Goal: Task Accomplishment & Management: Manage account settings

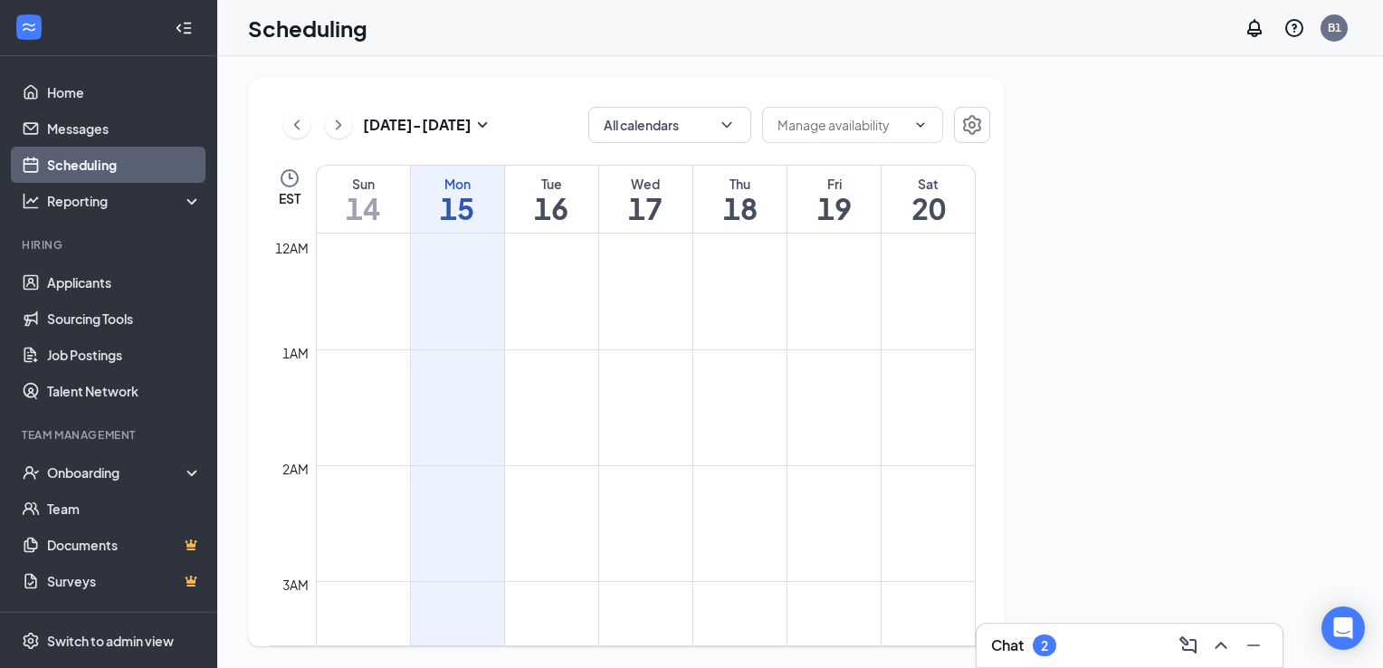
scroll to position [890, 0]
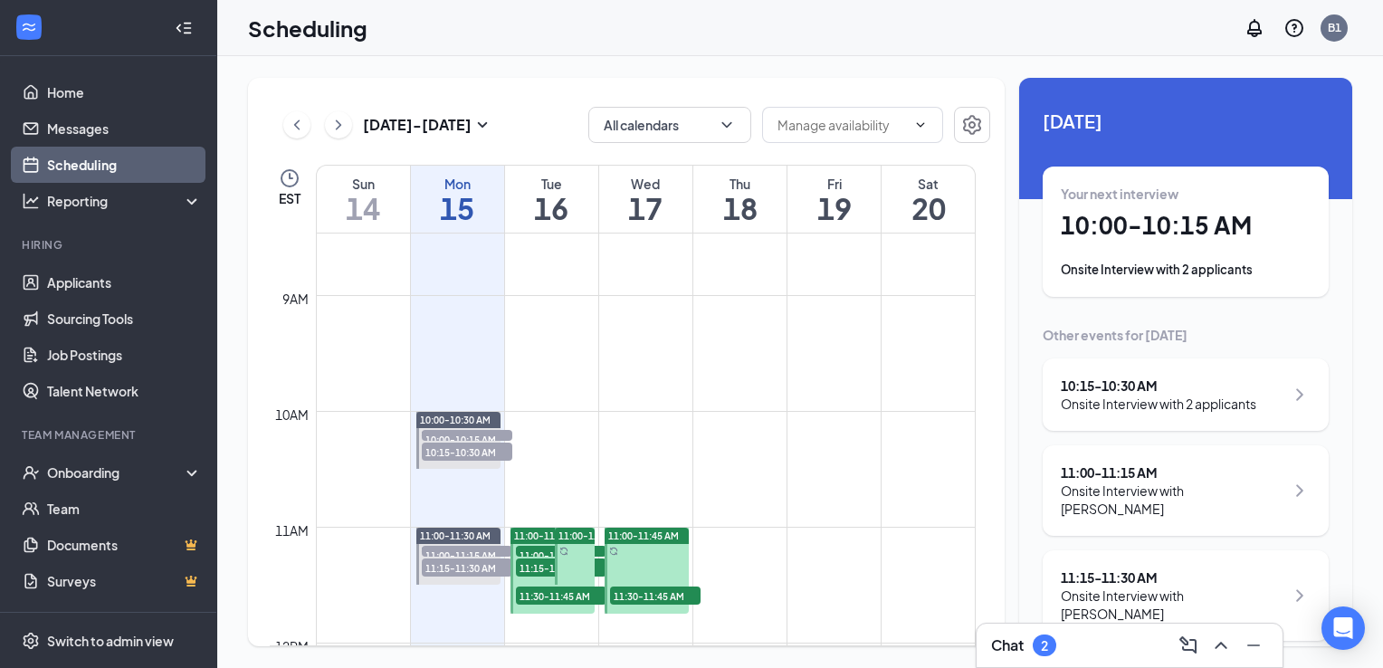
scroll to position [1071, 0]
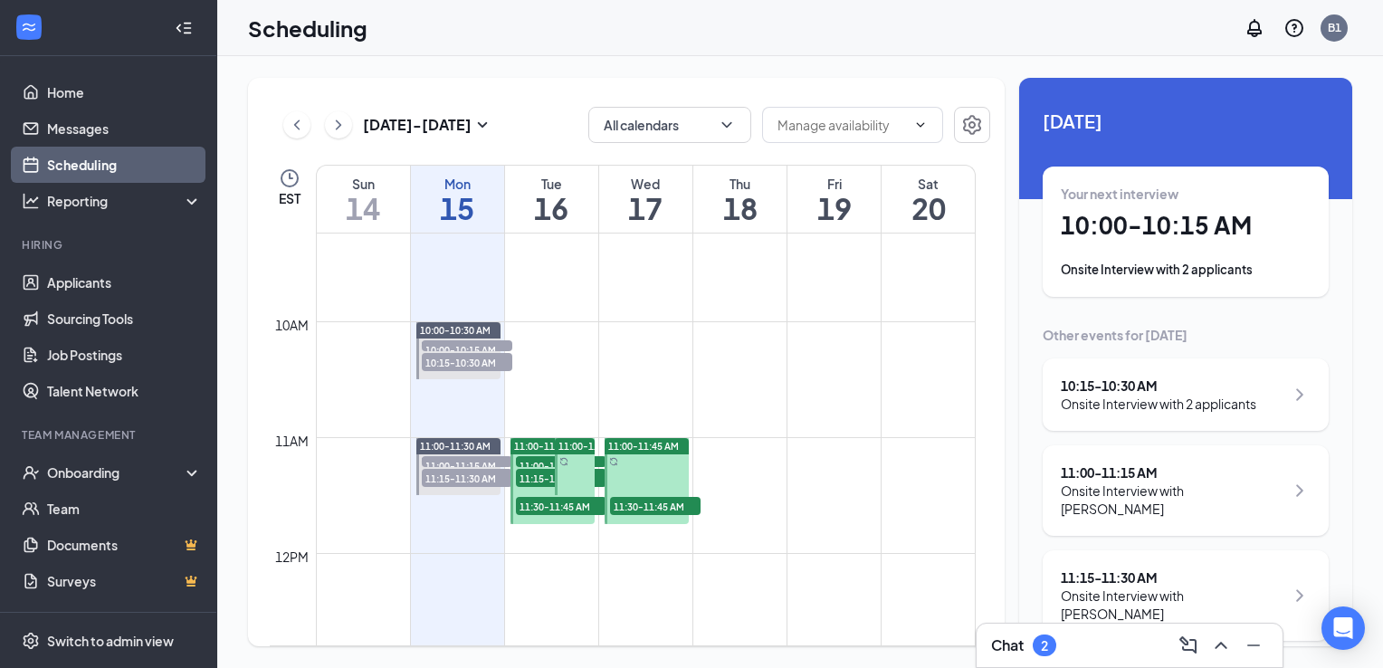
click at [474, 328] on span "10:00-10:30 AM" at bounding box center [455, 330] width 71 height 13
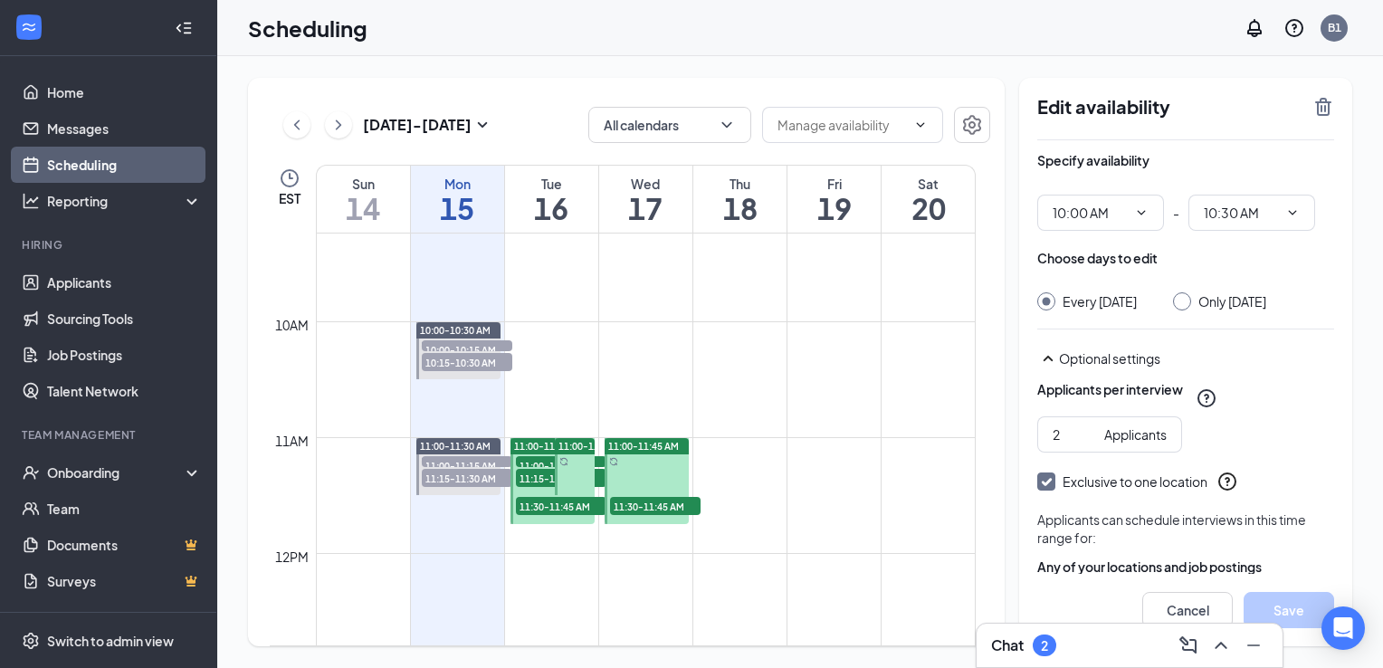
click at [1186, 302] on input "Only [DATE]" at bounding box center [1179, 298] width 13 height 13
radio input "true"
radio input "false"
click at [1290, 602] on button "Save" at bounding box center [1289, 610] width 91 height 36
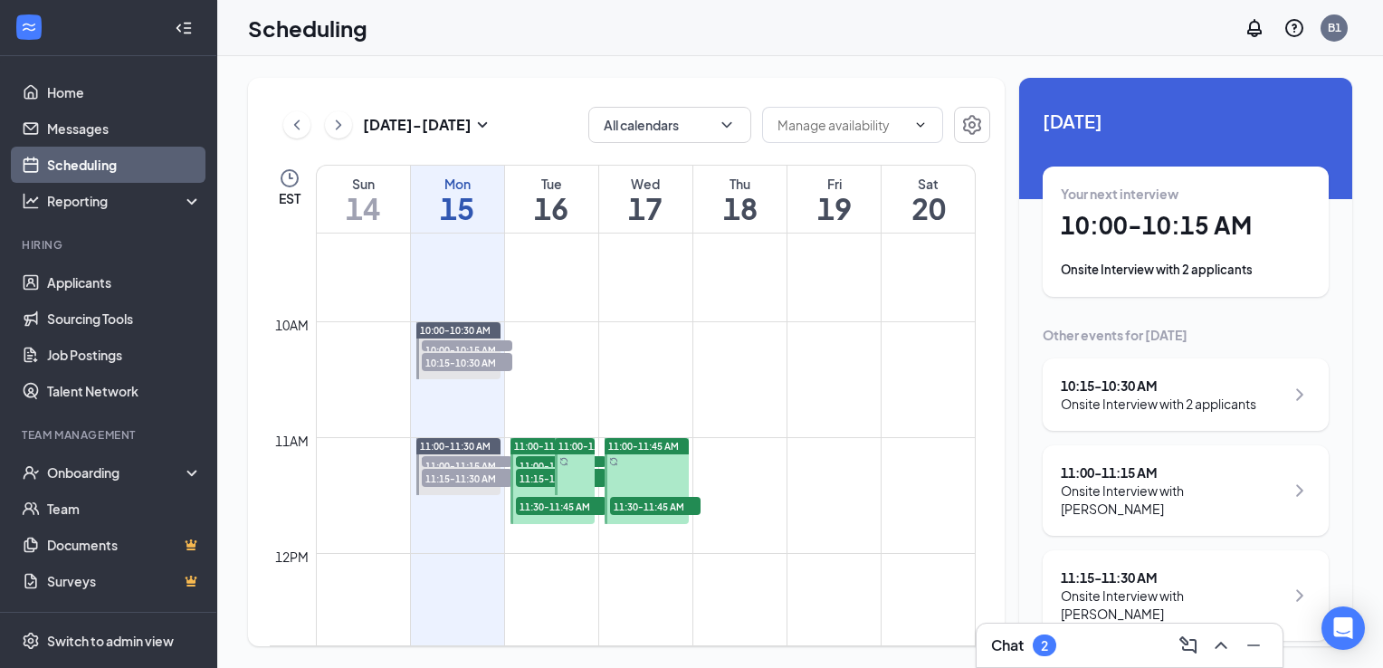
click at [447, 359] on span "10:15-10:30 AM" at bounding box center [467, 362] width 91 height 18
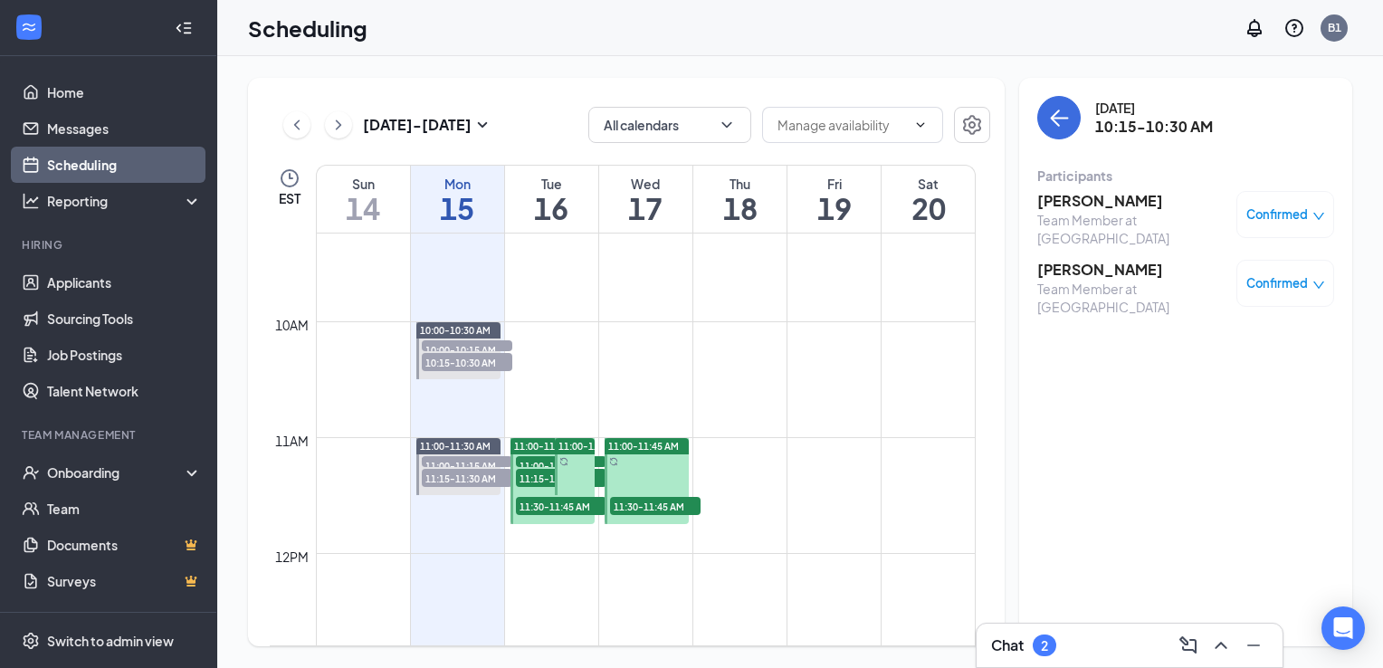
click at [461, 348] on span "10:00-10:15 AM" at bounding box center [467, 349] width 91 height 18
click at [985, 126] on button "button" at bounding box center [972, 125] width 36 height 36
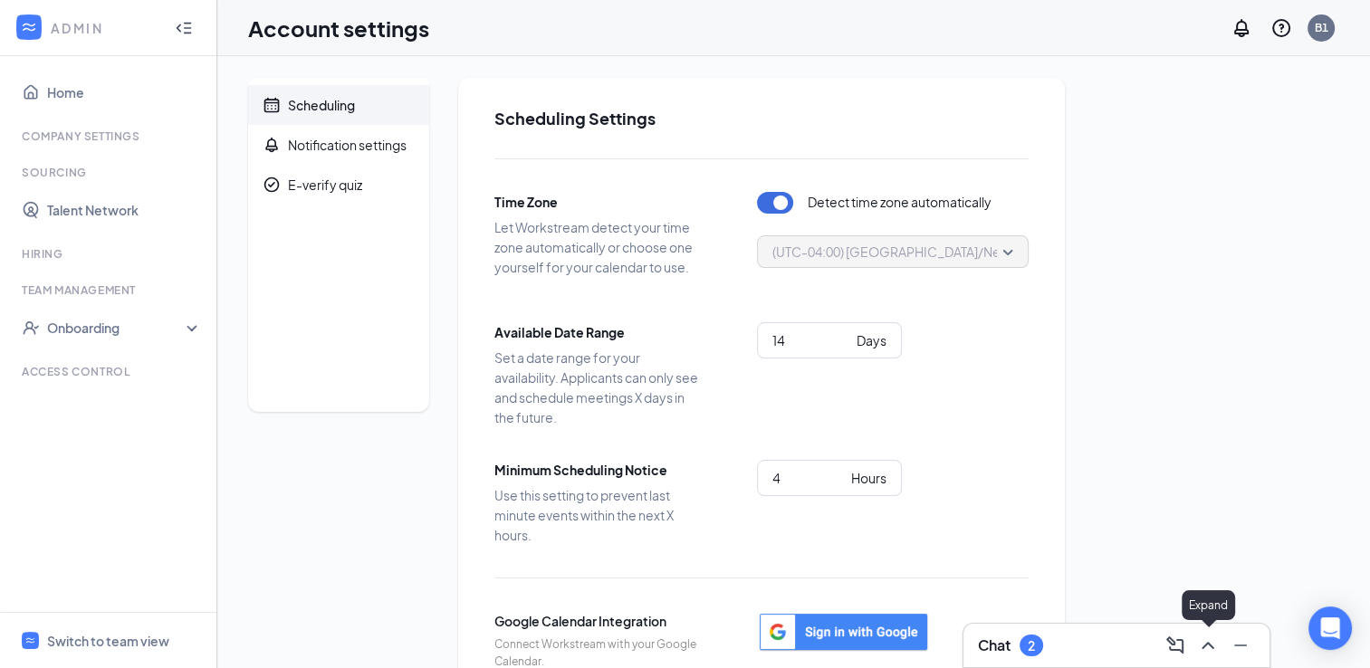
click at [1213, 656] on icon "ChevronUp" at bounding box center [1208, 646] width 22 height 22
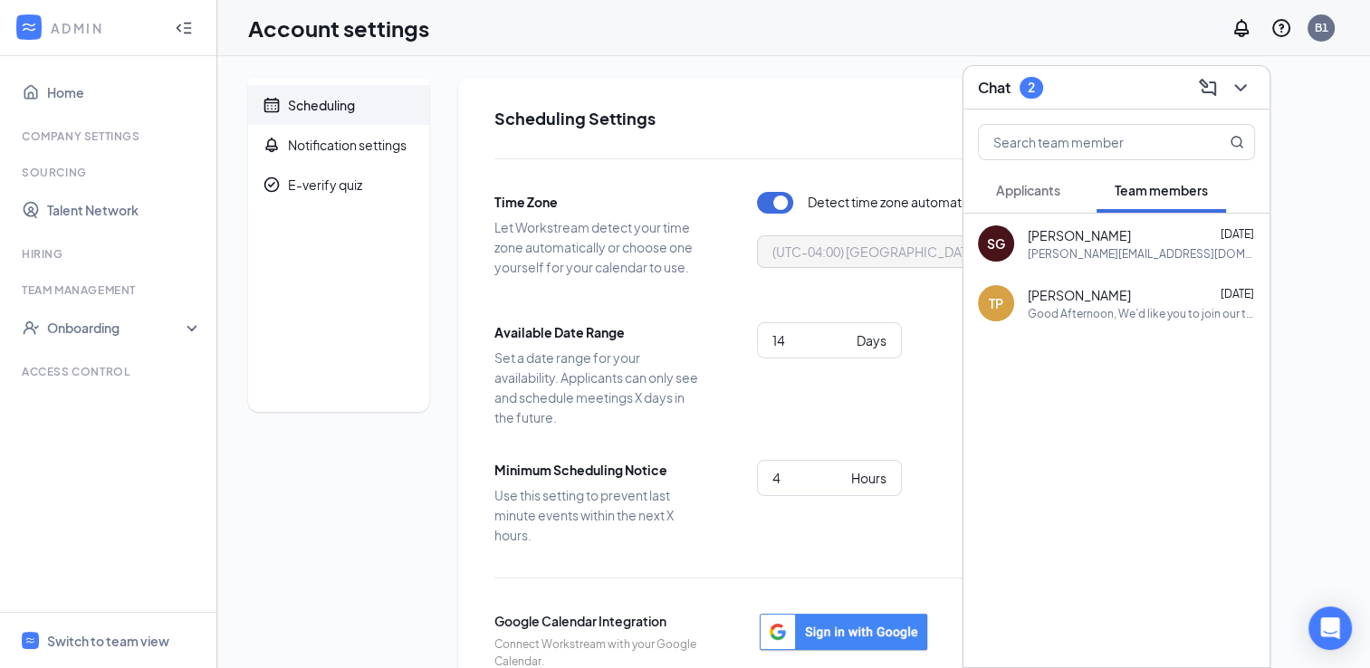
click at [1039, 190] on span "Applicants" at bounding box center [1028, 190] width 64 height 16
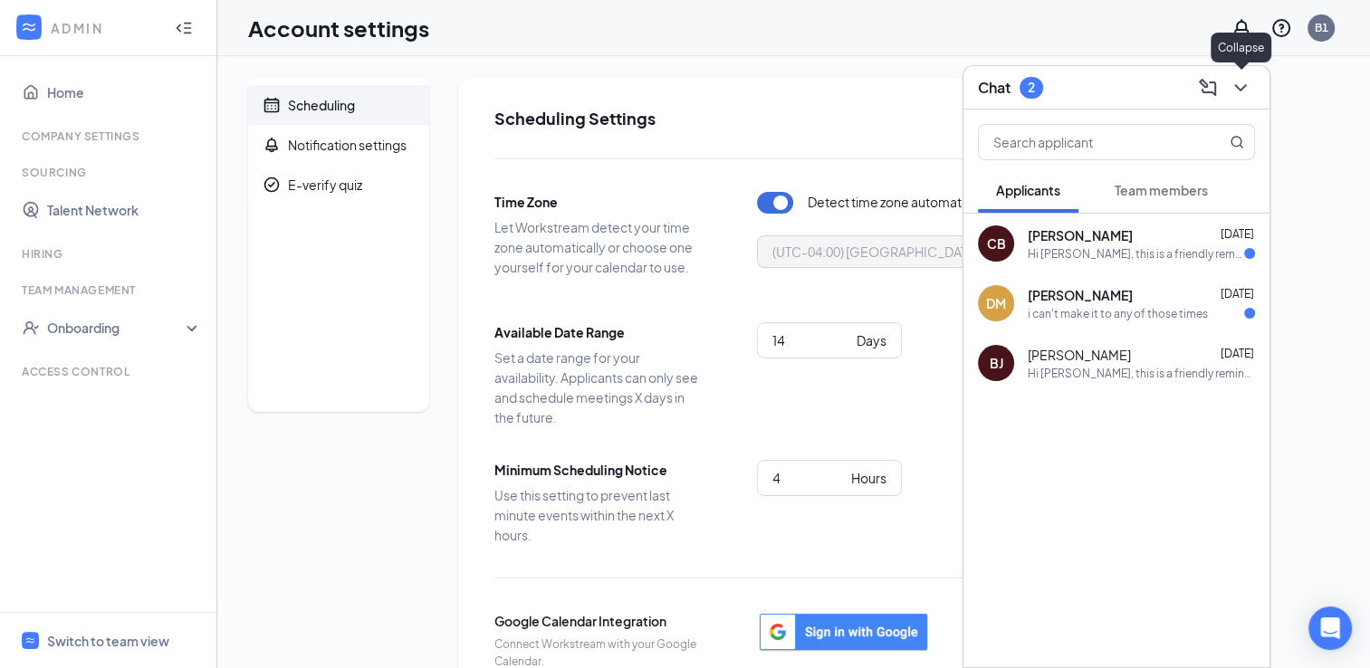
click at [1234, 80] on icon "ChevronDown" at bounding box center [1240, 88] width 22 height 22
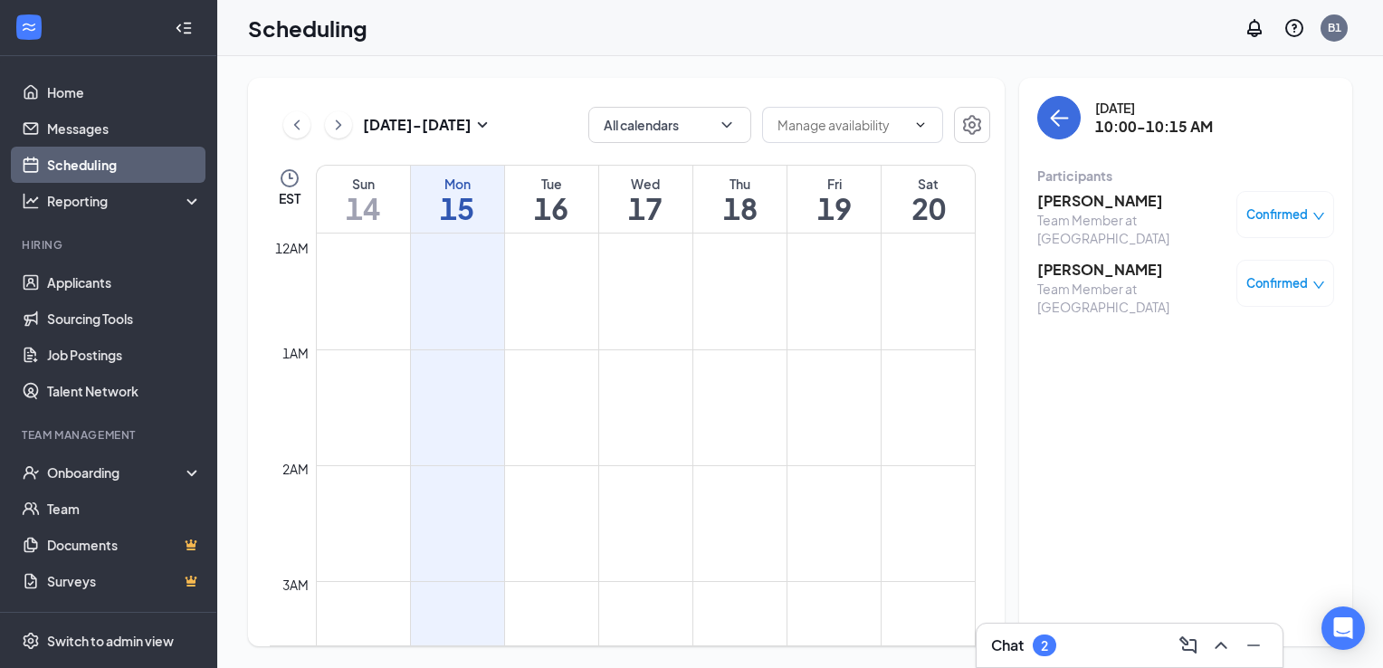
scroll to position [890, 0]
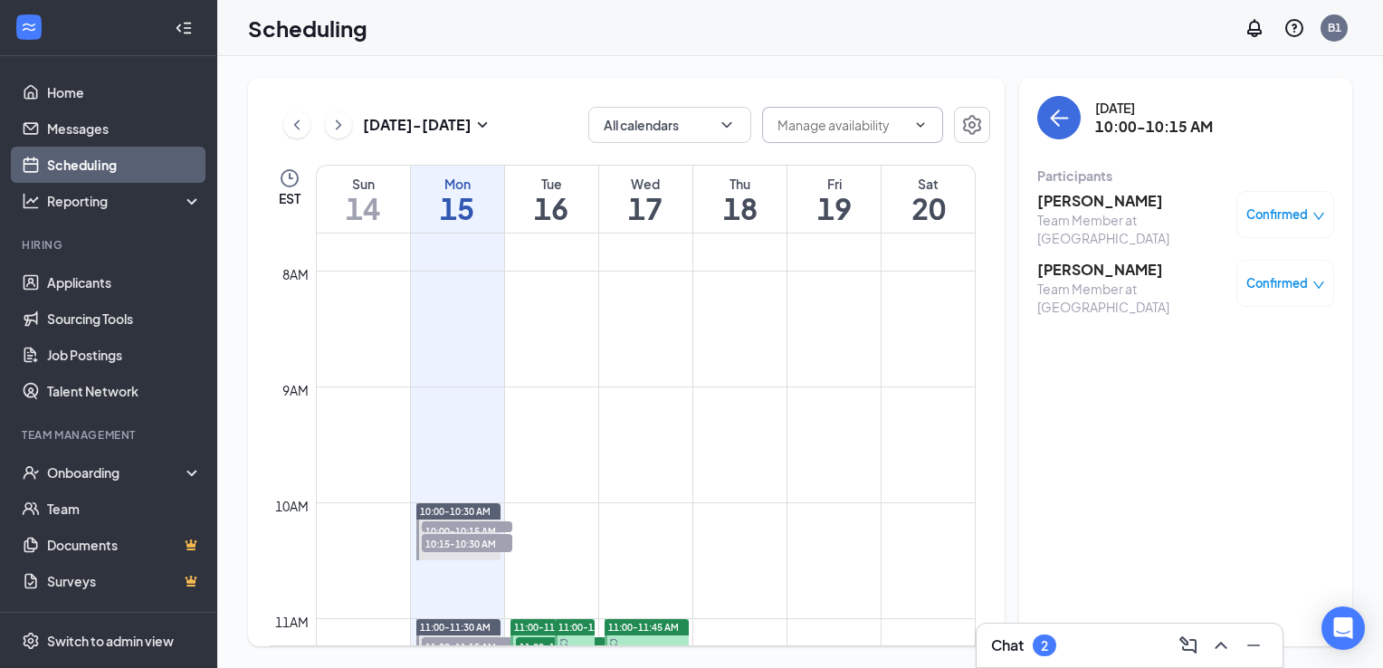
click at [851, 133] on input "text" at bounding box center [842, 125] width 129 height 20
click at [648, 117] on button "All calendars" at bounding box center [669, 125] width 163 height 36
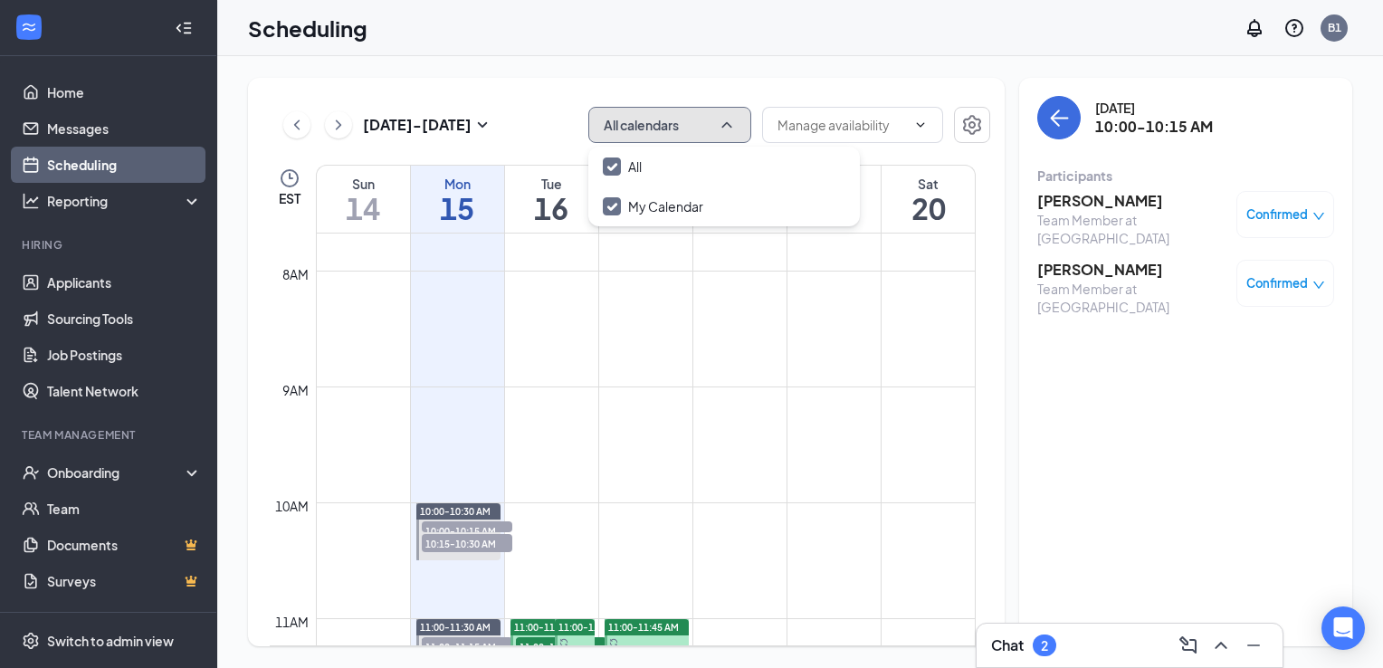
scroll to position [981, 0]
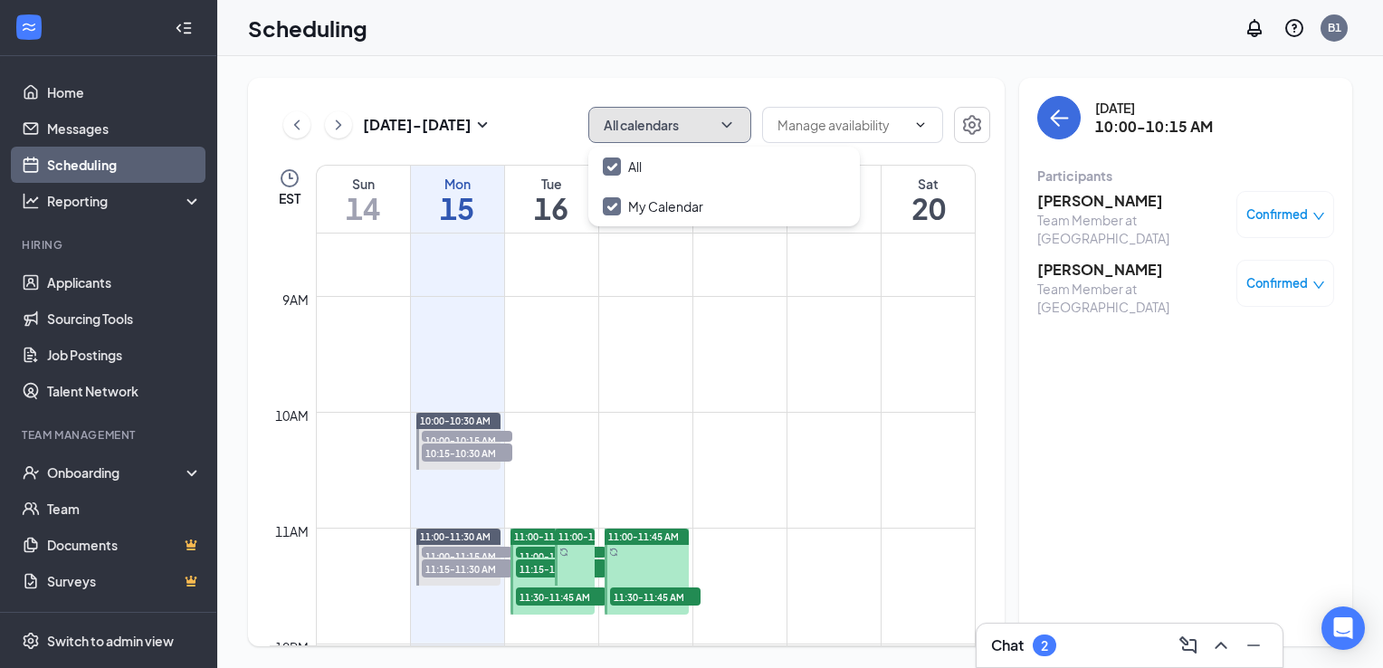
click at [460, 436] on span "10:00-10:15 AM" at bounding box center [467, 440] width 91 height 18
click at [462, 436] on span "10:00-10:15 AM" at bounding box center [467, 440] width 91 height 18
click at [452, 452] on span "10:15-10:30 AM" at bounding box center [467, 453] width 91 height 18
click at [454, 444] on span "10:15-10:30 AM" at bounding box center [467, 453] width 91 height 18
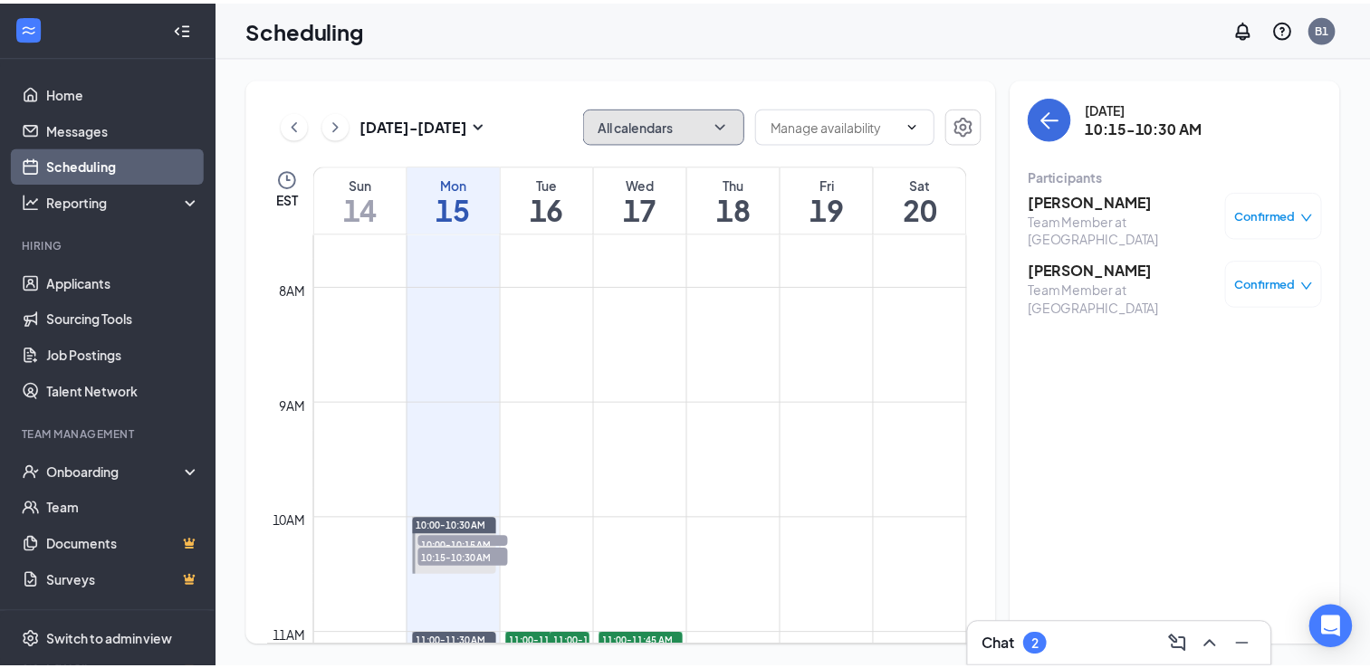
scroll to position [1010, 0]
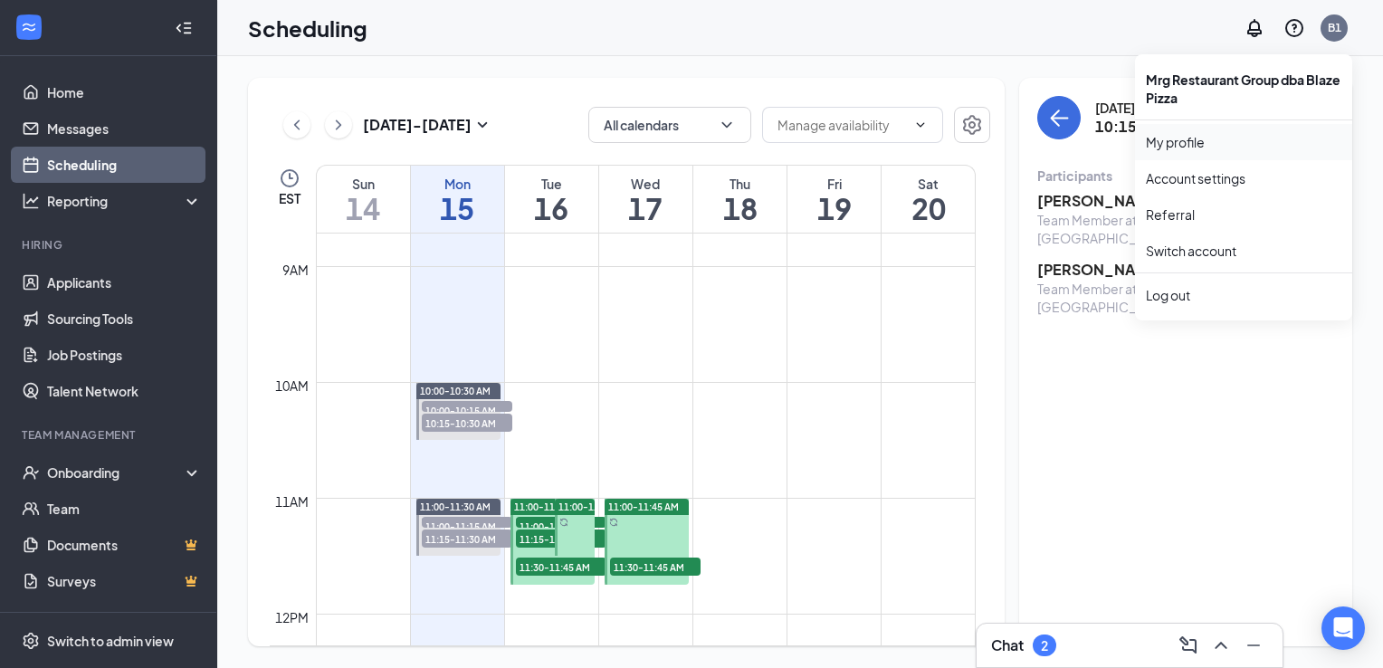
click at [1159, 137] on link "My profile" at bounding box center [1244, 142] width 196 height 18
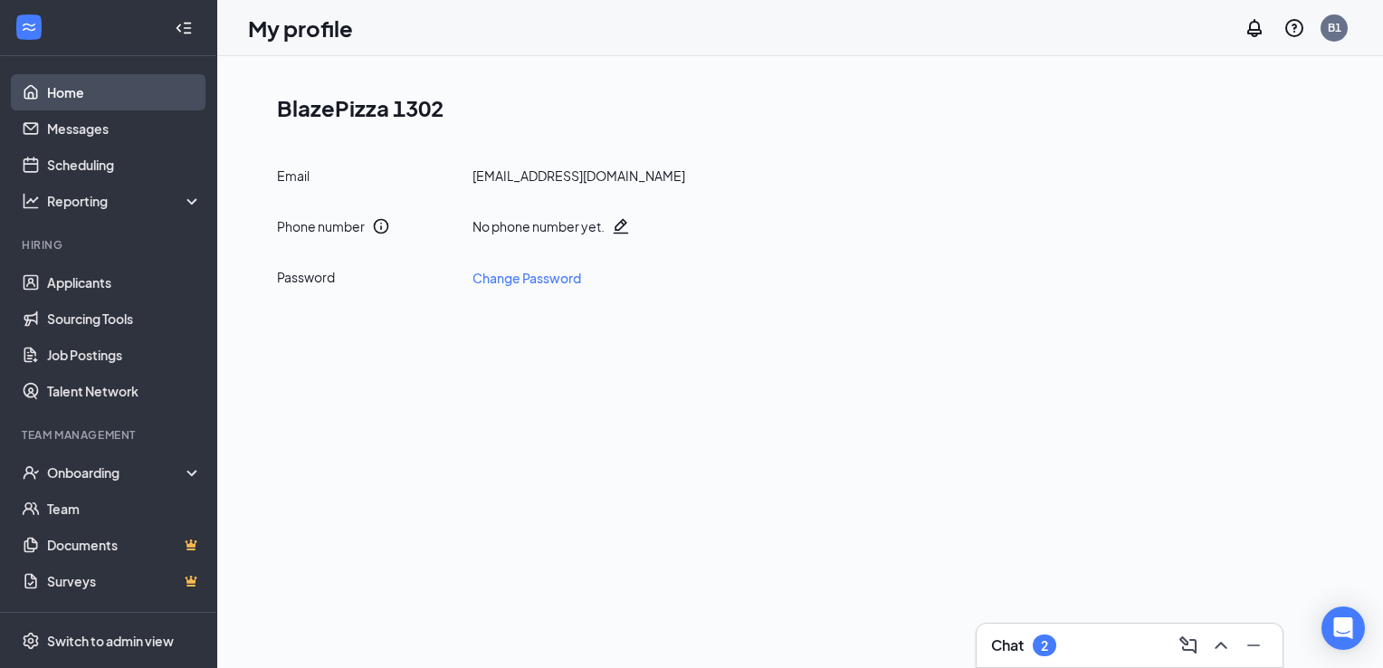
click at [74, 97] on link "Home" at bounding box center [124, 92] width 155 height 36
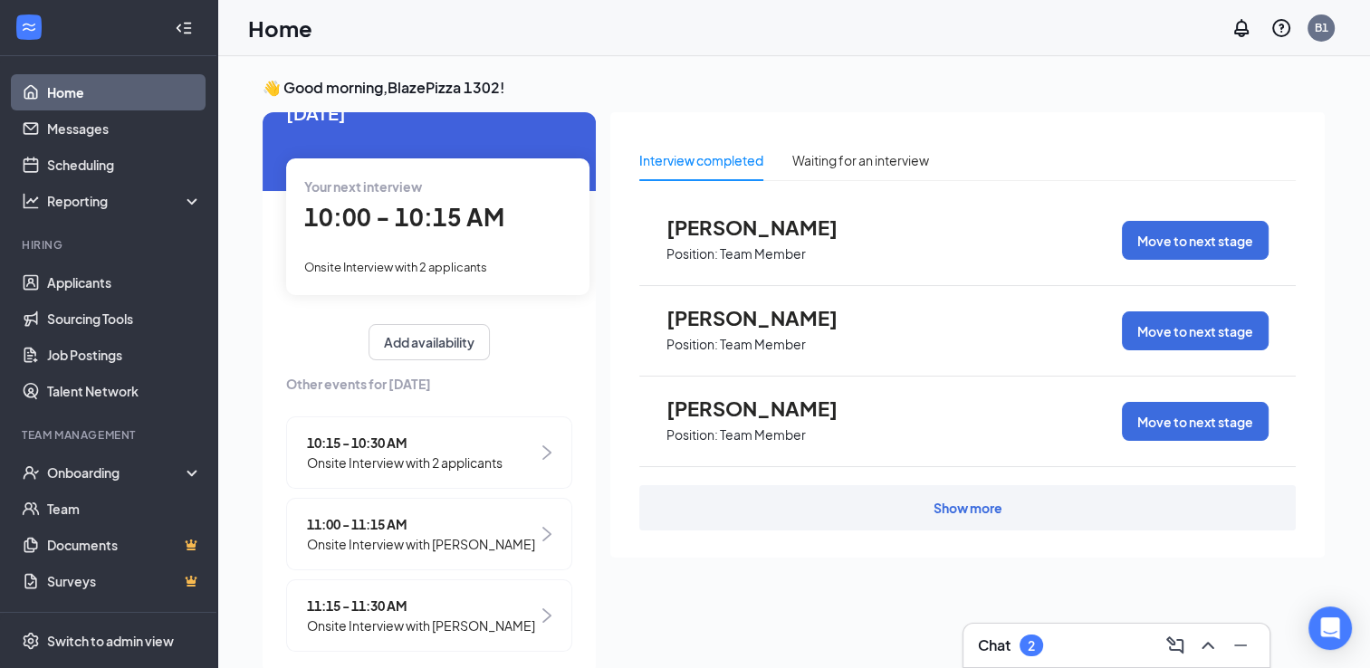
scroll to position [54, 0]
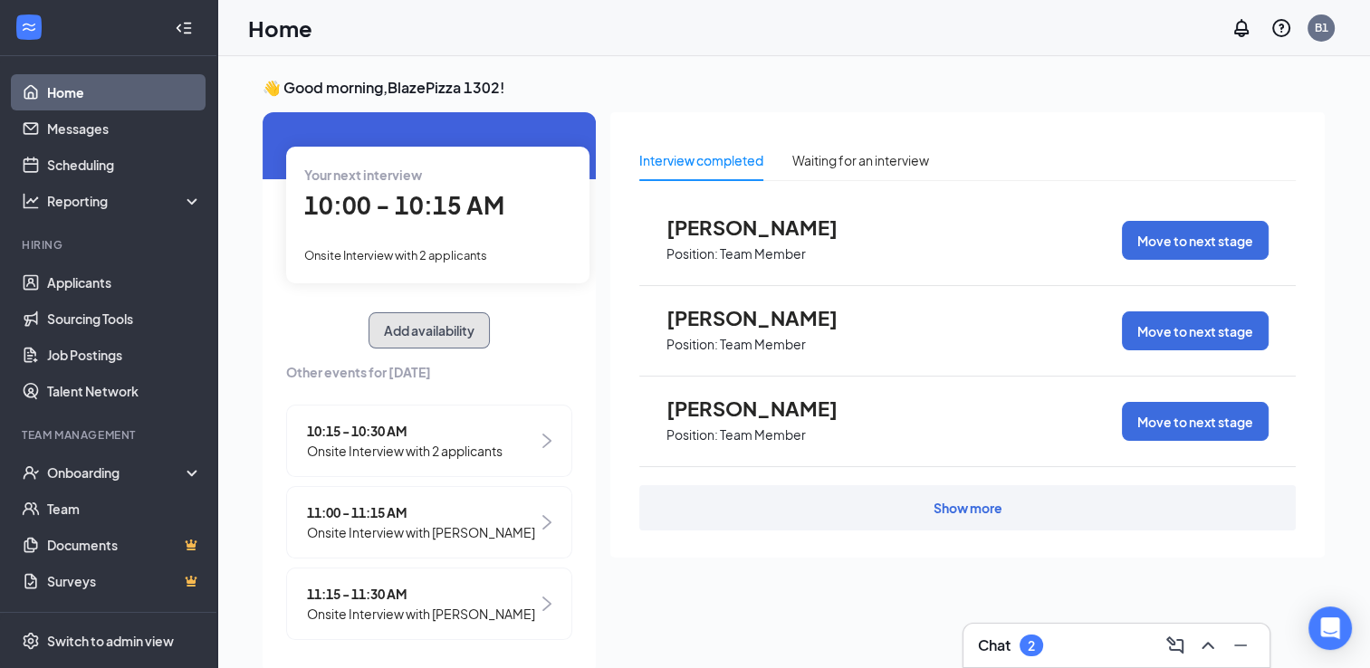
click at [430, 340] on button "Add availability" at bounding box center [428, 330] width 121 height 36
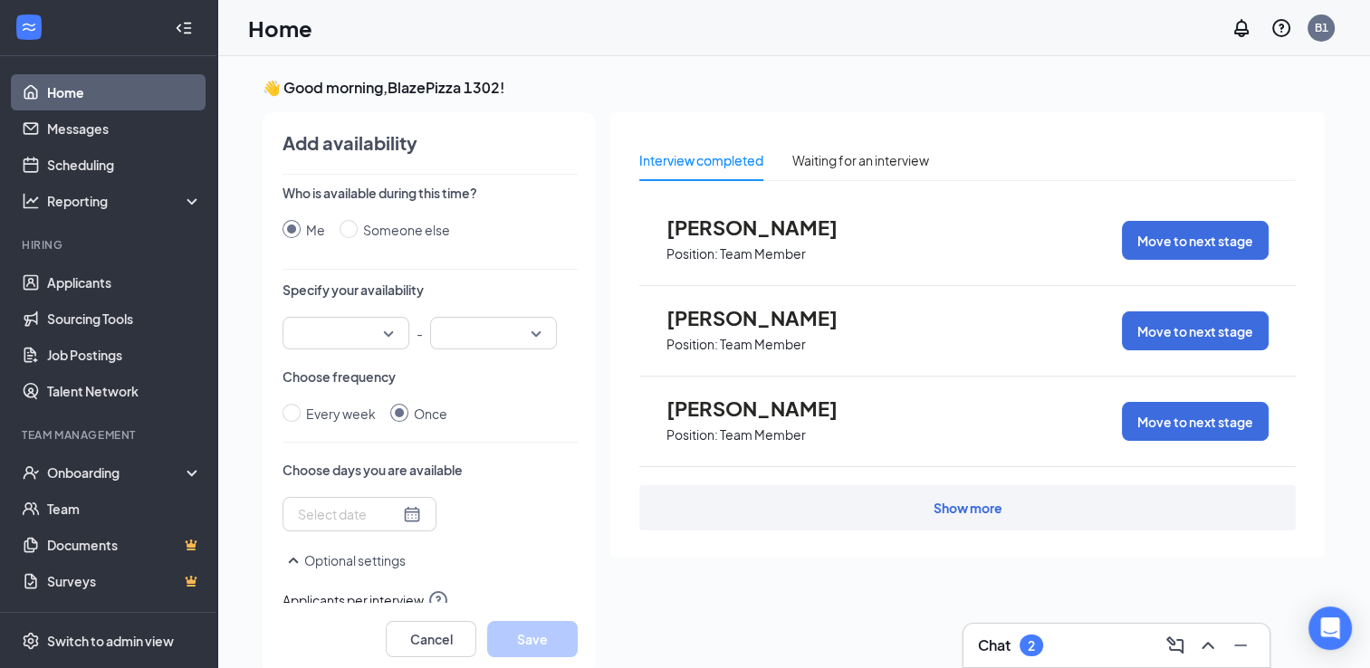
scroll to position [0, 0]
click at [359, 339] on input "search" at bounding box center [339, 333] width 92 height 31
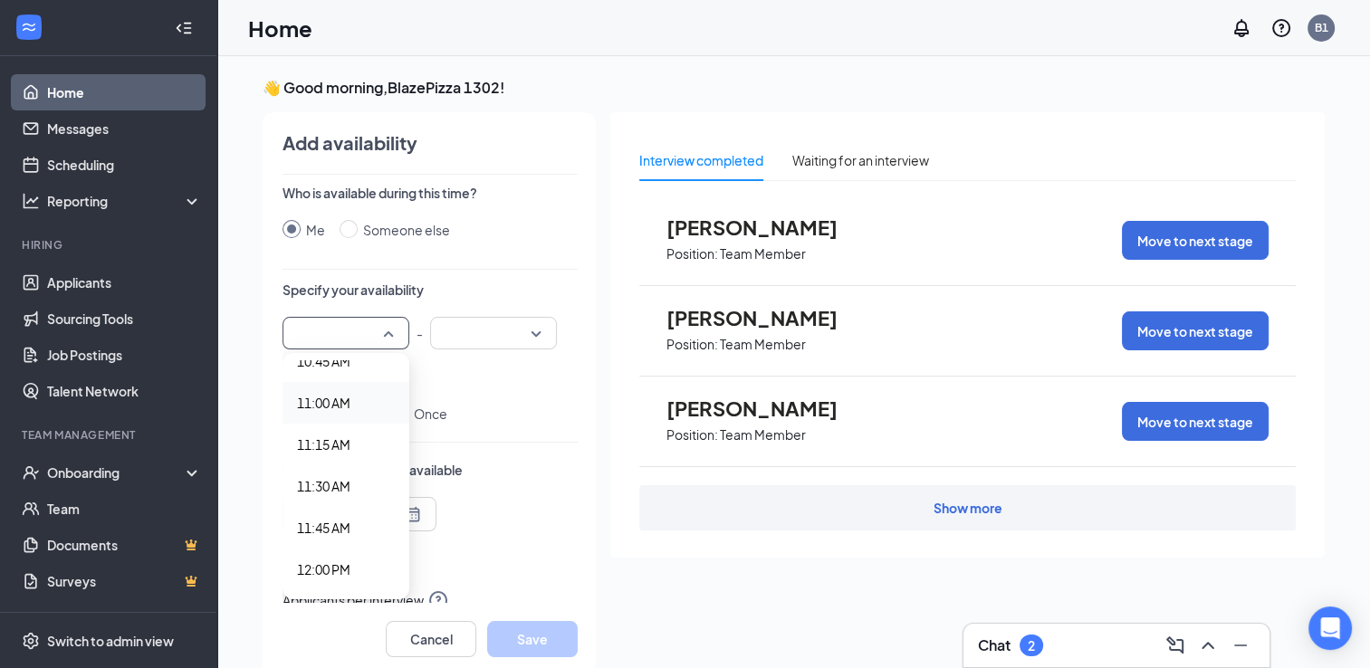
click at [315, 395] on span "11:00 AM" at bounding box center [323, 403] width 53 height 20
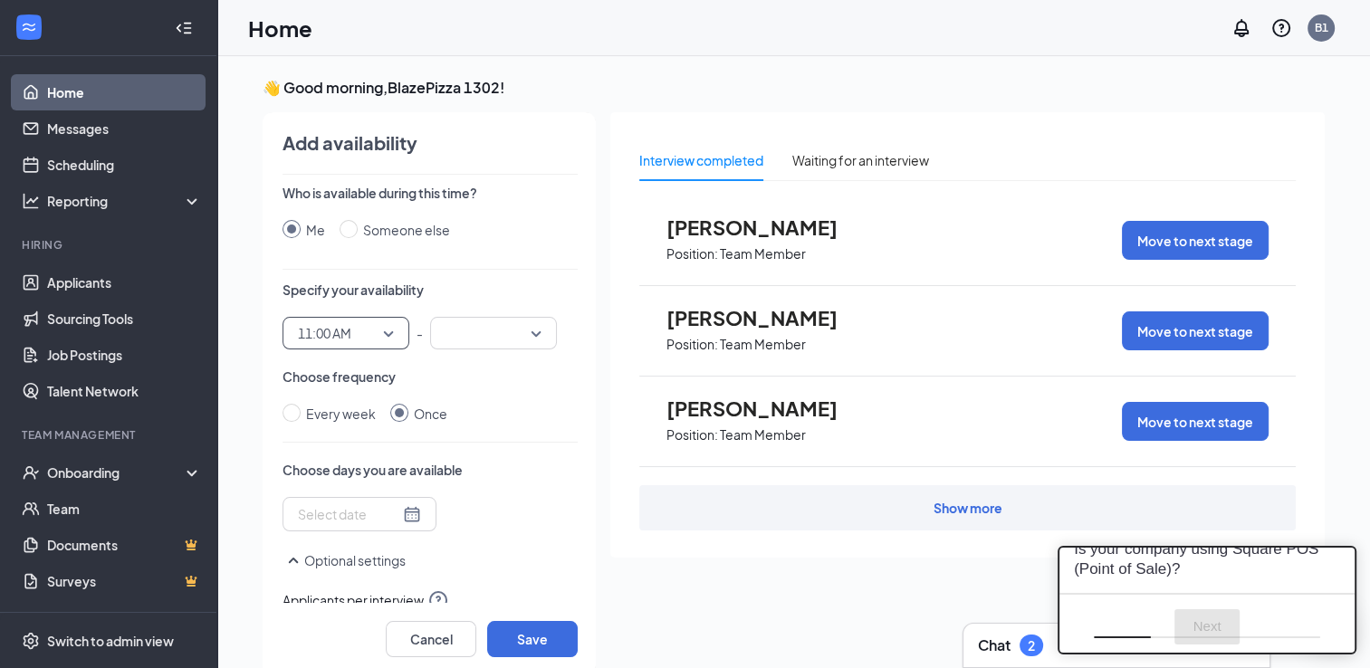
scroll to position [0, 0]
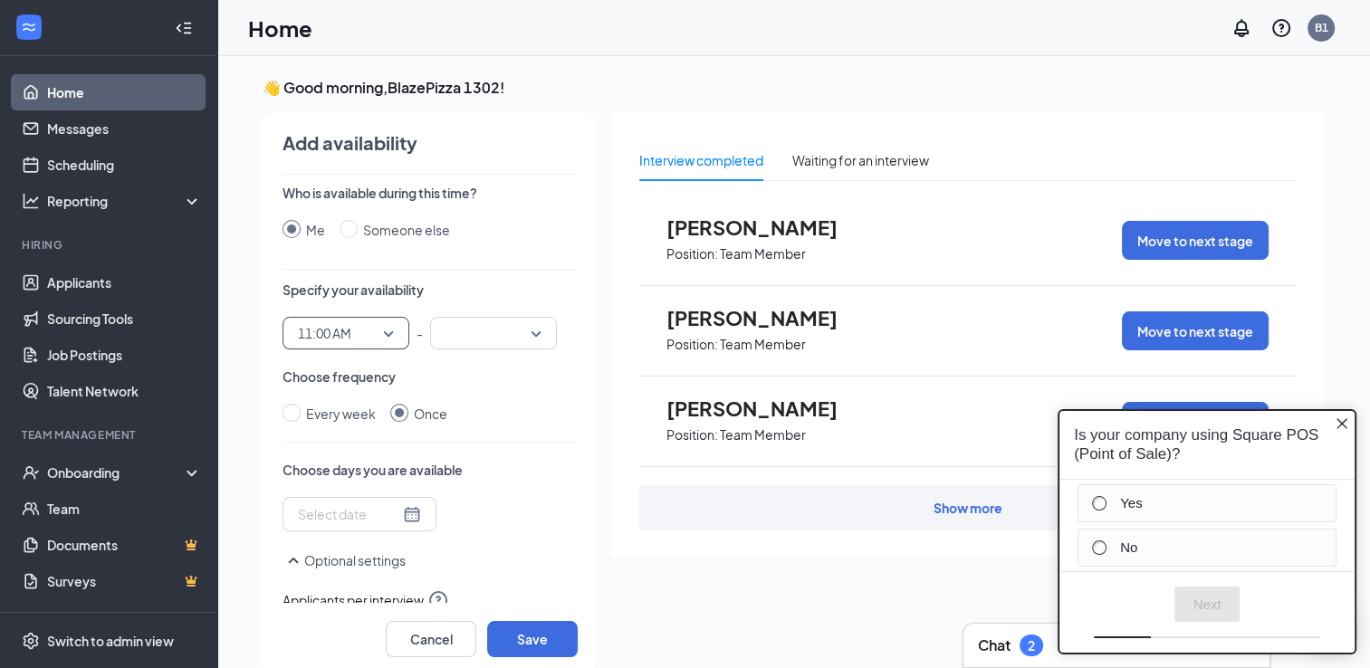
click at [507, 338] on input "search" at bounding box center [487, 333] width 92 height 31
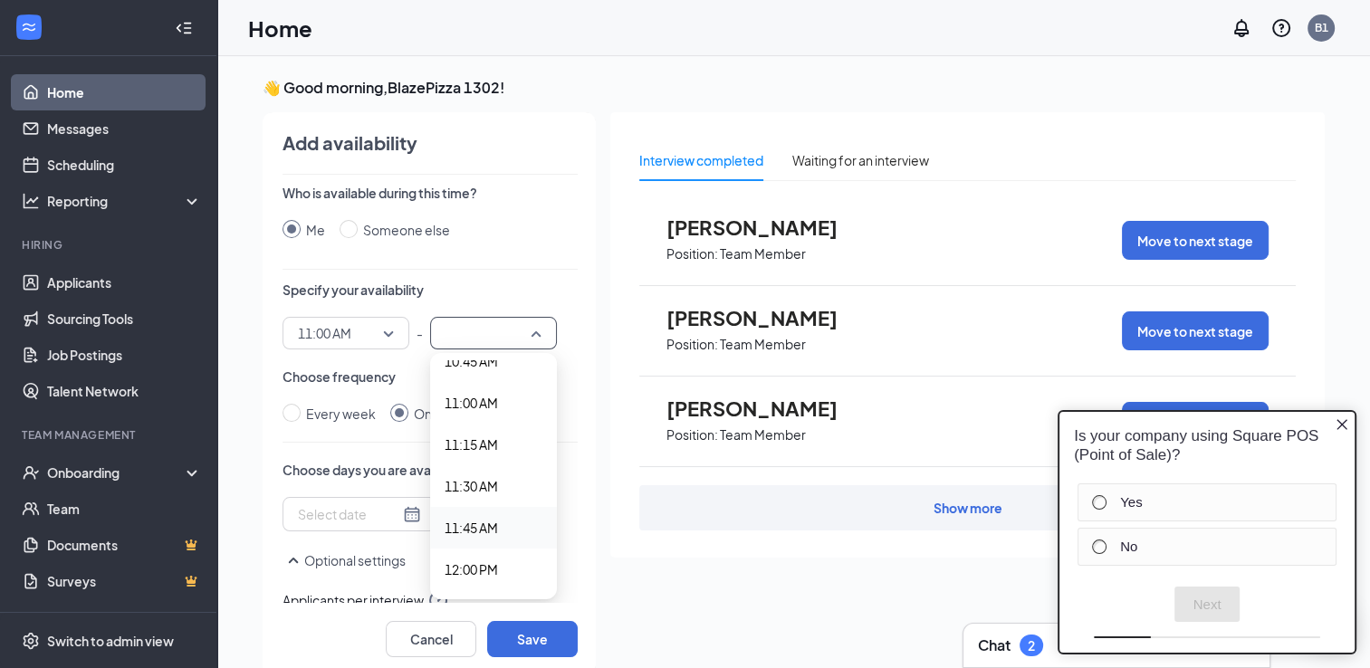
click at [463, 521] on span "11:45 AM" at bounding box center [471, 528] width 53 height 20
click at [282, 415] on input "Every week" at bounding box center [291, 413] width 18 height 18
radio input "true"
radio input "false"
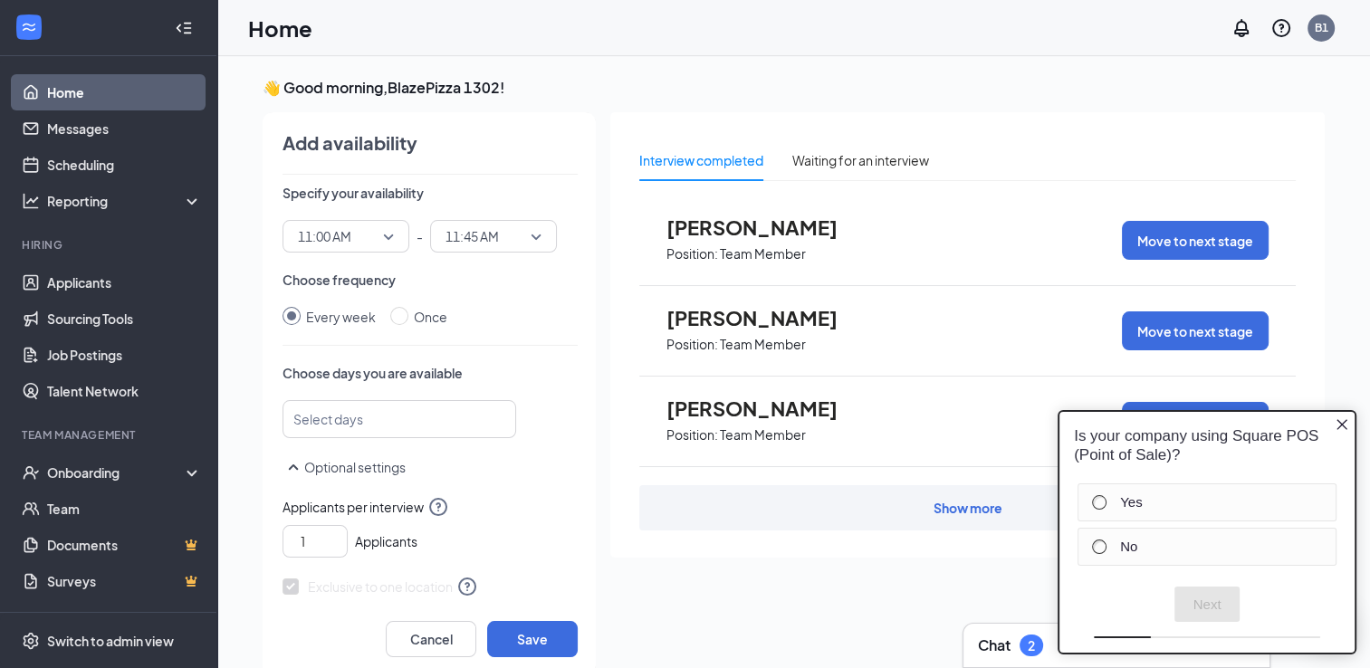
scroll to position [181, 0]
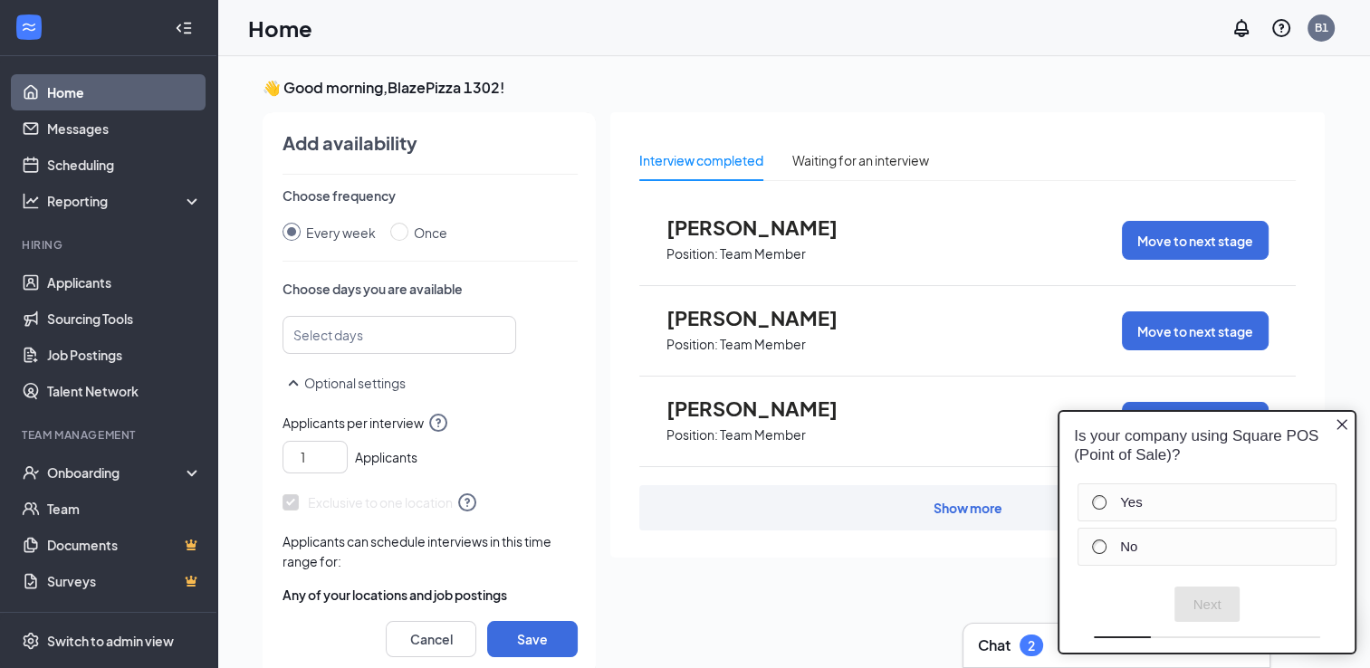
click at [359, 340] on div at bounding box center [391, 334] width 186 height 29
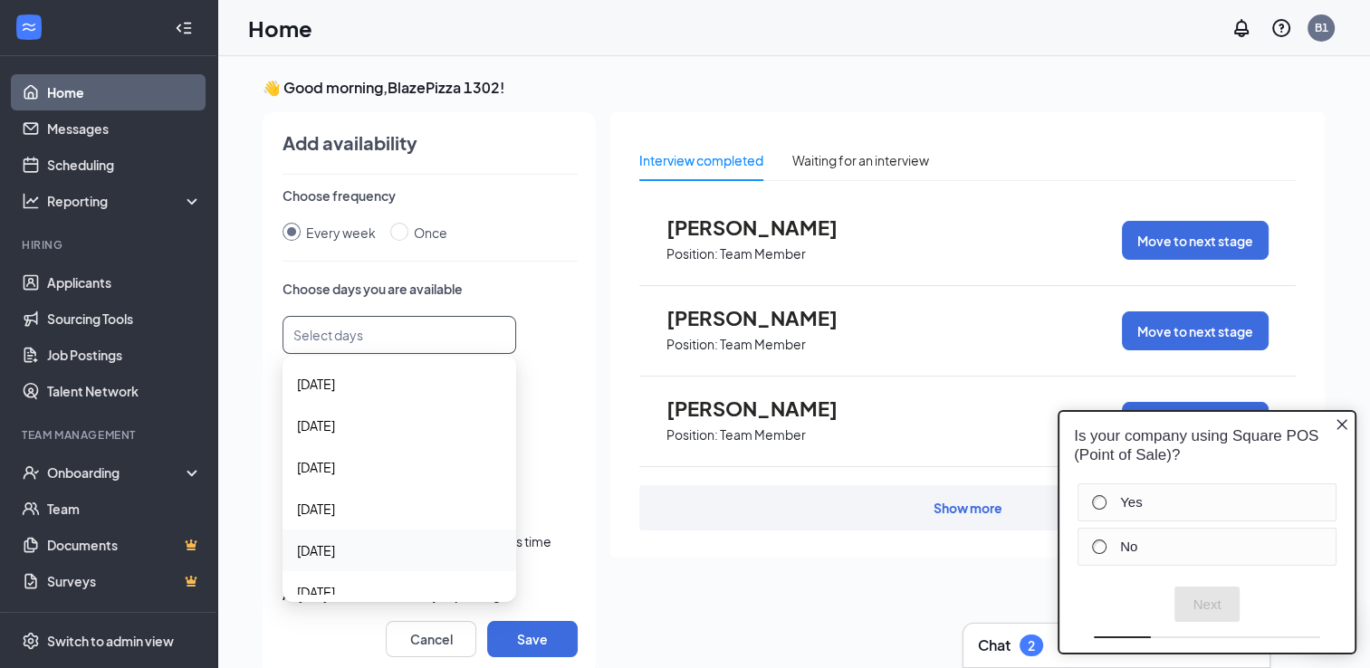
click at [311, 541] on span "[DATE]" at bounding box center [316, 550] width 38 height 20
click at [522, 403] on div "Optional settings" at bounding box center [429, 392] width 295 height 40
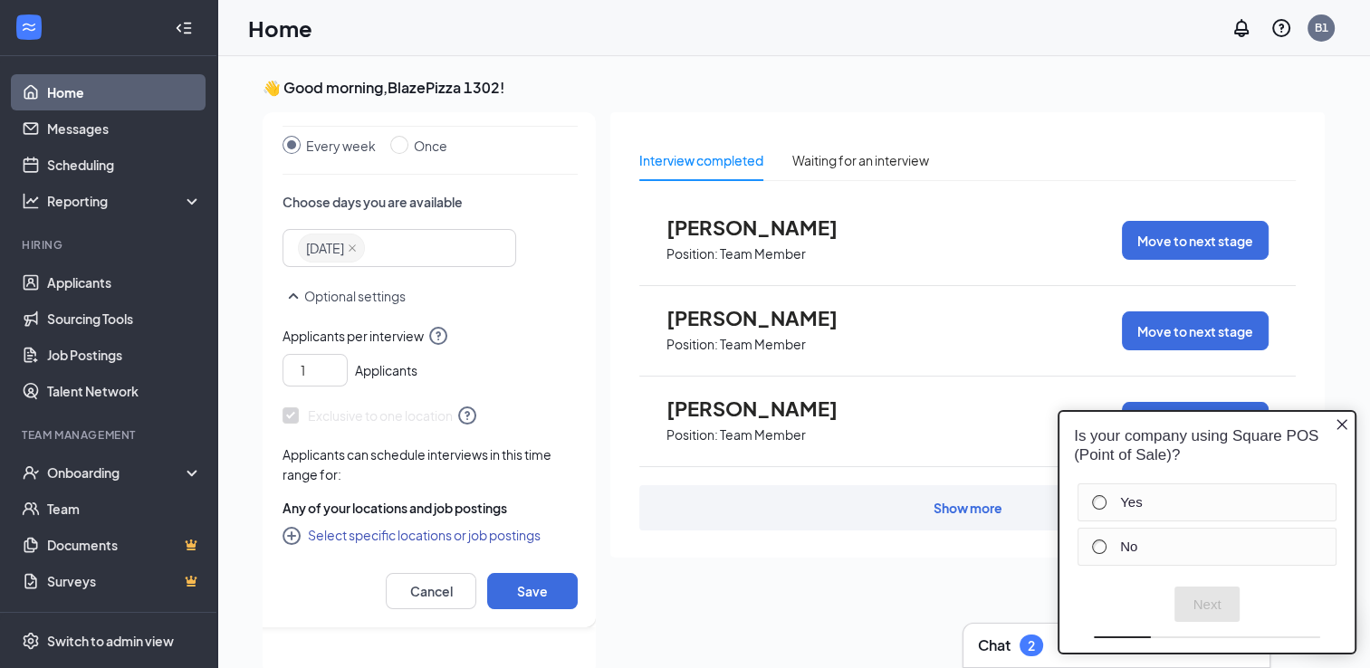
scroll to position [54, 0]
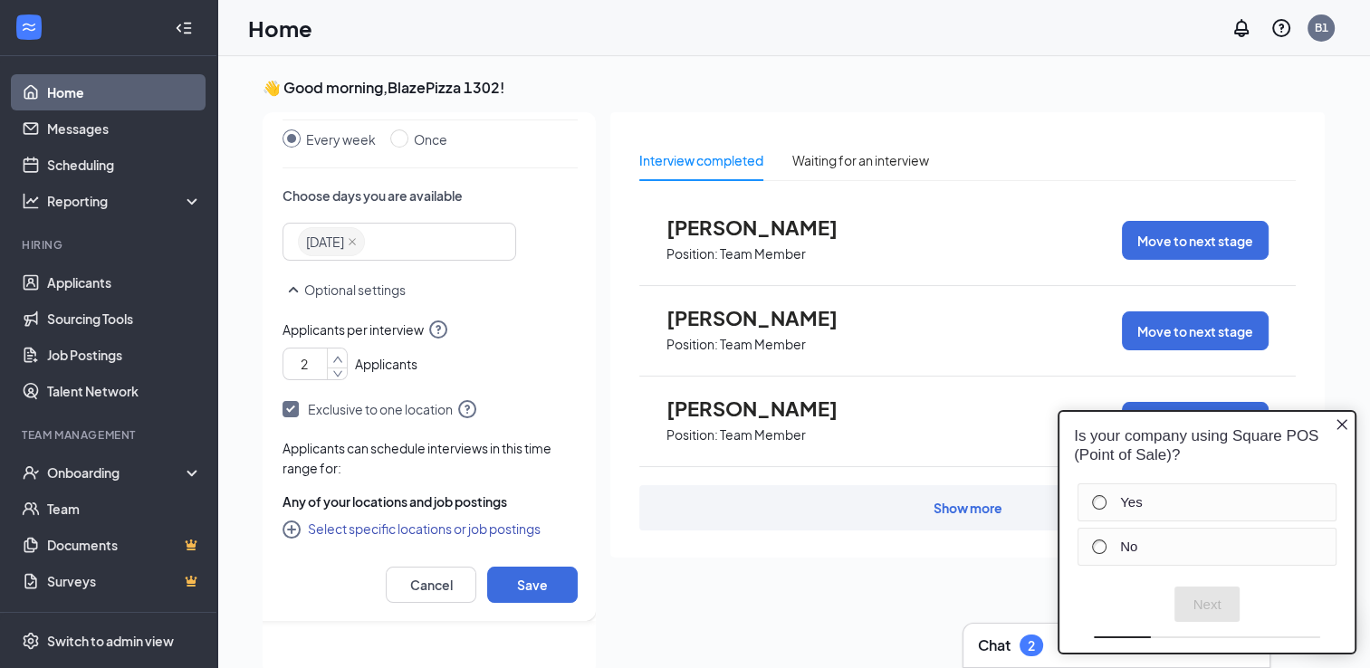
click at [332, 356] on icon "up" at bounding box center [337, 359] width 11 height 13
type input "1"
click at [327, 375] on span "Decrease Value" at bounding box center [337, 370] width 20 height 18
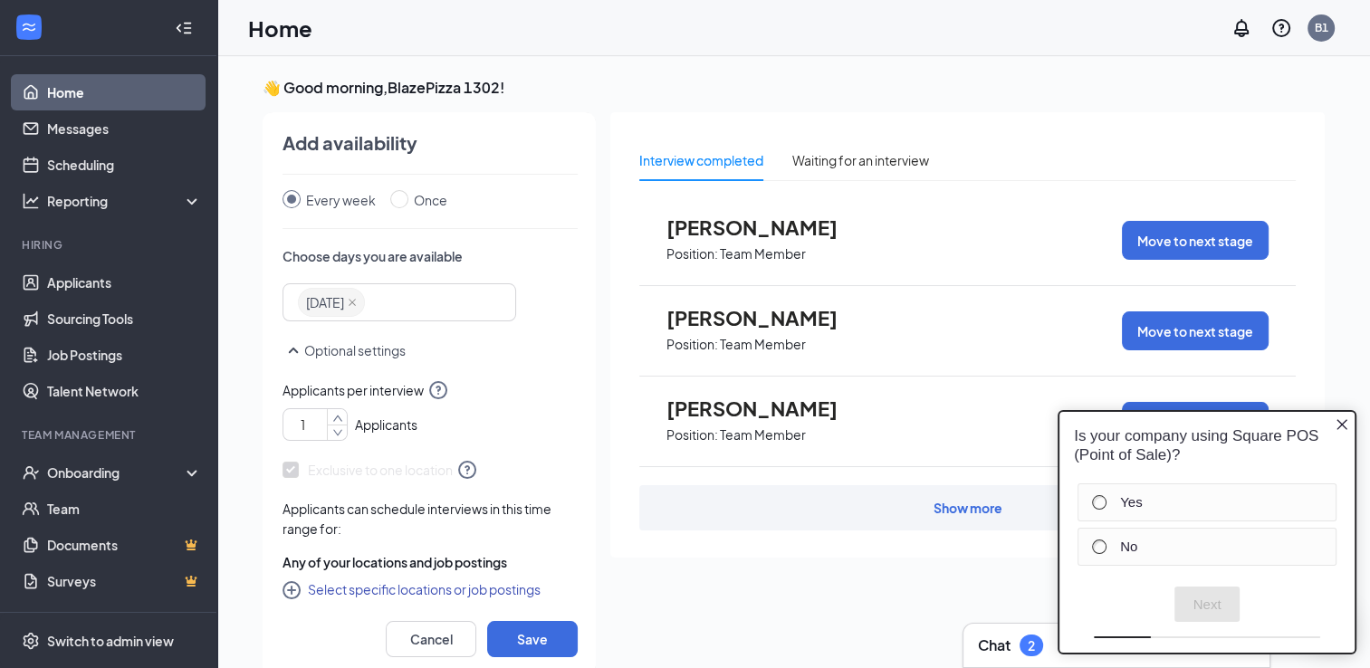
scroll to position [220, 0]
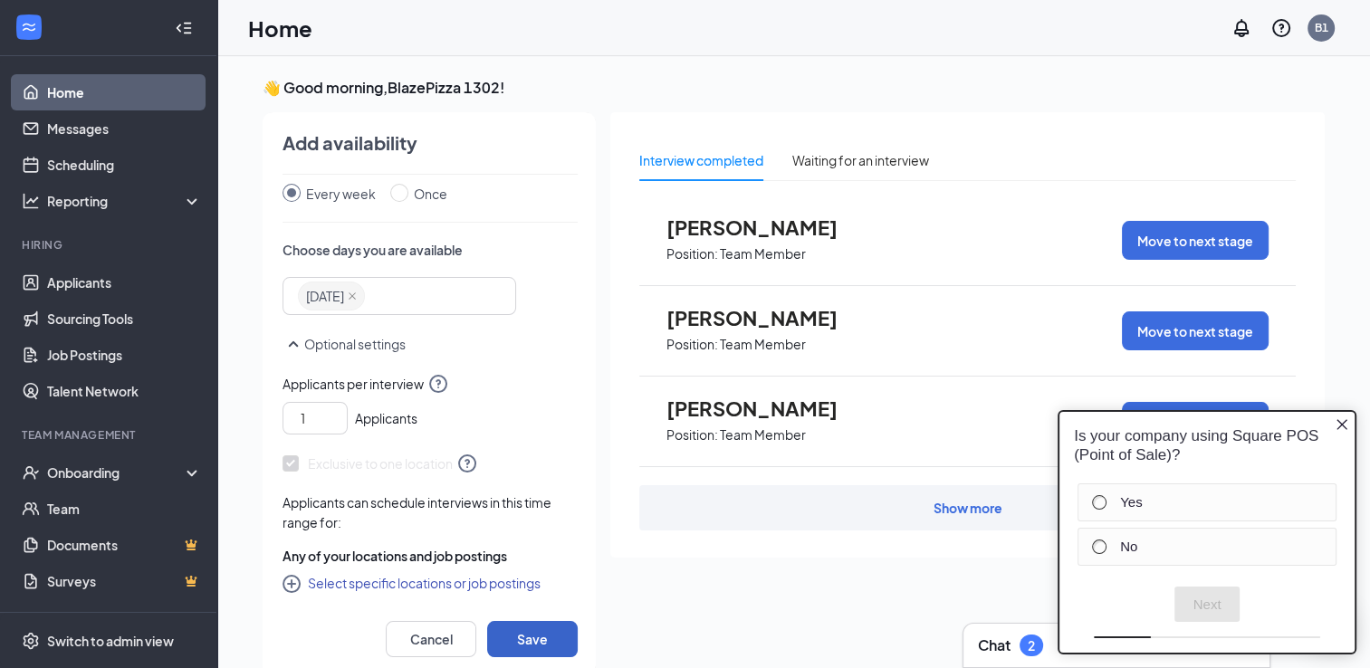
click at [537, 636] on button "Save" at bounding box center [532, 639] width 91 height 36
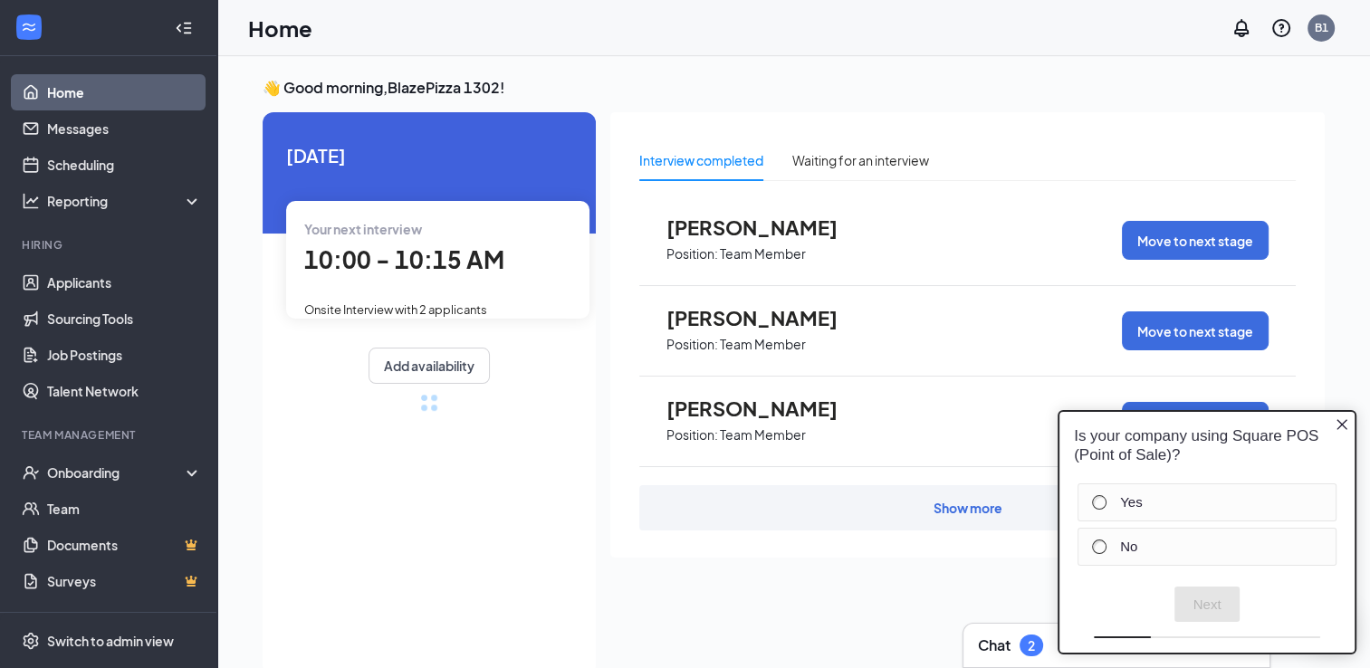
radio input "false"
radio input "true"
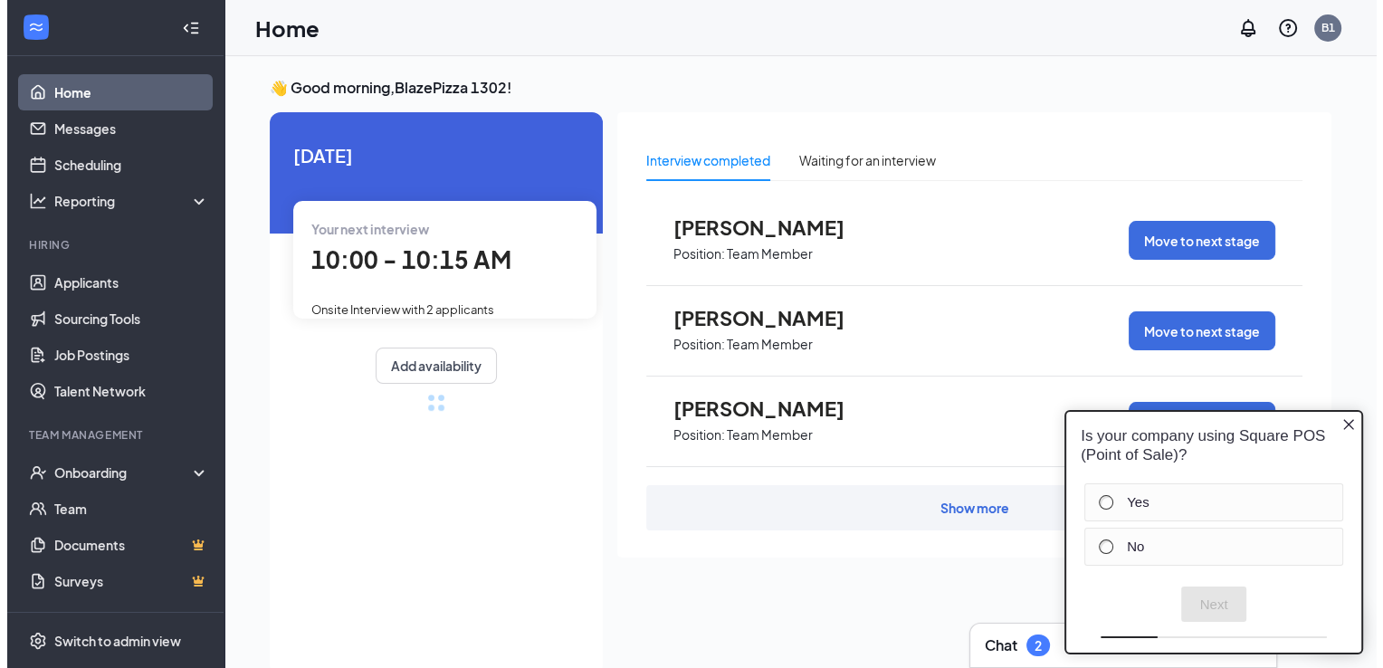
scroll to position [216, 0]
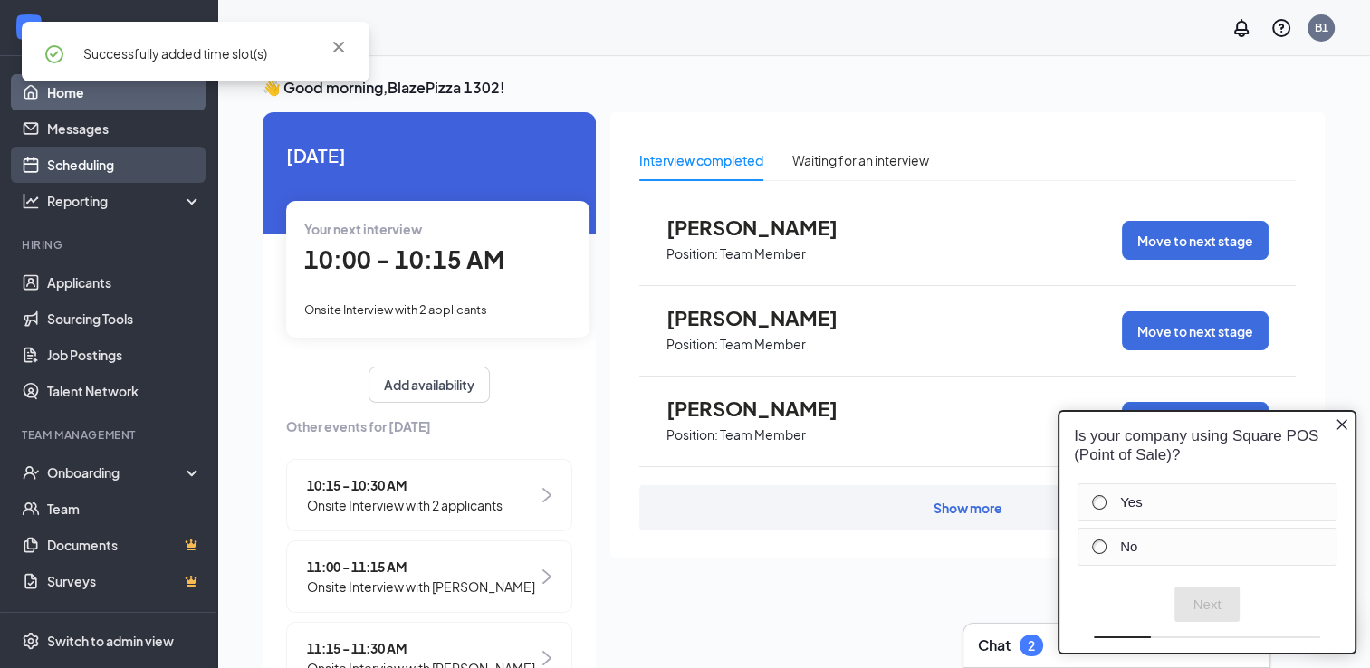
click at [98, 174] on link "Scheduling" at bounding box center [124, 165] width 155 height 36
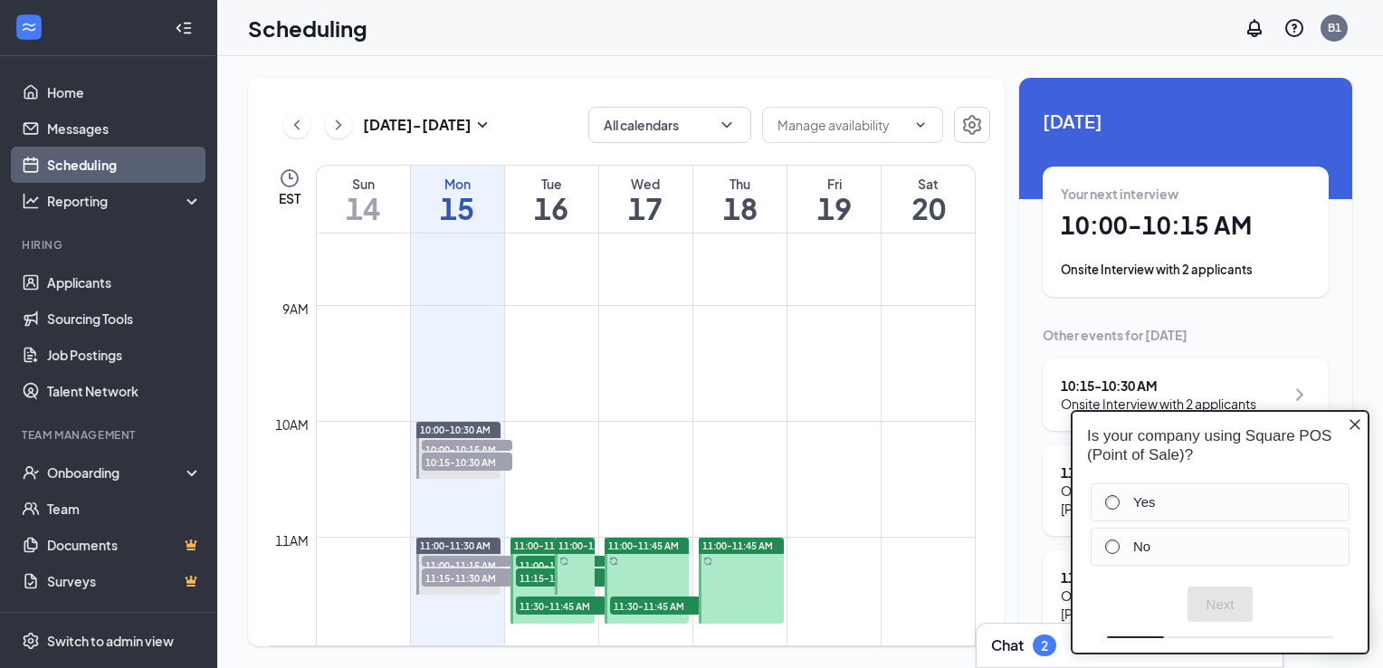
scroll to position [1071, 0]
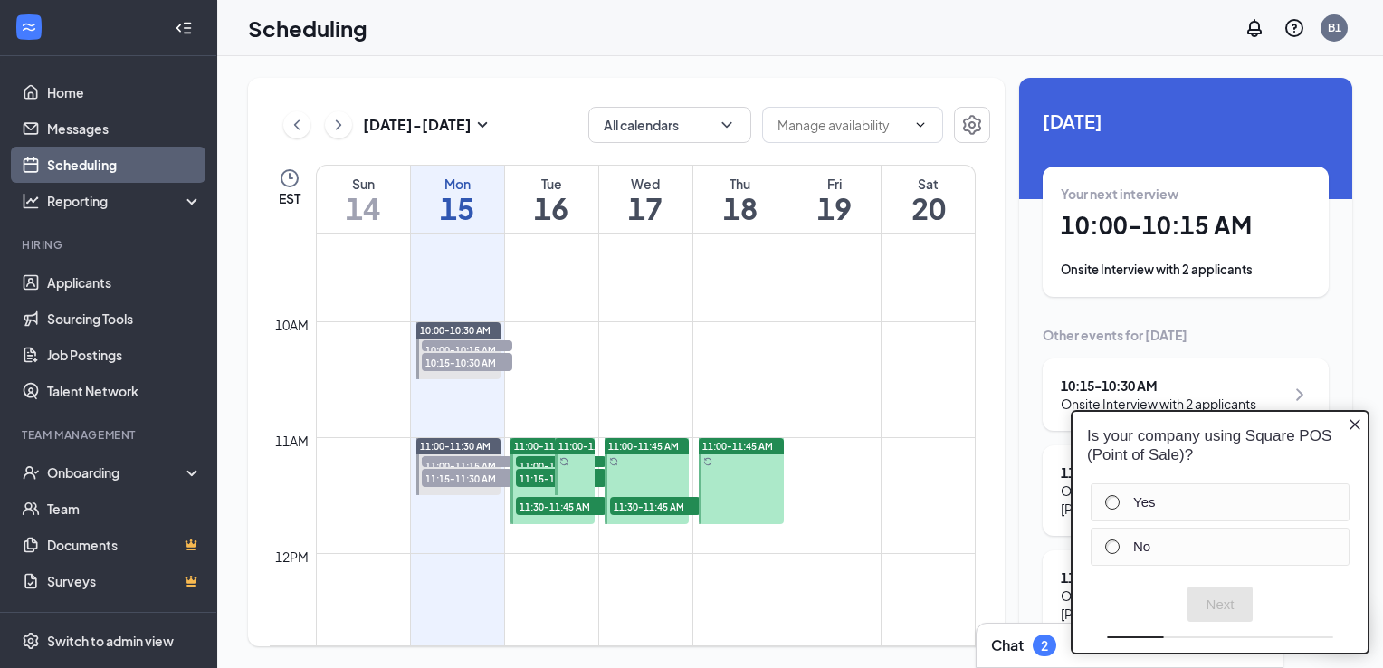
click at [739, 447] on span "11:00-11:45 AM" at bounding box center [738, 446] width 71 height 13
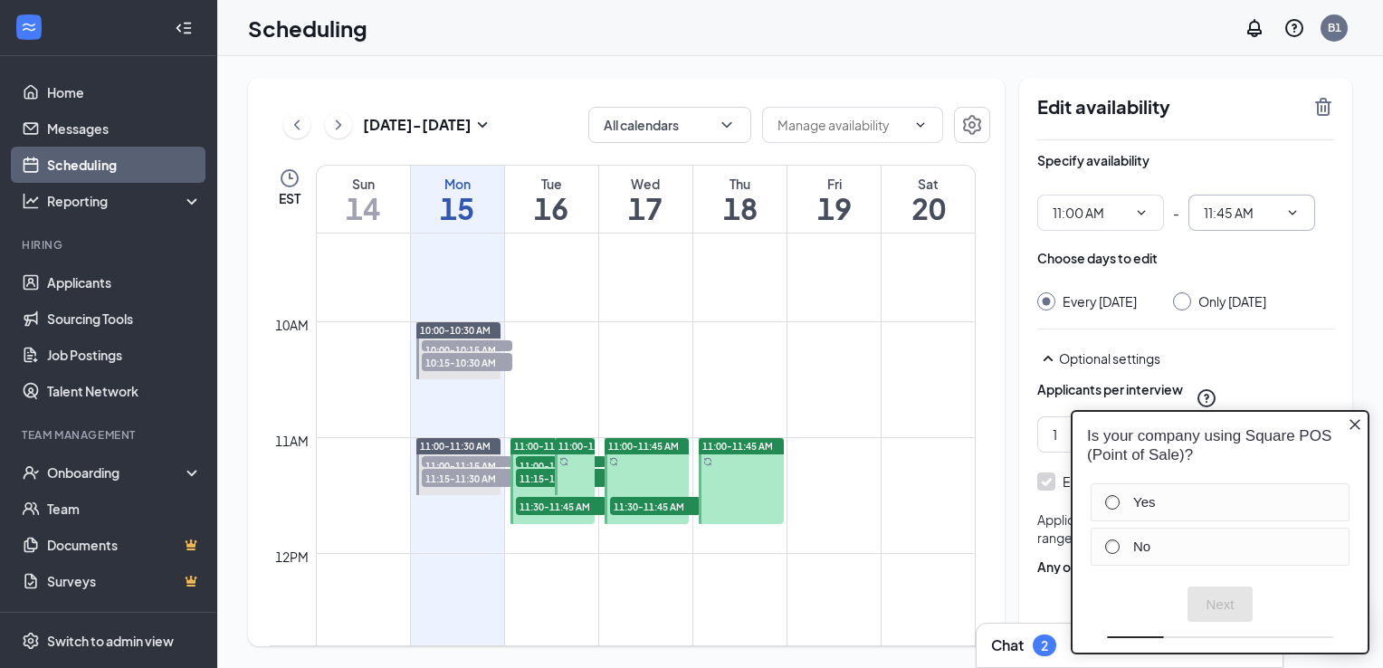
click at [1290, 220] on span "11:45 AM" at bounding box center [1252, 213] width 127 height 36
click at [1300, 212] on span "11:45 AM" at bounding box center [1252, 213] width 127 height 36
click at [1355, 427] on icon "Close button" at bounding box center [1355, 423] width 14 height 14
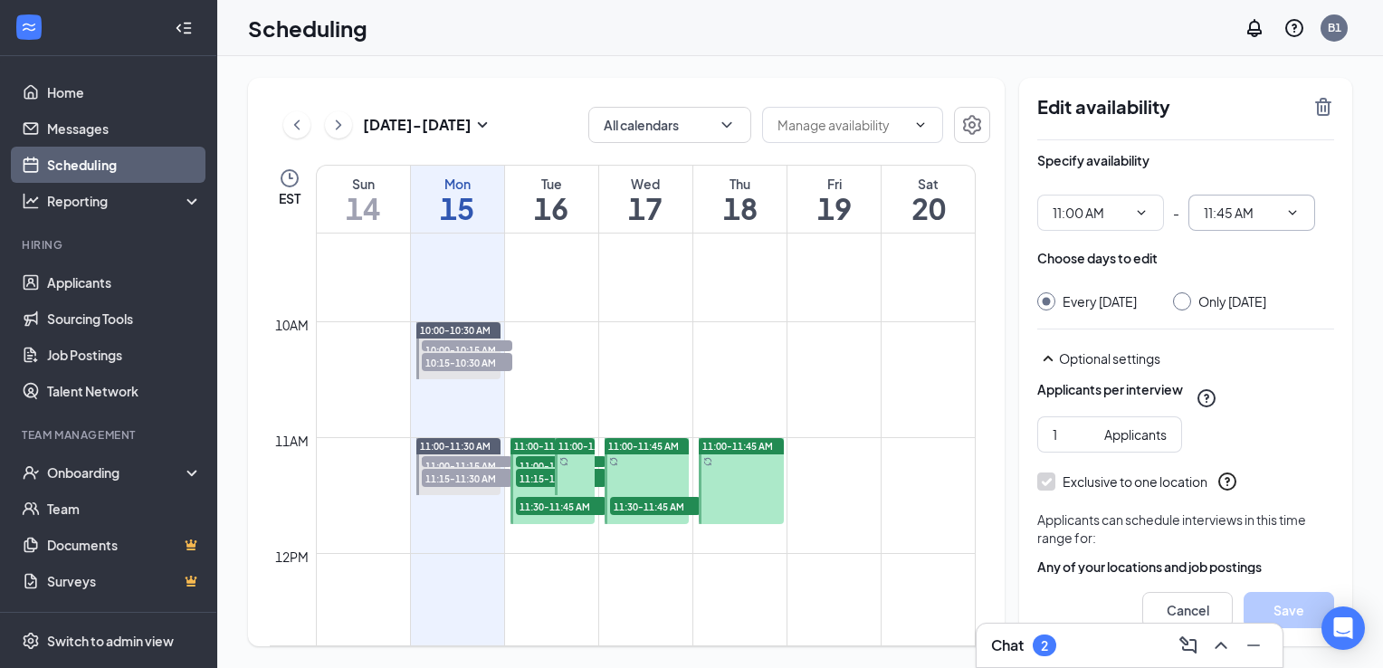
click at [1291, 210] on icon "ChevronDown" at bounding box center [1293, 213] width 14 height 14
click at [1162, 200] on span "11:00 AM" at bounding box center [1101, 213] width 127 height 36
click at [1223, 206] on input "11:45 AM" at bounding box center [1241, 213] width 74 height 20
drag, startPoint x: 1223, startPoint y: 206, endPoint x: 1225, endPoint y: 215, distance: 9.2
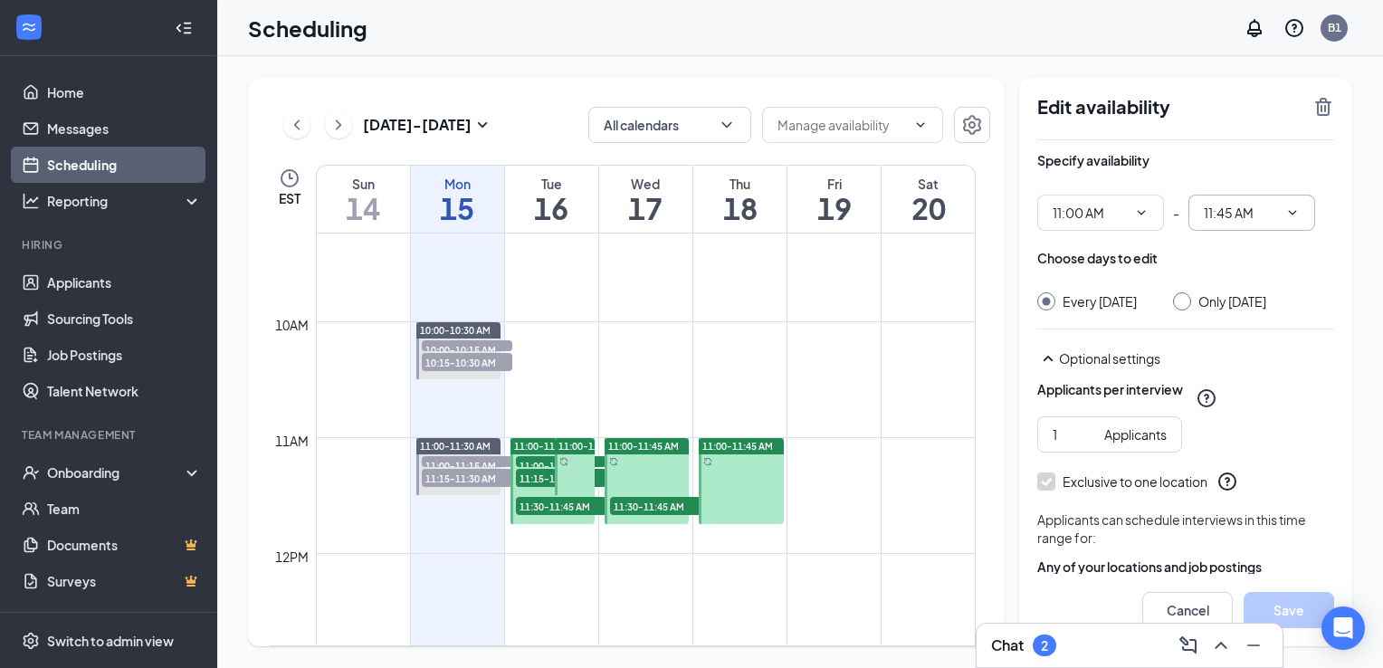
click at [1225, 215] on input "11:45 AM" at bounding box center [1241, 213] width 74 height 20
click at [1249, 357] on div "11:15 AM" at bounding box center [1244, 359] width 53 height 20
type input "11:15 AM"
click at [1286, 602] on button "Save" at bounding box center [1289, 610] width 91 height 36
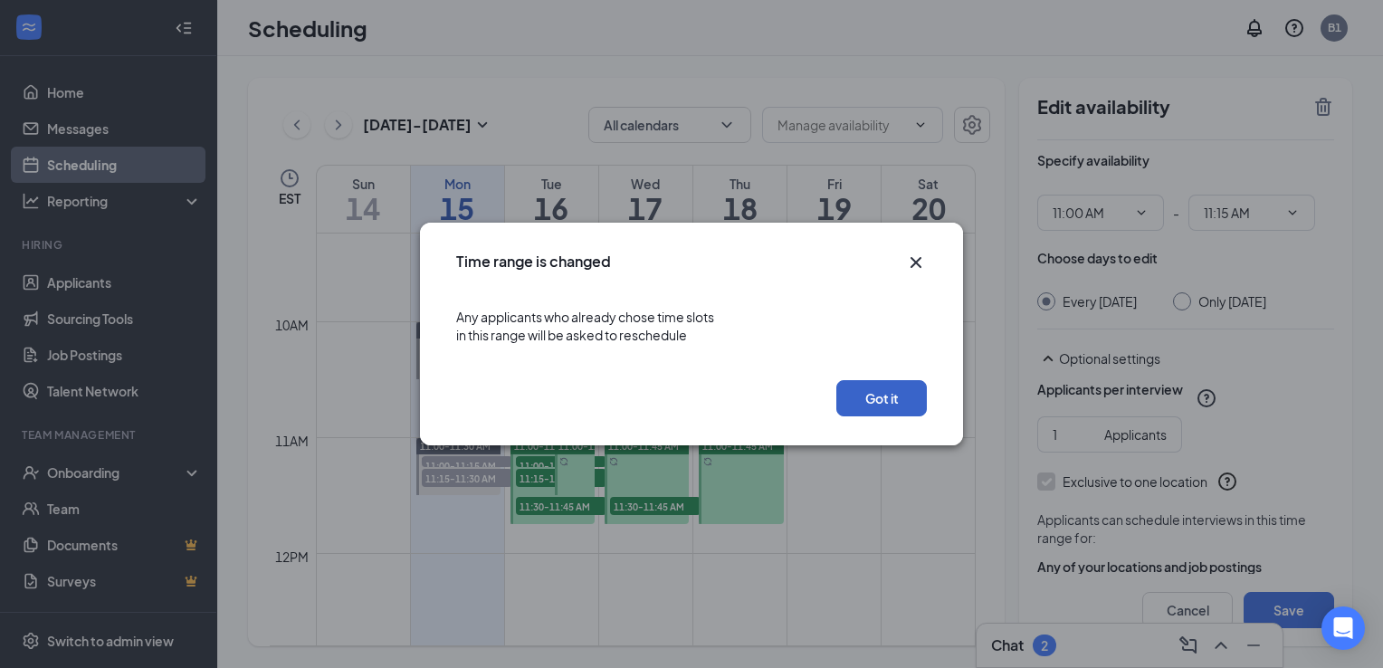
click at [889, 407] on button "Got it" at bounding box center [882, 398] width 91 height 36
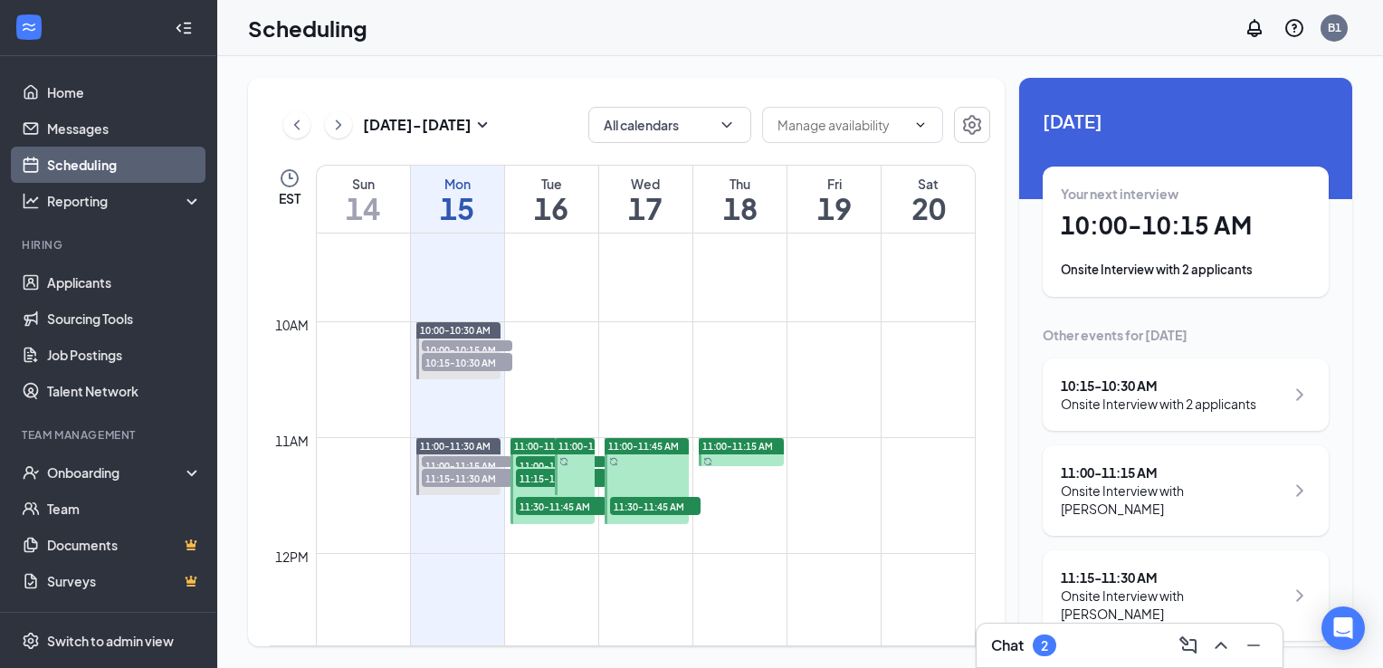
click at [474, 357] on span "10:15-10:30 AM" at bounding box center [467, 362] width 91 height 18
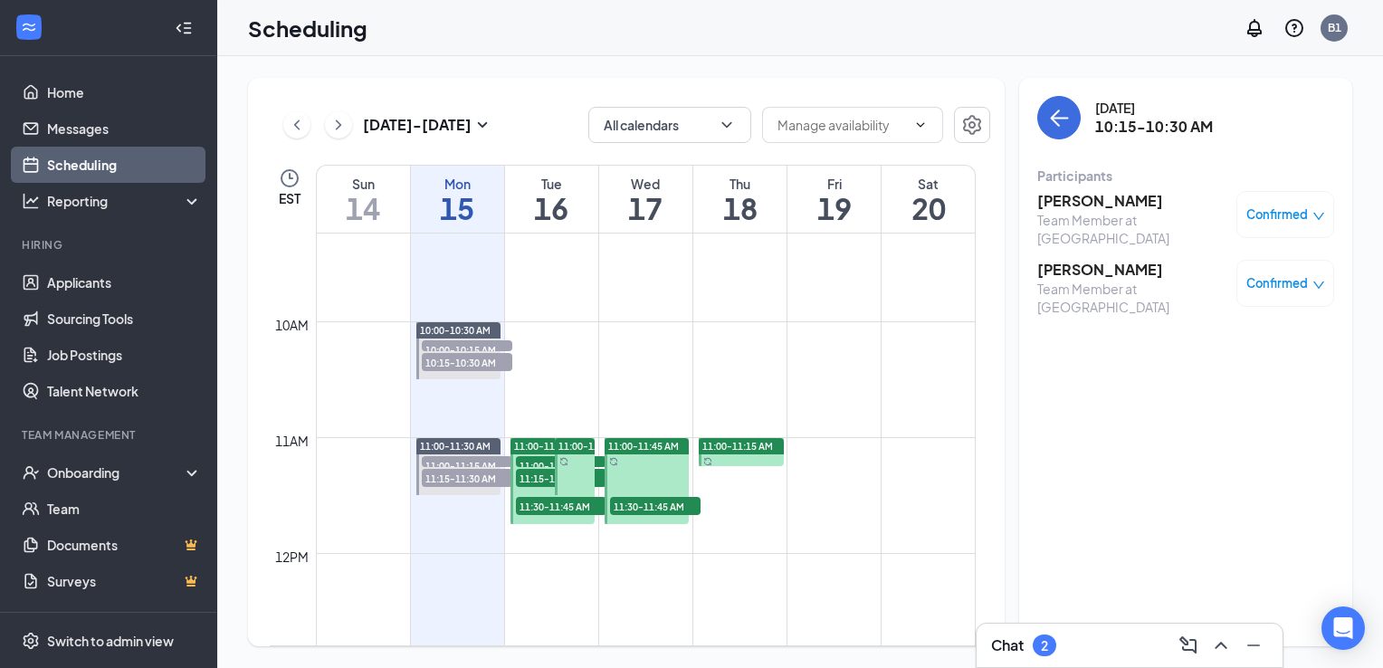
click at [474, 357] on span "10:15-10:30 AM" at bounding box center [467, 362] width 91 height 18
drag, startPoint x: 480, startPoint y: 356, endPoint x: 447, endPoint y: 342, distance: 35.3
click at [447, 342] on link "10:00-10:30 AM 10:00-10:15 AM 2 10:15-10:30 AM 2" at bounding box center [458, 350] width 90 height 58
click at [450, 342] on link "10:00-10:30 AM 10:00-10:15 AM 2 10:15-10:30 AM 2" at bounding box center [458, 350] width 90 height 58
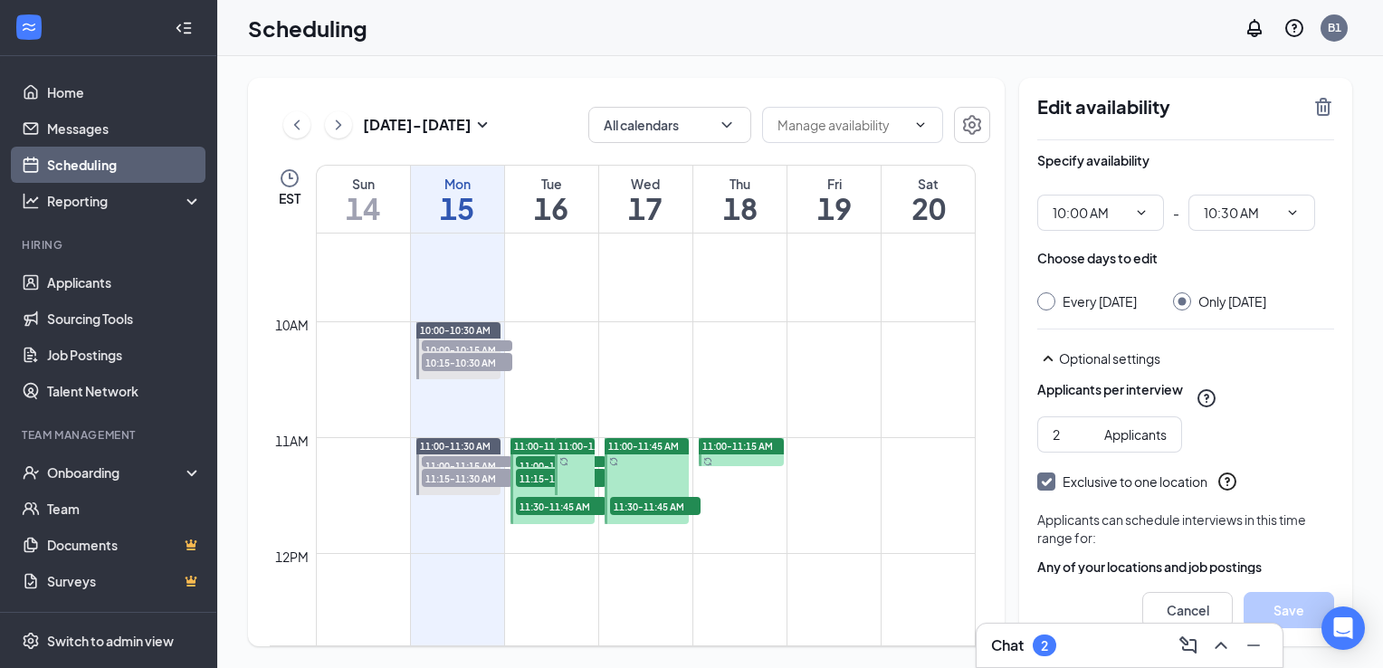
type input "10:00 AM"
type input "10:30 AM"
click at [453, 347] on link "10:00-10:30 AM 10:00-10:15 AM 2 10:15-10:30 AM 2" at bounding box center [458, 350] width 90 height 58
click at [454, 354] on link "10:00-10:30 AM 10:00-10:15 AM 2 10:15-10:30 AM 2" at bounding box center [458, 350] width 90 height 58
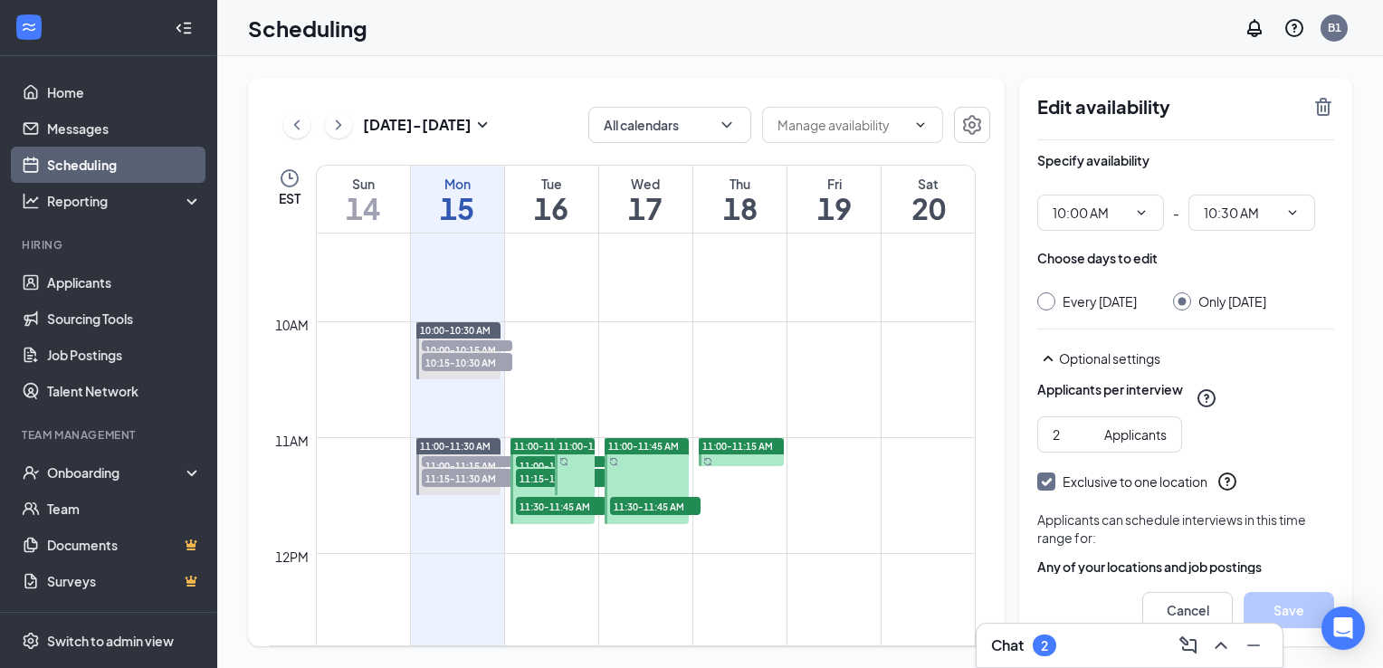
click at [454, 354] on link "10:00-10:30 AM 10:00-10:15 AM 2 10:15-10:30 AM 2" at bounding box center [458, 350] width 90 height 58
click at [473, 469] on span "11:15-11:30 AM" at bounding box center [467, 478] width 91 height 18
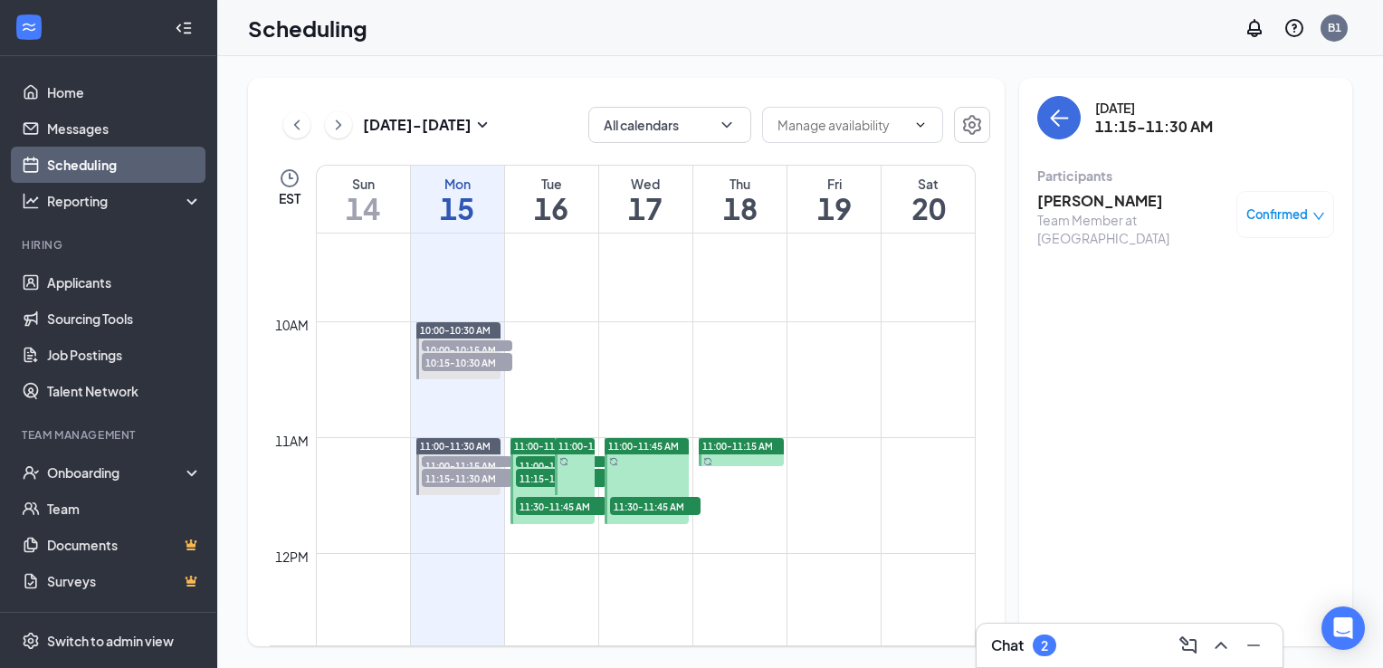
click at [473, 469] on span "11:15-11:30 AM" at bounding box center [467, 478] width 91 height 18
click at [449, 452] on div "11:00-11:30 AM" at bounding box center [458, 446] width 85 height 16
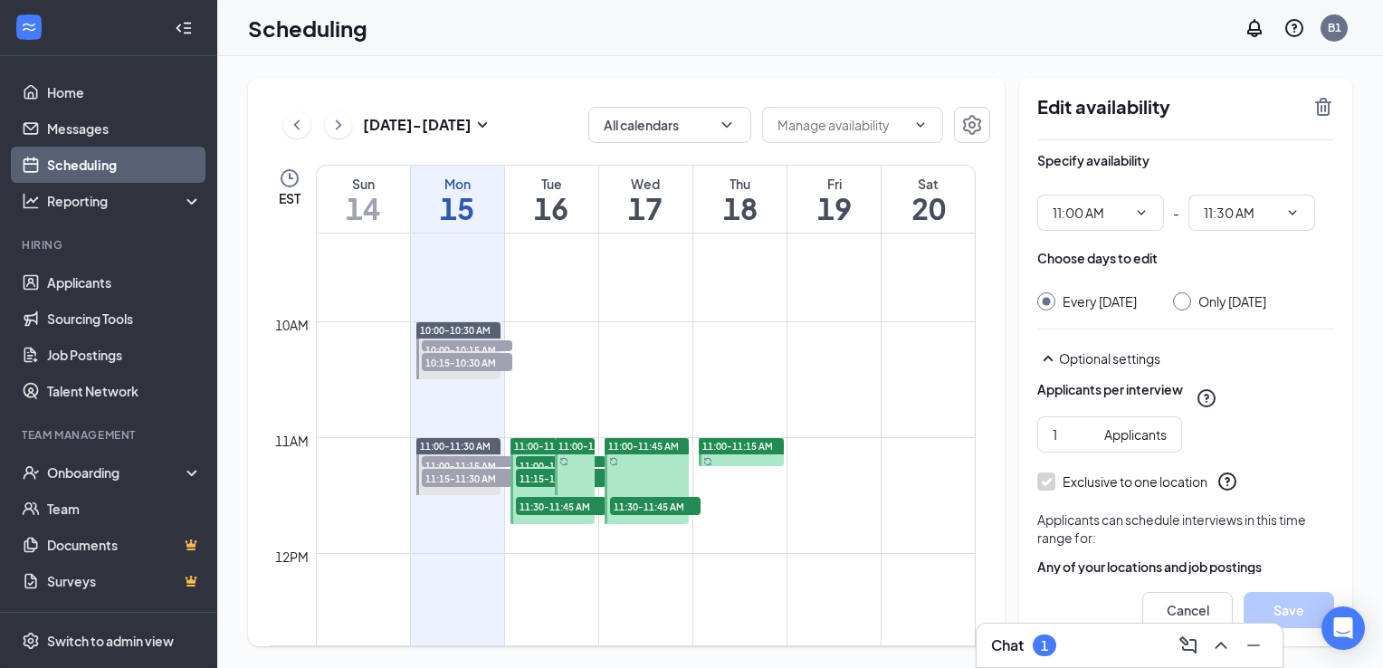
click at [1185, 301] on input "Only Monday, Sep 15" at bounding box center [1179, 298] width 13 height 13
radio input "true"
radio input "false"
click at [1282, 610] on button "Save" at bounding box center [1289, 610] width 91 height 36
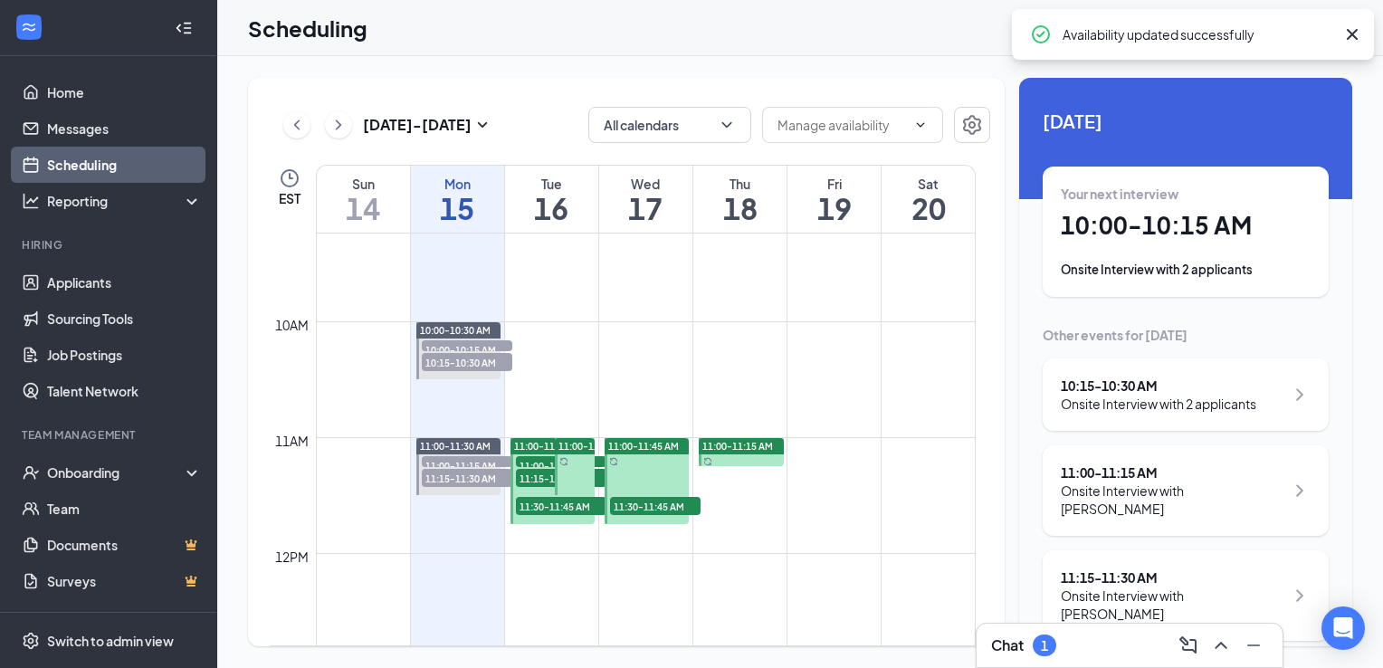
click at [451, 346] on span "10:00-10:15 AM" at bounding box center [467, 349] width 91 height 18
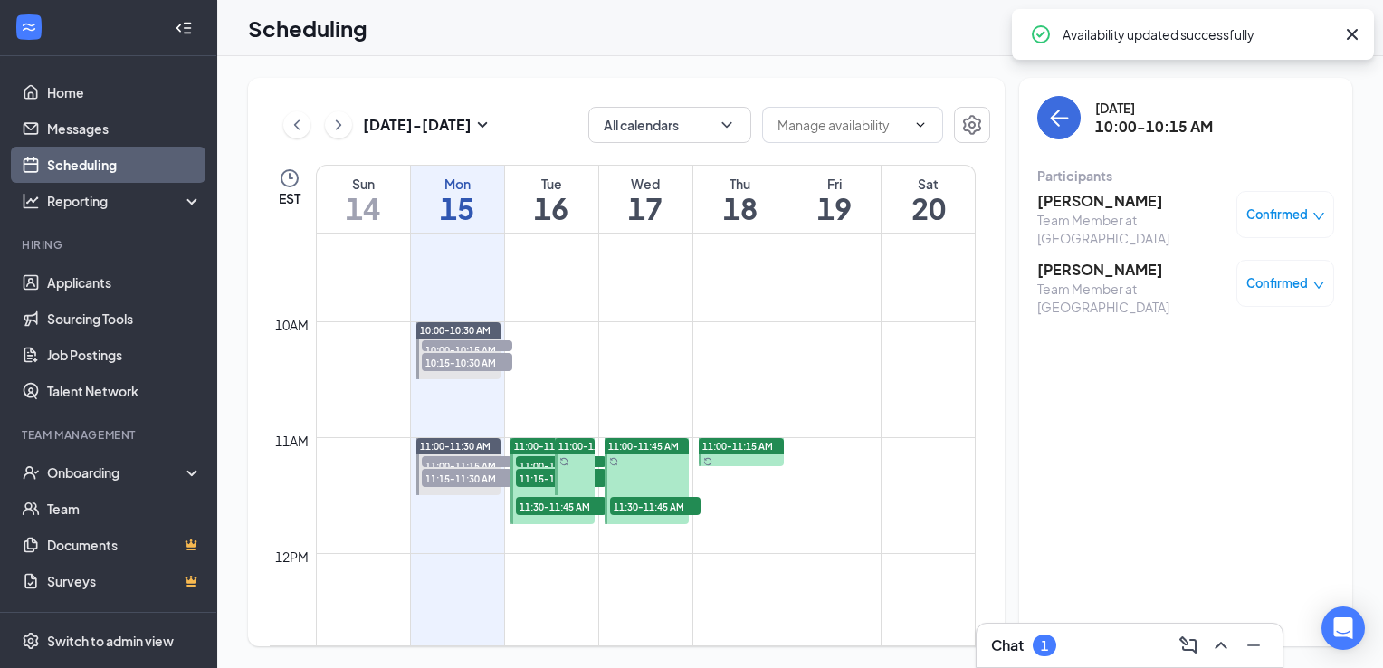
click at [450, 346] on span "10:00-10:15 AM" at bounding box center [467, 349] width 91 height 18
click at [449, 346] on span "10:00-10:15 AM" at bounding box center [467, 349] width 91 height 18
click at [456, 346] on span "10:00-10:15 AM" at bounding box center [467, 349] width 91 height 18
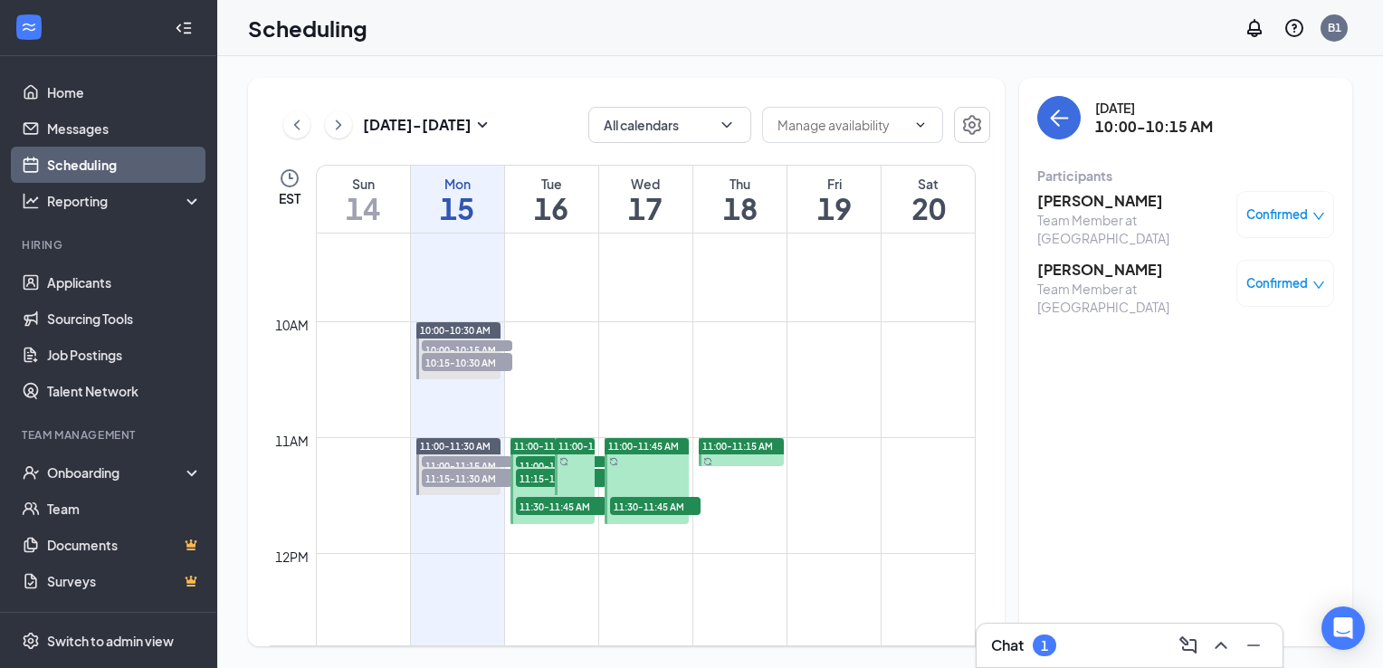
click at [456, 346] on span "10:00-10:15 AM" at bounding box center [467, 349] width 91 height 18
click at [462, 353] on span "10:15-10:30 AM" at bounding box center [467, 362] width 91 height 18
click at [462, 354] on span "10:15-10:30 AM" at bounding box center [467, 362] width 91 height 18
click at [458, 359] on span "10:15-10:30 AM" at bounding box center [467, 362] width 91 height 18
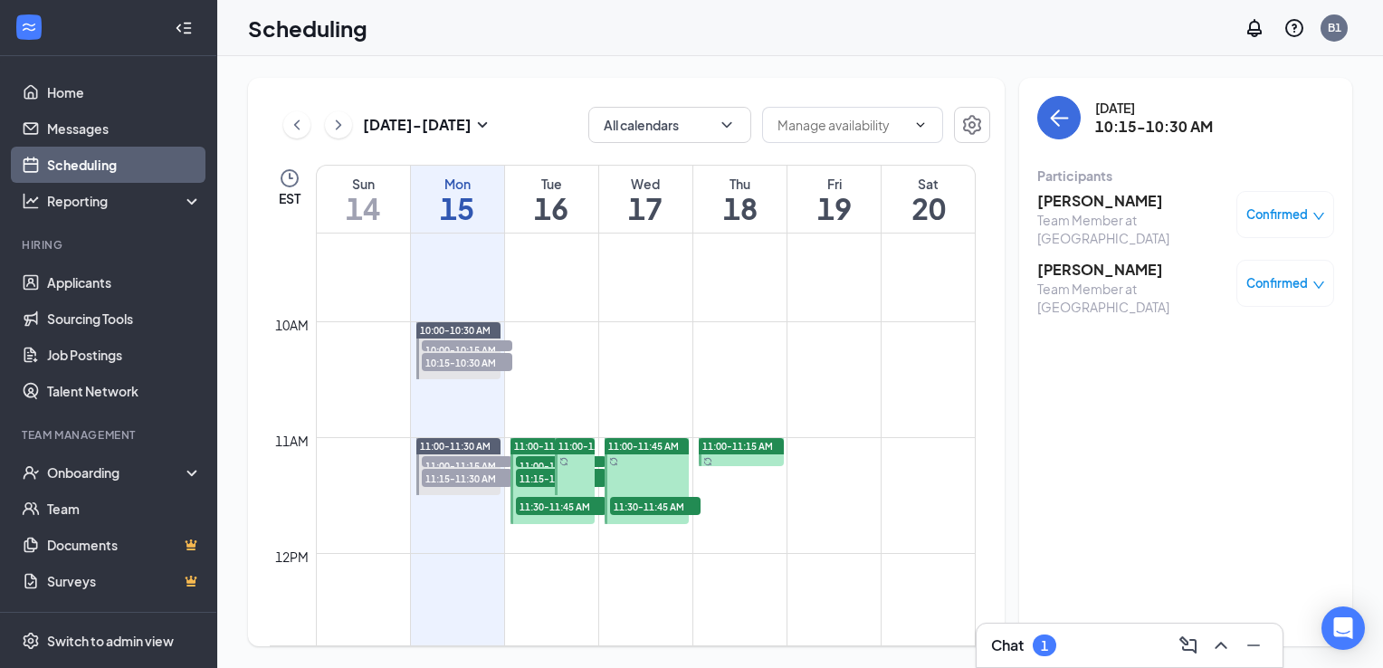
click at [458, 359] on span "10:15-10:30 AM" at bounding box center [467, 362] width 91 height 18
click at [1313, 222] on icon "down" at bounding box center [1319, 216] width 13 height 13
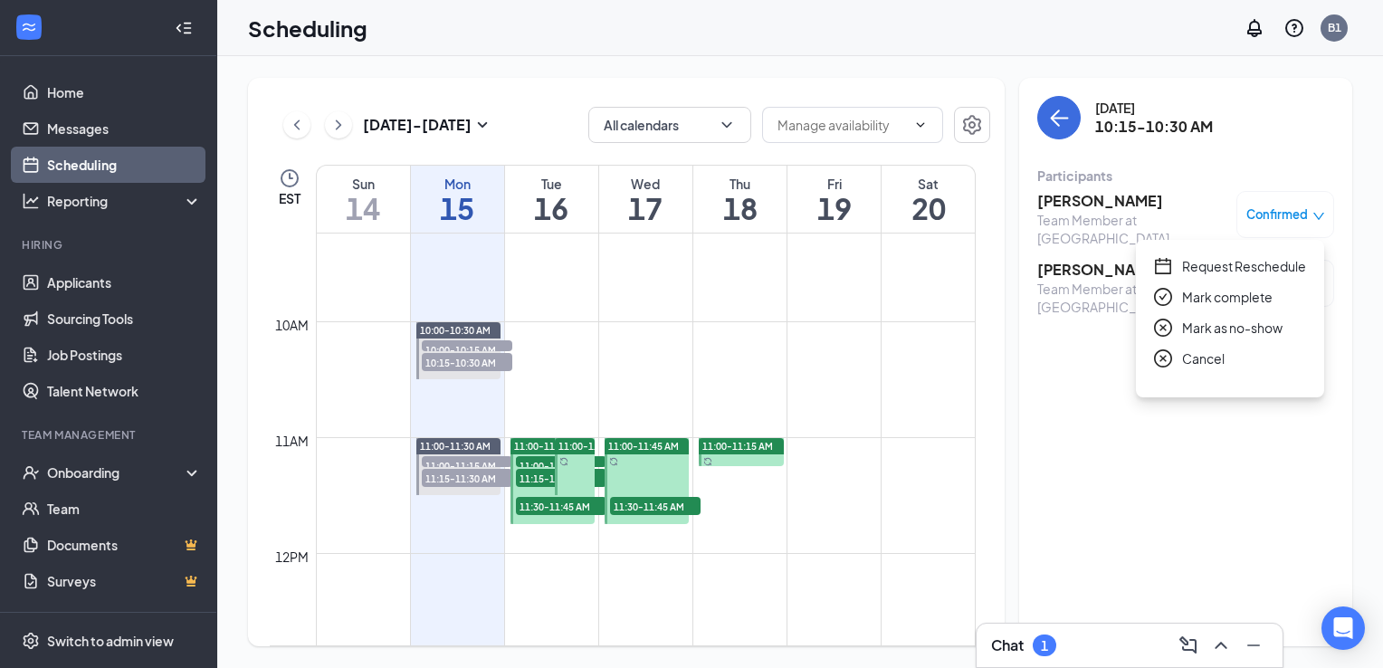
click at [1239, 295] on span "Mark complete" at bounding box center [1227, 297] width 91 height 20
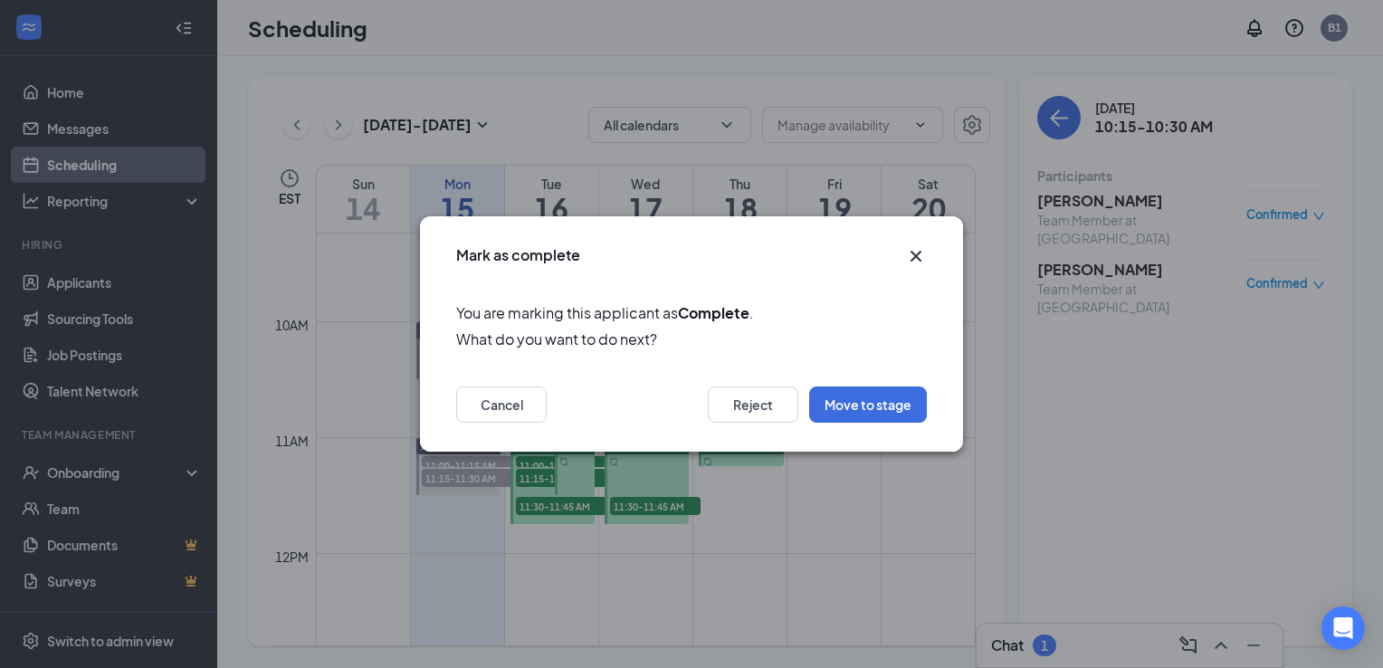
click at [921, 260] on icon "Cross" at bounding box center [916, 256] width 11 height 11
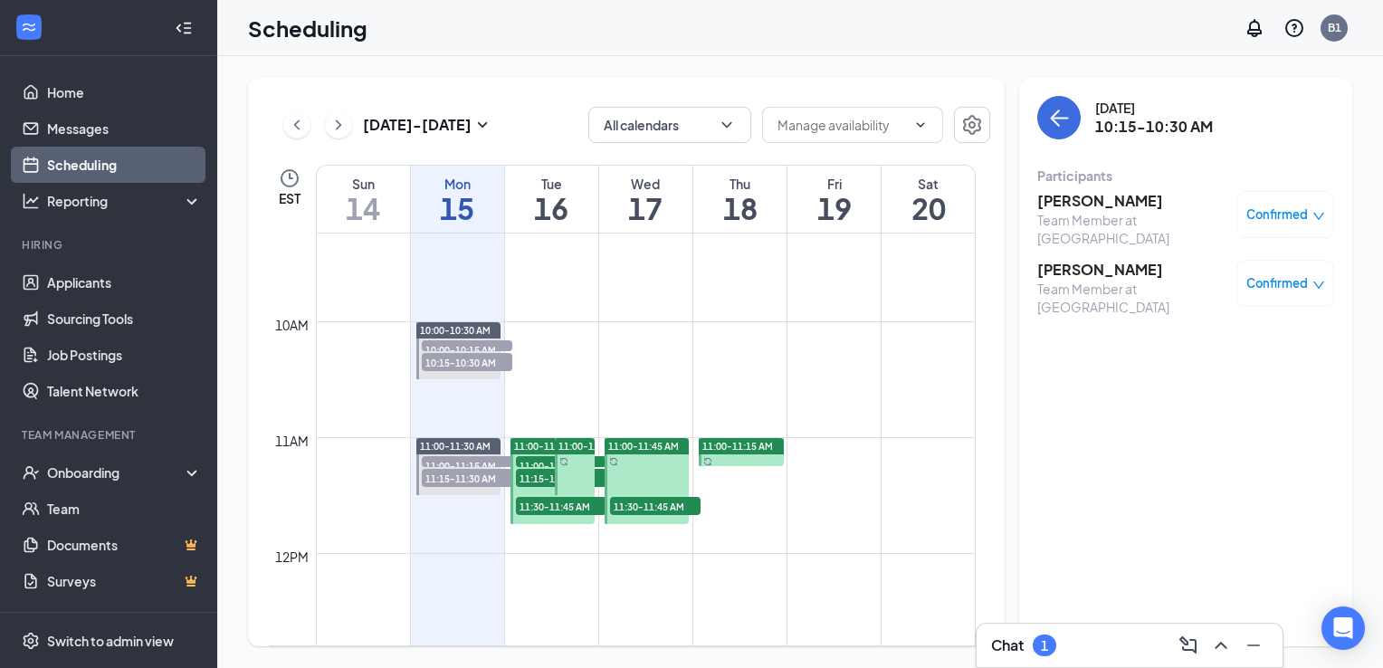
click at [464, 386] on td at bounding box center [646, 393] width 660 height 29
click at [470, 372] on div at bounding box center [458, 350] width 85 height 57
click at [482, 363] on span "10:15-10:30 AM" at bounding box center [467, 362] width 91 height 18
click at [475, 368] on span "10:15-10:30 AM" at bounding box center [467, 362] width 91 height 18
click at [471, 375] on div at bounding box center [458, 350] width 85 height 57
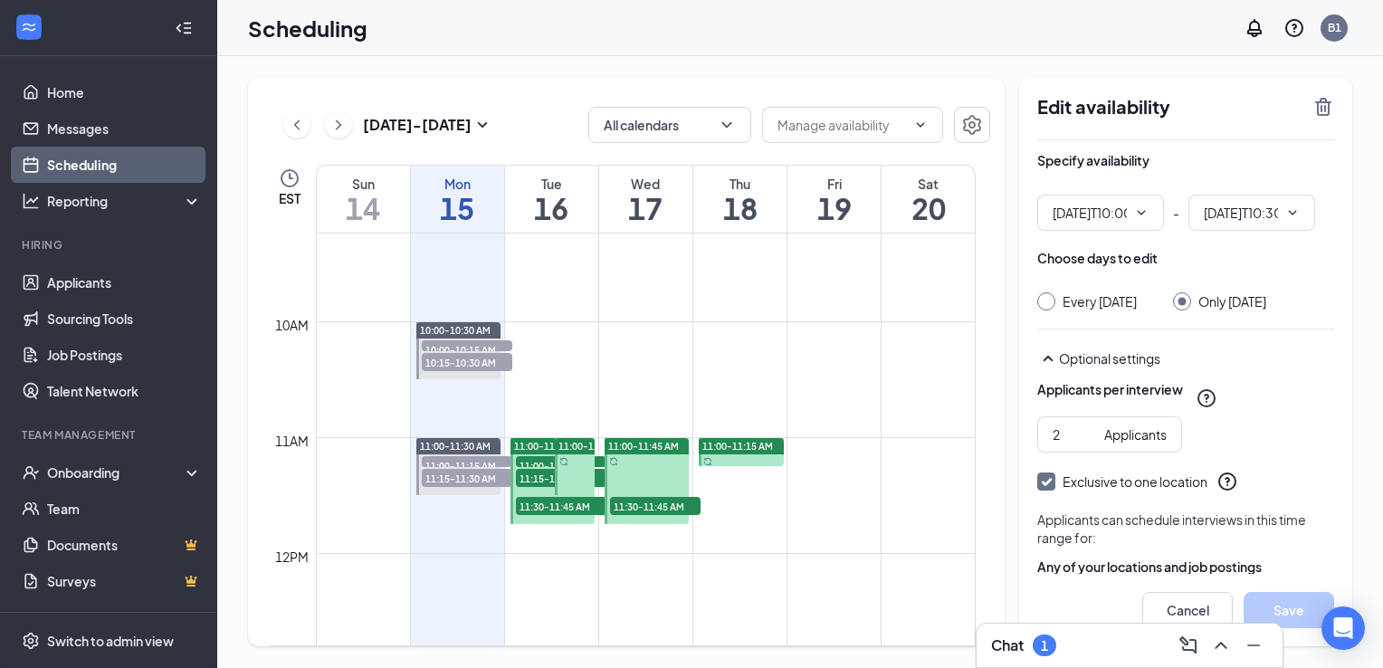
type input "10:00 AM"
type input "10:30 AM"
click at [462, 479] on span "11:15-11:30 AM" at bounding box center [467, 478] width 91 height 18
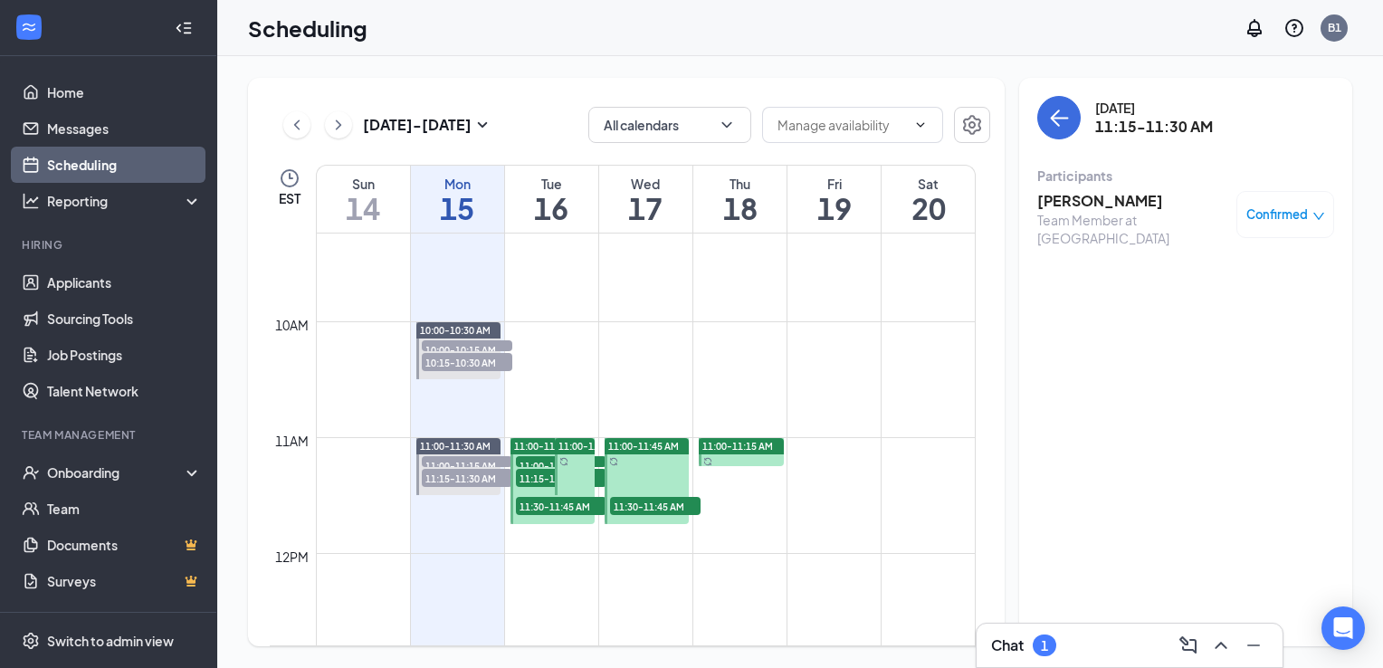
click at [761, 463] on div at bounding box center [741, 452] width 85 height 28
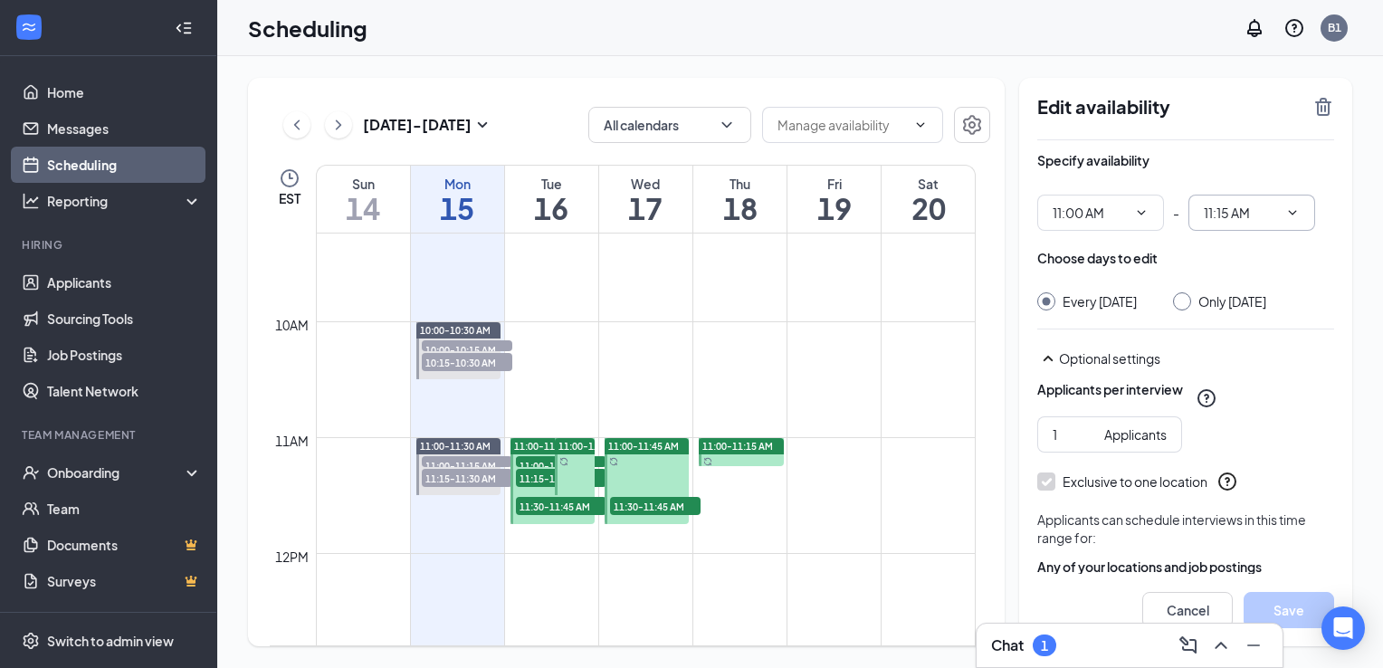
click at [1288, 219] on icon "ChevronDown" at bounding box center [1293, 213] width 14 height 14
click at [1293, 212] on icon "ChevronDown" at bounding box center [1293, 213] width 14 height 14
click at [1253, 216] on input "11:15 AM" at bounding box center [1241, 213] width 74 height 20
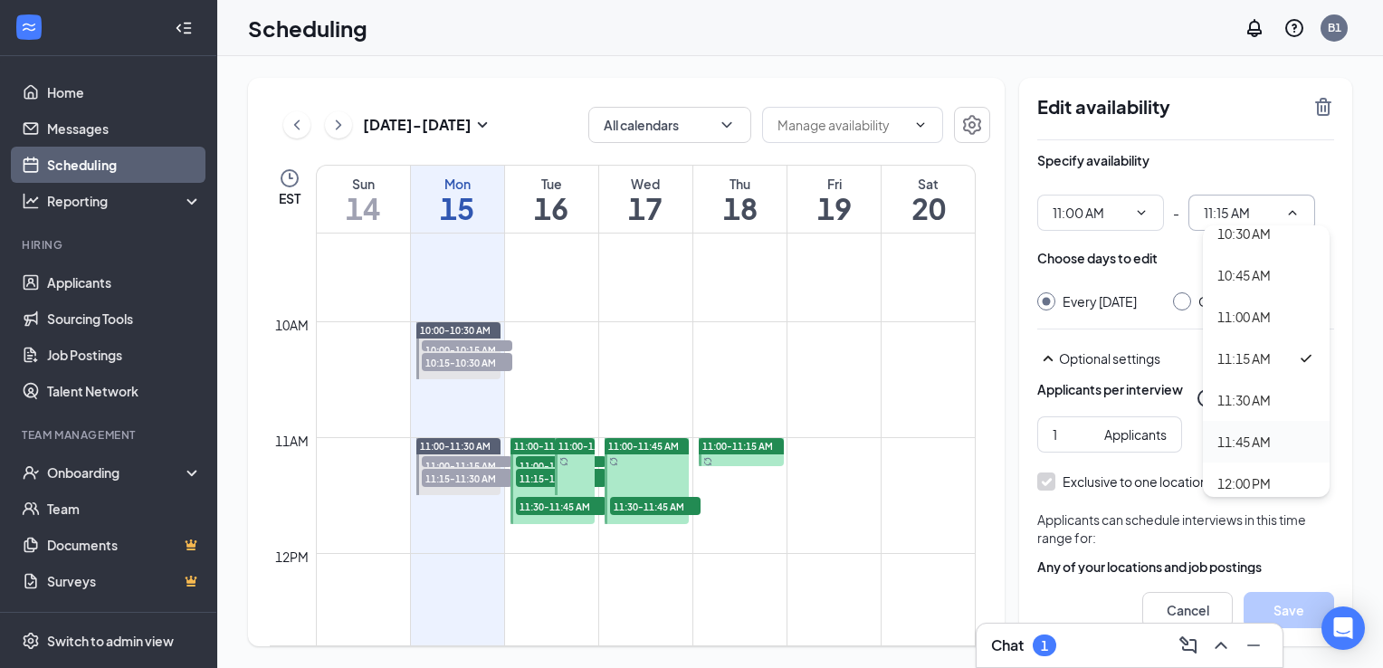
click at [1232, 438] on div "11:45 AM" at bounding box center [1244, 442] width 53 height 20
type input "11:45 AM"
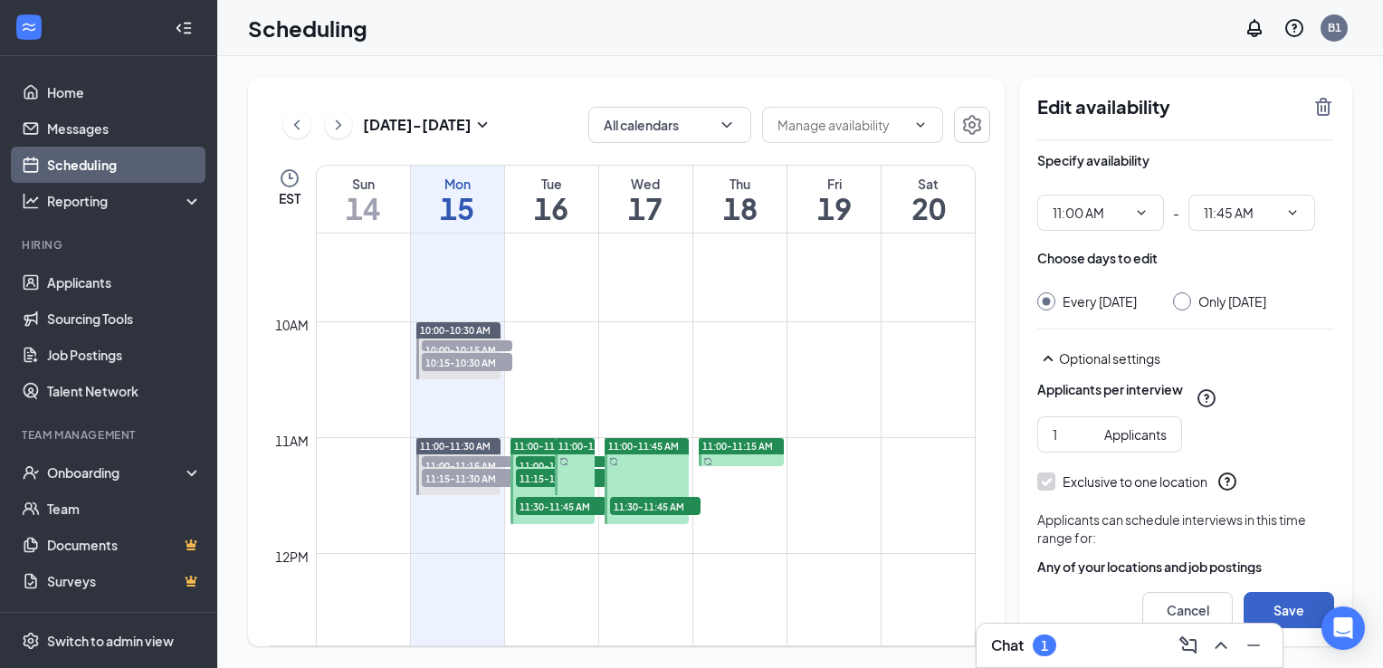
click at [1311, 610] on button "Save" at bounding box center [1289, 610] width 91 height 36
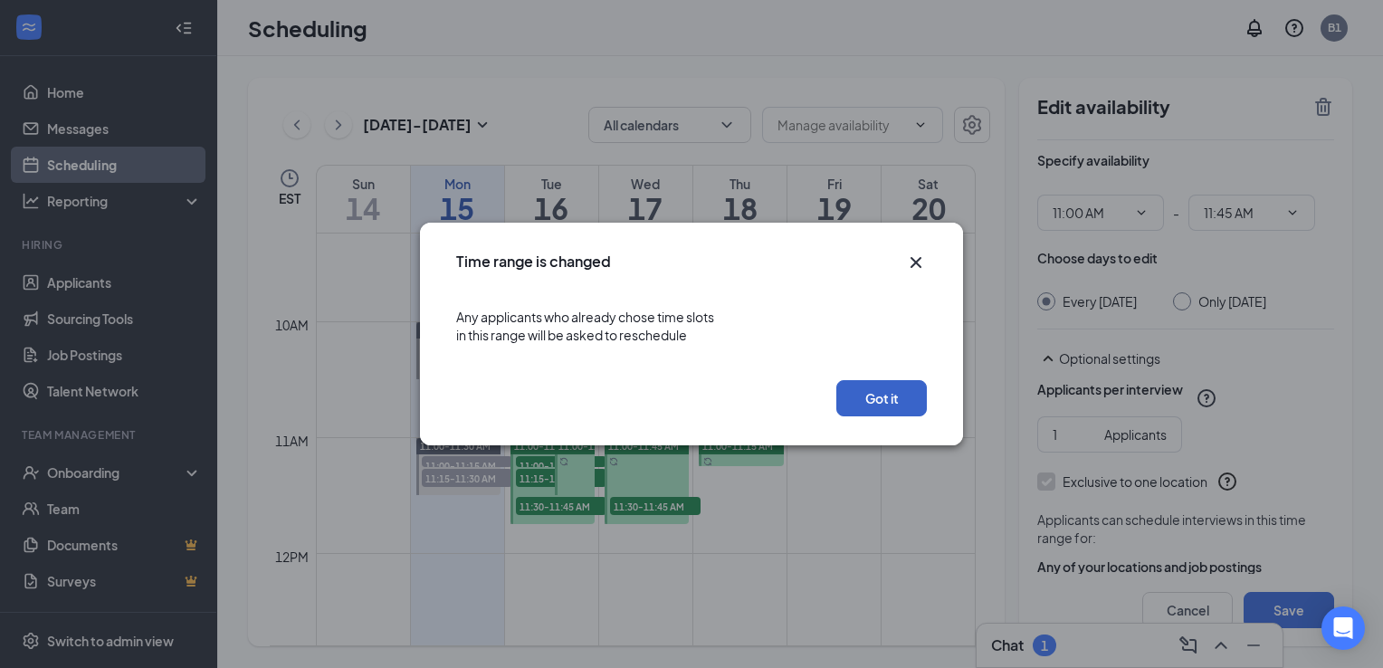
click at [866, 393] on button "Got it" at bounding box center [882, 398] width 91 height 36
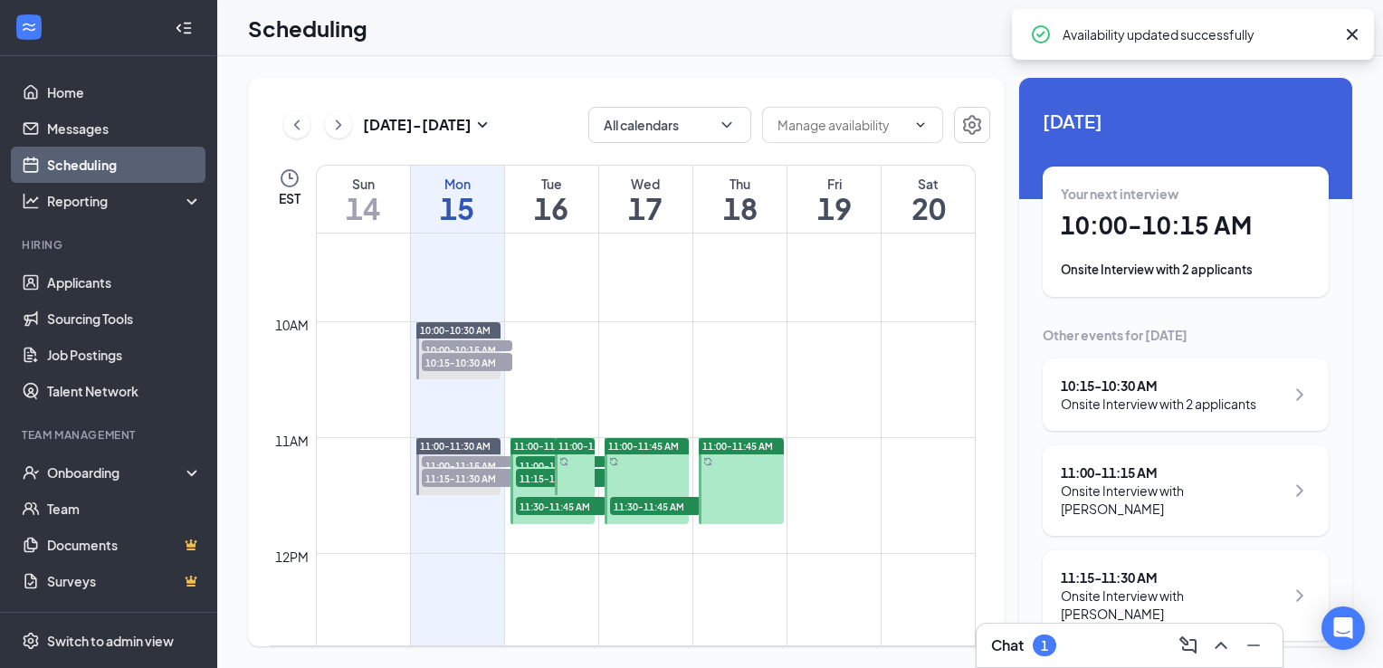
click at [758, 474] on div at bounding box center [741, 481] width 85 height 86
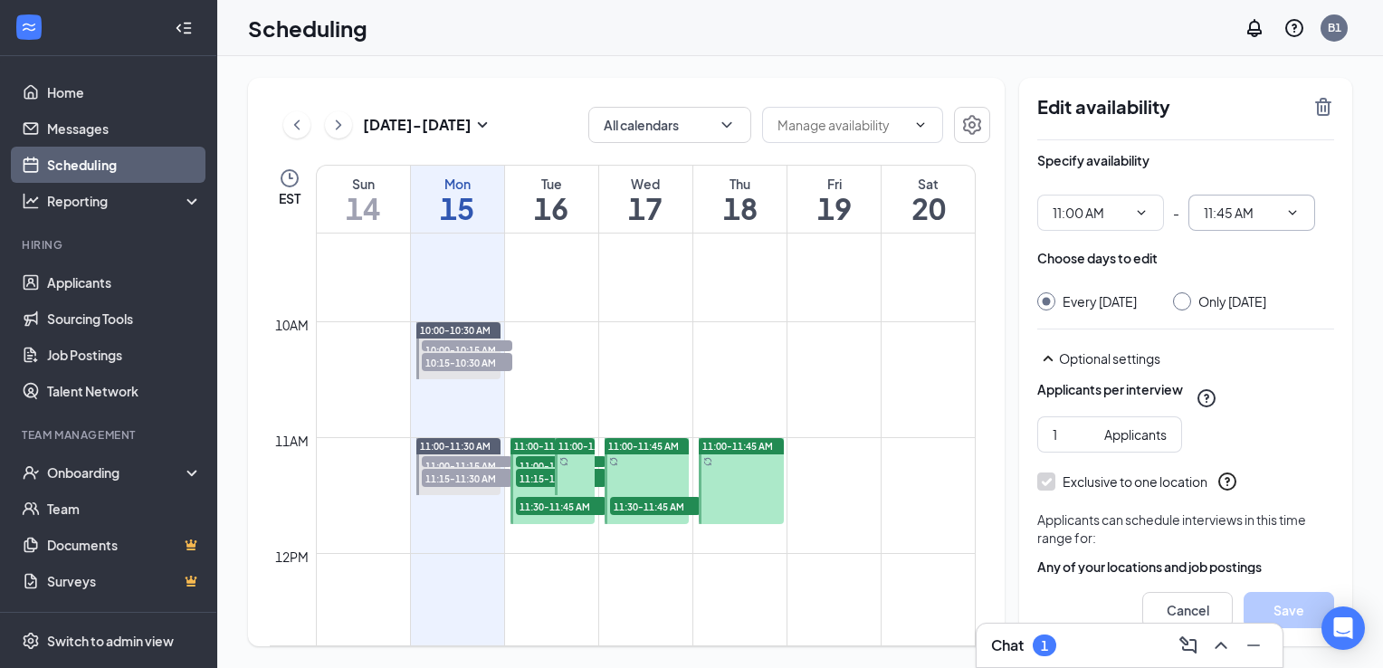
click at [1238, 218] on input "11:45 AM" at bounding box center [1241, 213] width 74 height 20
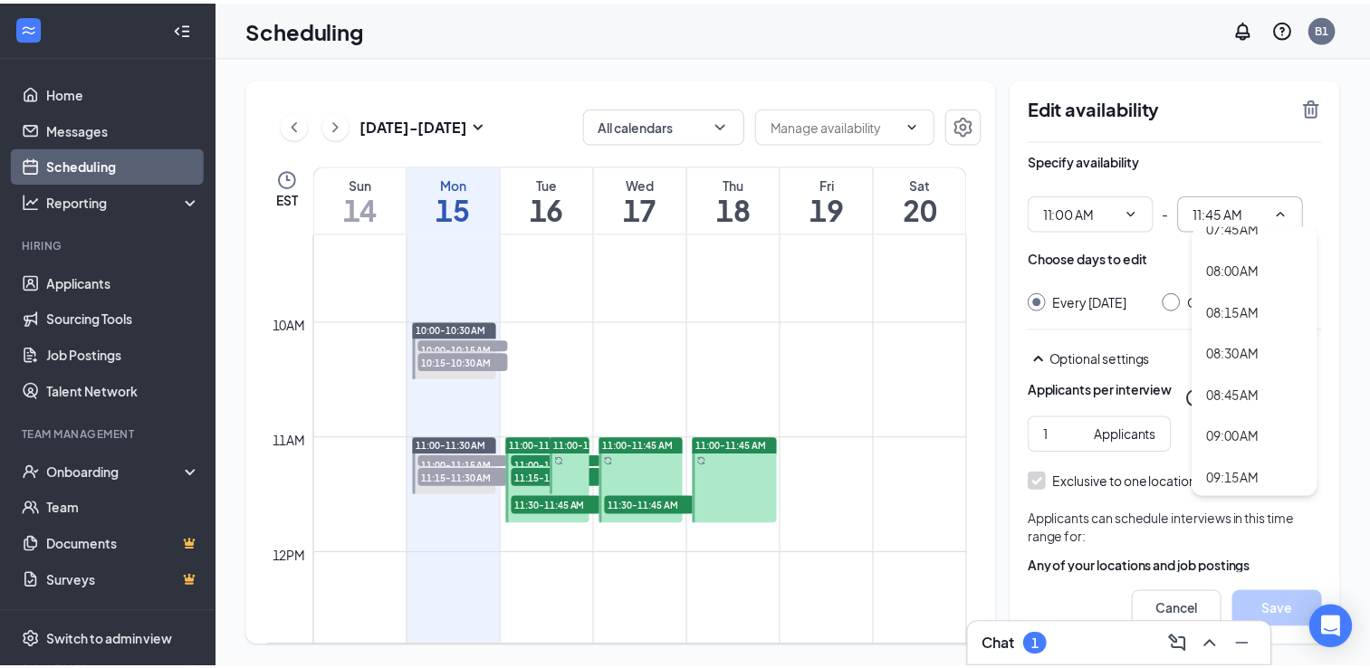
scroll to position [1630, 0]
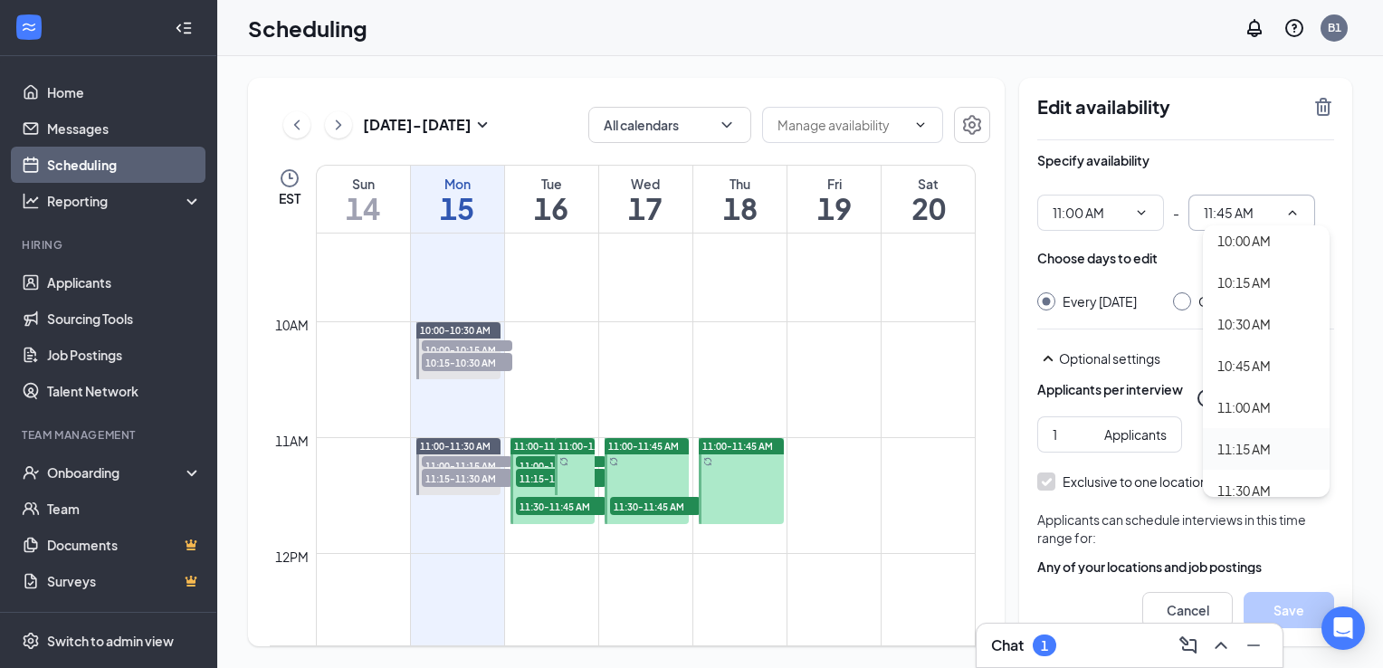
click at [1235, 442] on div "11:15 AM" at bounding box center [1244, 449] width 53 height 20
type input "11:15 AM"
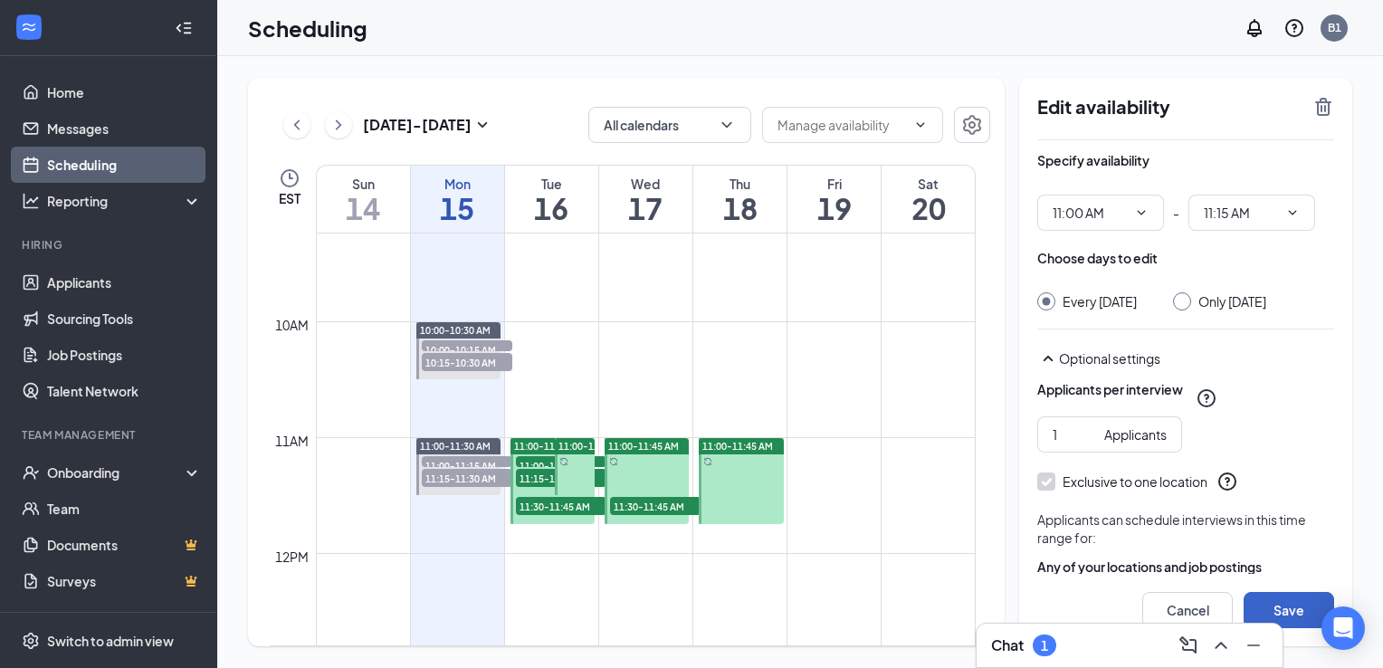
click at [1306, 616] on button "Save" at bounding box center [1289, 610] width 91 height 36
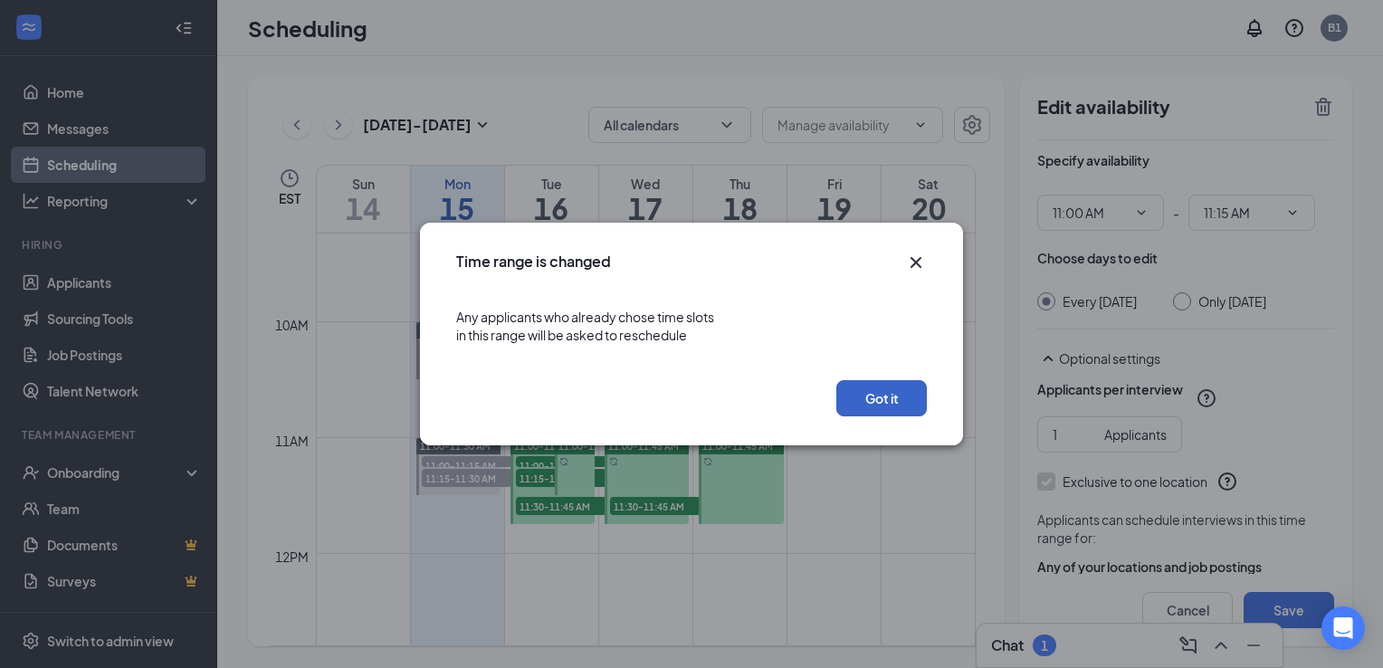
click at [858, 398] on button "Got it" at bounding box center [882, 398] width 91 height 36
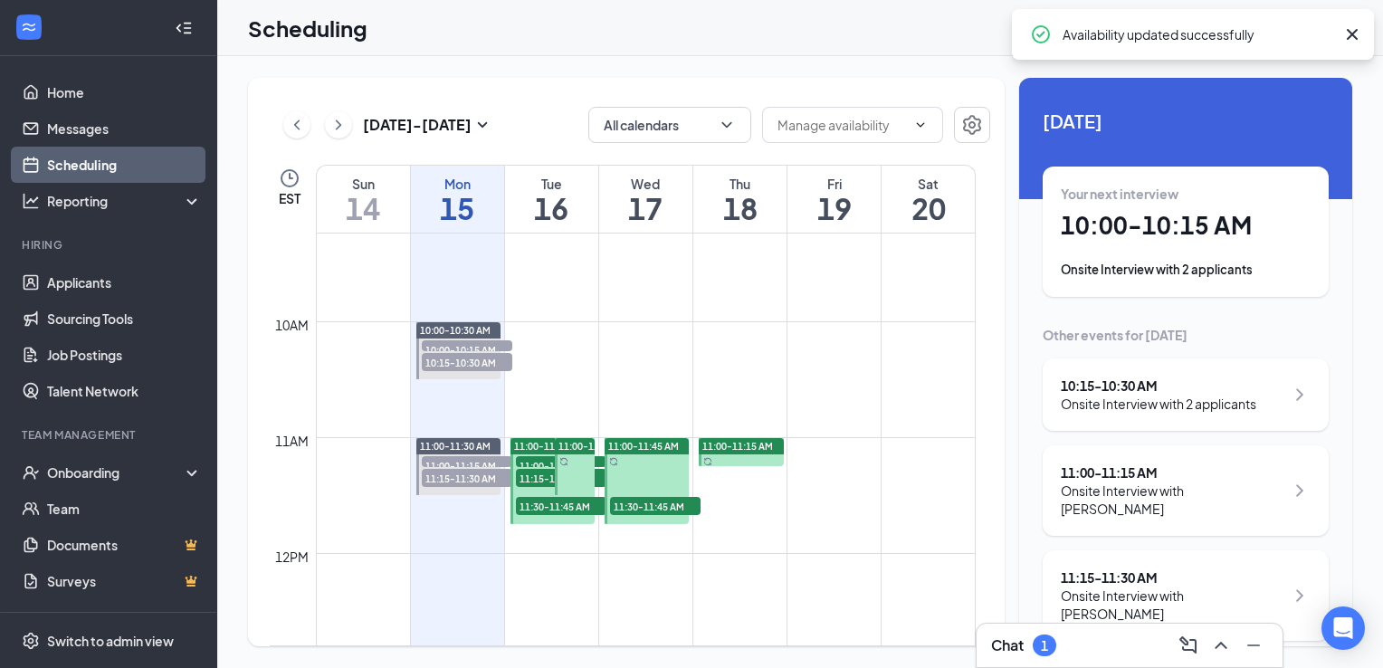
click at [752, 485] on td at bounding box center [646, 480] width 660 height 29
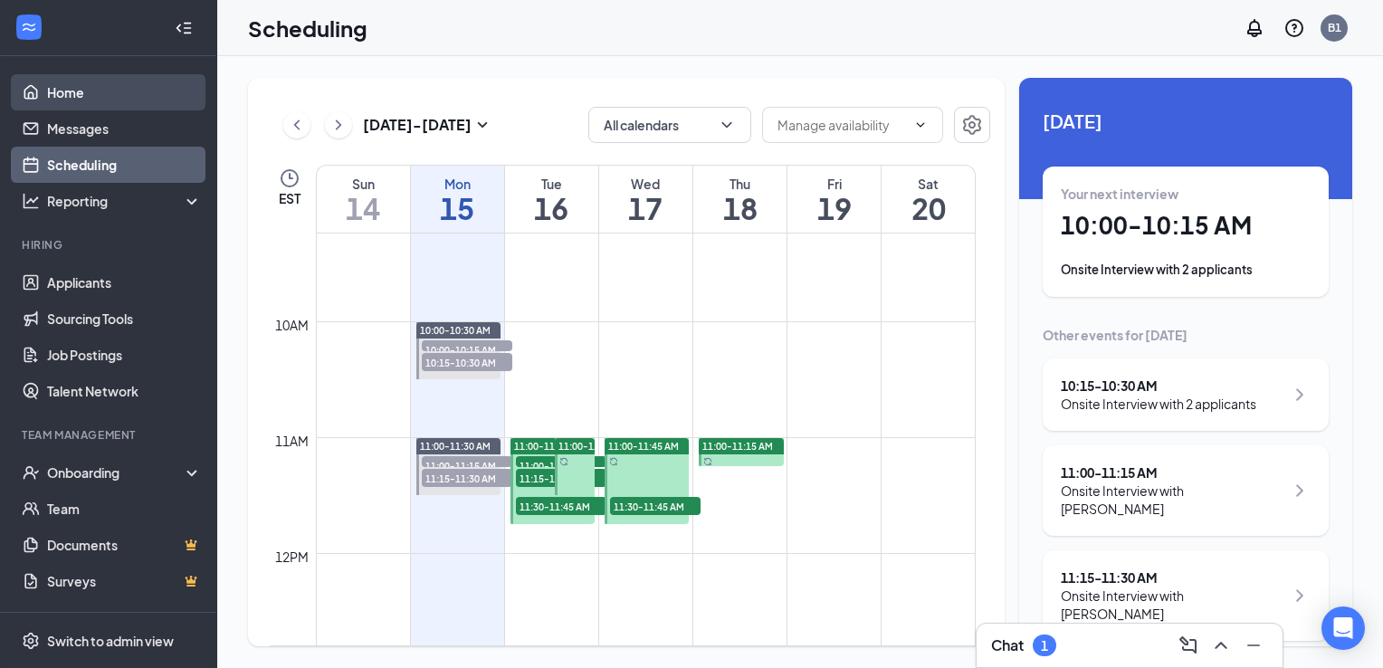
click at [47, 85] on link "Home" at bounding box center [124, 92] width 155 height 36
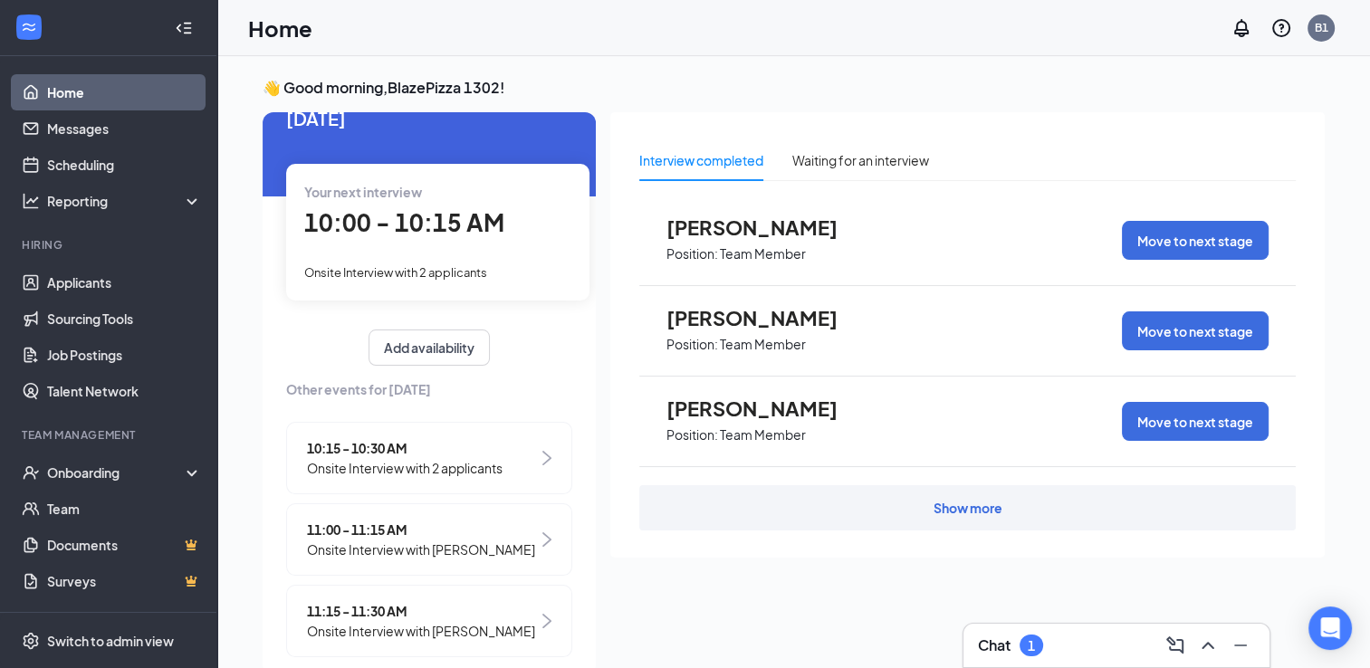
scroll to position [54, 0]
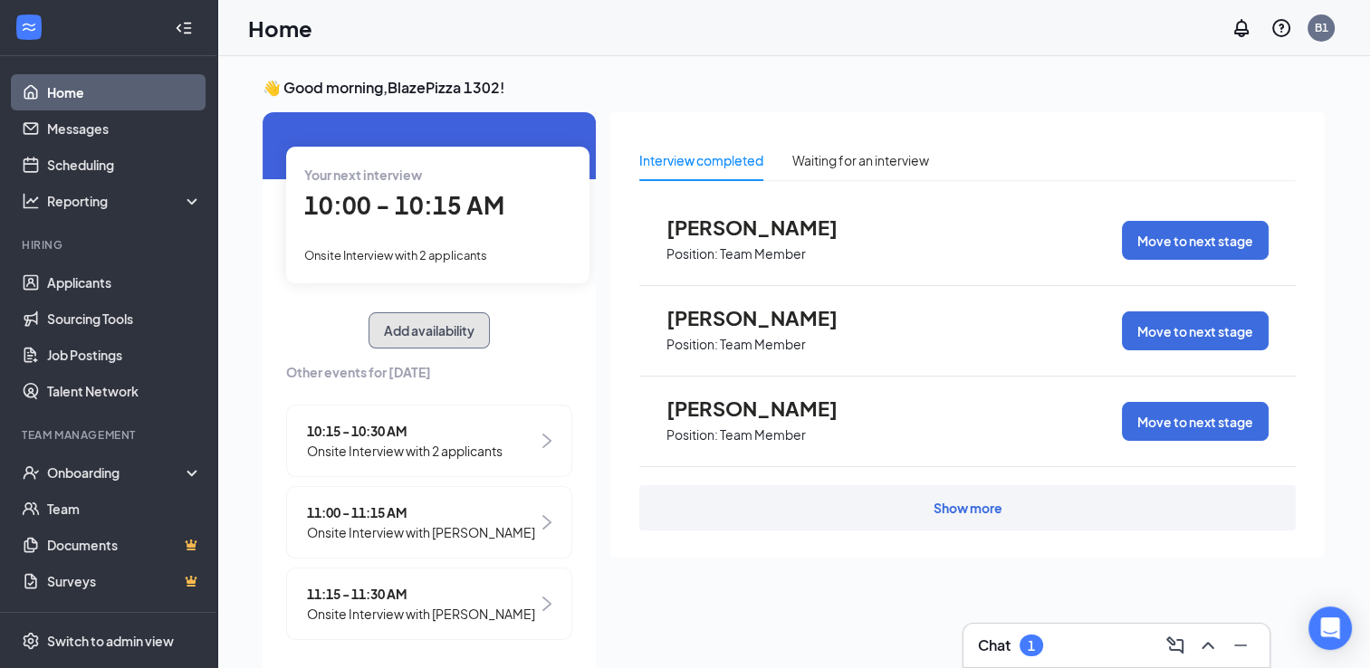
click at [445, 342] on button "Add availability" at bounding box center [428, 330] width 121 height 36
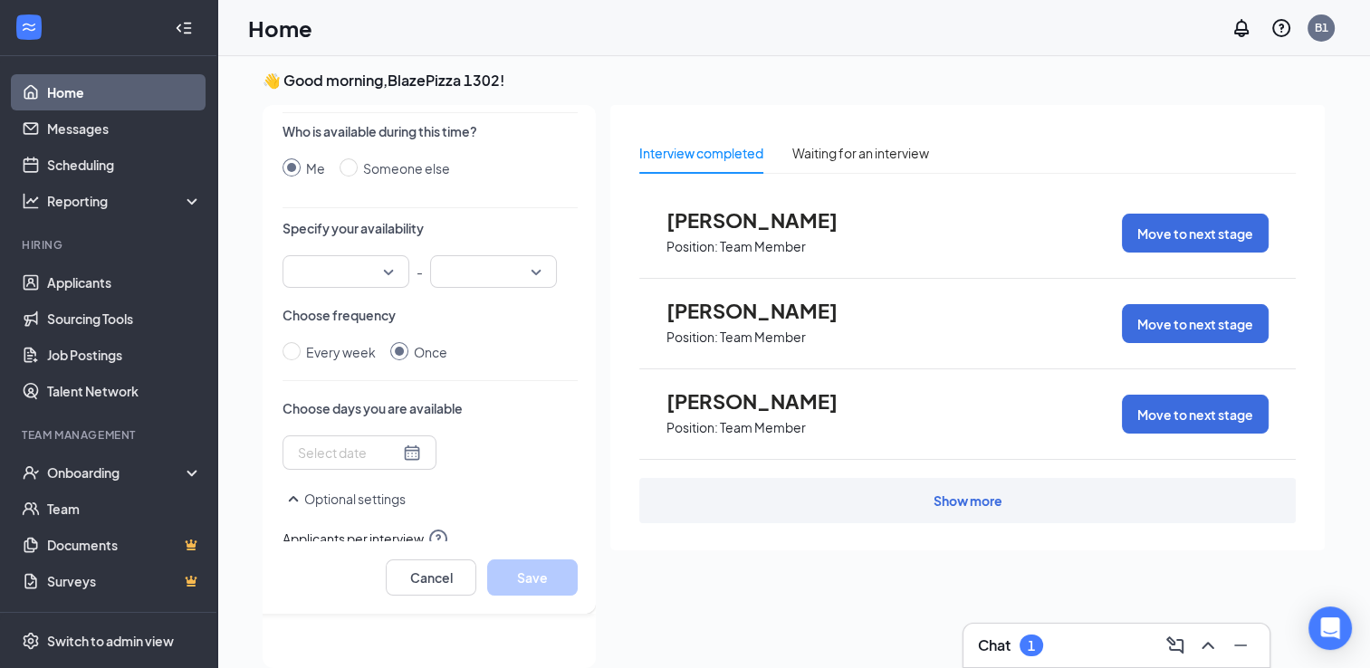
scroll to position [0, 0]
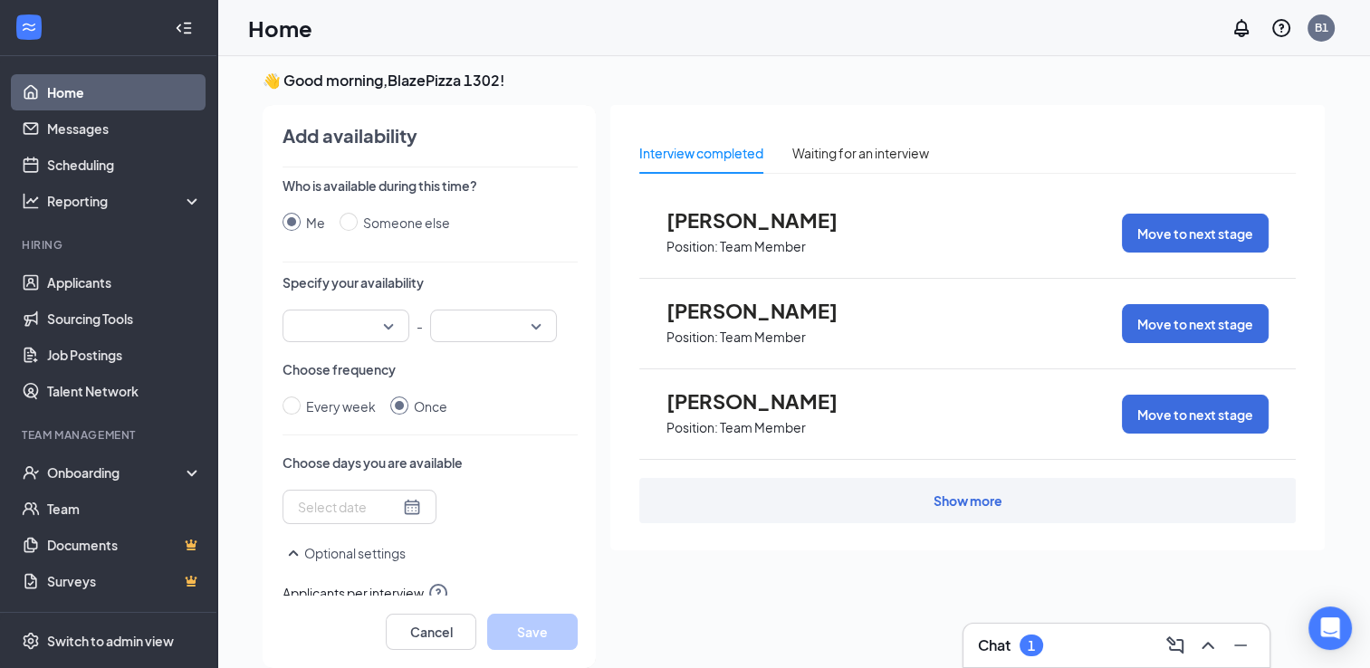
click at [367, 320] on input "search" at bounding box center [339, 326] width 92 height 31
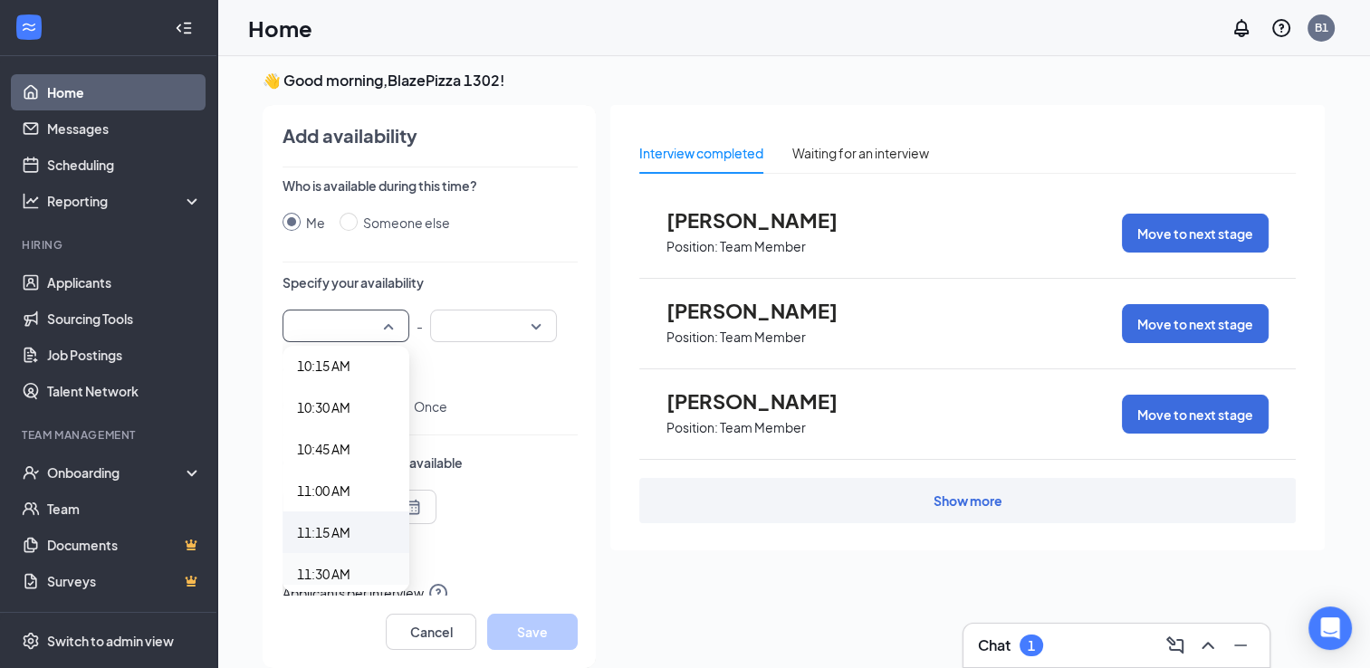
scroll to position [1720, 0]
click at [308, 531] on span "11:15 AM" at bounding box center [323, 528] width 53 height 20
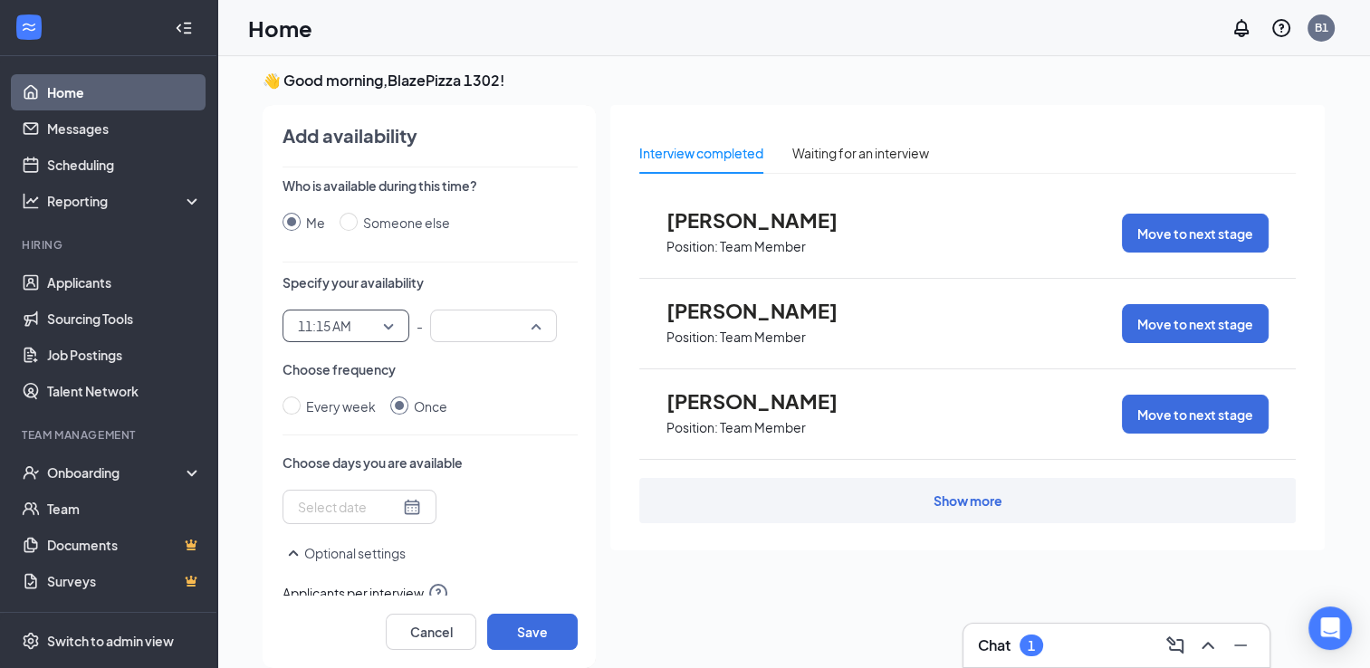
click at [522, 332] on div at bounding box center [493, 326] width 127 height 33
click at [454, 478] on span "11:30 AM" at bounding box center [471, 479] width 53 height 20
click at [282, 403] on input "Every week" at bounding box center [291, 406] width 18 height 18
radio input "true"
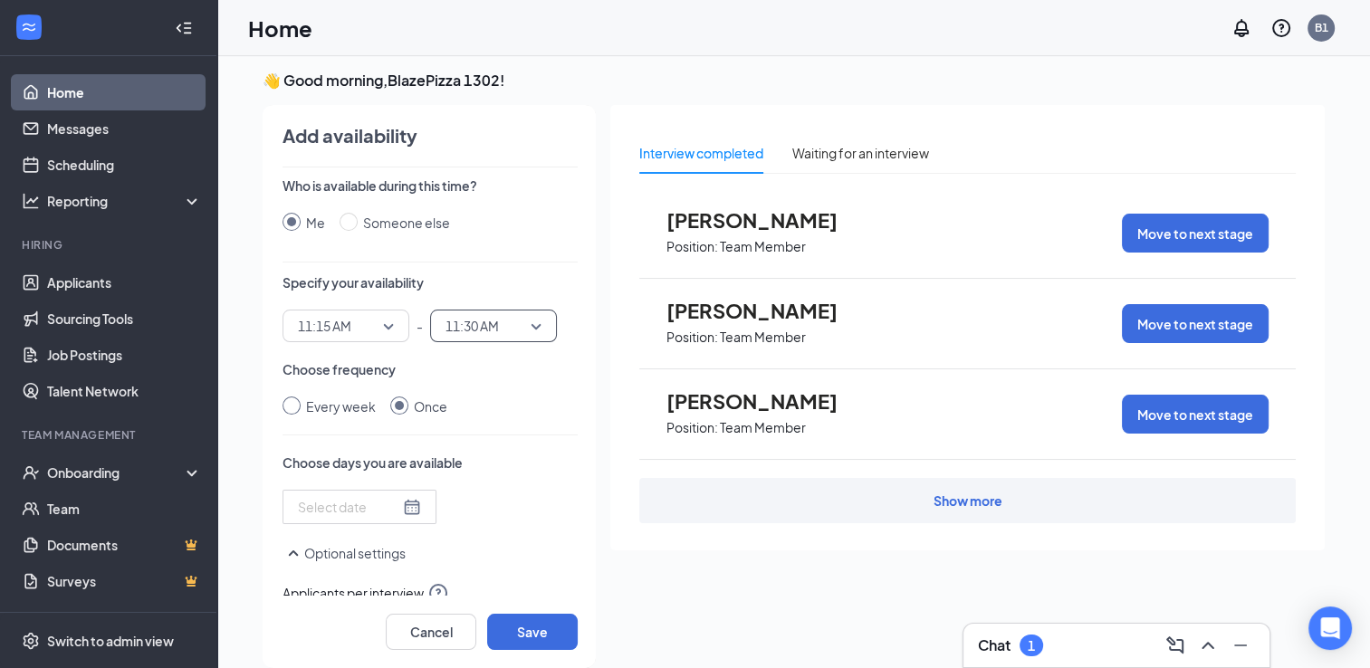
radio input "false"
click at [394, 511] on div at bounding box center [391, 508] width 186 height 29
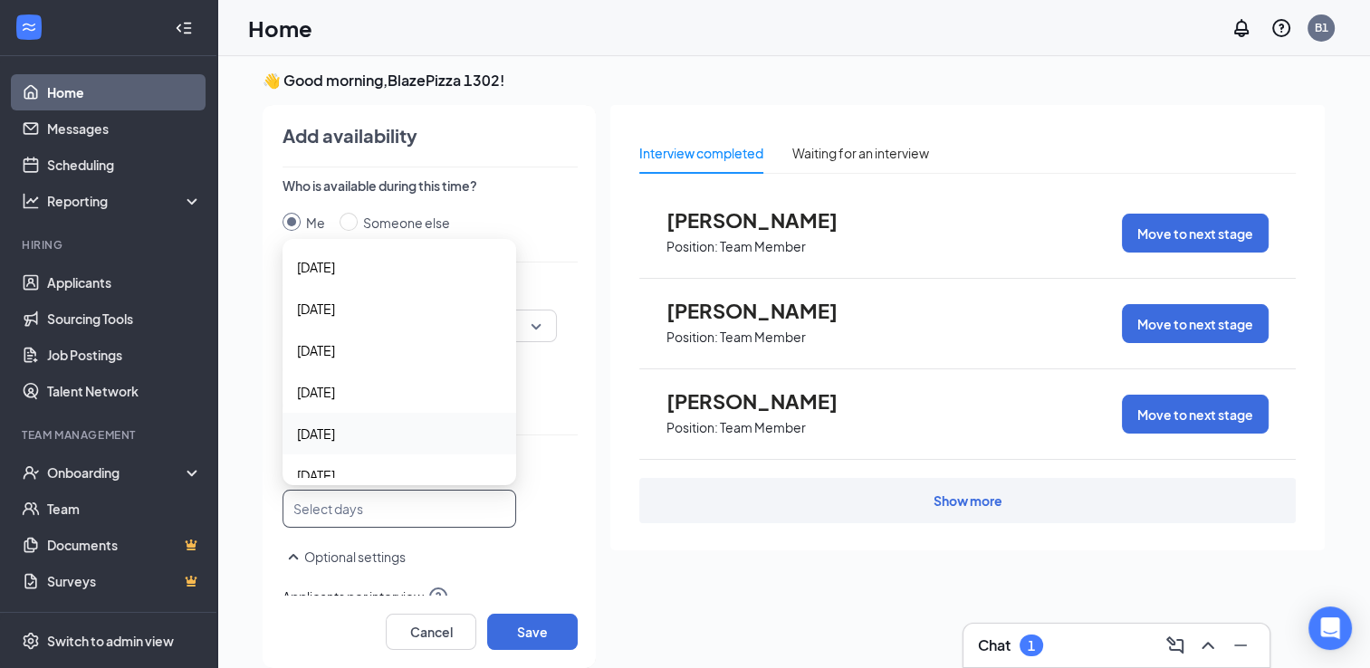
click at [321, 433] on span "[DATE]" at bounding box center [316, 434] width 38 height 20
click at [542, 504] on div "Thursday Wednesday Thursday Friday Sunday Monday Tuesday Wednesday Thursday Fri…" at bounding box center [429, 509] width 295 height 38
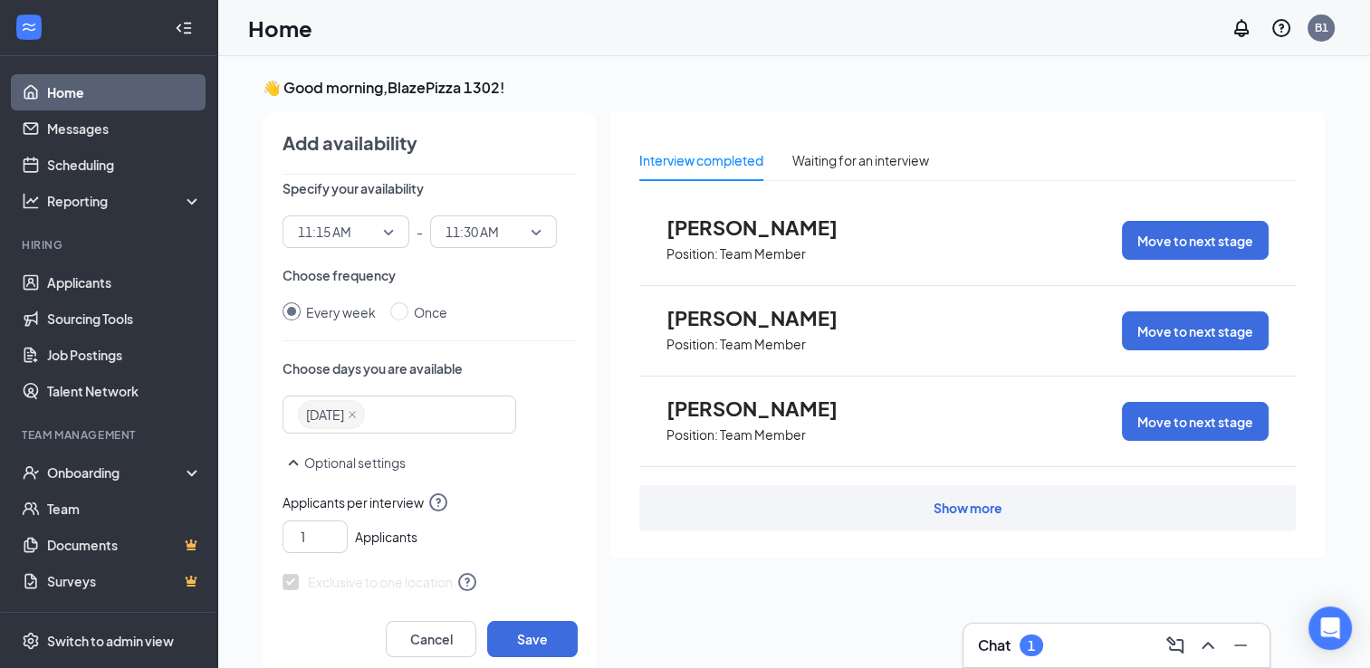
scroll to position [220, 0]
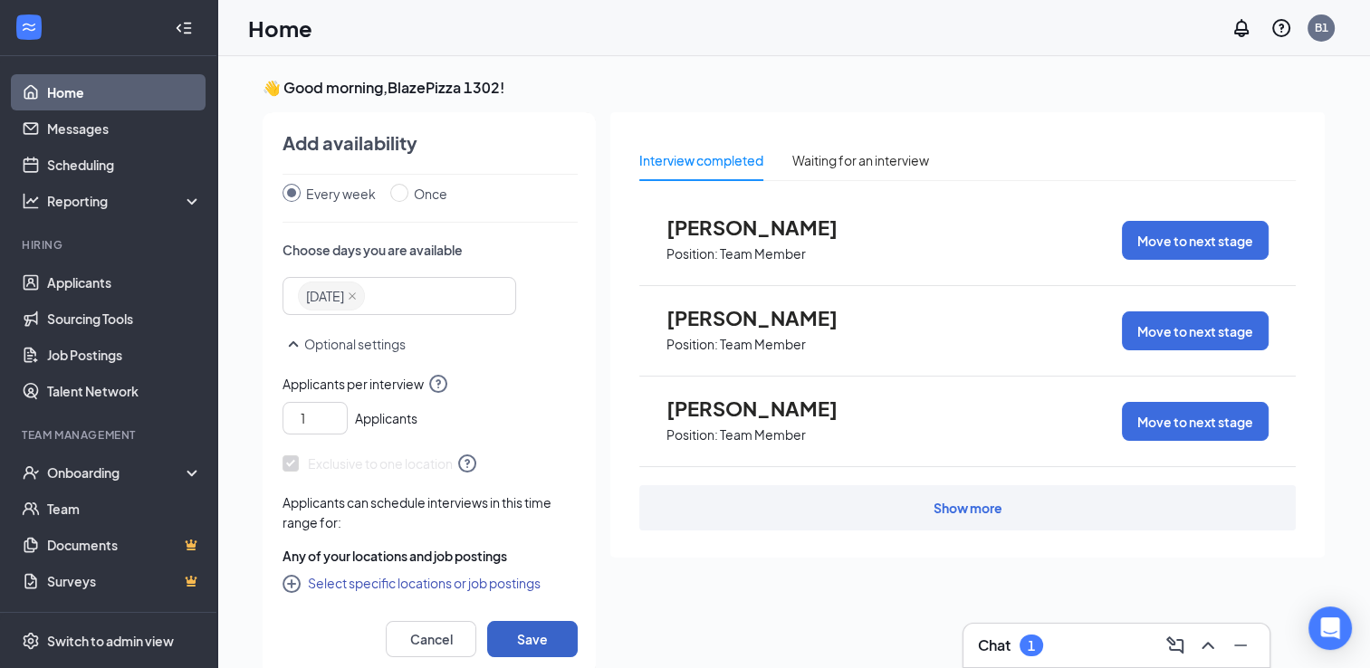
click at [510, 636] on button "Save" at bounding box center [532, 639] width 91 height 36
radio input "false"
radio input "true"
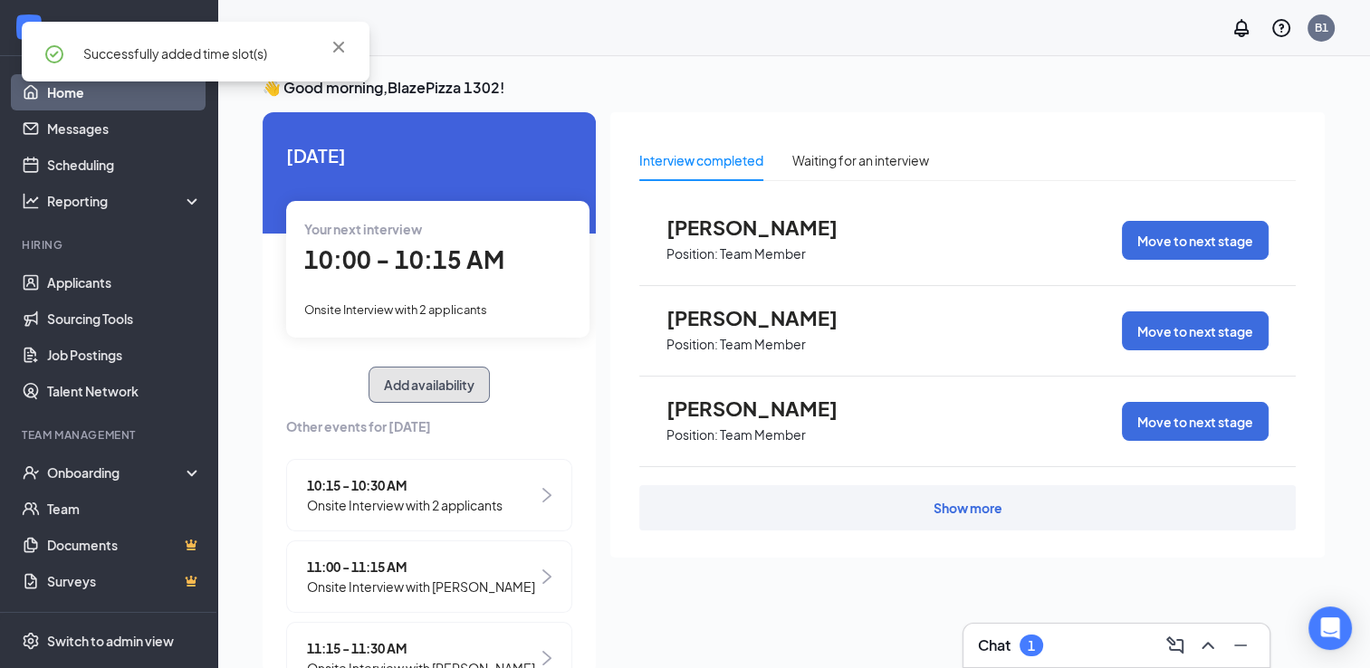
click at [402, 394] on button "Add availability" at bounding box center [428, 385] width 121 height 36
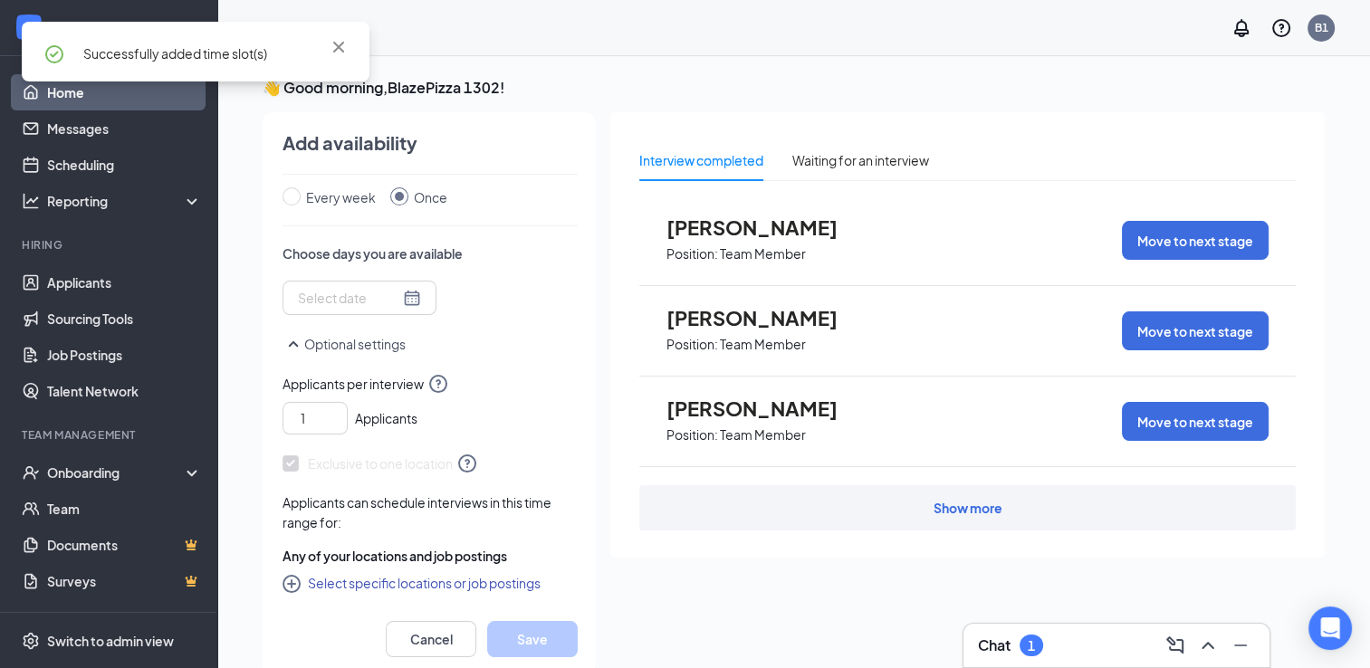
scroll to position [7, 0]
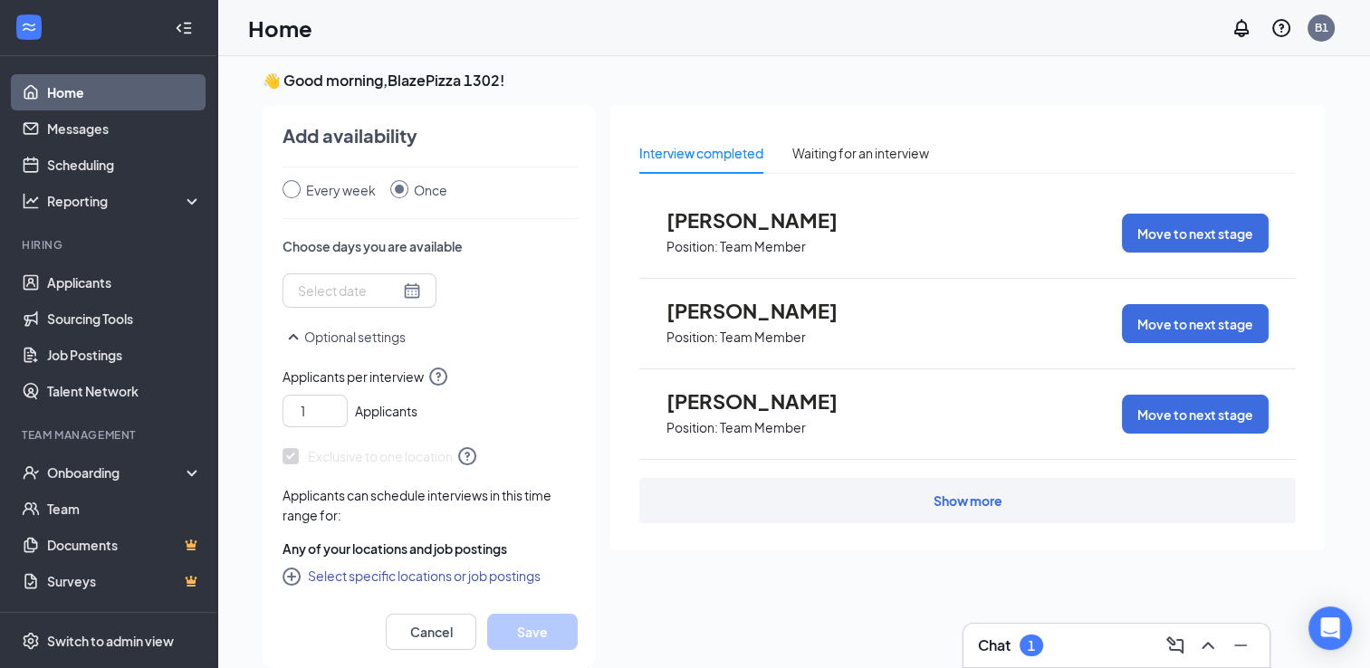
click at [282, 199] on label "Every week" at bounding box center [332, 190] width 100 height 20
click at [282, 198] on input "Every week" at bounding box center [291, 189] width 18 height 18
radio input "true"
radio input "false"
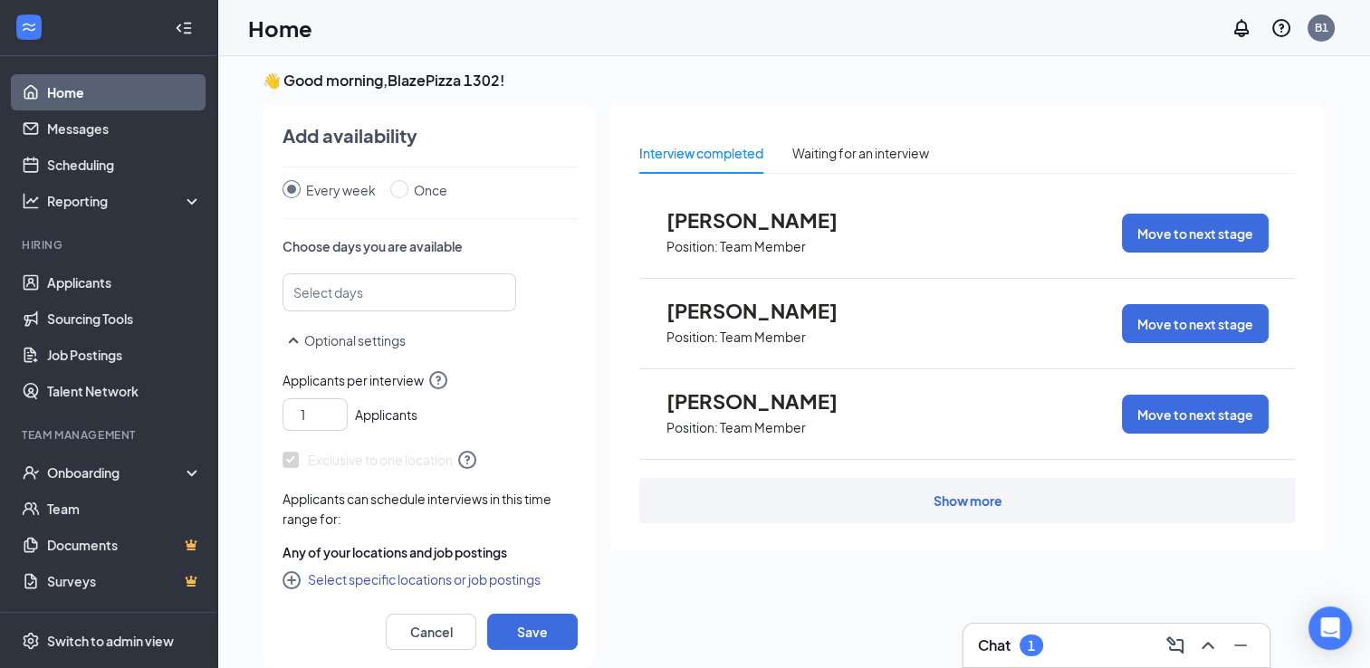
click at [373, 288] on div at bounding box center [391, 292] width 186 height 29
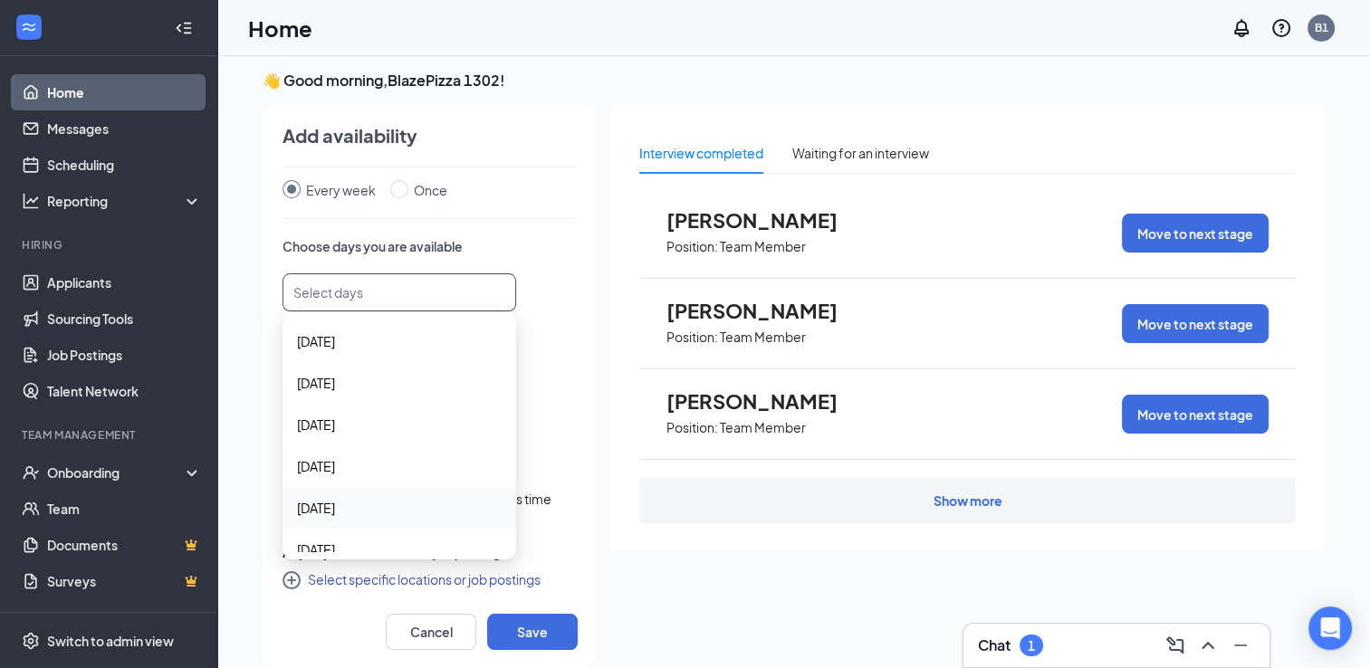
click at [325, 509] on span "[DATE]" at bounding box center [316, 508] width 38 height 20
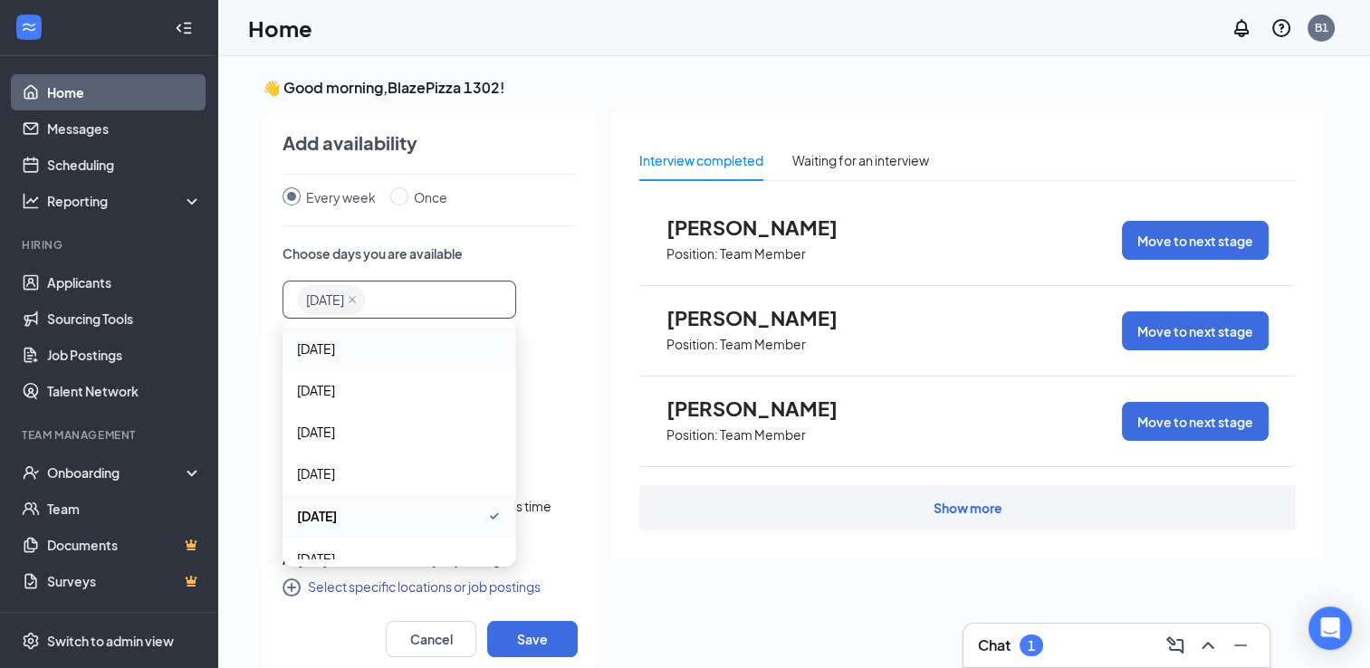
click at [518, 256] on p "Choose days you are available" at bounding box center [429, 253] width 295 height 18
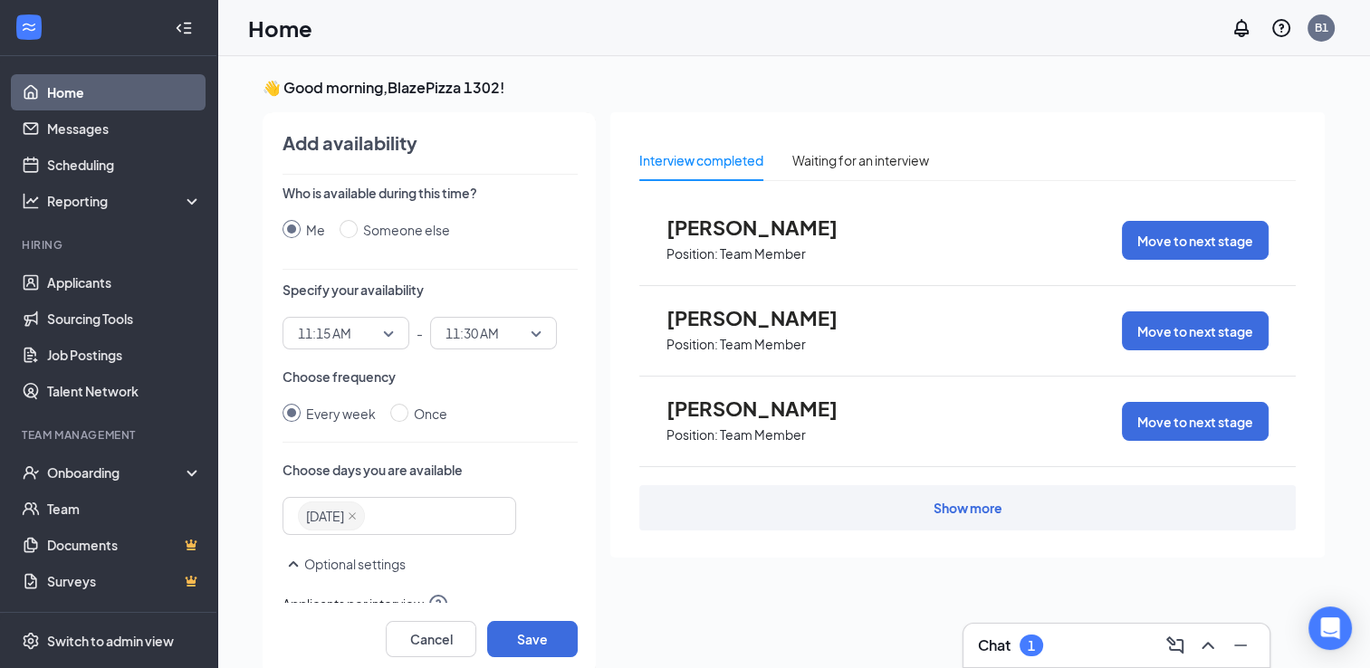
click at [372, 320] on span "11:15 AM" at bounding box center [346, 333] width 96 height 27
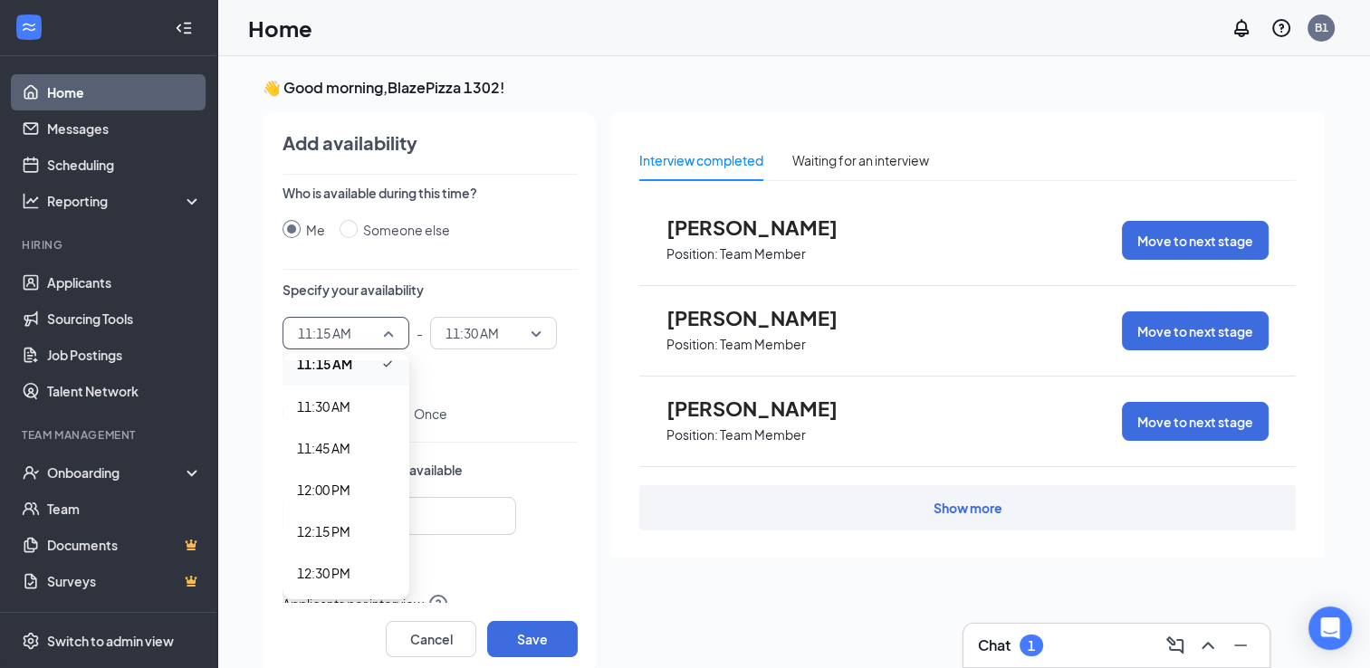
scroll to position [1811, 0]
click at [321, 490] on span "11:30 AM" at bounding box center [323, 488] width 53 height 20
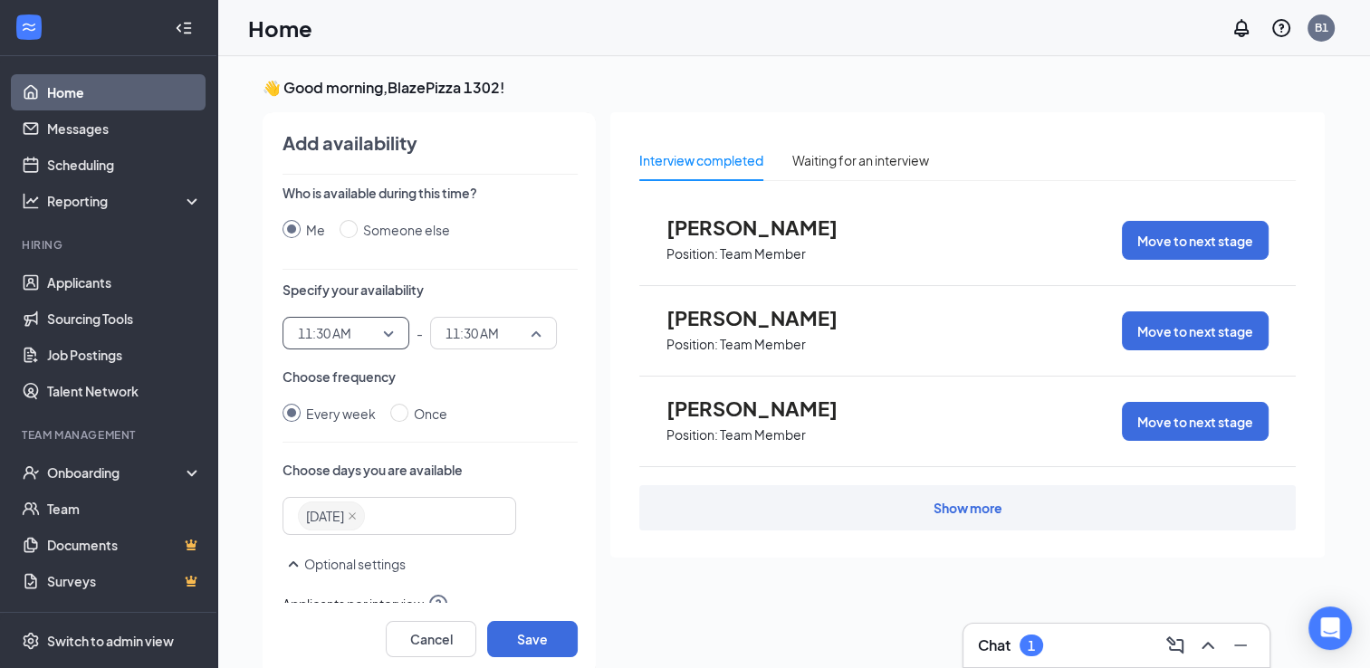
click at [512, 338] on span "11:30 AM" at bounding box center [493, 333] width 96 height 27
click at [472, 523] on span "11:45 AM" at bounding box center [471, 530] width 53 height 20
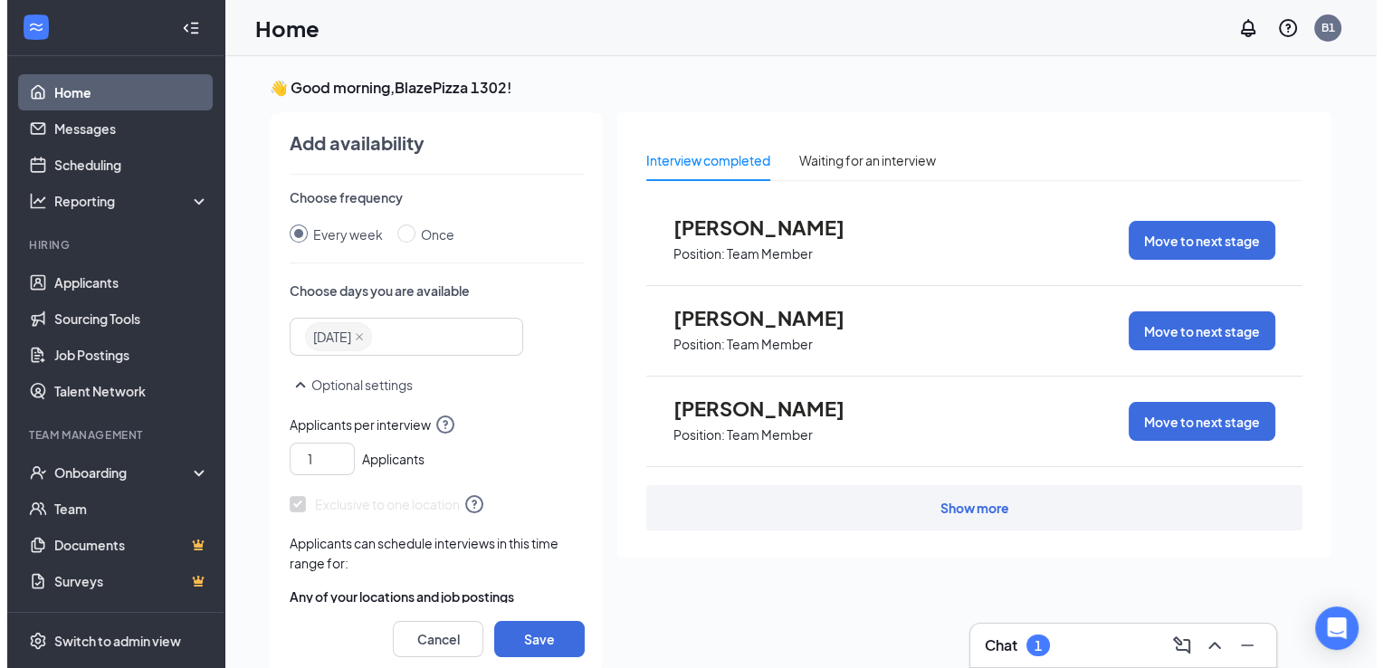
scroll to position [181, 0]
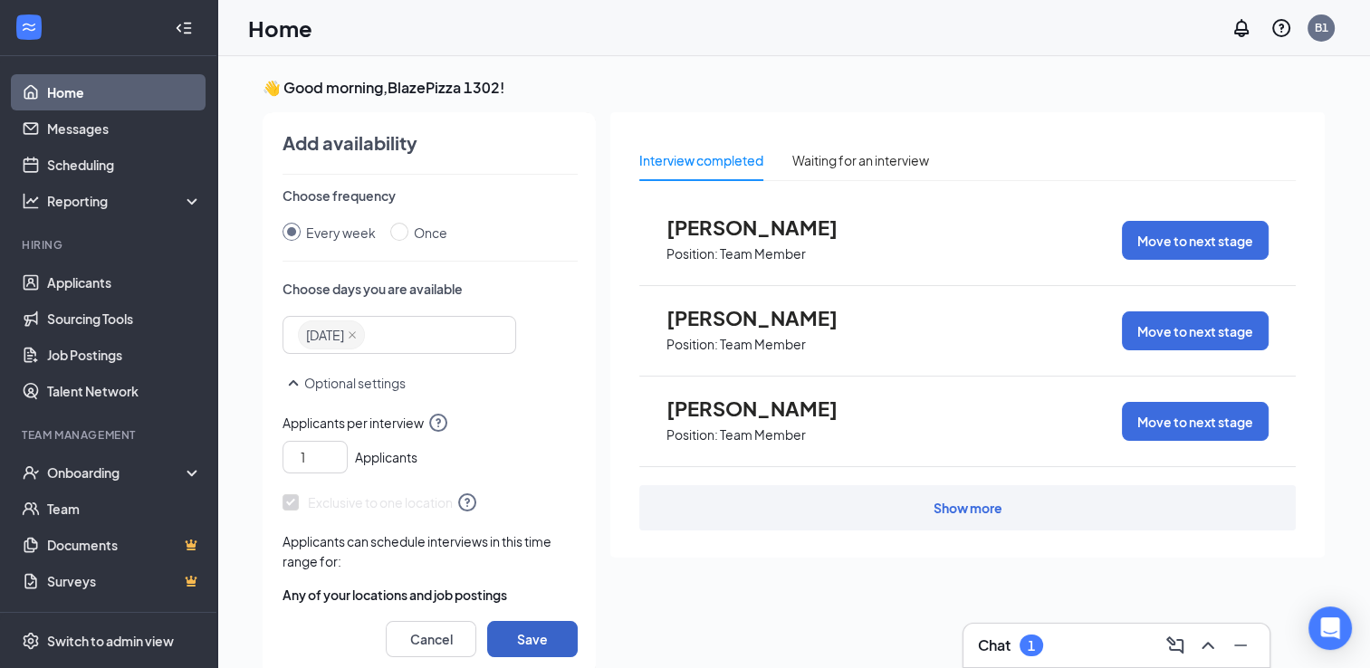
click at [512, 640] on button "Save" at bounding box center [532, 639] width 91 height 36
radio input "false"
radio input "true"
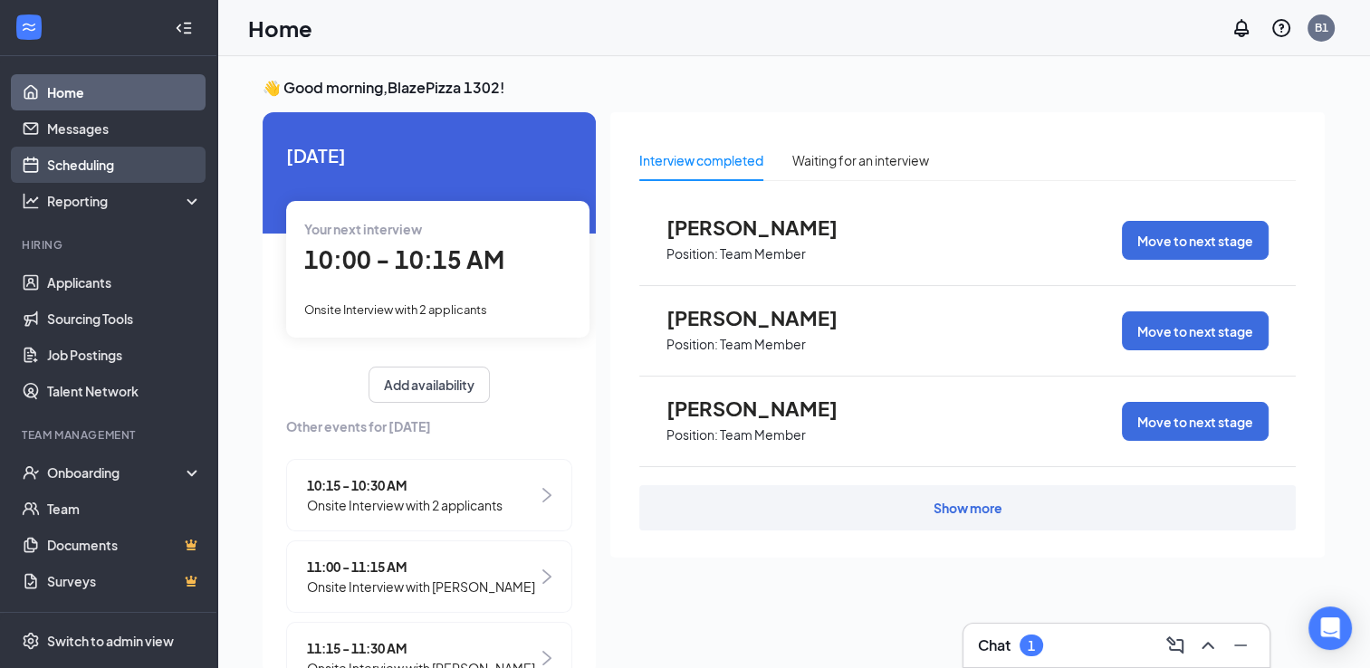
click at [112, 162] on link "Scheduling" at bounding box center [124, 165] width 155 height 36
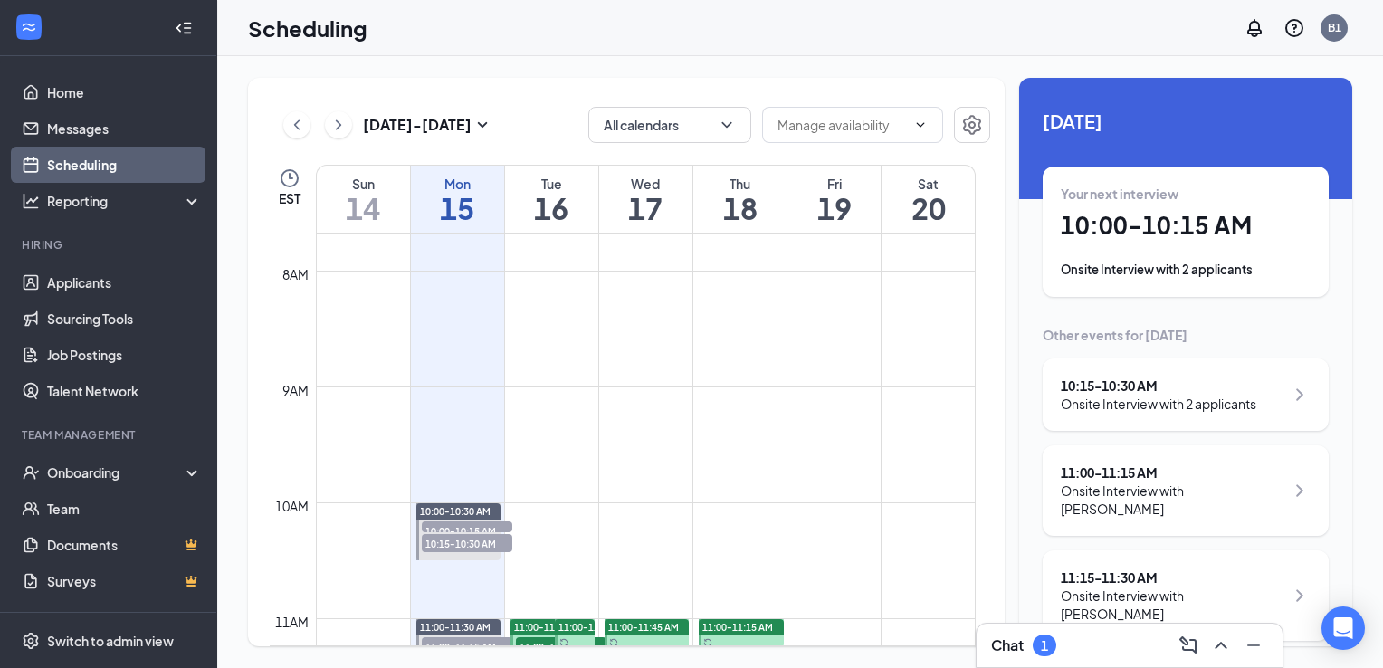
scroll to position [1071, 0]
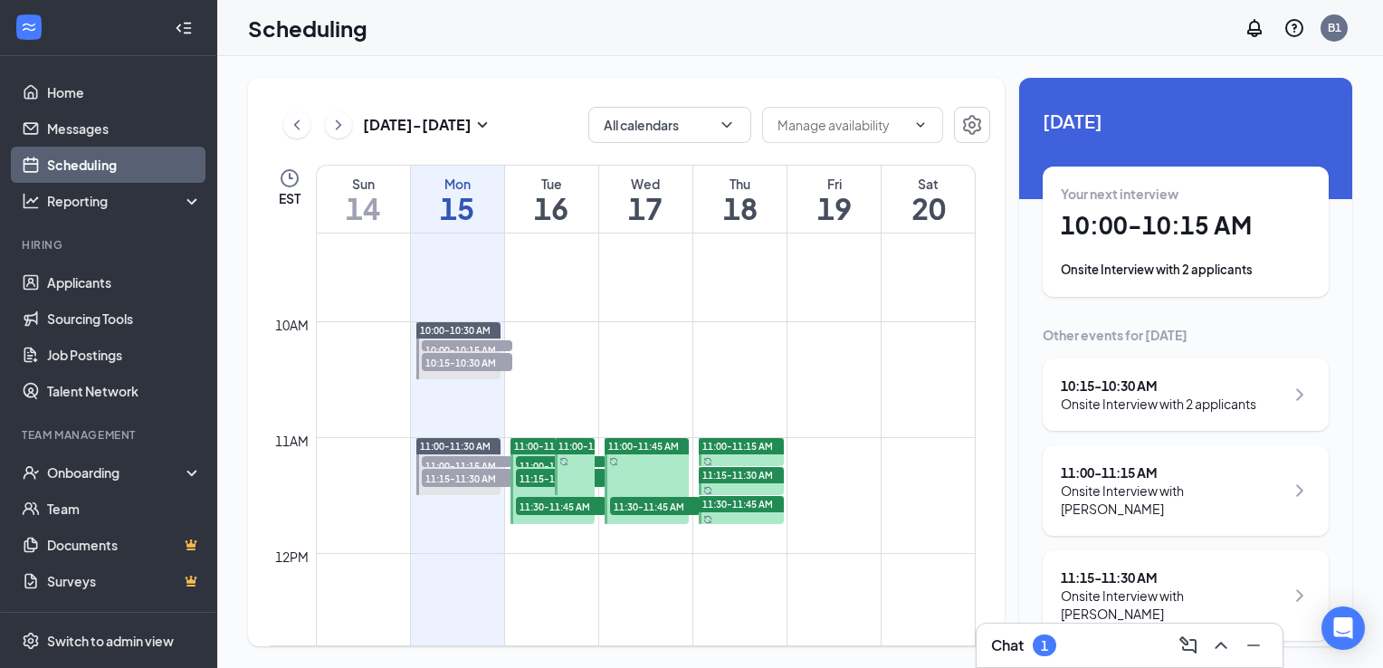
click at [739, 531] on td at bounding box center [646, 538] width 660 height 29
click at [640, 444] on span "11:00-11:45 AM" at bounding box center [643, 446] width 71 height 13
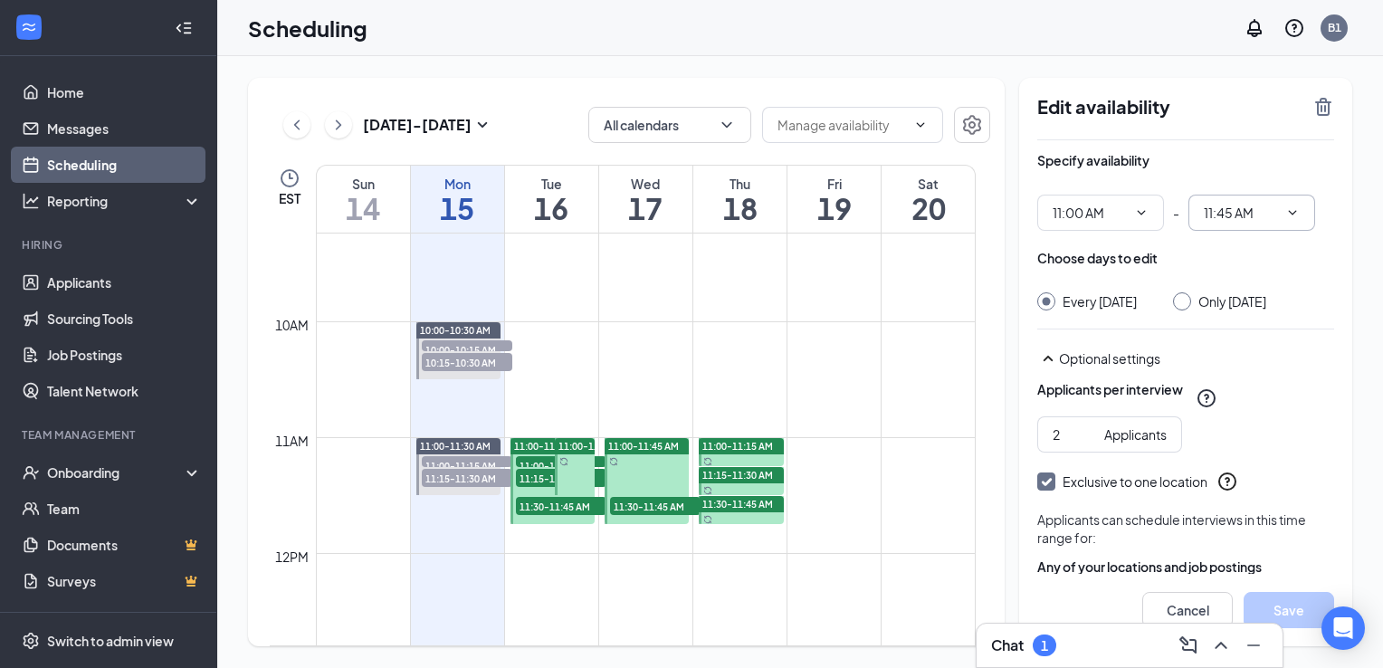
click at [1291, 223] on span "11:45 AM" at bounding box center [1252, 213] width 127 height 36
click at [1253, 223] on span "11:45 AM" at bounding box center [1252, 213] width 127 height 36
click at [1242, 217] on input "11:45 AM" at bounding box center [1241, 213] width 74 height 20
click at [1241, 215] on input "11:45 AM" at bounding box center [1241, 213] width 74 height 20
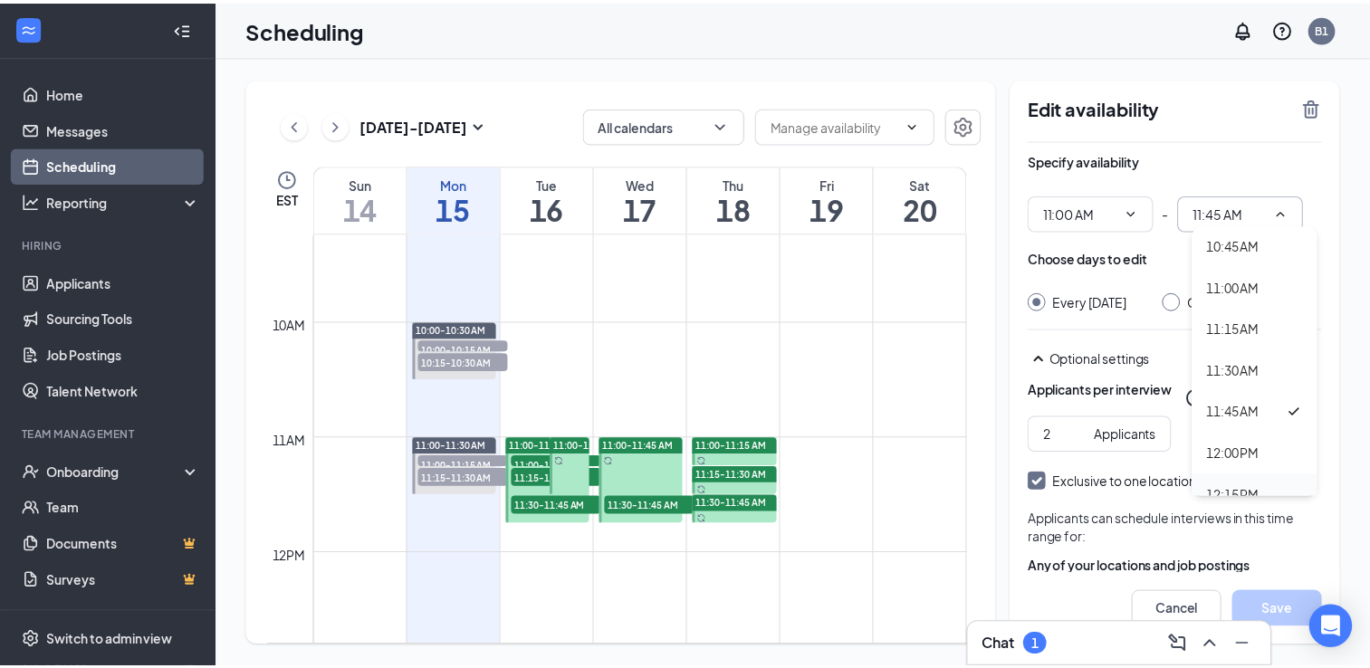
scroll to position [1720, 0]
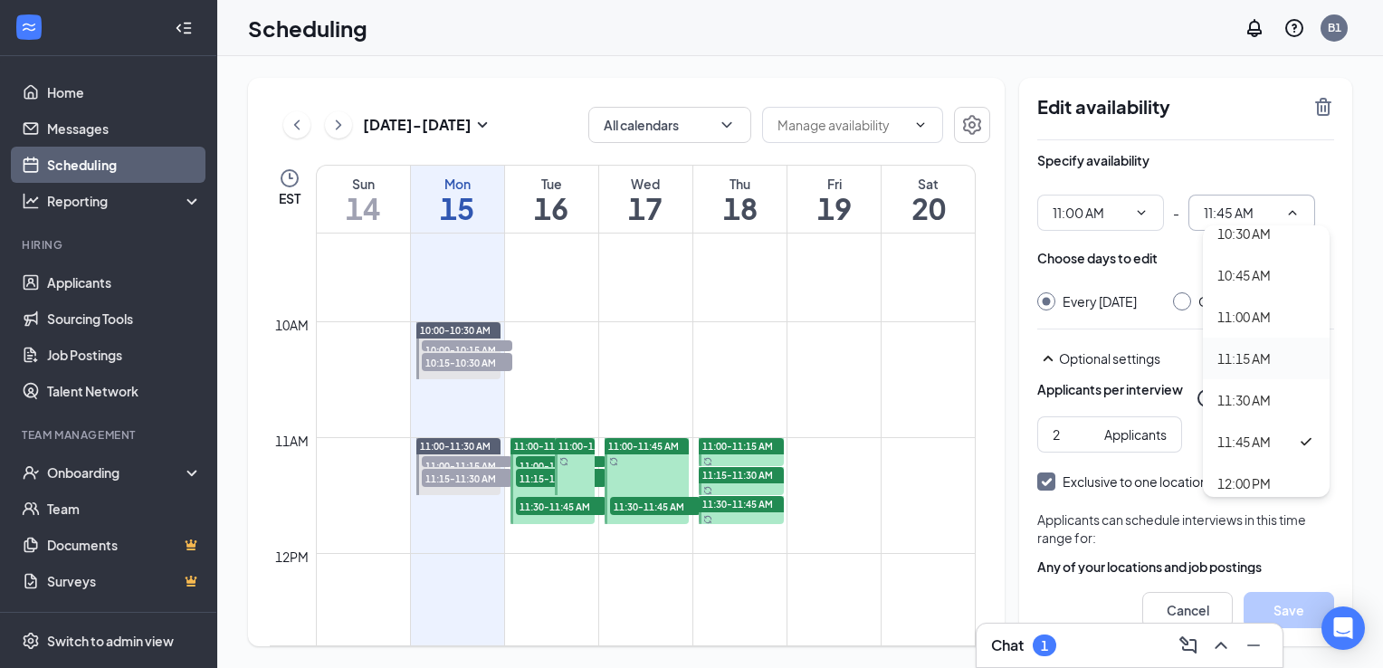
click at [1248, 360] on div "11:15 AM" at bounding box center [1244, 359] width 53 height 20
type input "11:15 AM"
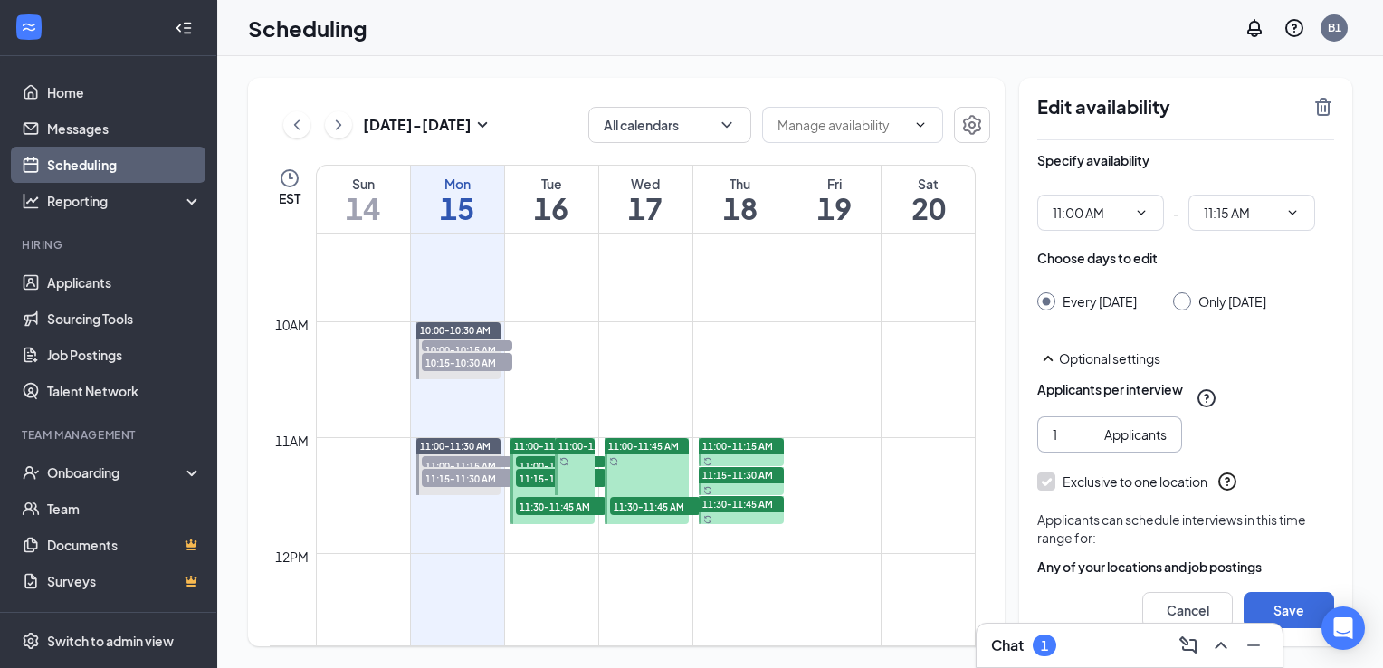
type input "1"
click at [1089, 445] on input "1" at bounding box center [1075, 435] width 44 height 20
click at [1291, 601] on button "Save" at bounding box center [1289, 610] width 91 height 36
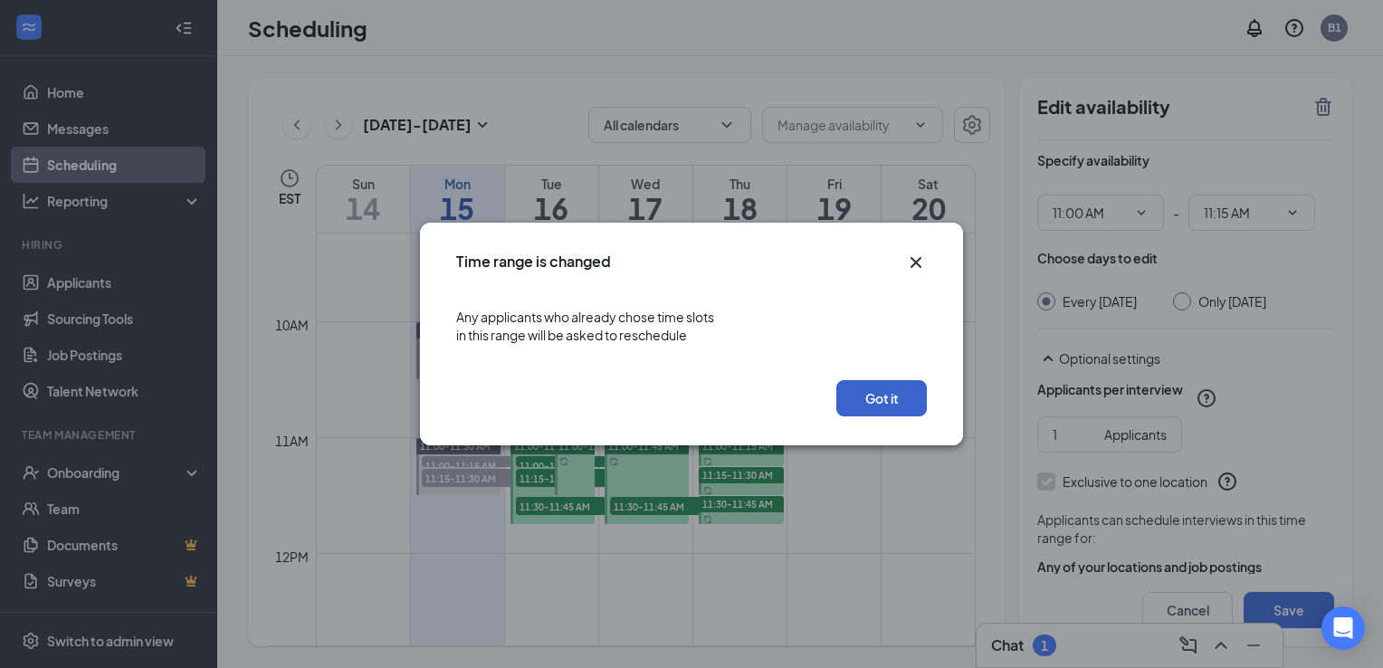
click at [884, 391] on button "Got it" at bounding box center [882, 398] width 91 height 36
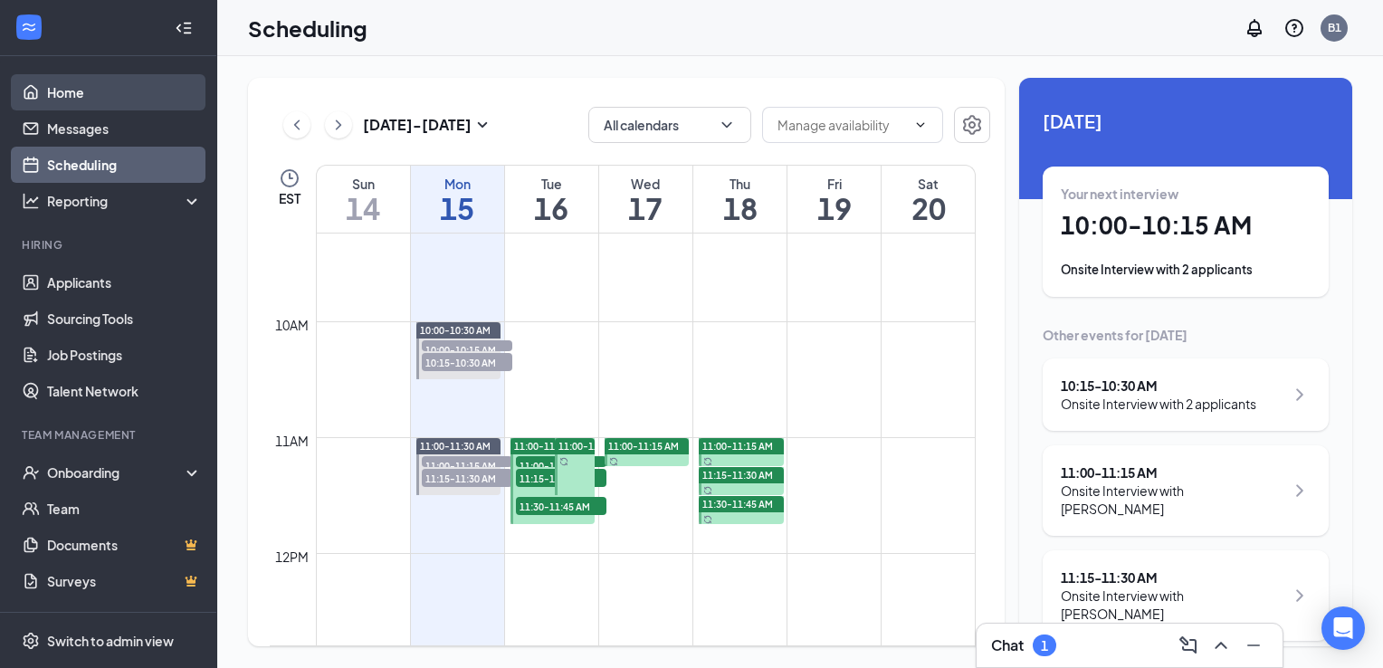
click at [76, 85] on link "Home" at bounding box center [124, 92] width 155 height 36
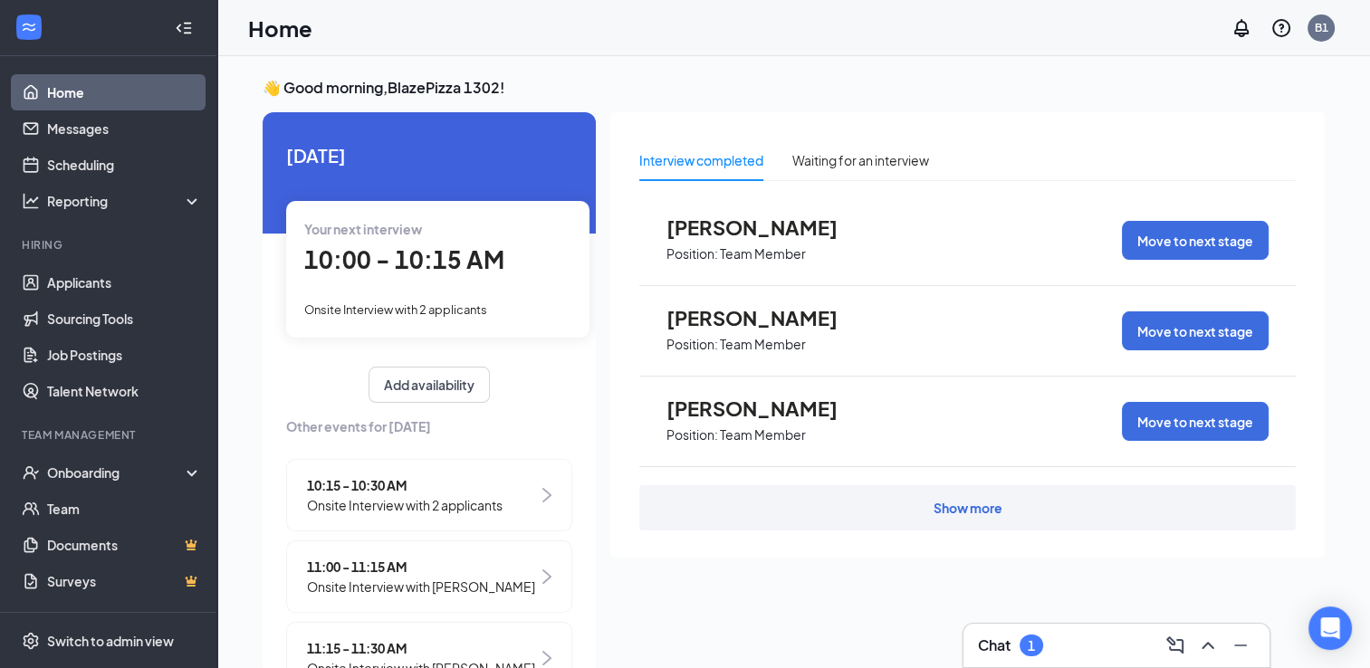
click at [440, 364] on div "Today Your next interview 10:00 - 10:15 AM Onsite Interview with 2 applicants A…" at bounding box center [429, 422] width 333 height 620
click at [445, 377] on button "Add availability" at bounding box center [428, 385] width 121 height 36
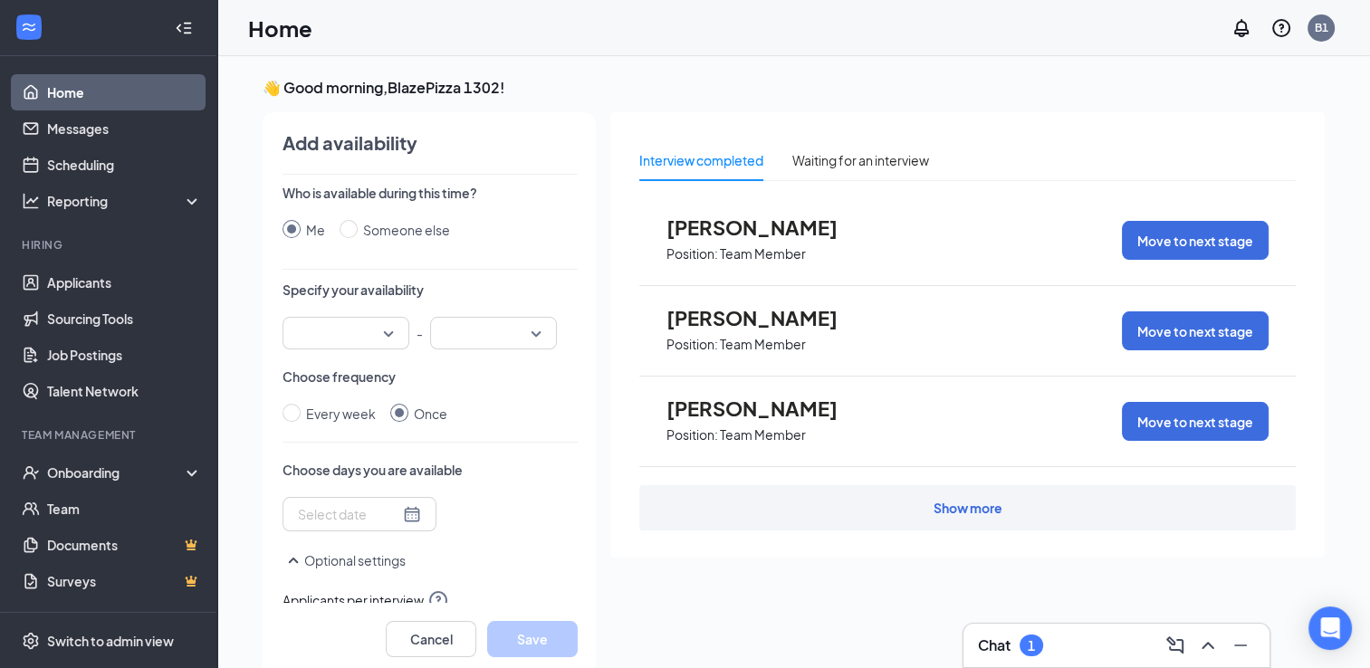
scroll to position [7, 0]
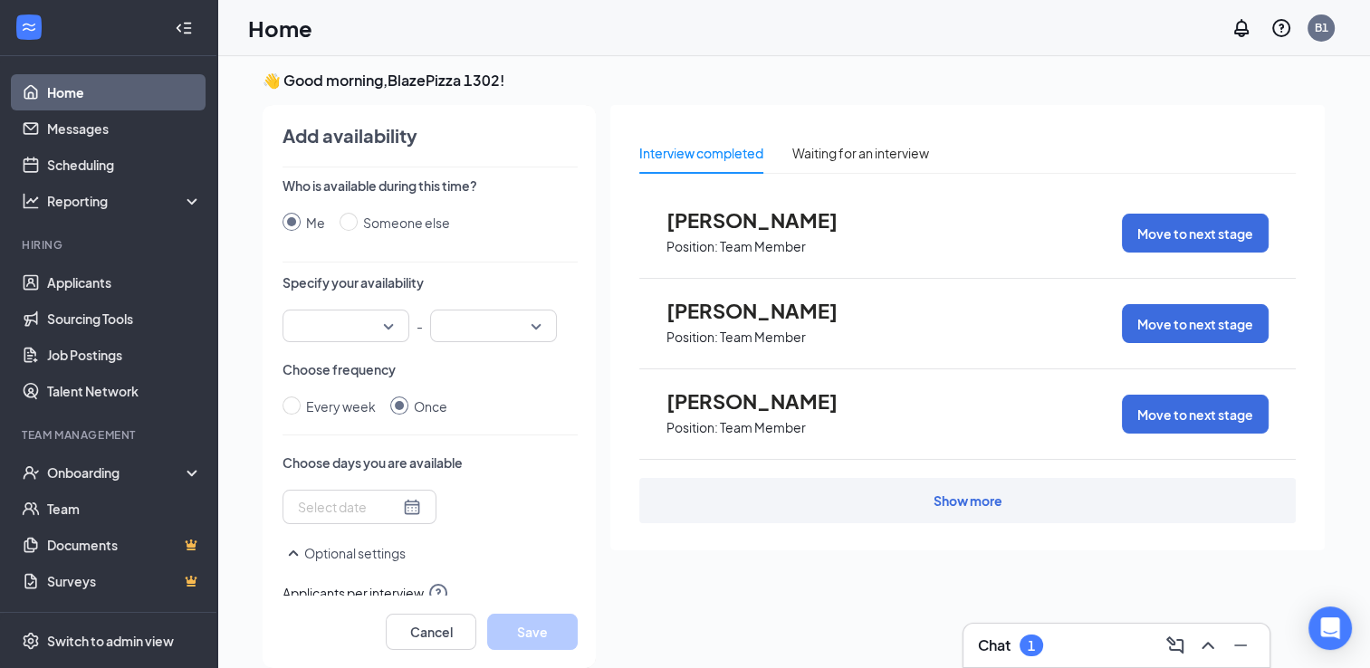
click at [377, 317] on div at bounding box center [345, 326] width 127 height 33
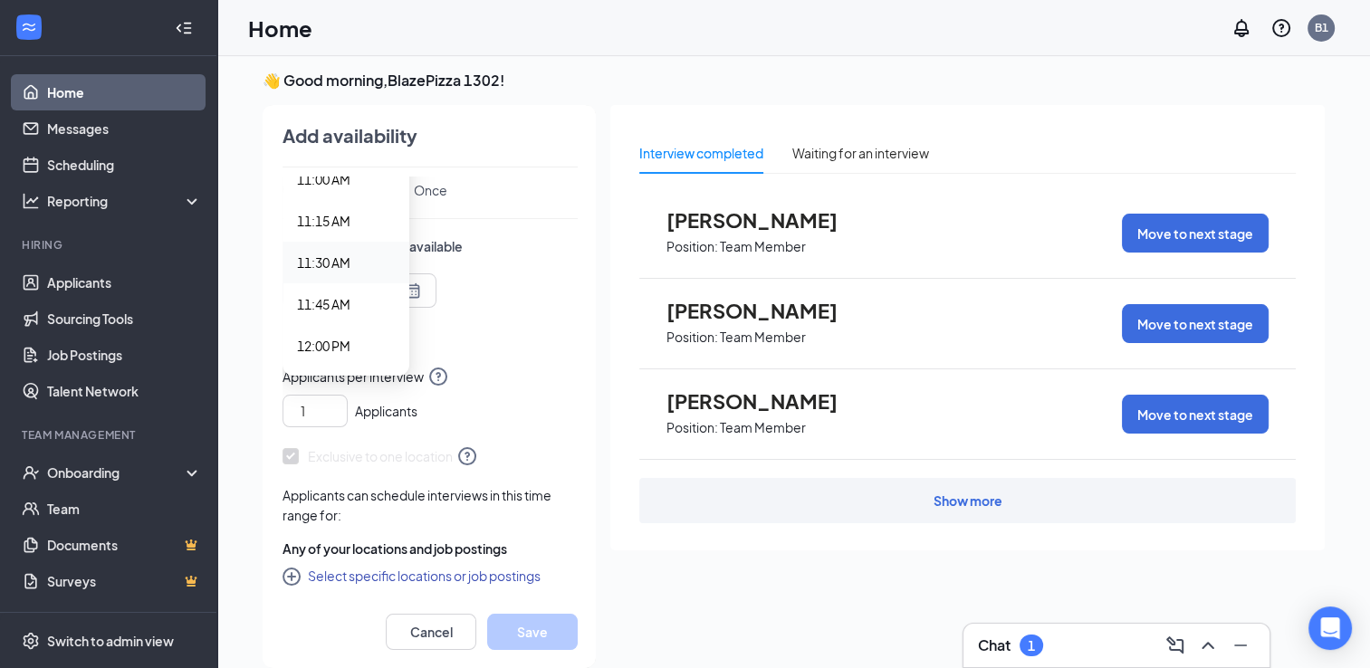
scroll to position [1720, 0]
click at [320, 310] on span "11:15 AM" at bounding box center [323, 311] width 53 height 20
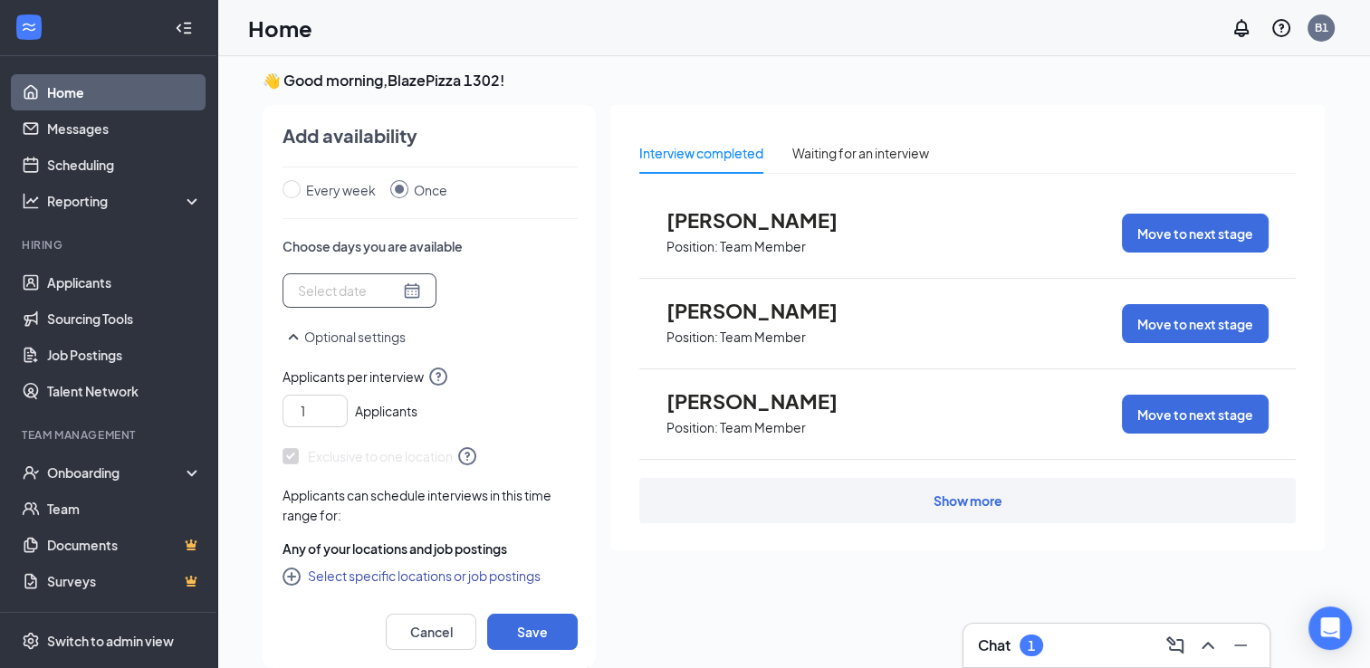
scroll to position [35, 0]
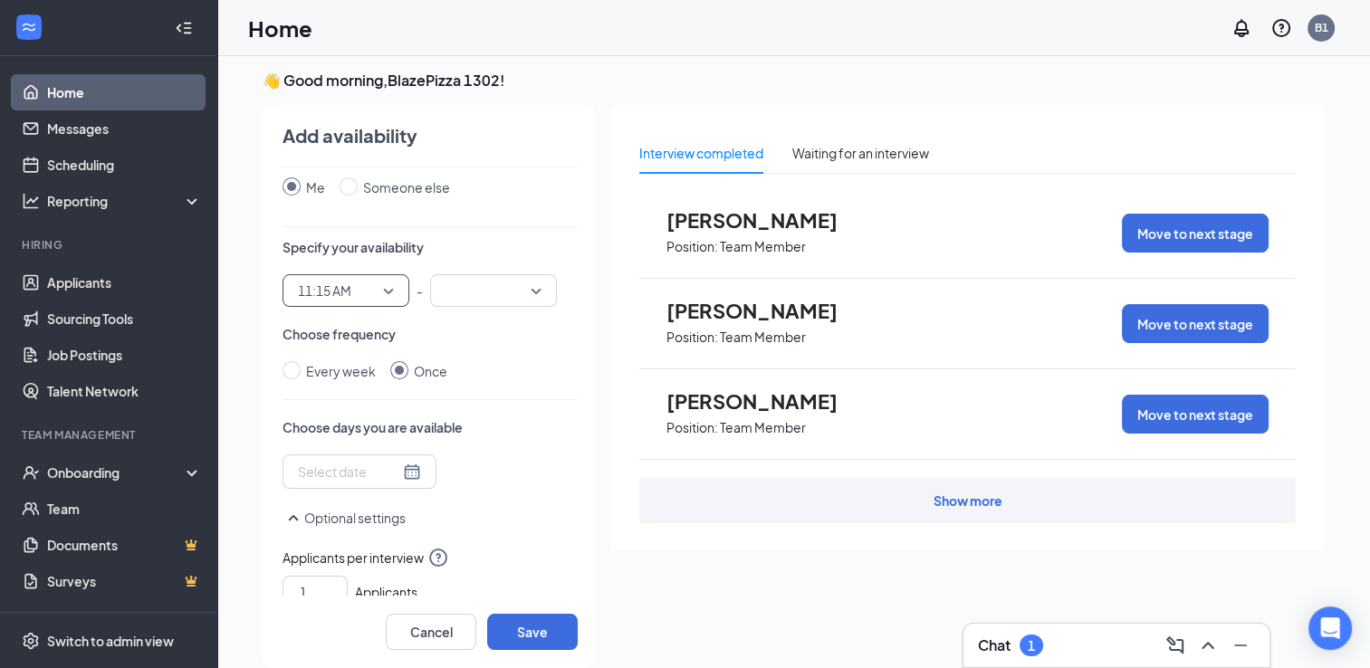
click at [530, 298] on div at bounding box center [493, 290] width 127 height 33
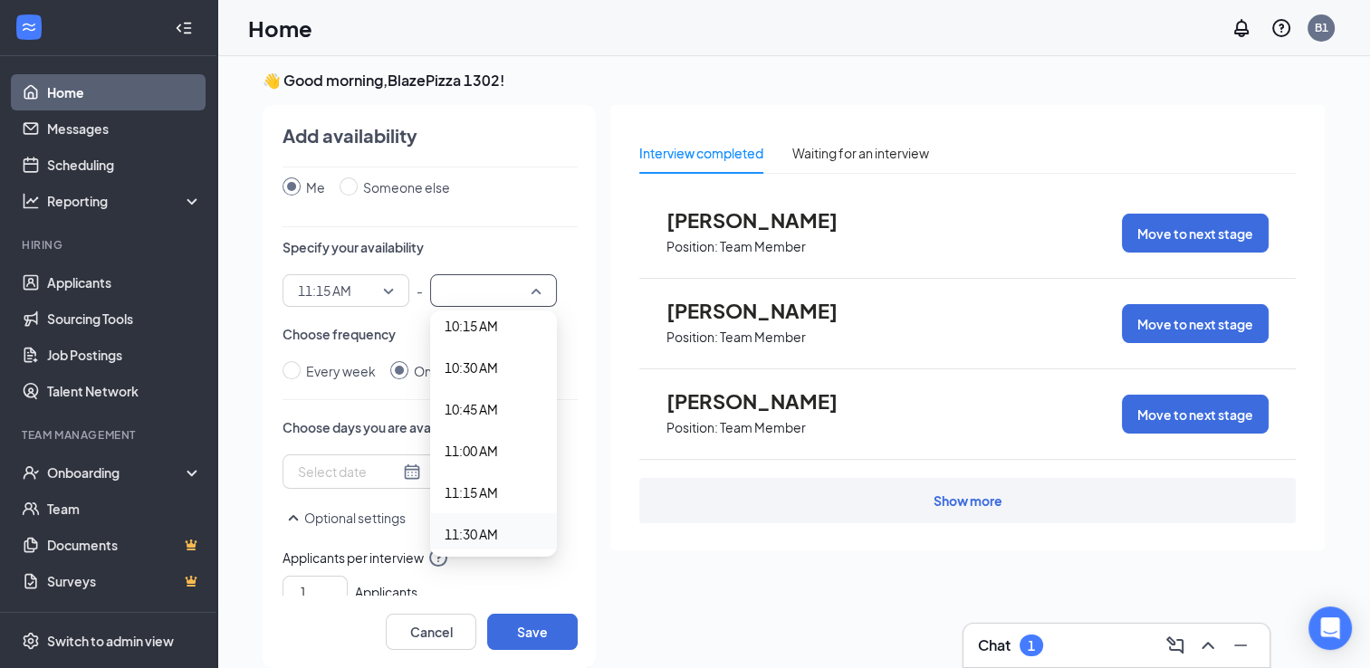
click at [458, 524] on span "11:30 AM" at bounding box center [471, 534] width 53 height 20
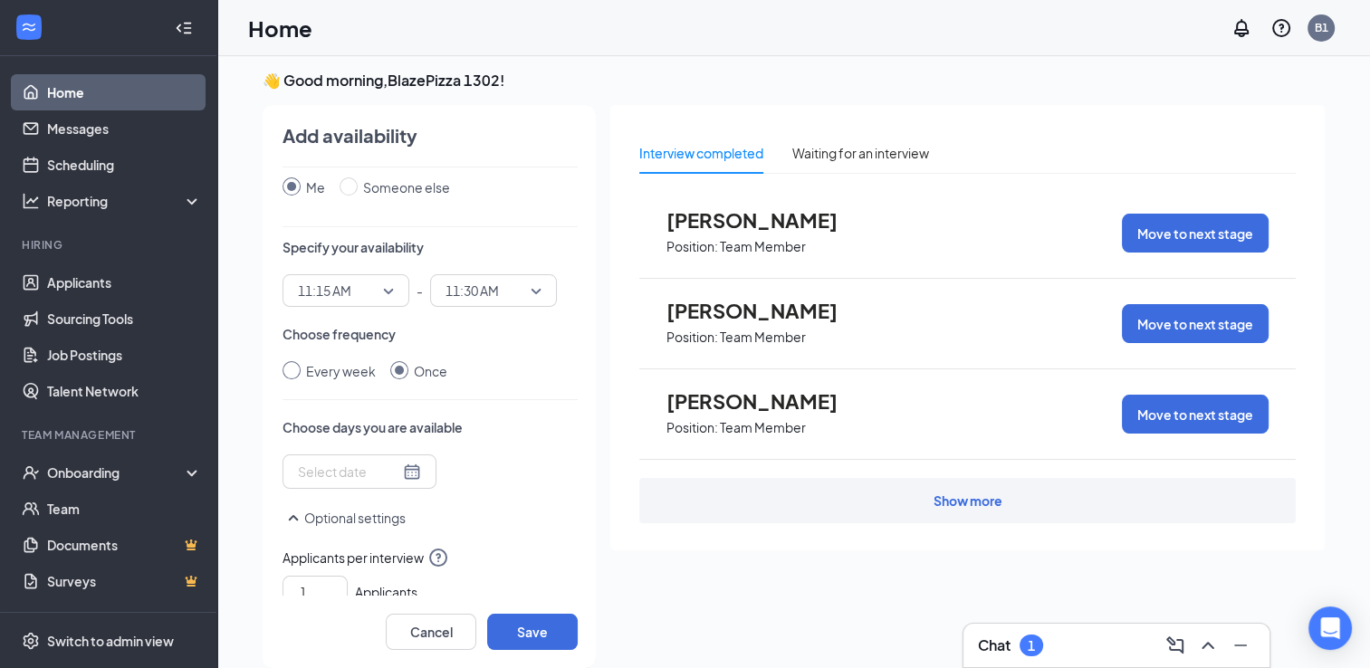
click at [282, 370] on input "Every week" at bounding box center [291, 370] width 18 height 18
radio input "true"
radio input "false"
click at [345, 471] on div at bounding box center [391, 473] width 186 height 29
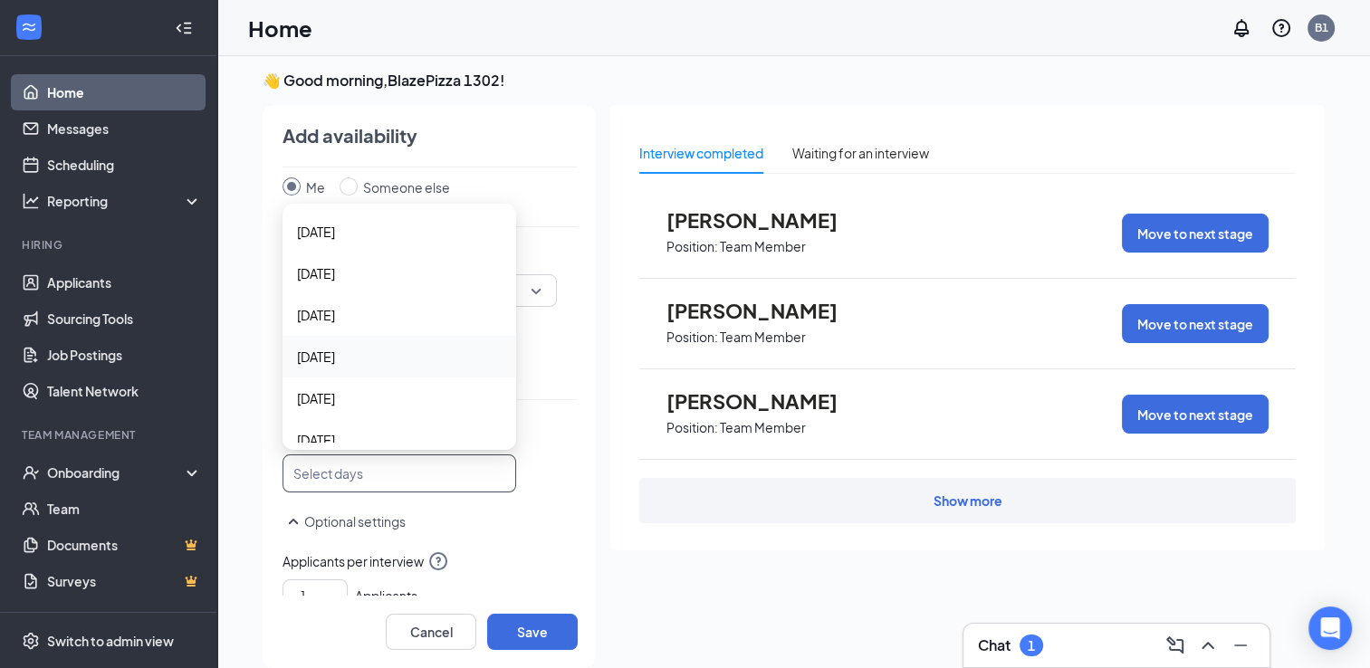
click at [335, 359] on span "[DATE]" at bounding box center [316, 357] width 38 height 20
click at [487, 516] on p "Optional settings" at bounding box center [429, 522] width 295 height 22
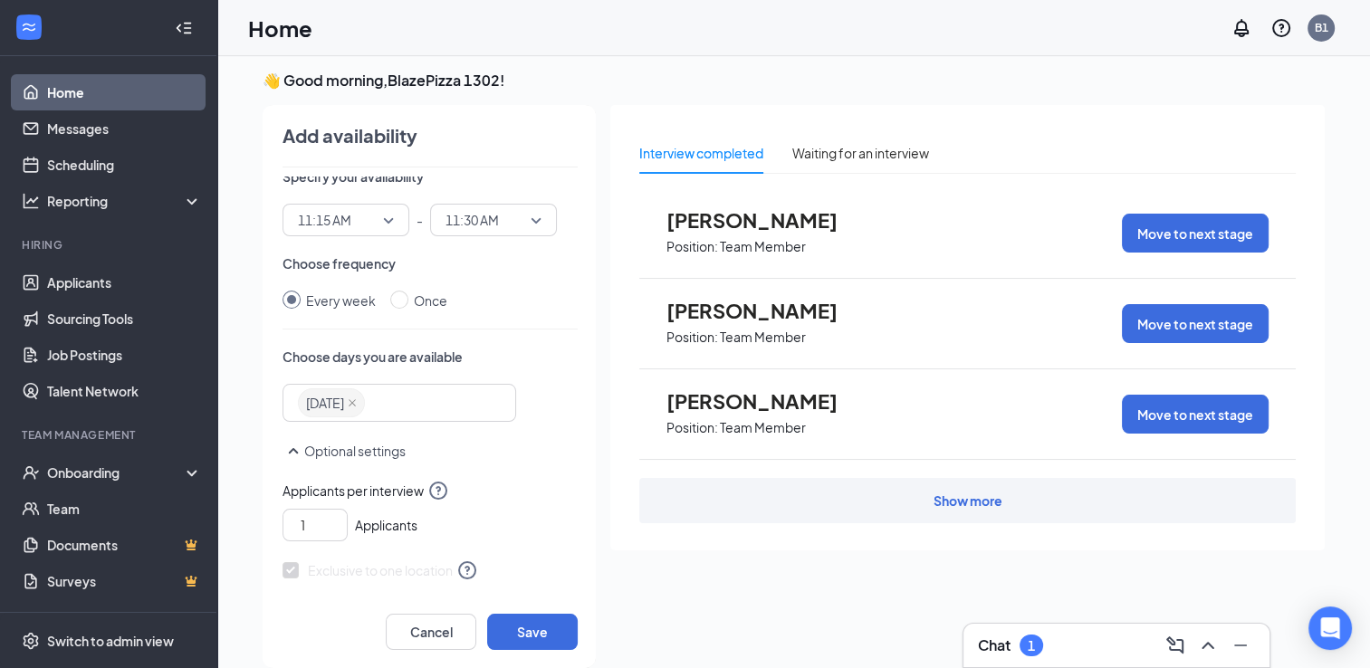
scroll to position [126, 0]
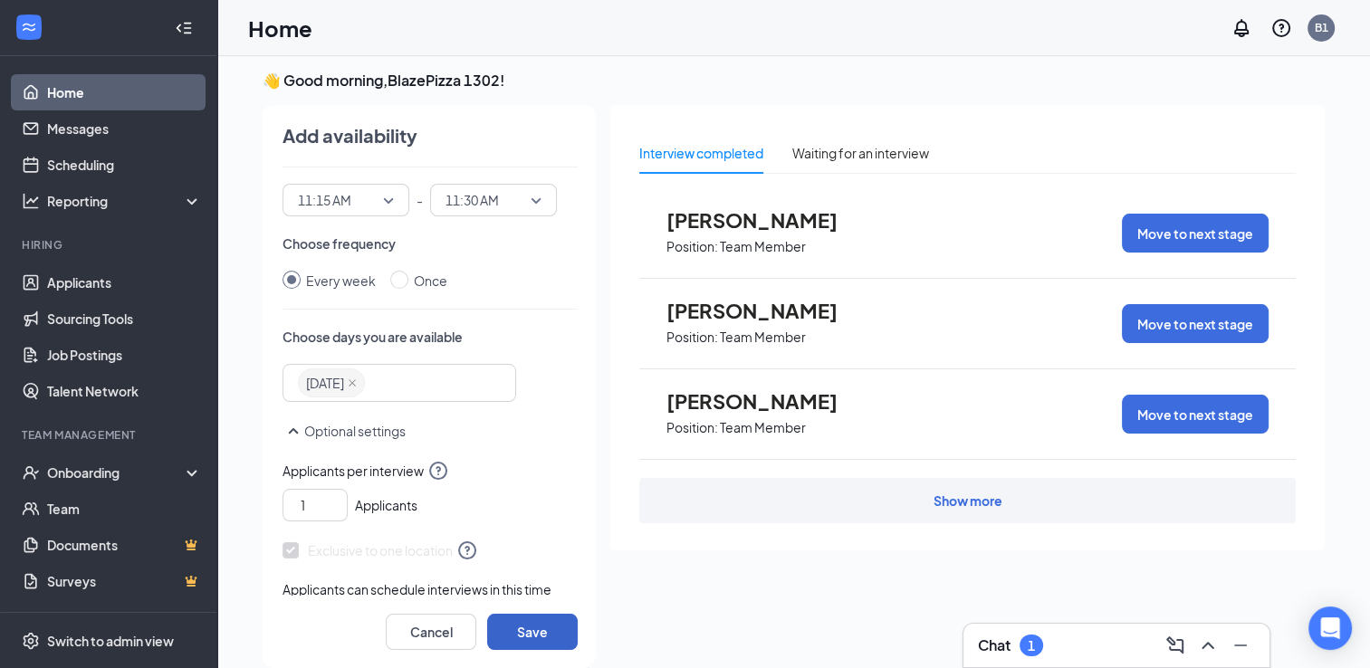
click at [529, 626] on button "Save" at bounding box center [532, 632] width 91 height 36
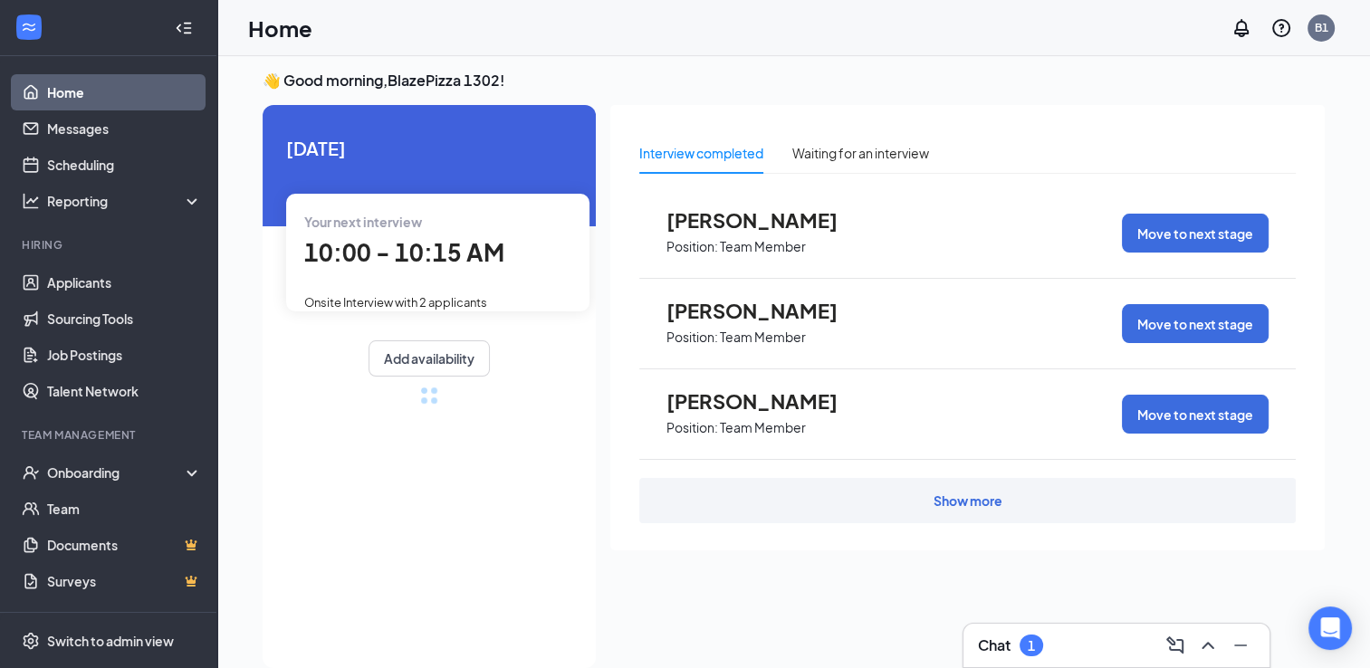
radio input "false"
radio input "true"
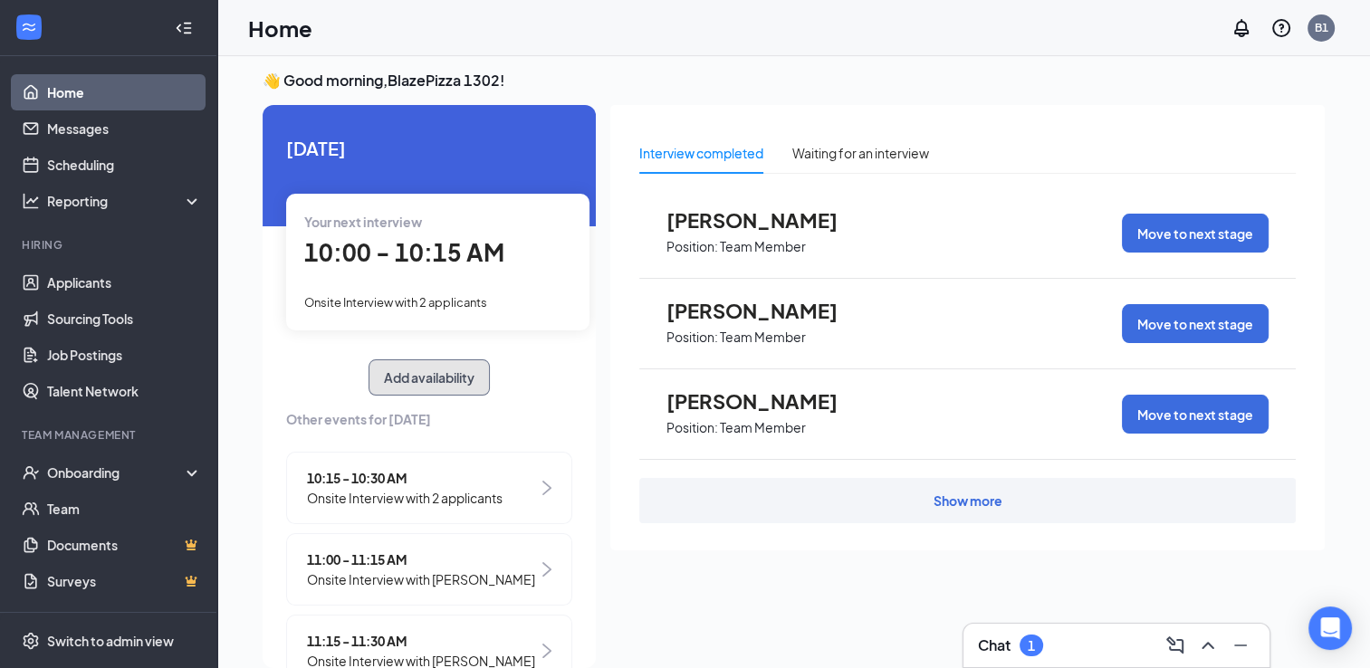
click at [452, 392] on button "Add availability" at bounding box center [428, 377] width 121 height 36
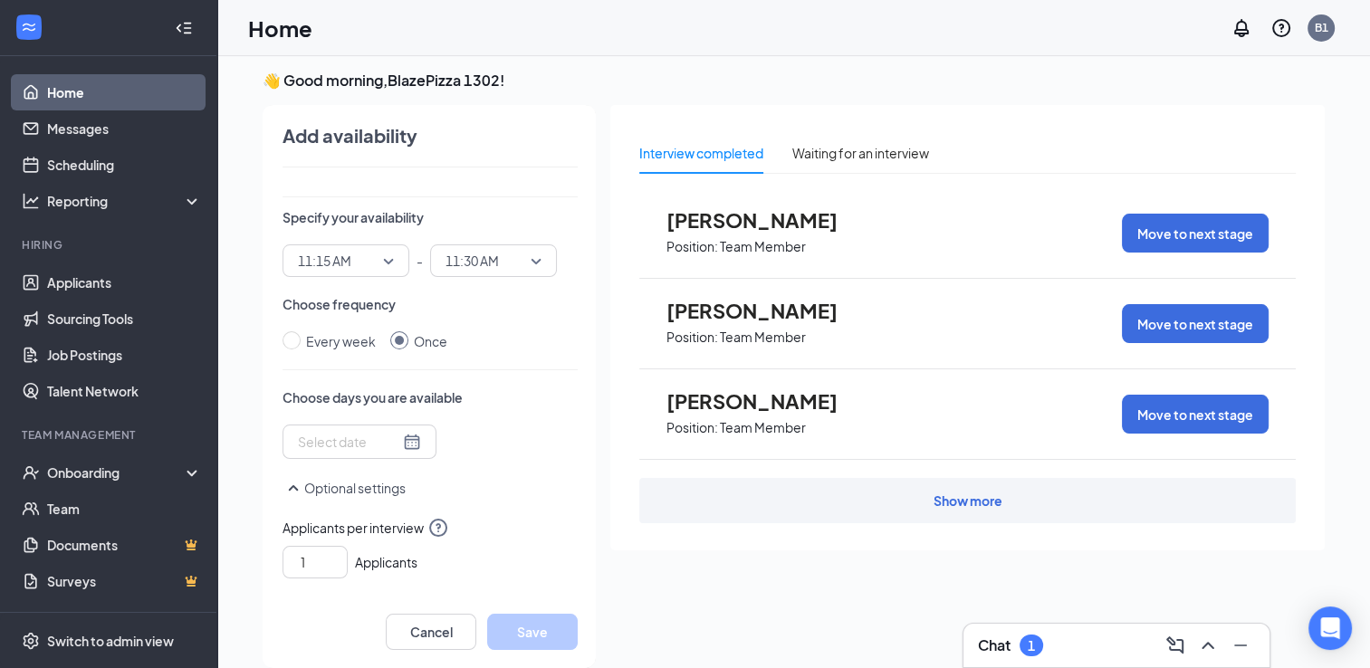
scroll to position [35, 0]
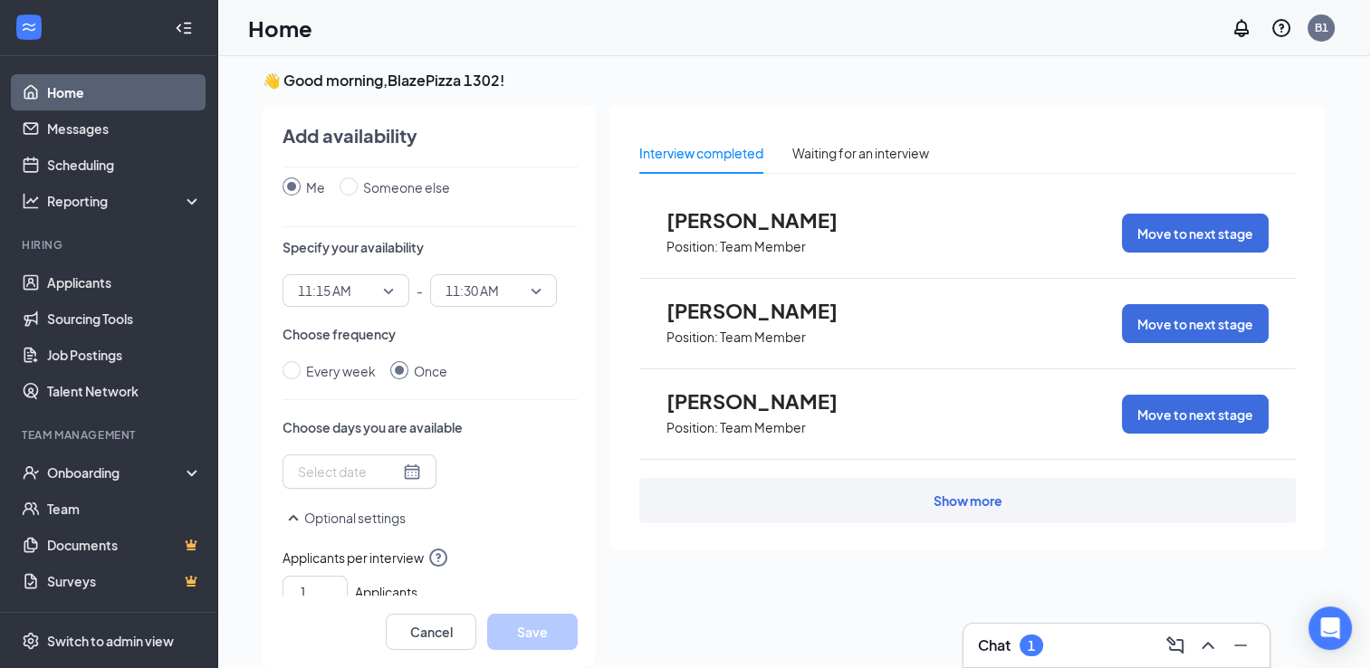
click at [376, 283] on span "11:15 AM" at bounding box center [346, 290] width 96 height 27
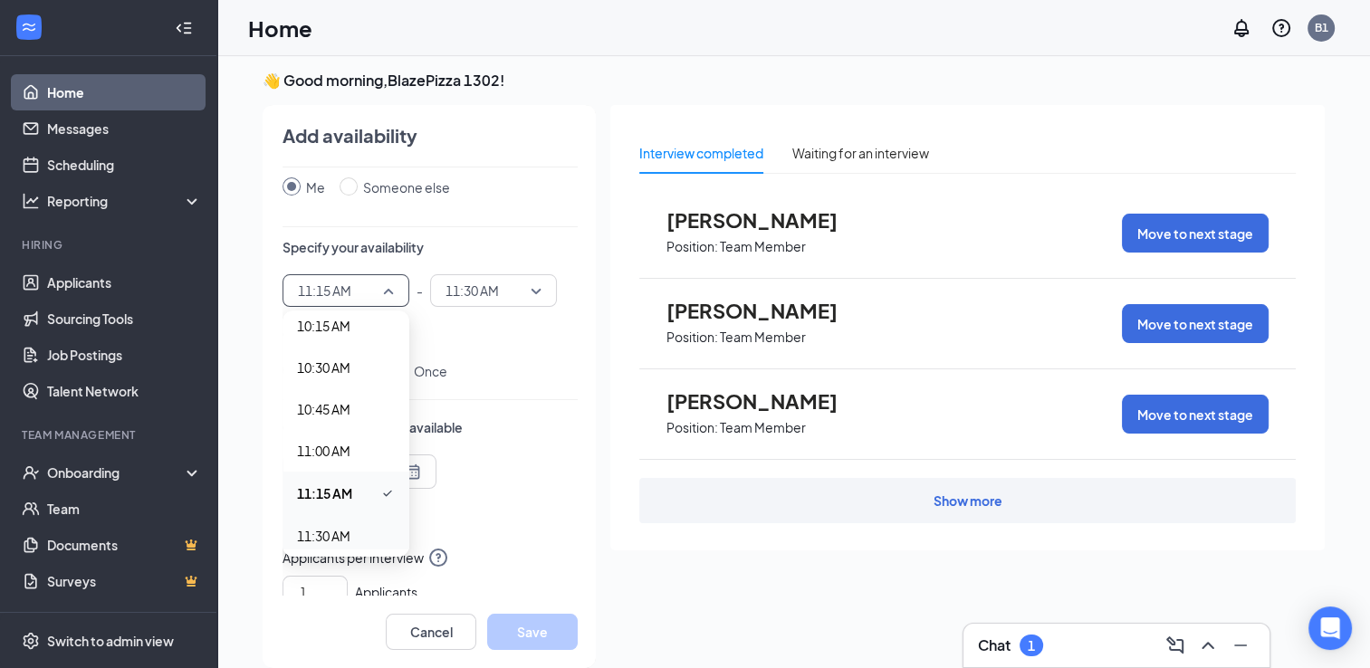
click at [314, 534] on span "11:30 AM" at bounding box center [323, 536] width 53 height 20
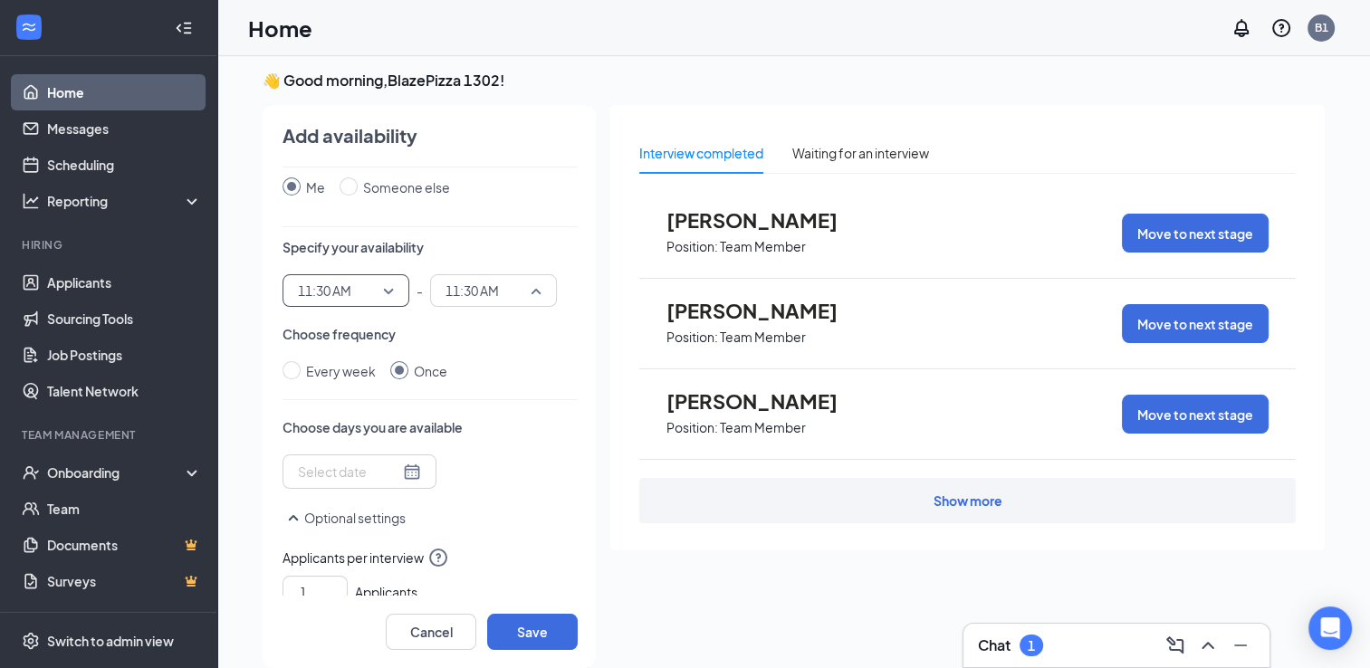
click at [492, 295] on span "11:30 AM" at bounding box center [485, 290] width 80 height 27
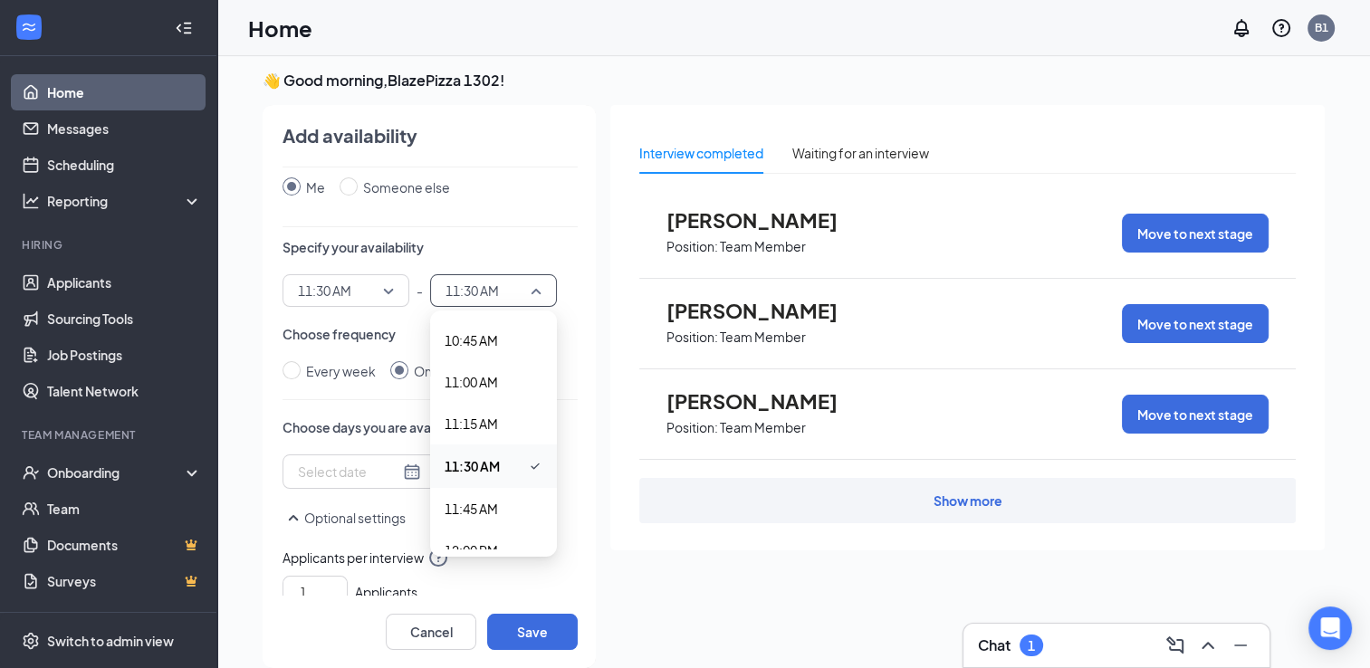
scroll to position [1818, 0]
click at [474, 474] on span "11:45 AM" at bounding box center [471, 480] width 53 height 20
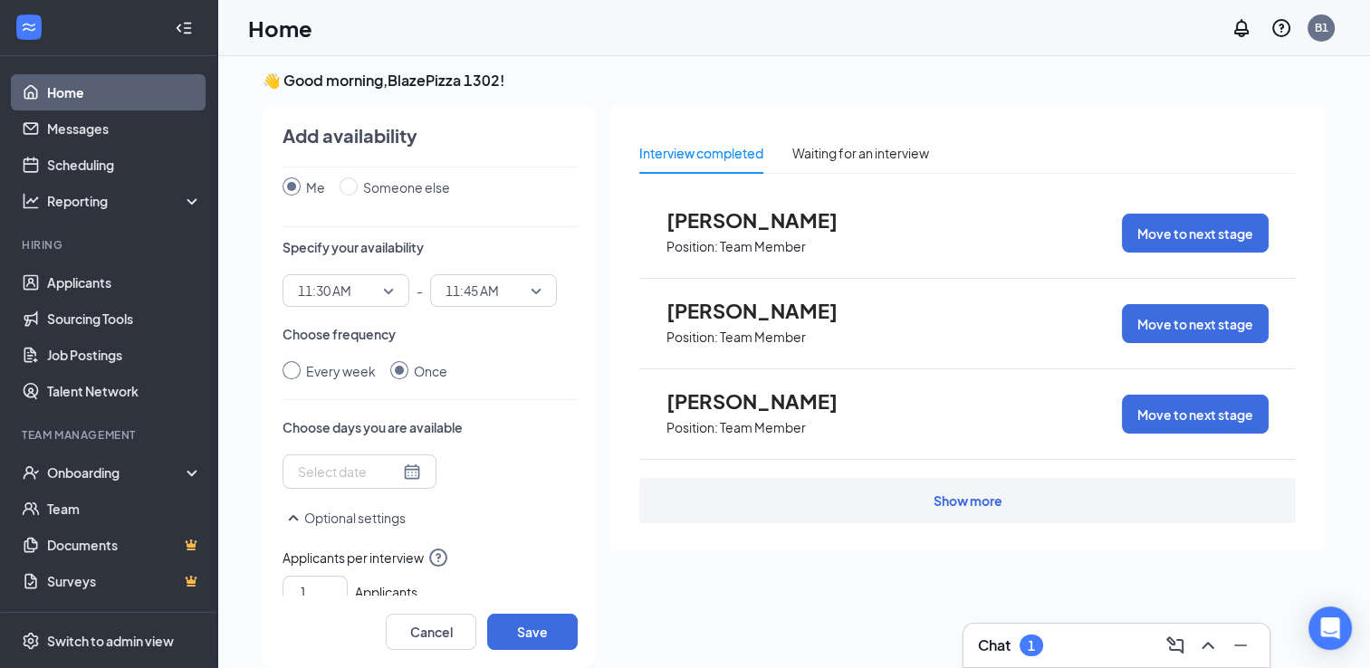
click at [282, 372] on input "Every week" at bounding box center [291, 370] width 18 height 18
radio input "true"
radio input "false"
click at [346, 471] on div at bounding box center [391, 473] width 186 height 29
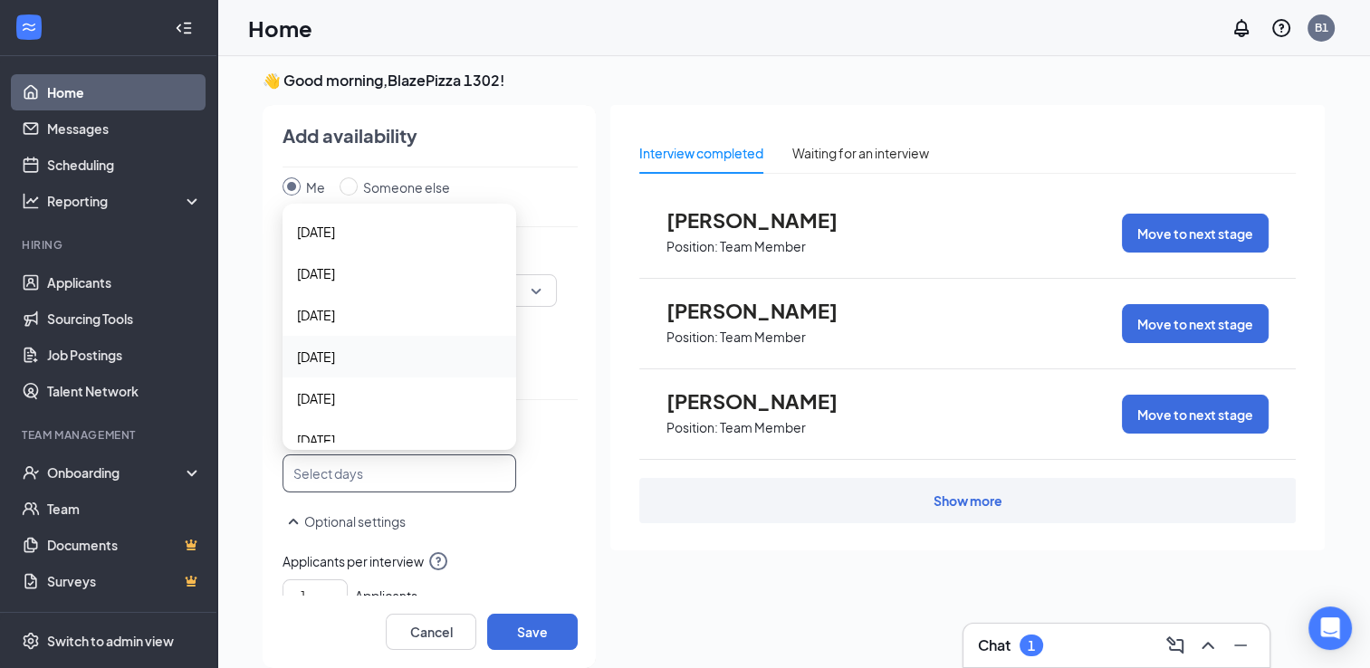
click at [325, 353] on span "[DATE]" at bounding box center [316, 357] width 38 height 20
click at [546, 533] on div "Optional settings" at bounding box center [429, 531] width 295 height 40
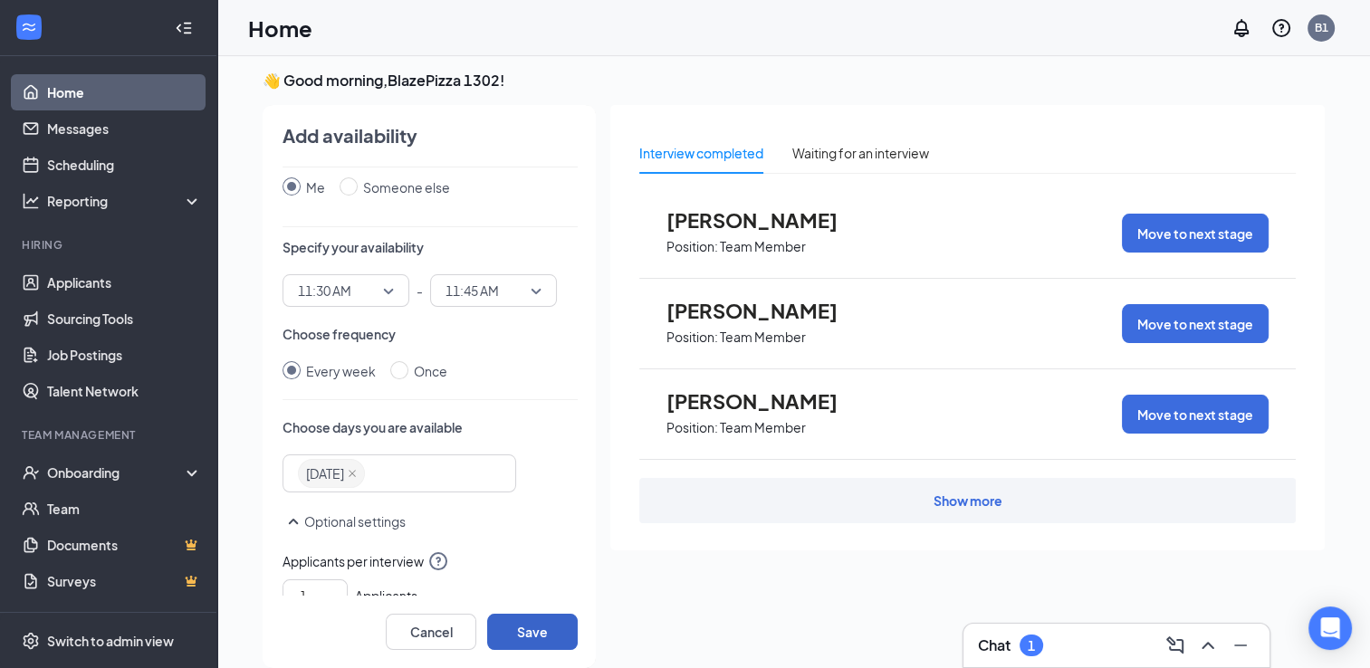
click at [530, 627] on button "Save" at bounding box center [532, 632] width 91 height 36
radio input "false"
radio input "true"
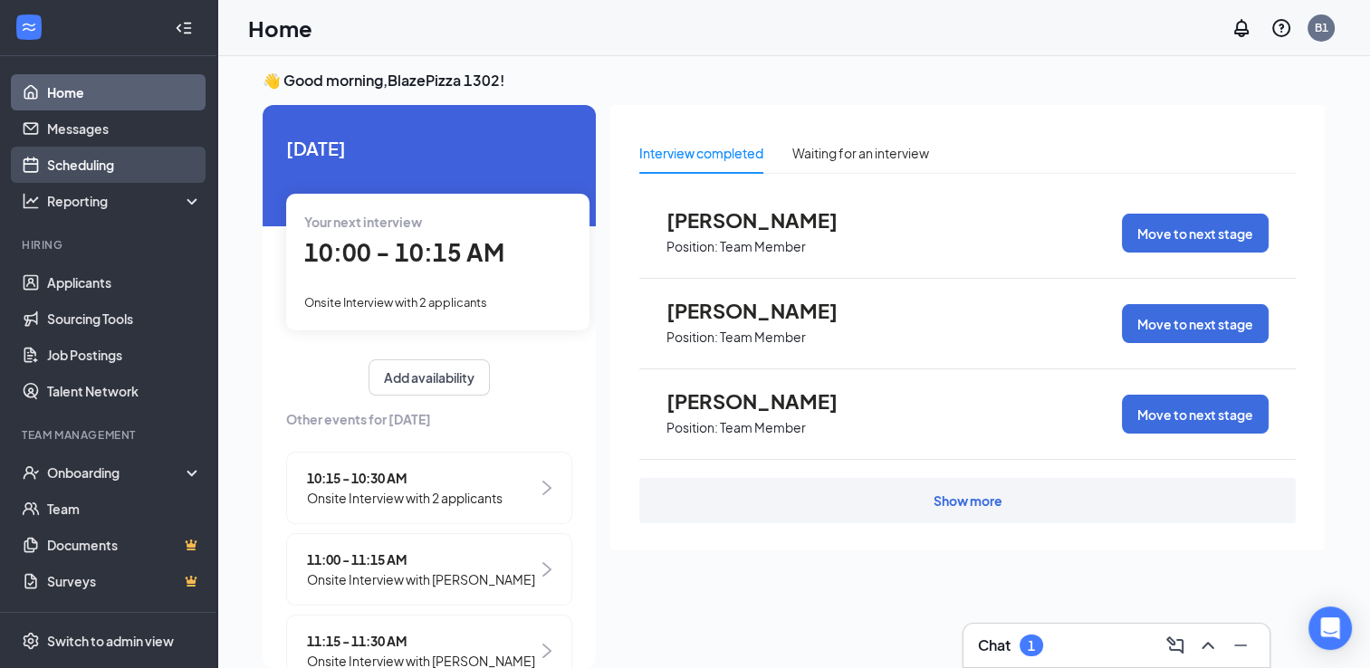
click at [72, 168] on link "Scheduling" at bounding box center [124, 165] width 155 height 36
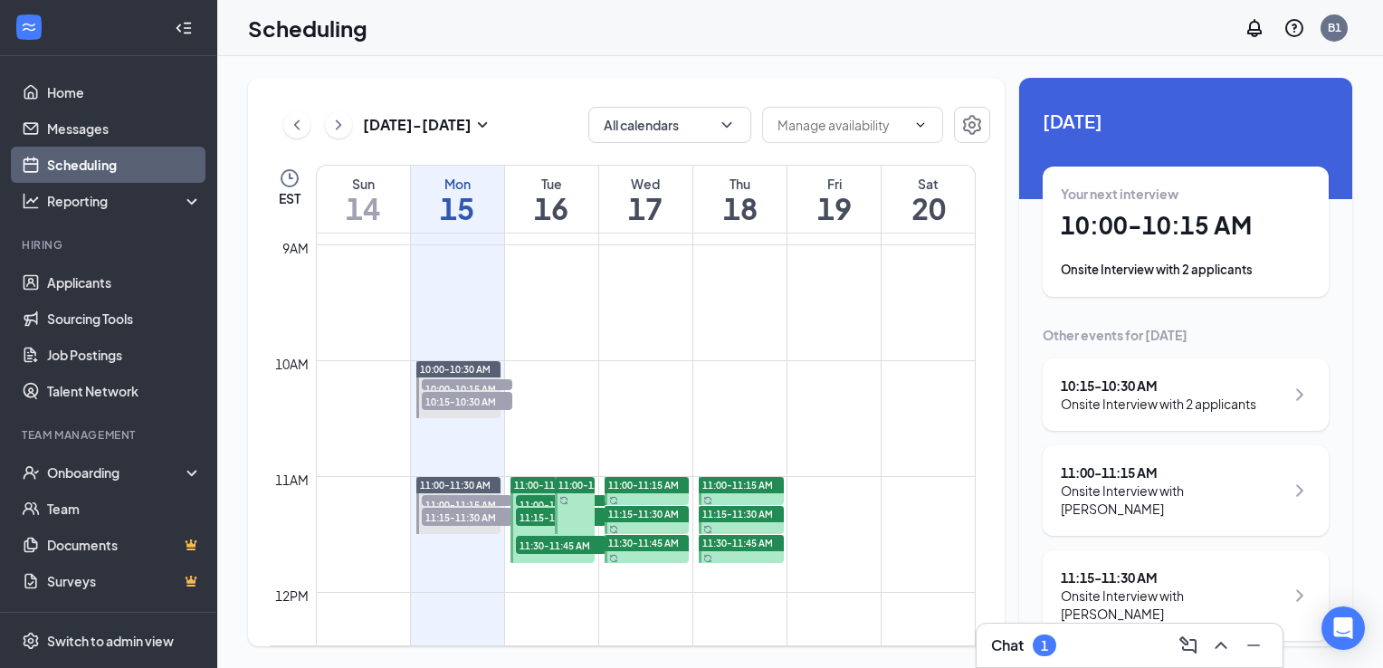
scroll to position [1071, 0]
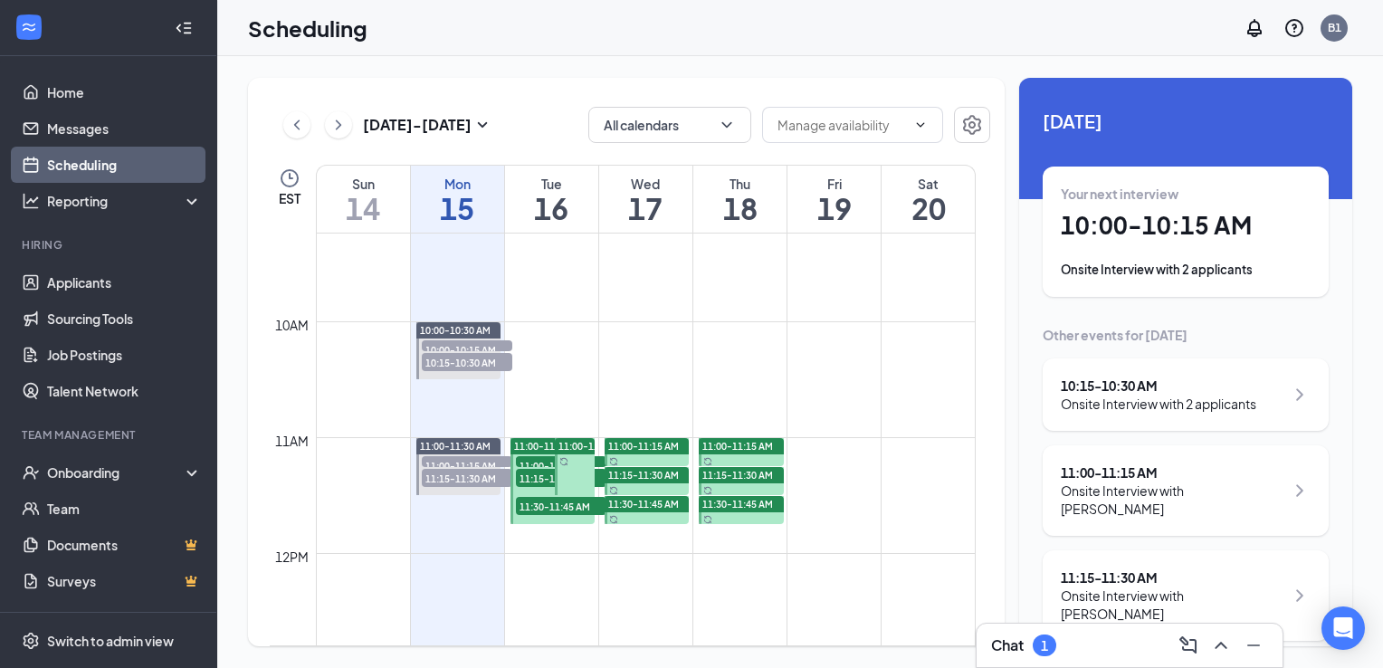
click at [571, 466] on div at bounding box center [575, 466] width 40 height 57
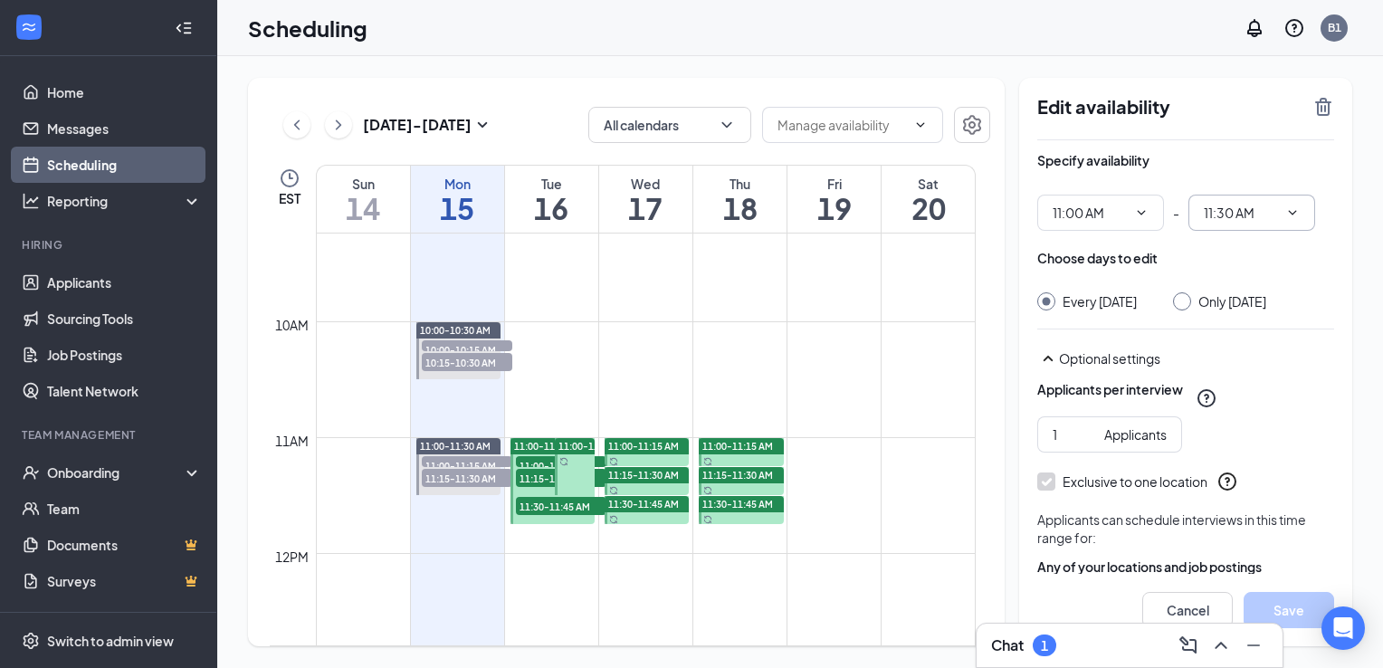
click at [1290, 212] on icon "ChevronDown" at bounding box center [1293, 212] width 8 height 5
click at [1296, 212] on icon "ChevronDown" at bounding box center [1293, 212] width 8 height 5
click at [1234, 214] on input "11:30 AM" at bounding box center [1241, 213] width 74 height 20
click at [1239, 444] on div "11:15 AM" at bounding box center [1244, 449] width 53 height 20
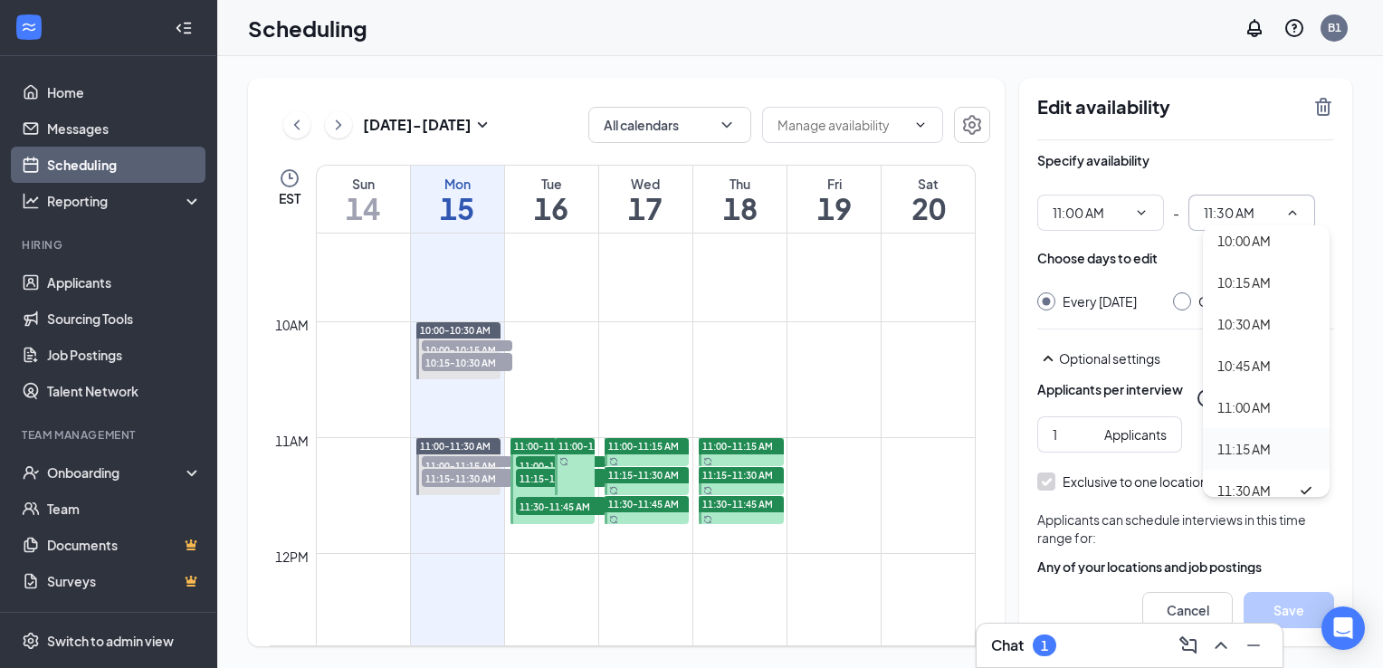
type input "11:15 AM"
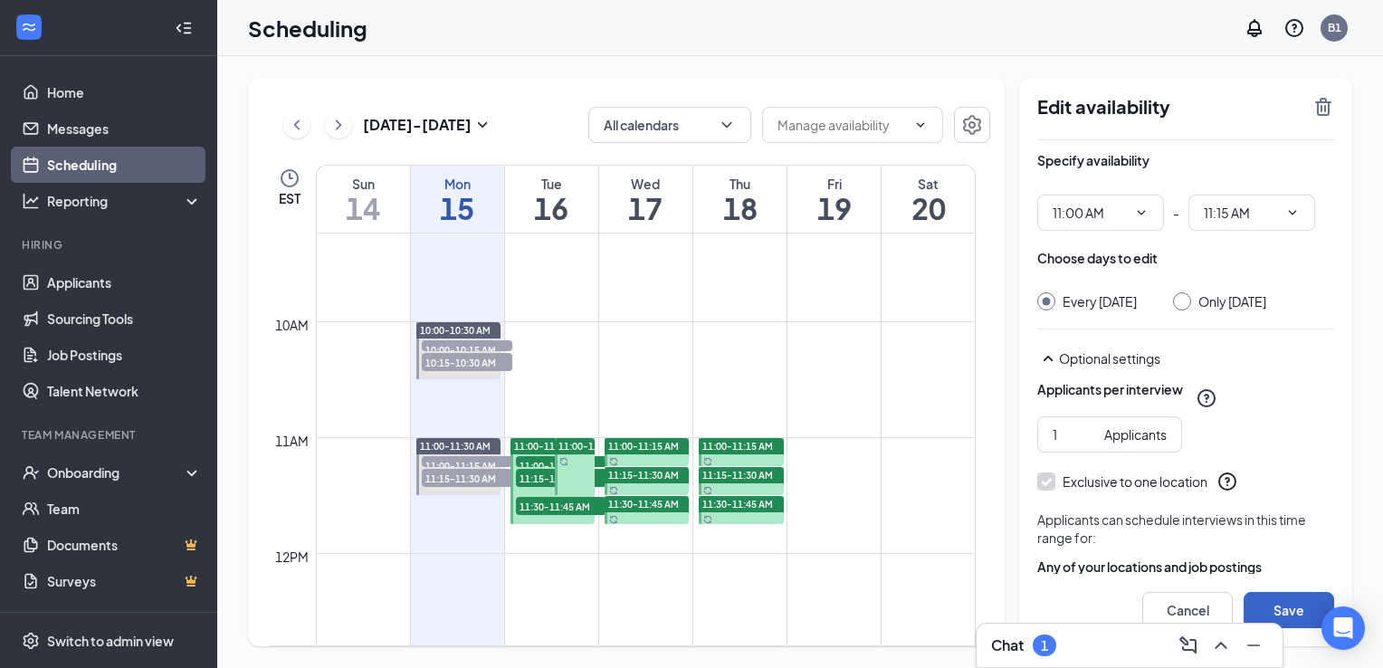
click at [1280, 604] on button "Save" at bounding box center [1289, 610] width 91 height 36
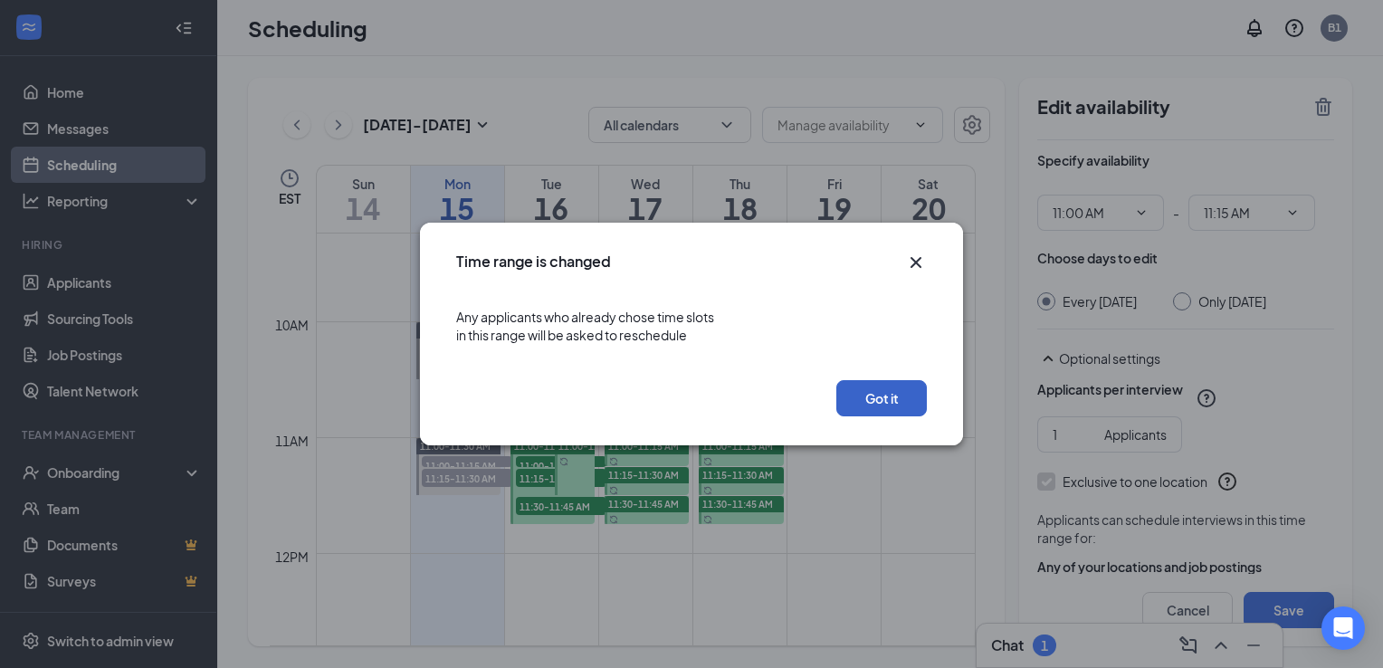
click at [904, 400] on button "Got it" at bounding box center [882, 398] width 91 height 36
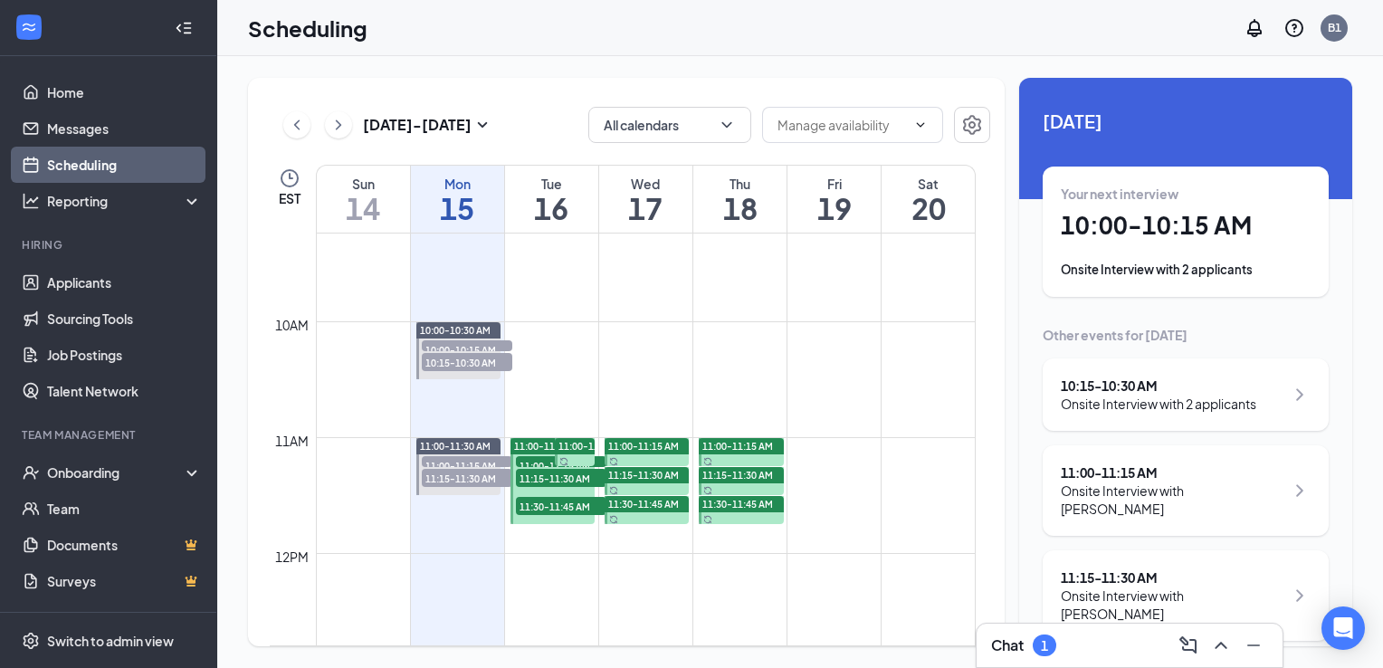
click at [540, 464] on span "11:00-11:15 AM" at bounding box center [561, 465] width 91 height 18
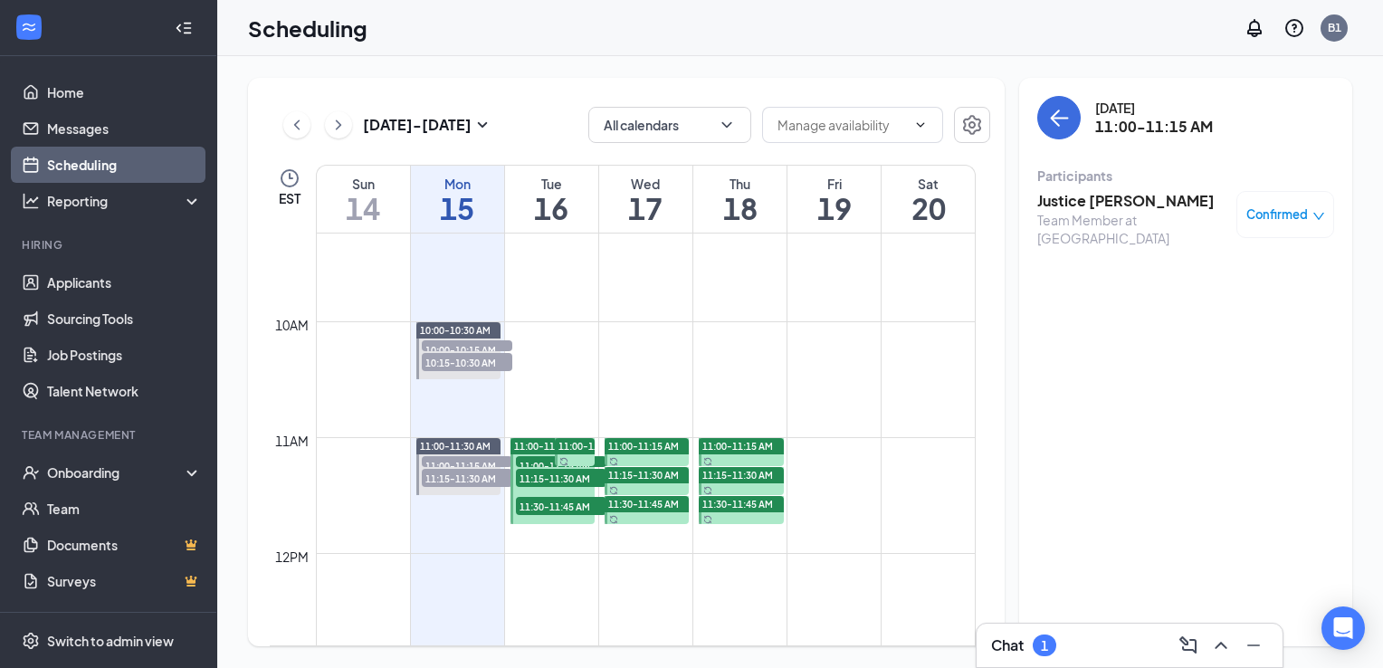
click at [542, 443] on span "11:00-11:45 AM" at bounding box center [549, 446] width 71 height 13
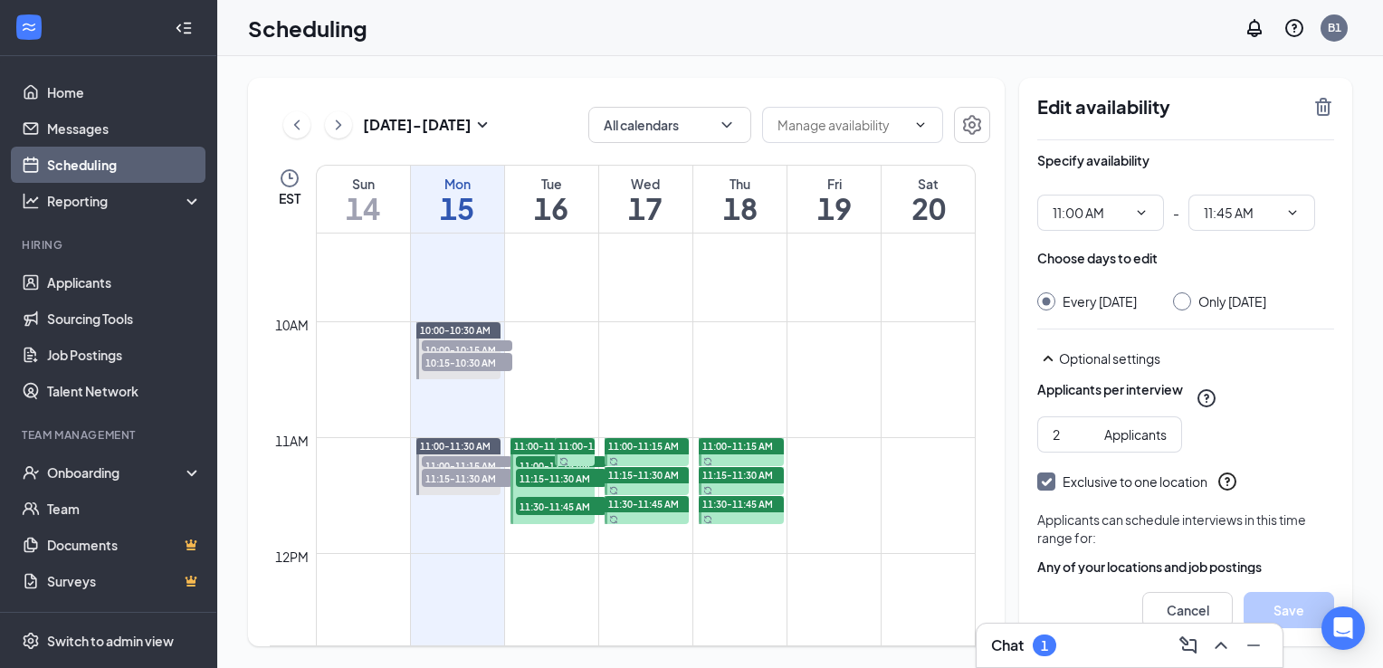
click at [574, 449] on span "11:00-11:15 AM" at bounding box center [594, 446] width 71 height 13
click at [532, 445] on span "11:00-11:45 AM" at bounding box center [549, 446] width 71 height 13
click at [563, 445] on span "11:00-11:15 AM" at bounding box center [594, 446] width 71 height 13
click at [543, 443] on span "11:00-11:45 AM" at bounding box center [549, 446] width 71 height 13
type input "11:00 AM"
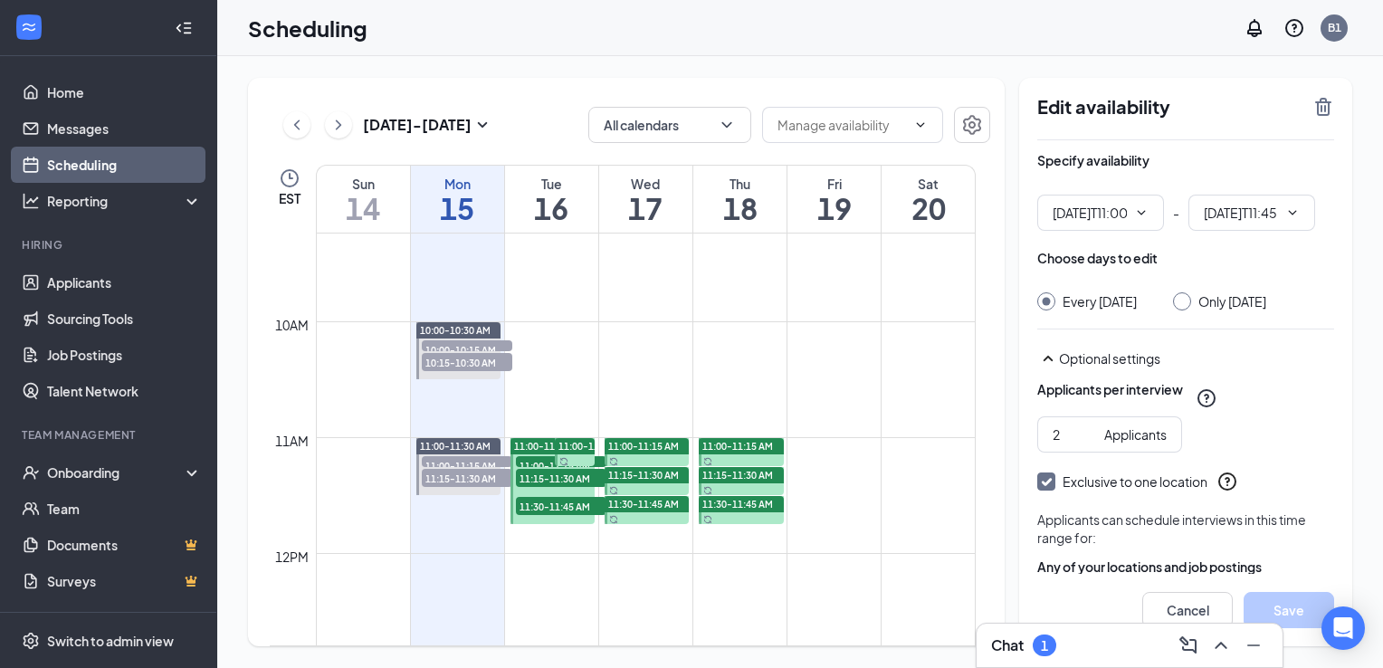
type input "11:45 AM"
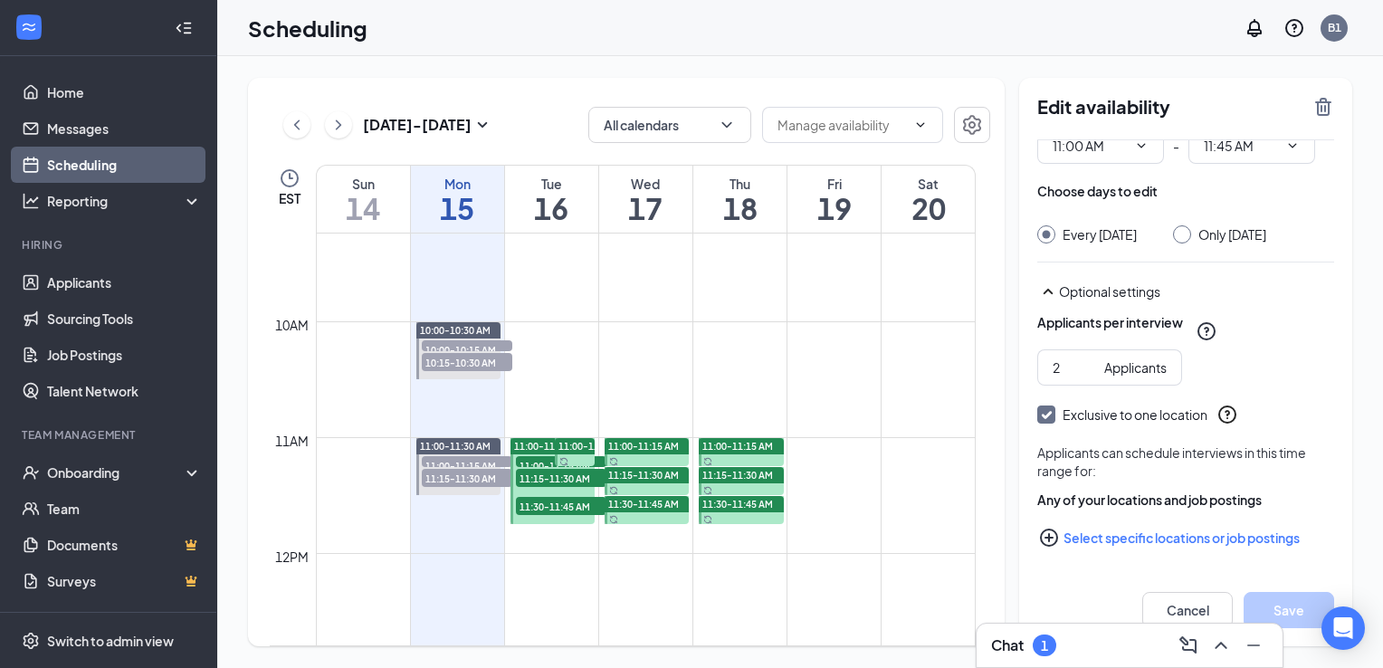
scroll to position [83, 0]
click at [1191, 225] on div at bounding box center [1182, 234] width 18 height 18
click at [1055, 294] on icon "SmallChevronUp" at bounding box center [1049, 292] width 22 height 22
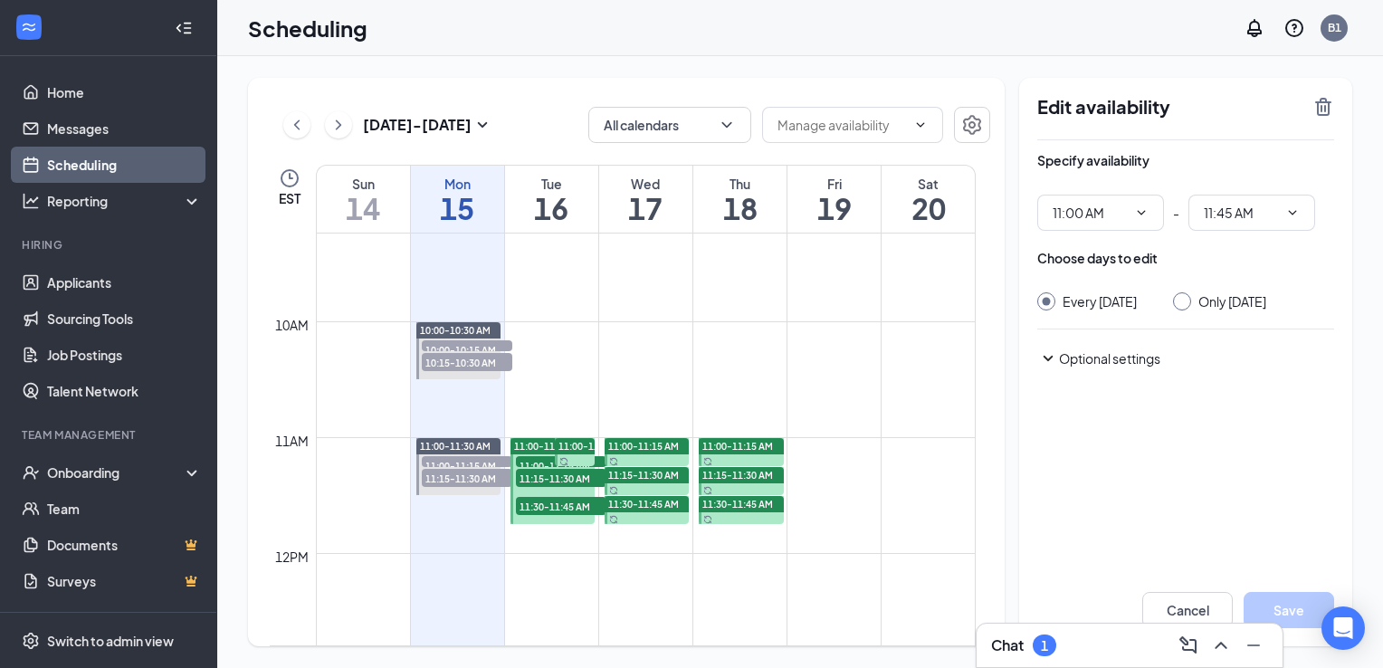
scroll to position [0, 0]
click at [1060, 368] on div "Optional settings" at bounding box center [1196, 358] width 275 height 18
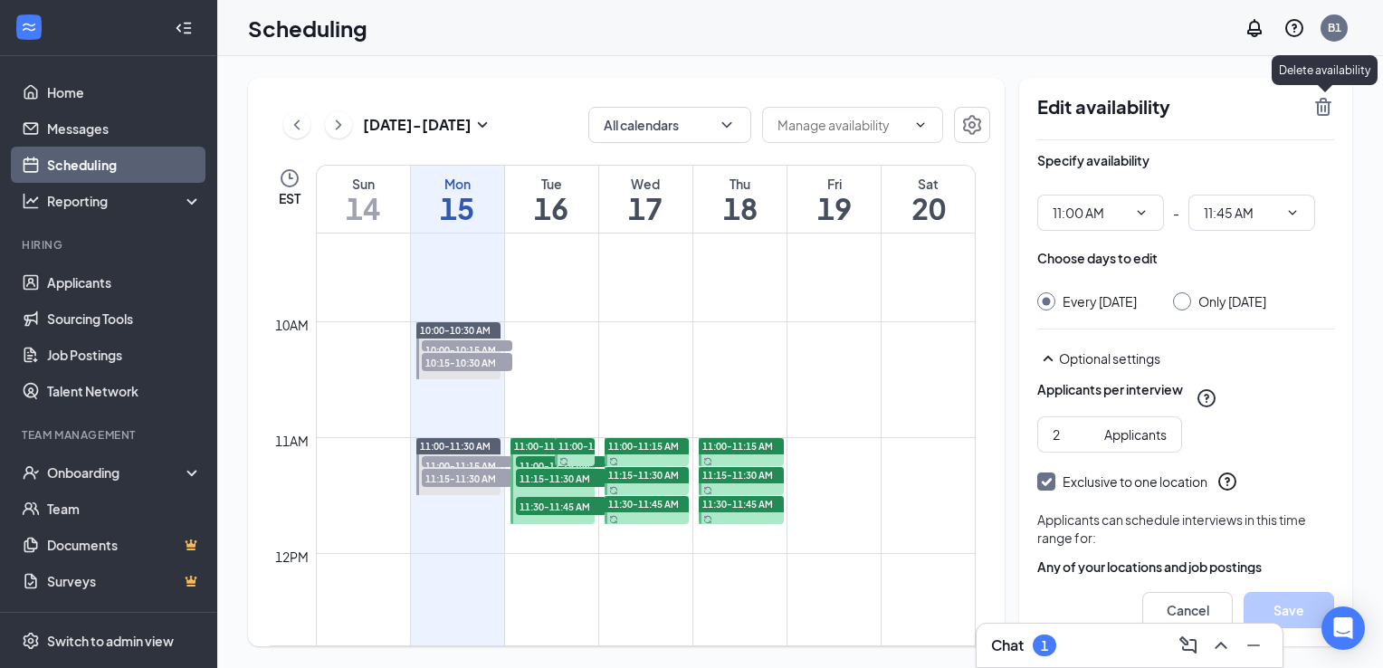
click at [1322, 114] on icon "TrashOutline" at bounding box center [1323, 107] width 16 height 18
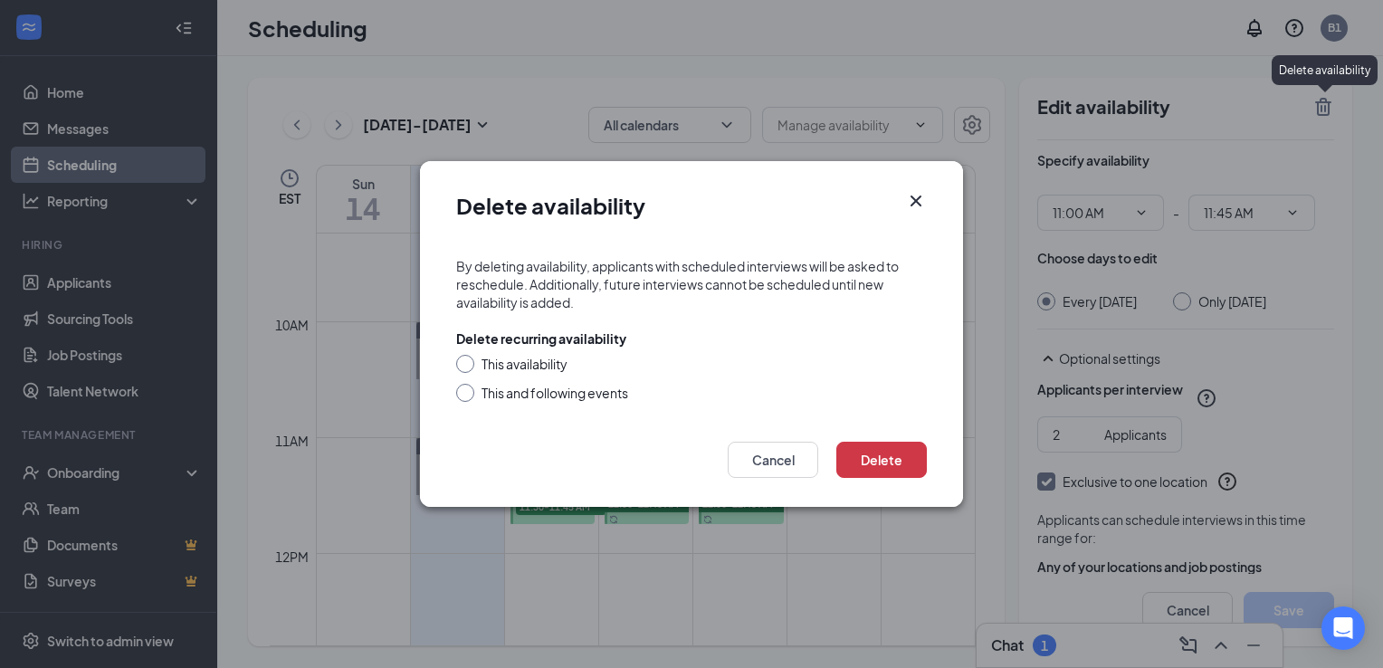
click at [459, 367] on input "This availability" at bounding box center [462, 361] width 13 height 13
radio input "true"
click at [905, 458] on button "Delete" at bounding box center [882, 460] width 91 height 36
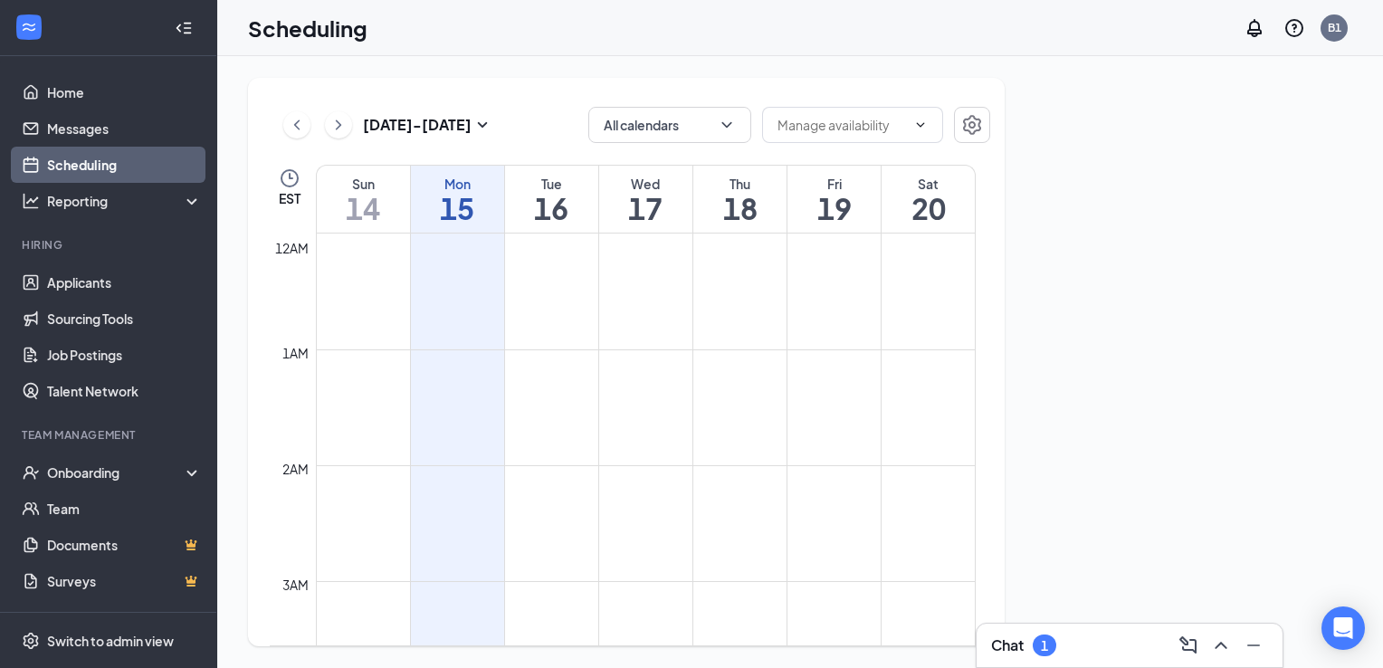
scroll to position [890, 0]
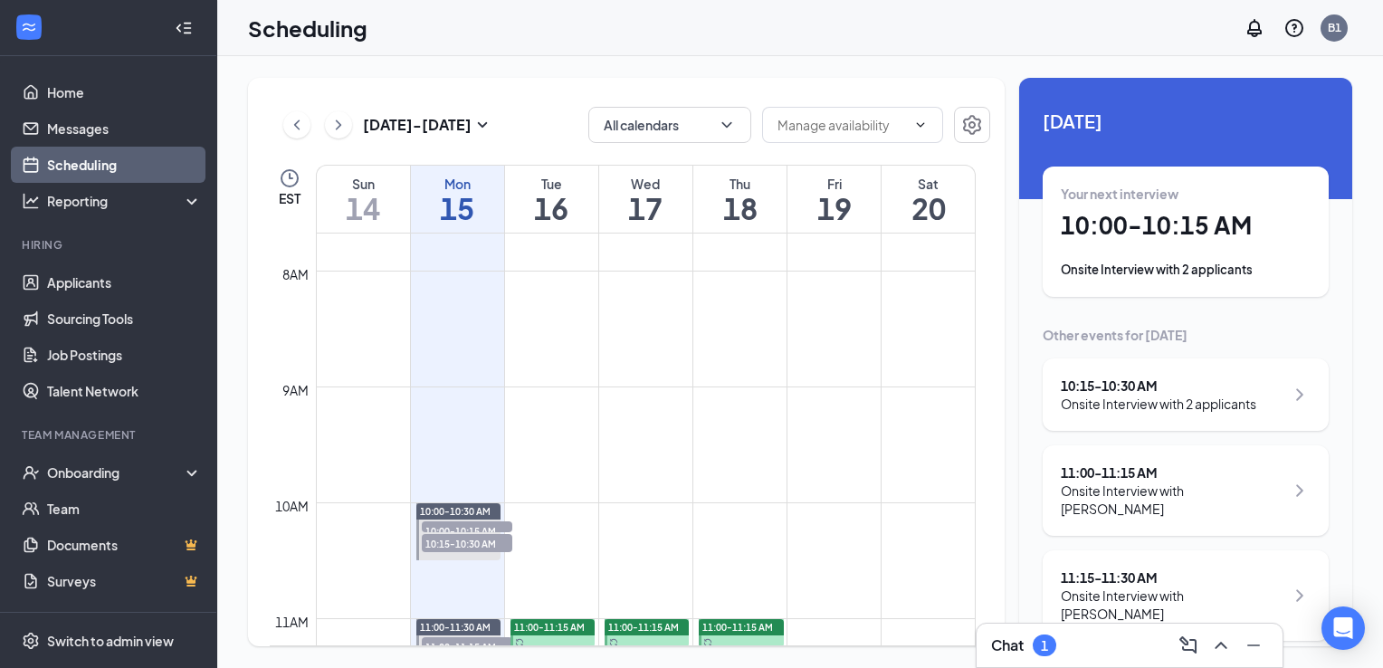
scroll to position [1071, 0]
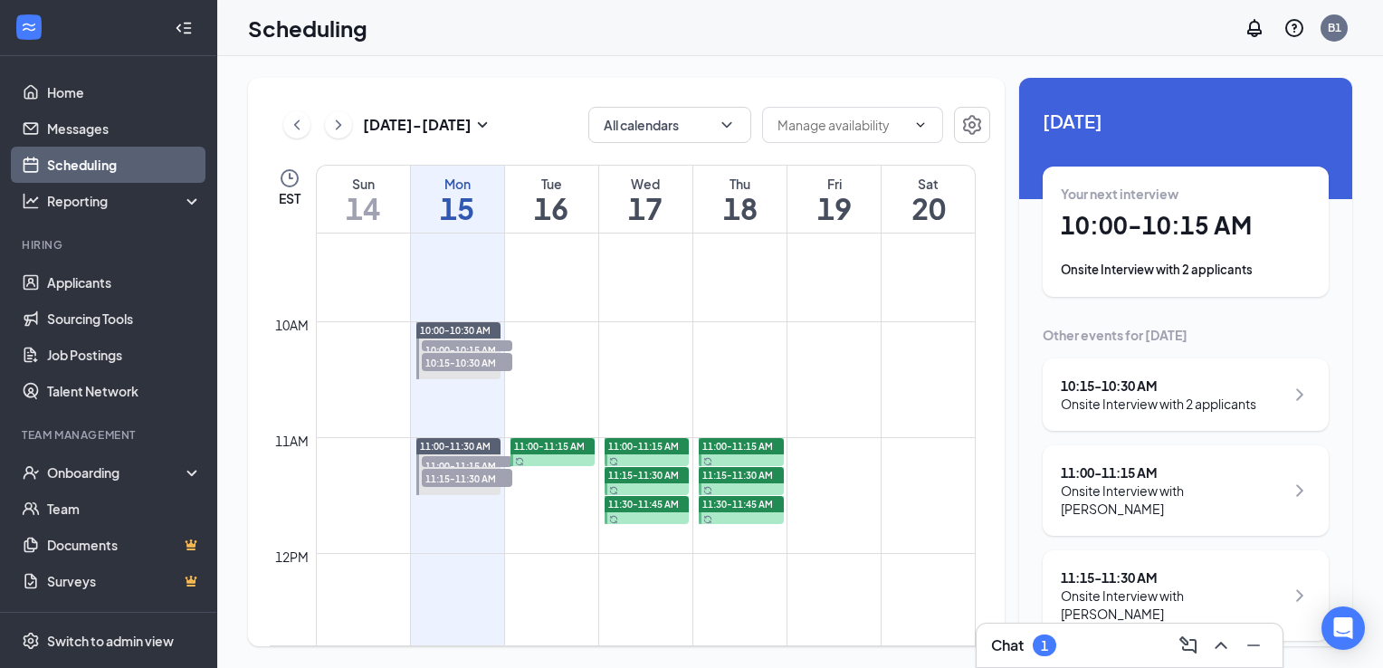
click at [571, 451] on span "11:00-11:15 AM" at bounding box center [549, 446] width 71 height 13
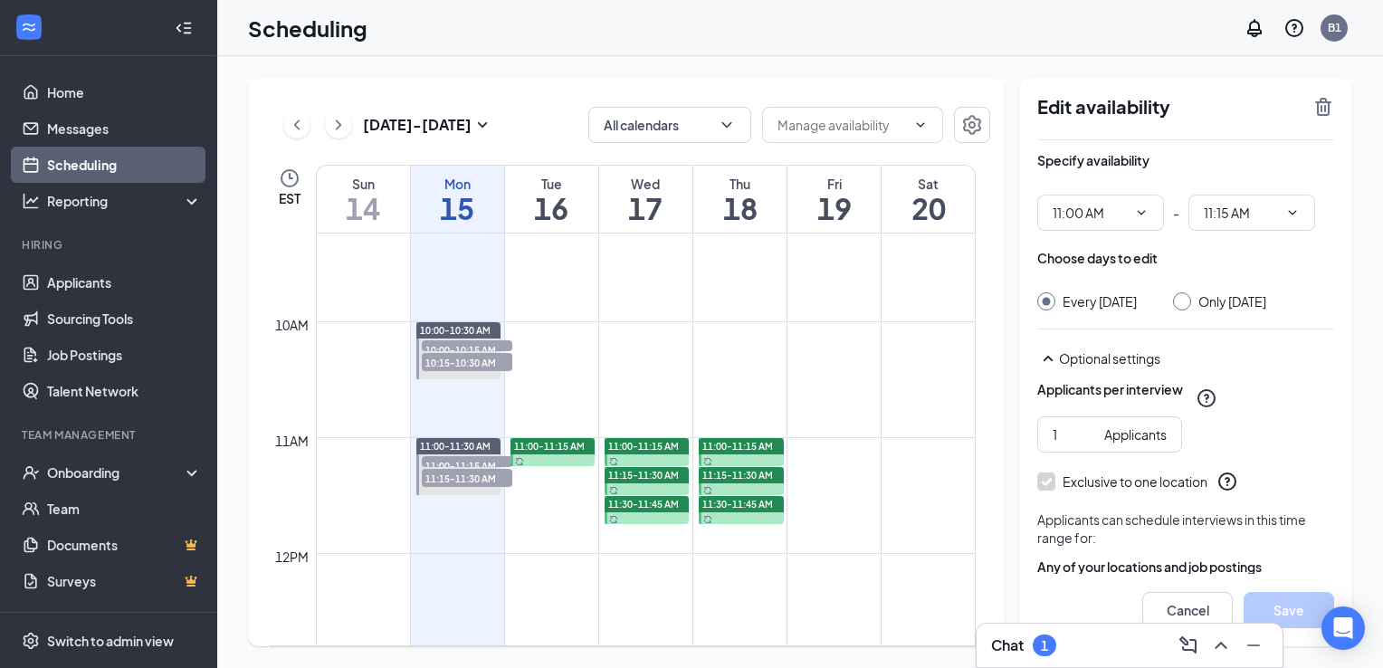
click at [457, 329] on span "10:00-10:30 AM" at bounding box center [455, 330] width 71 height 13
click at [1327, 111] on icon "TrashOutline" at bounding box center [1324, 107] width 22 height 22
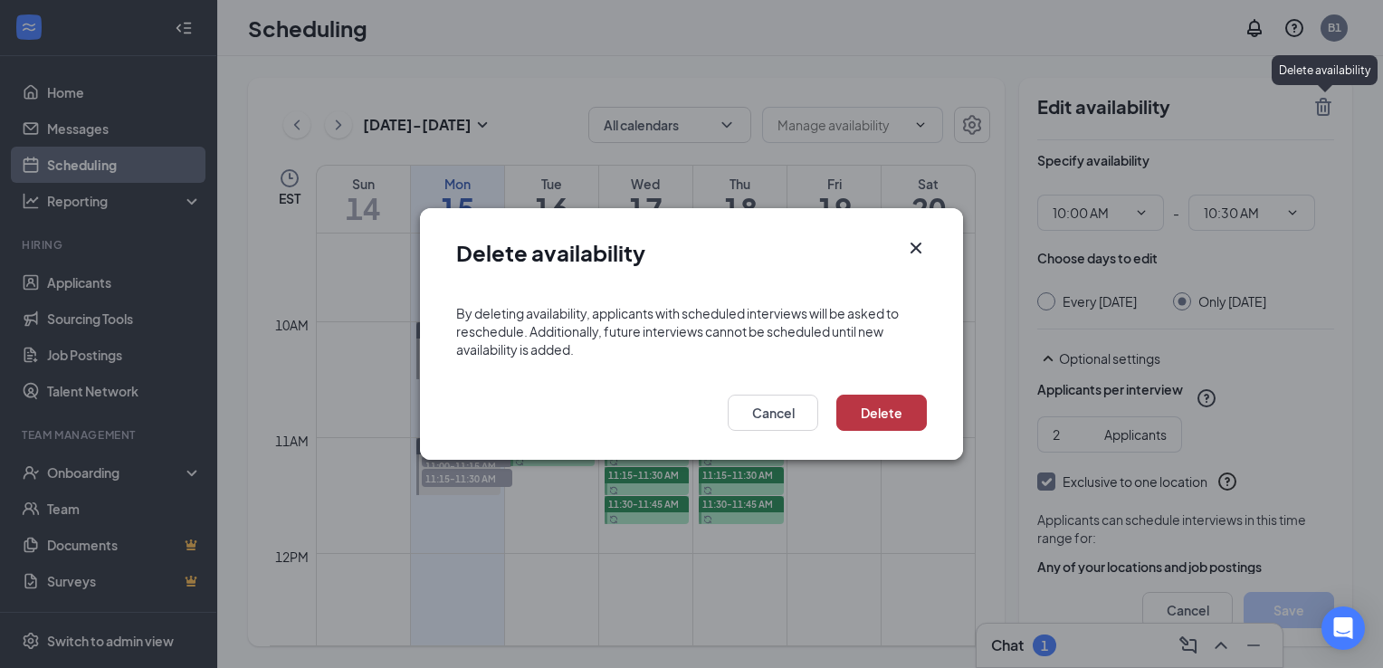
click at [878, 424] on button "Delete" at bounding box center [882, 413] width 91 height 36
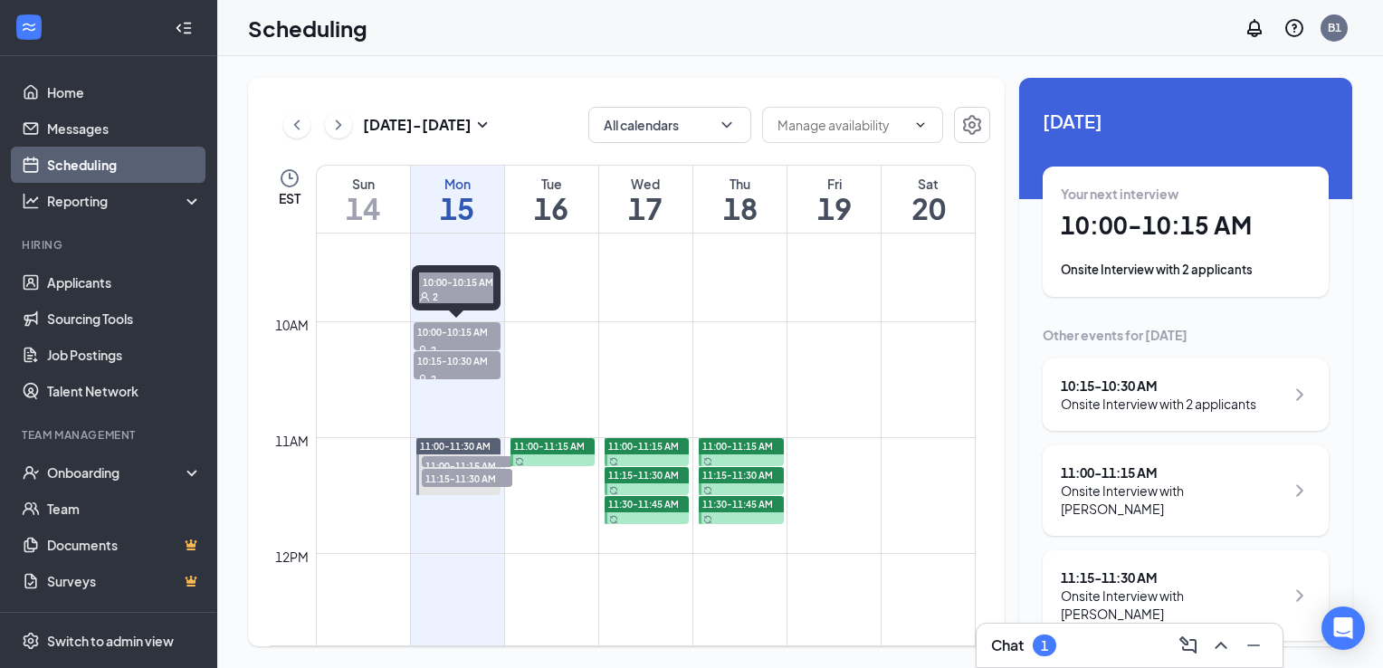
click at [445, 347] on div "2" at bounding box center [458, 349] width 88 height 18
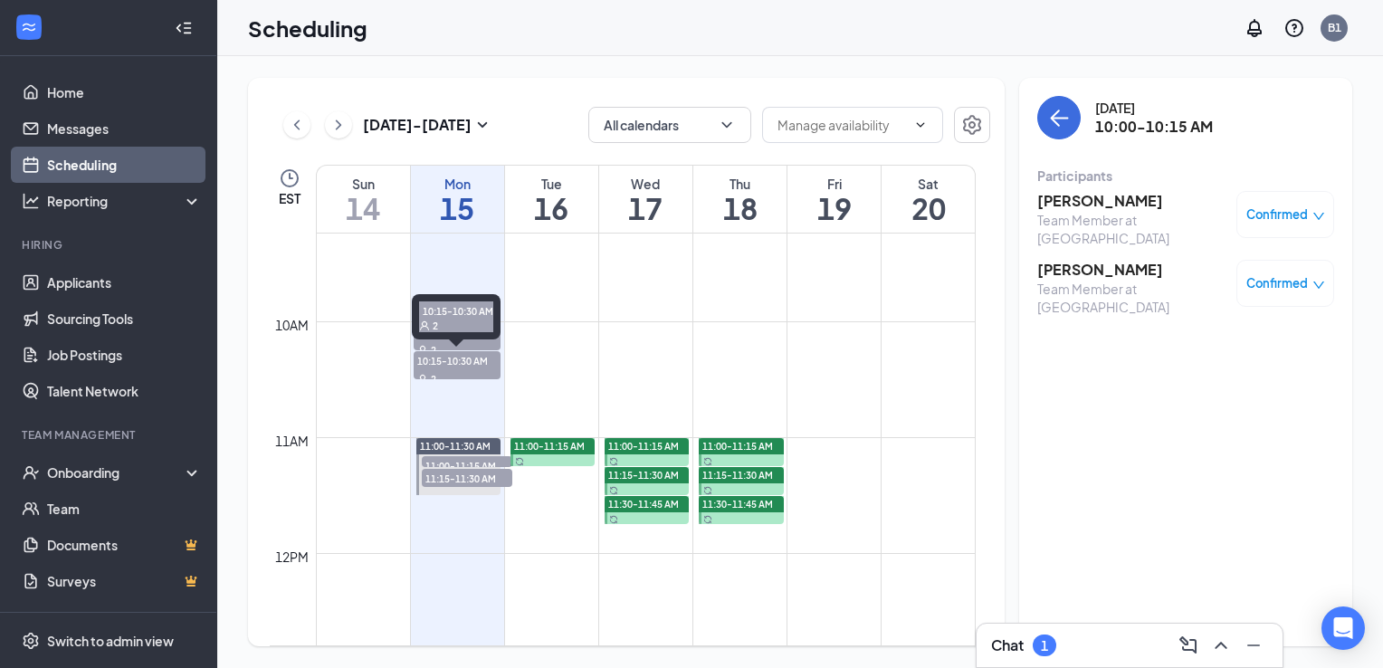
click at [431, 363] on span "10:15-10:30 AM" at bounding box center [458, 360] width 88 height 18
click at [465, 443] on span "11:00-11:30 AM" at bounding box center [455, 446] width 71 height 13
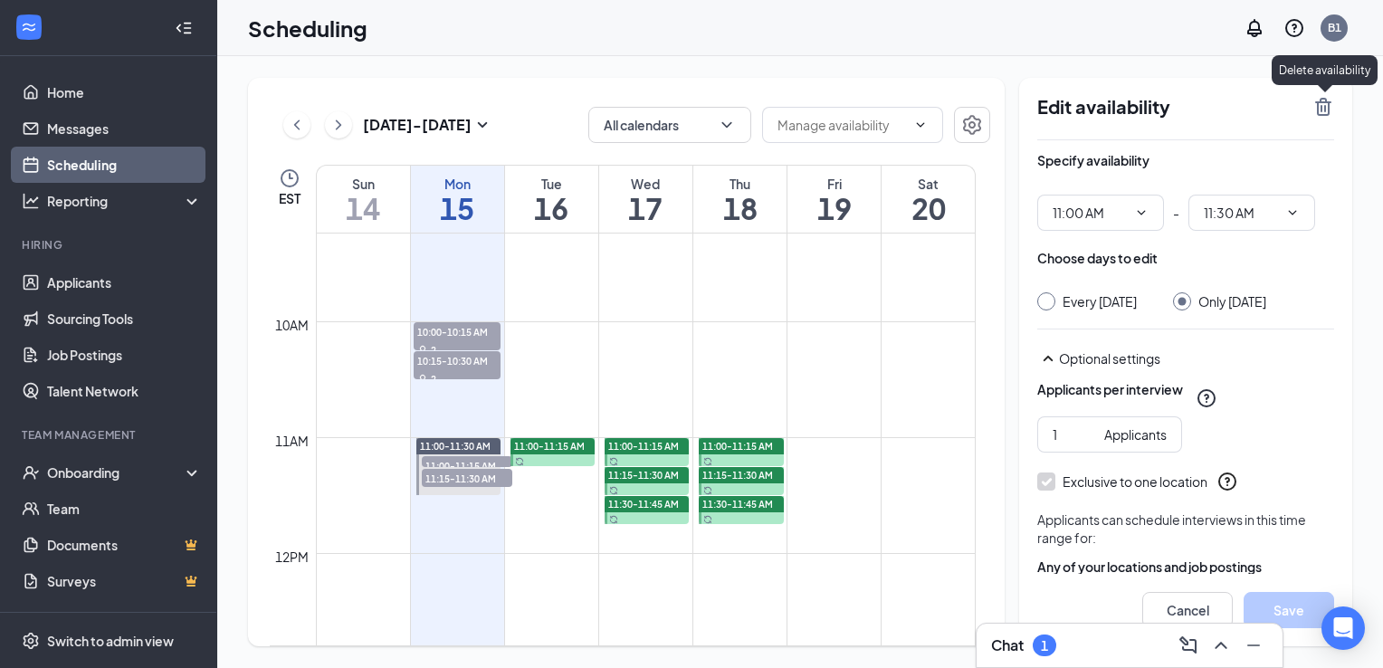
click at [1324, 114] on icon "TrashOutline" at bounding box center [1323, 107] width 16 height 18
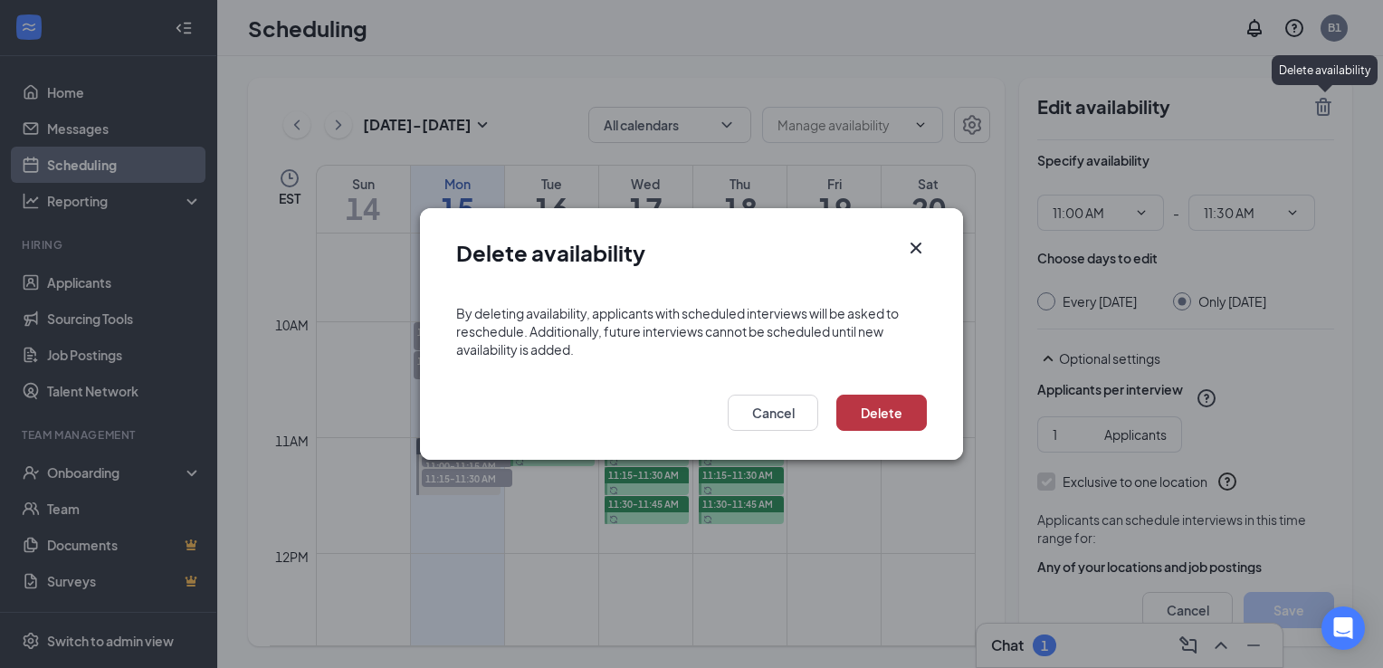
click at [905, 416] on button "Delete" at bounding box center [882, 413] width 91 height 36
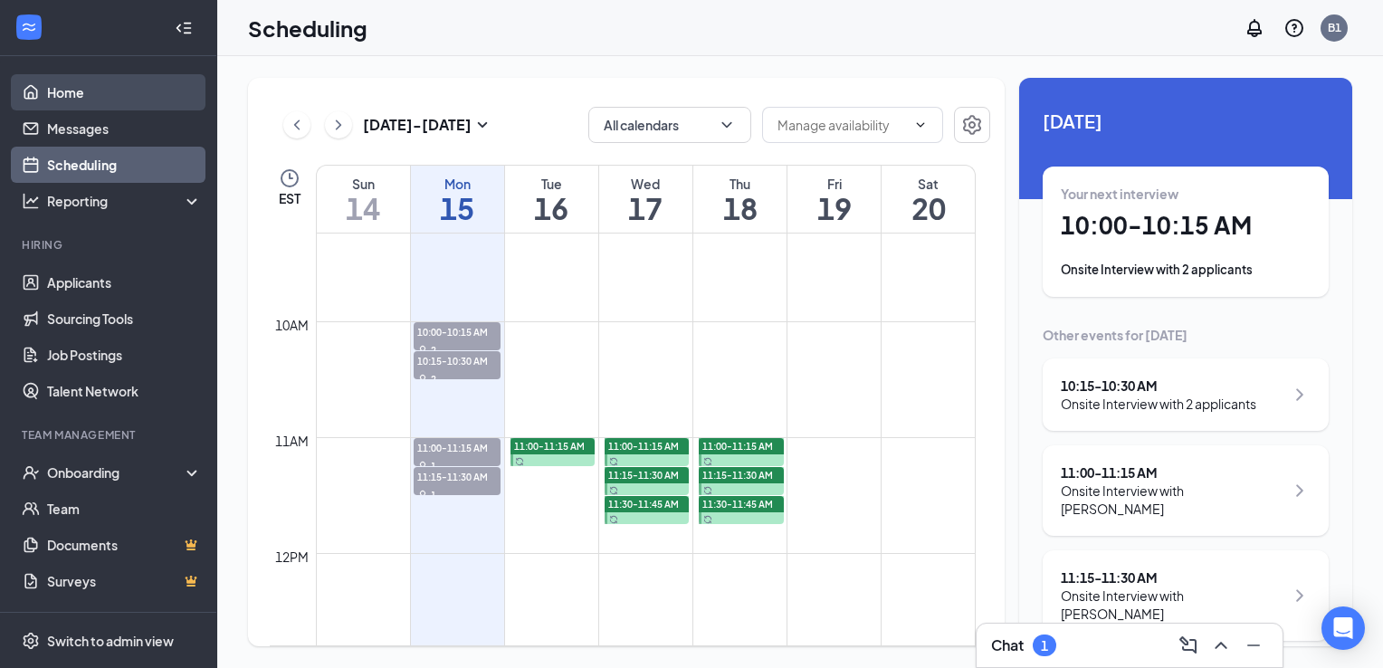
click at [83, 85] on link "Home" at bounding box center [124, 92] width 155 height 36
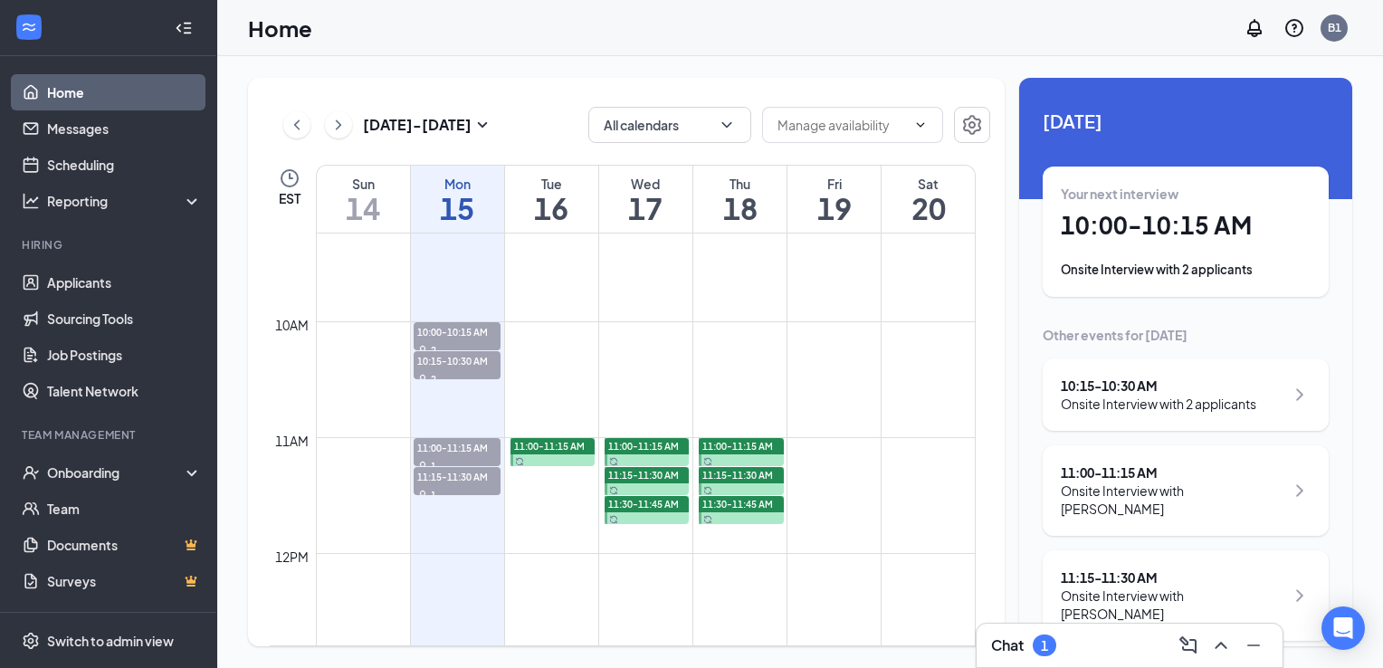
click at [54, 89] on link "Home" at bounding box center [124, 92] width 155 height 36
click at [53, 97] on link "Home" at bounding box center [124, 92] width 155 height 36
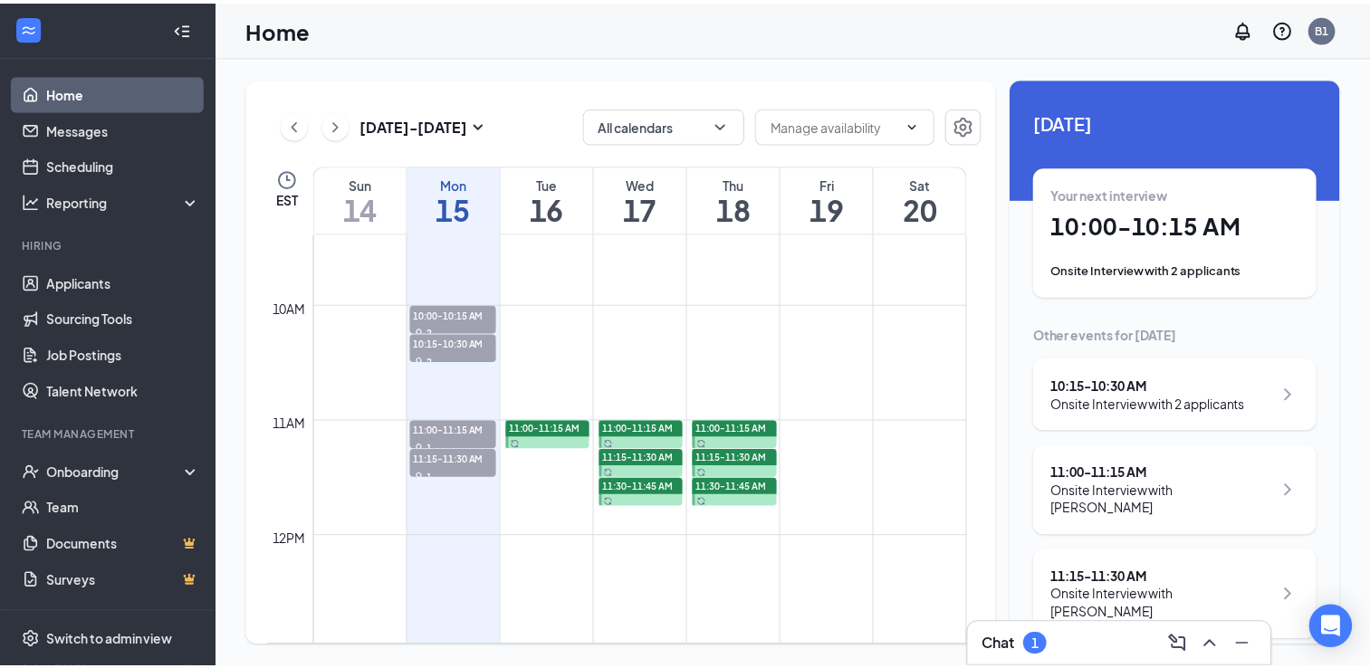
scroll to position [1086, 0]
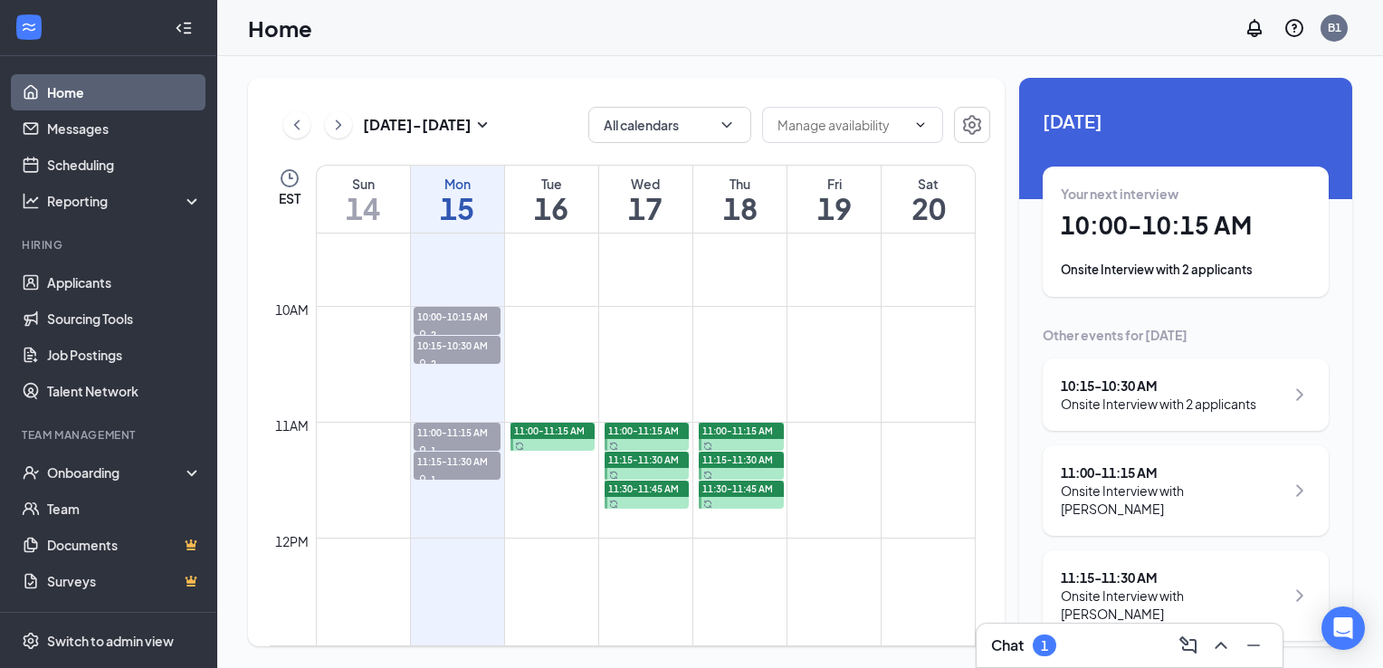
click at [57, 96] on link "Home" at bounding box center [124, 92] width 155 height 36
click at [548, 456] on td at bounding box center [646, 465] width 660 height 29
click at [506, 465] on td at bounding box center [646, 465] width 660 height 29
click at [532, 466] on td at bounding box center [646, 465] width 660 height 29
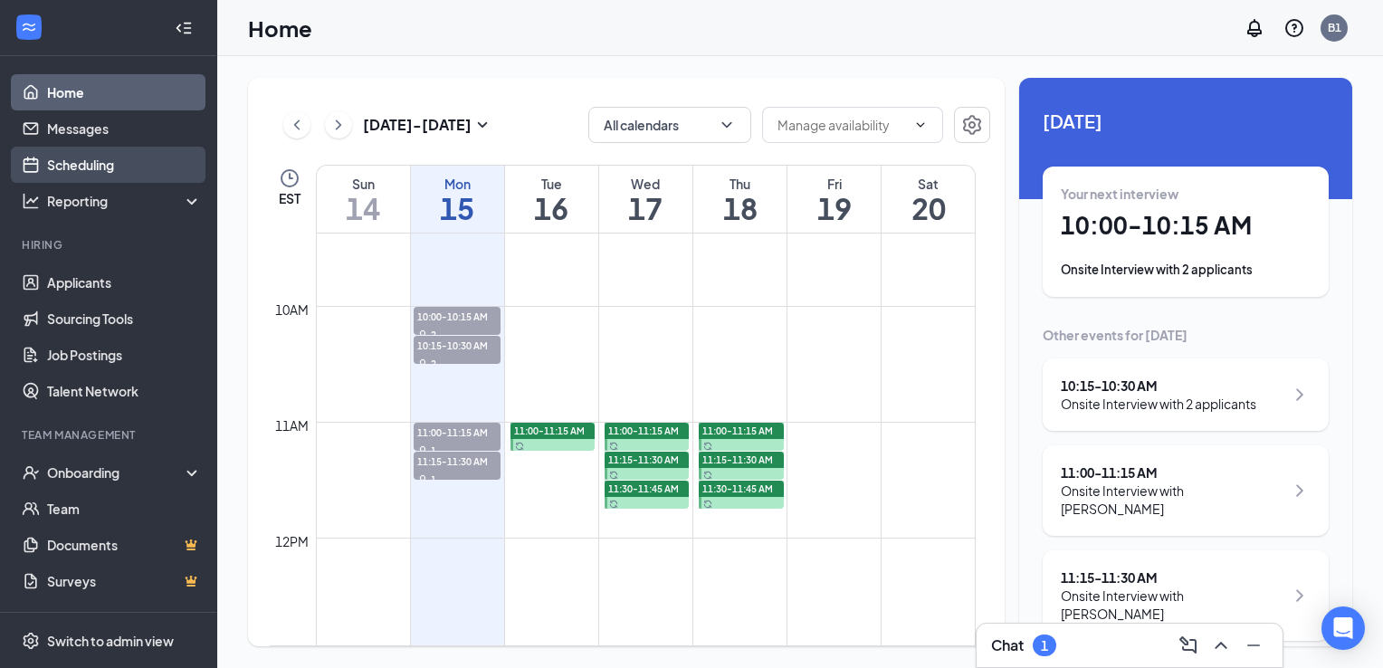
click at [71, 165] on link "Scheduling" at bounding box center [124, 165] width 155 height 36
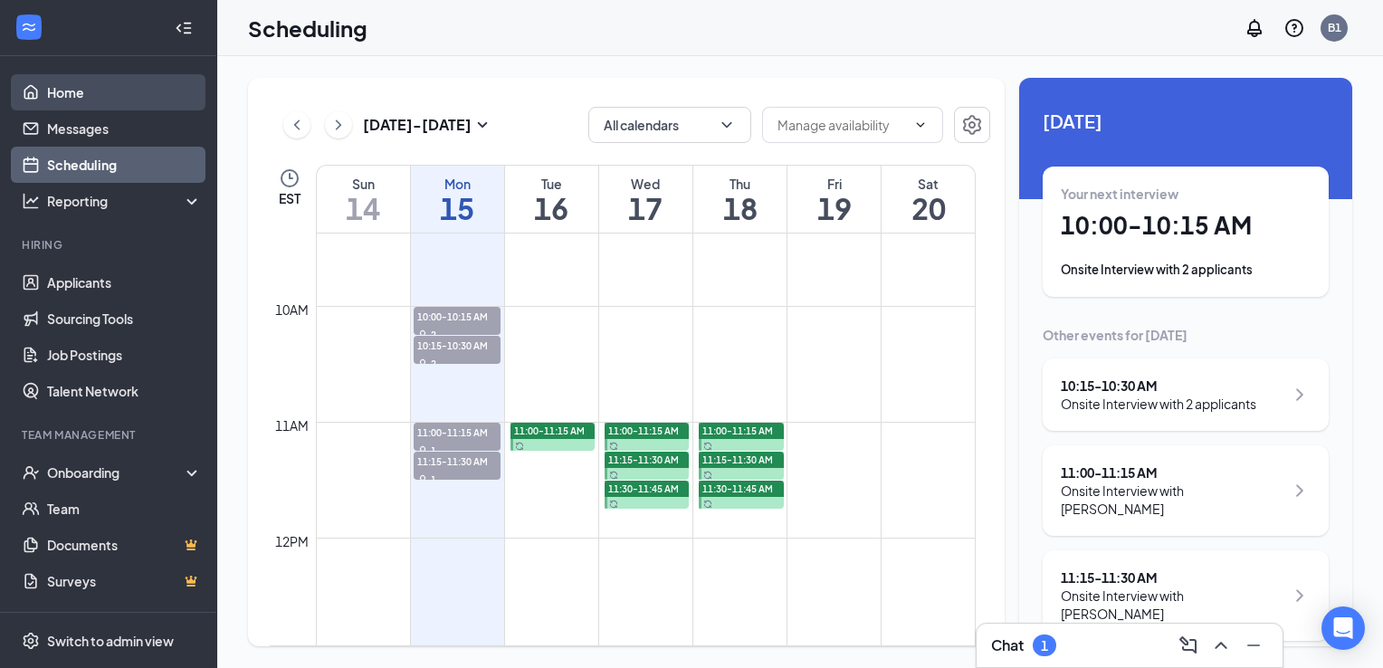
click at [69, 104] on link "Home" at bounding box center [124, 92] width 155 height 36
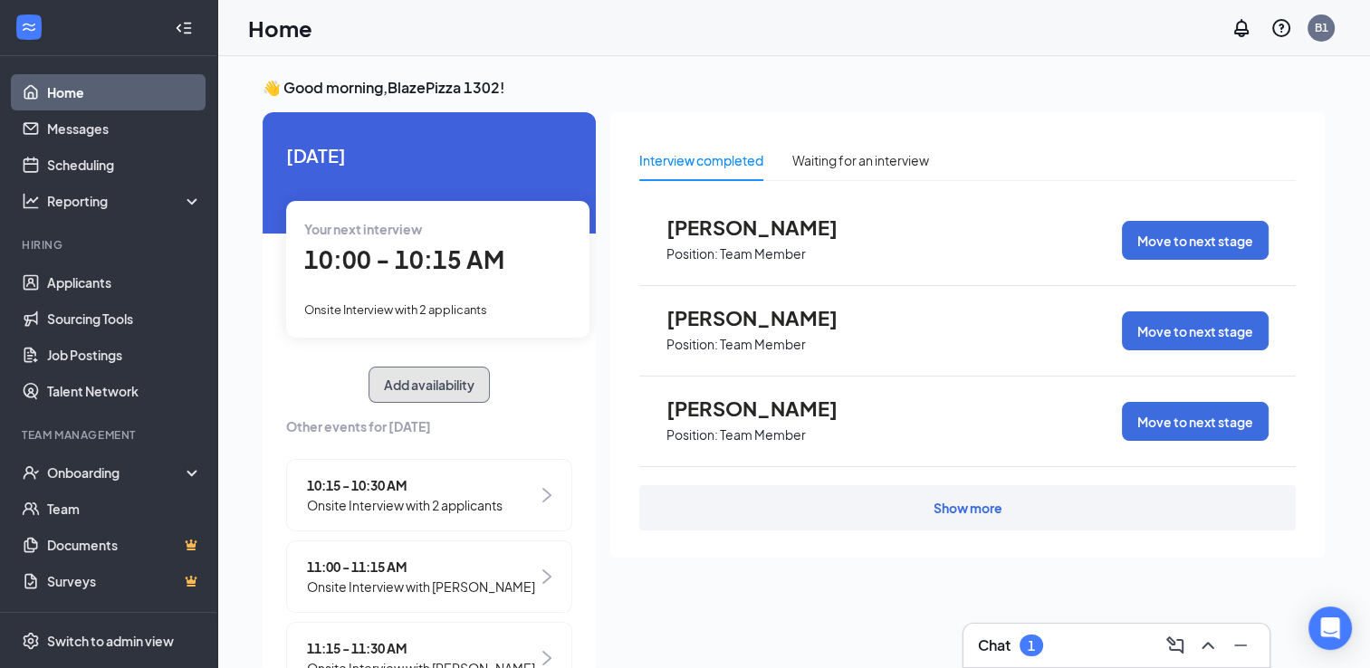
click at [449, 389] on button "Add availability" at bounding box center [428, 385] width 121 height 36
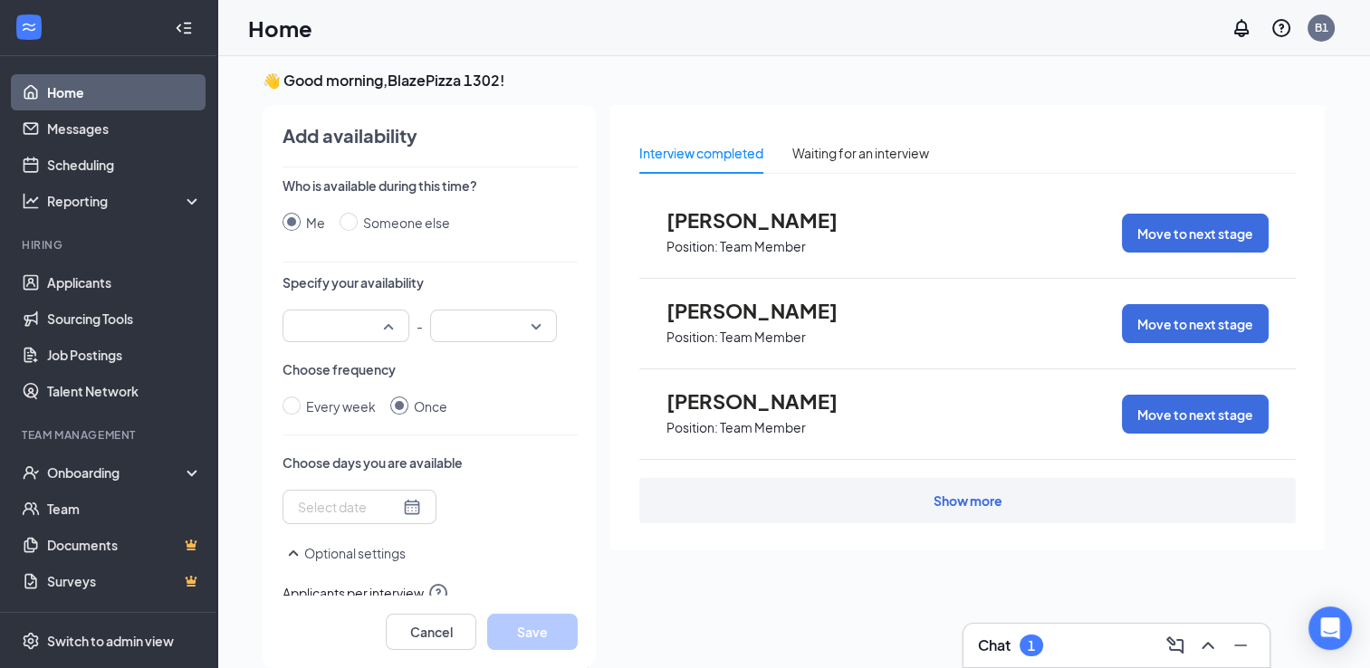
click at [381, 324] on div at bounding box center [345, 326] width 127 height 33
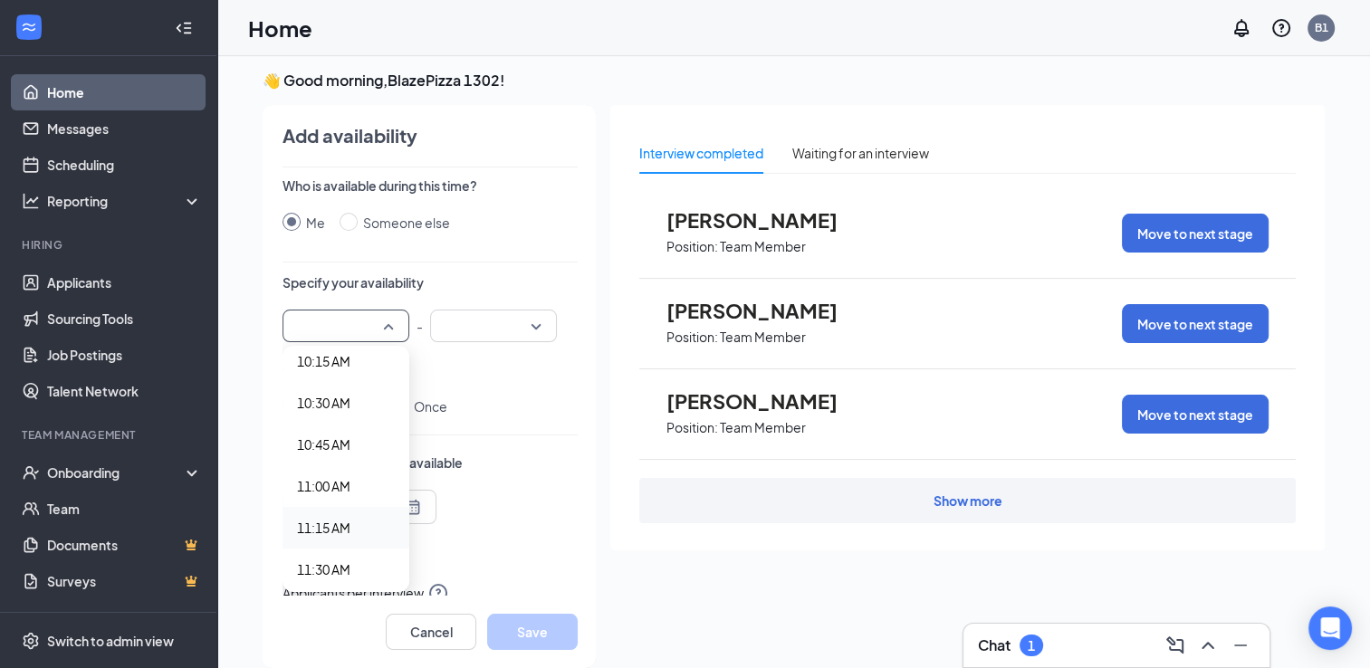
click at [309, 523] on span "11:15 AM" at bounding box center [323, 528] width 53 height 20
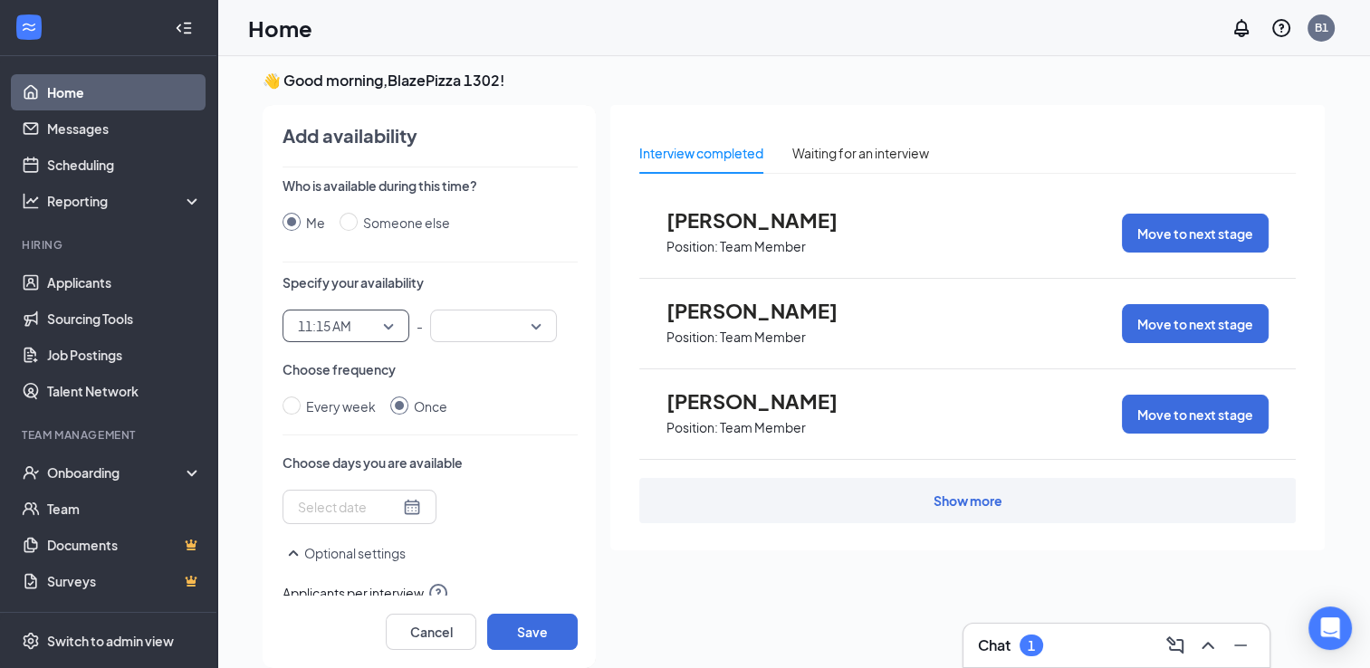
click at [510, 339] on input "search" at bounding box center [487, 326] width 92 height 31
click at [459, 481] on span "11:30 AM" at bounding box center [471, 479] width 53 height 20
click at [282, 402] on input "Every week" at bounding box center [291, 406] width 18 height 18
radio input "true"
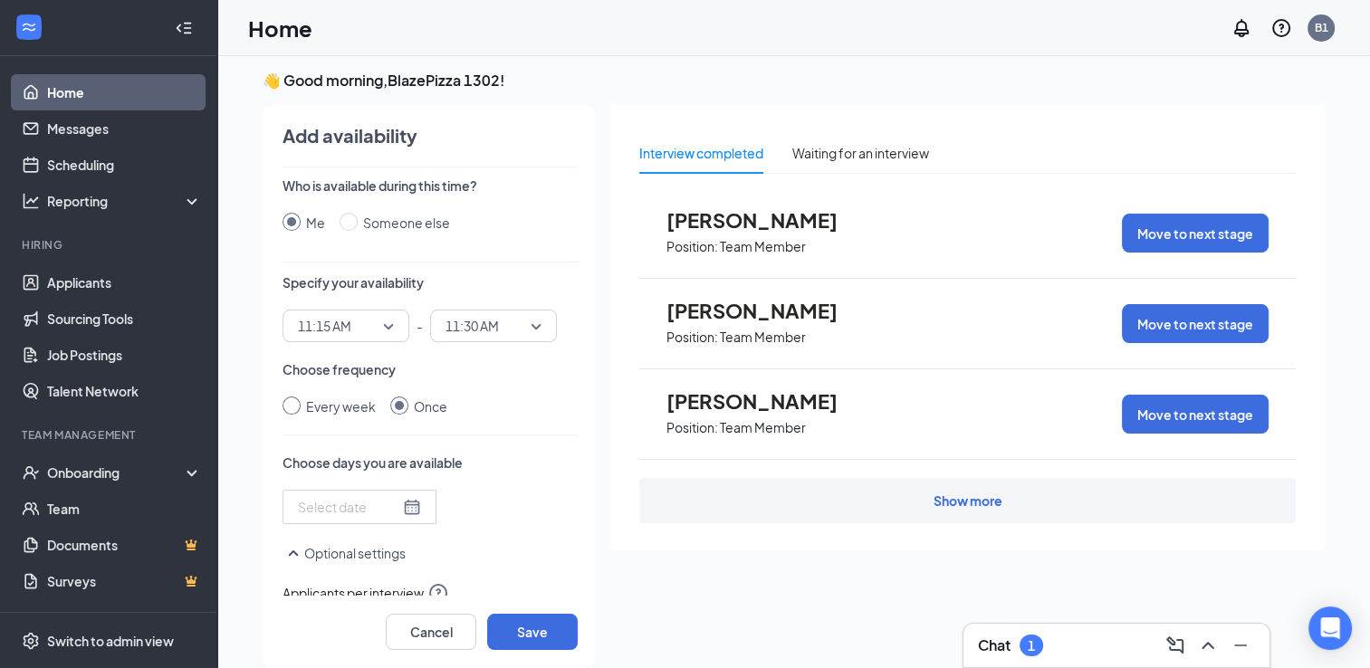
radio input "false"
click at [362, 502] on div "Select days" at bounding box center [399, 509] width 234 height 38
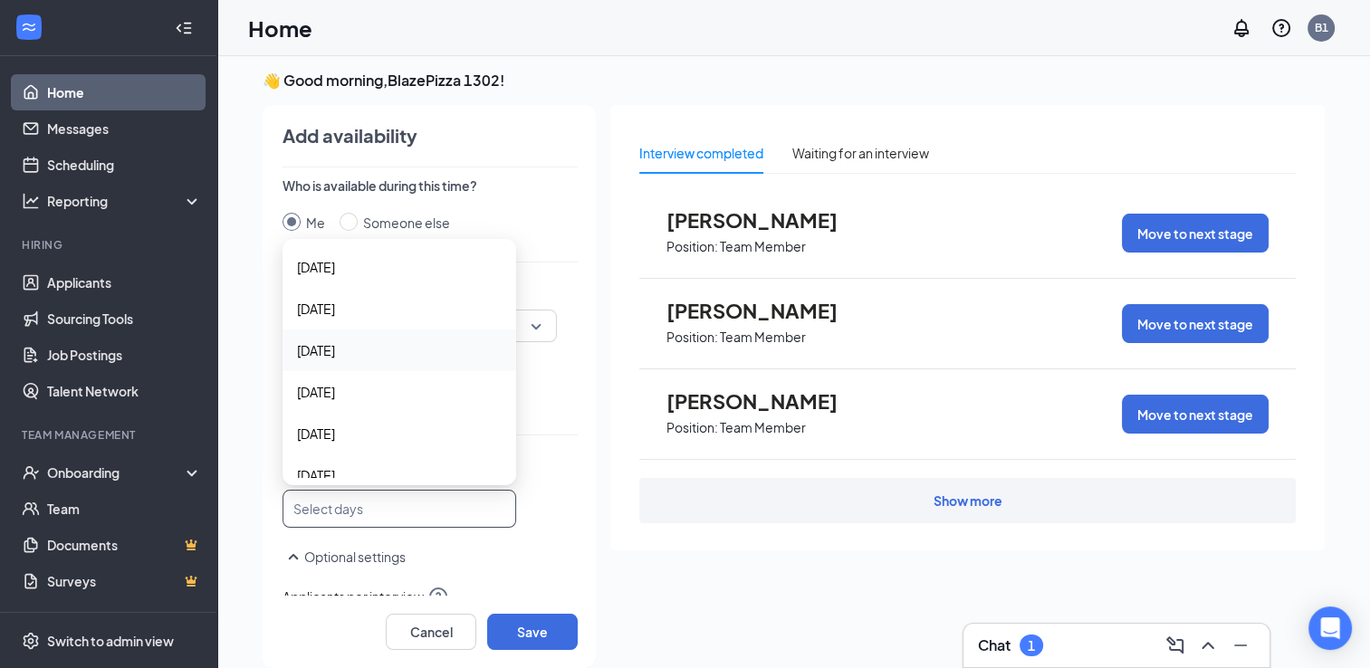
click at [341, 360] on div "[DATE]" at bounding box center [399, 351] width 234 height 42
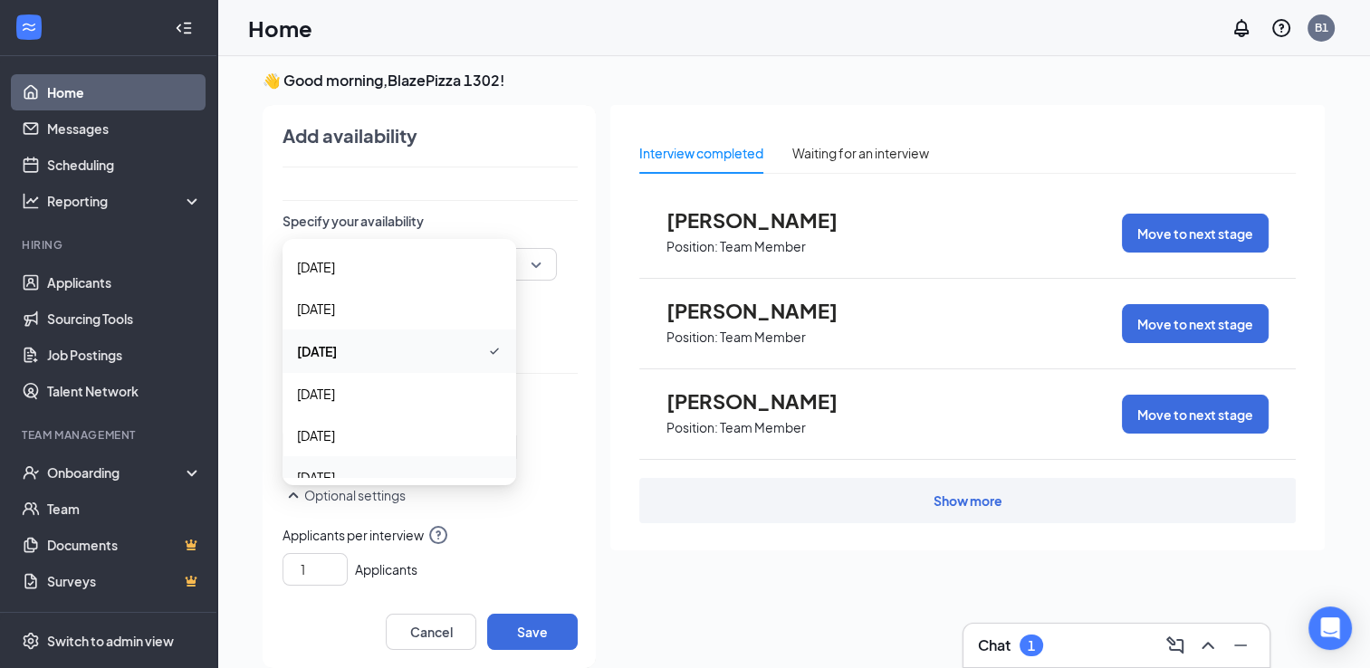
scroll to position [91, 0]
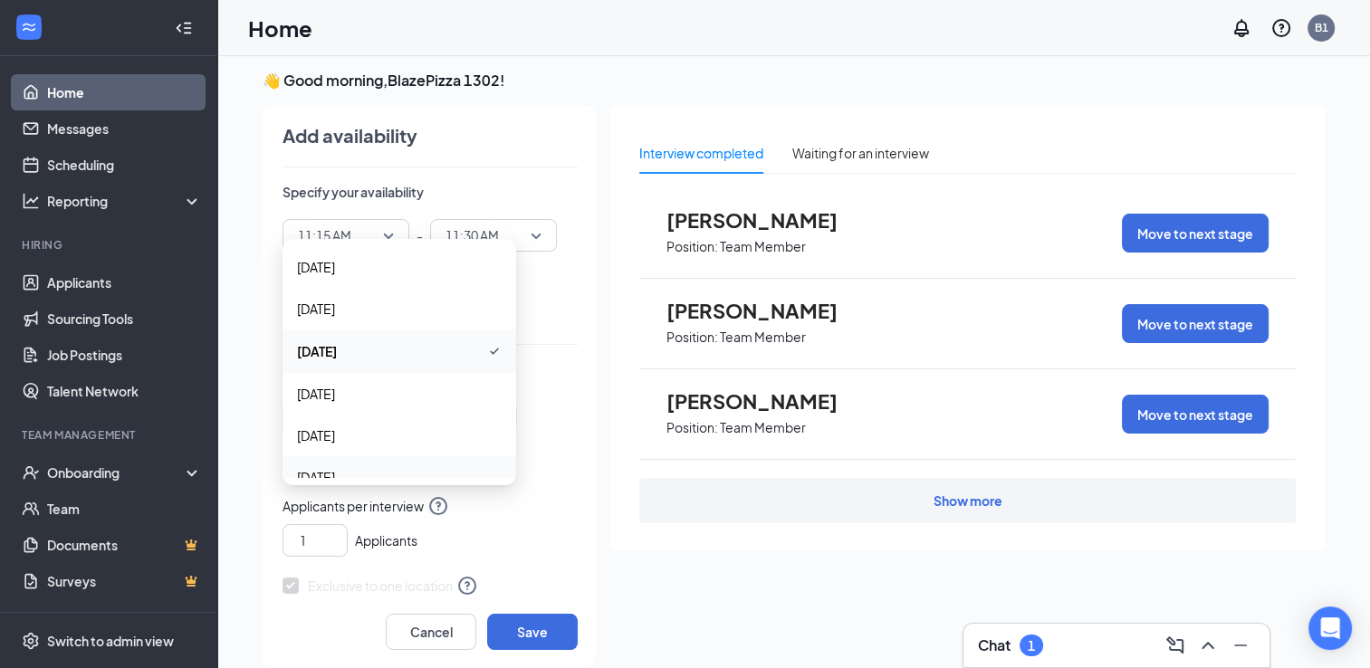
click at [520, 550] on div "1 Applicants" at bounding box center [429, 537] width 295 height 40
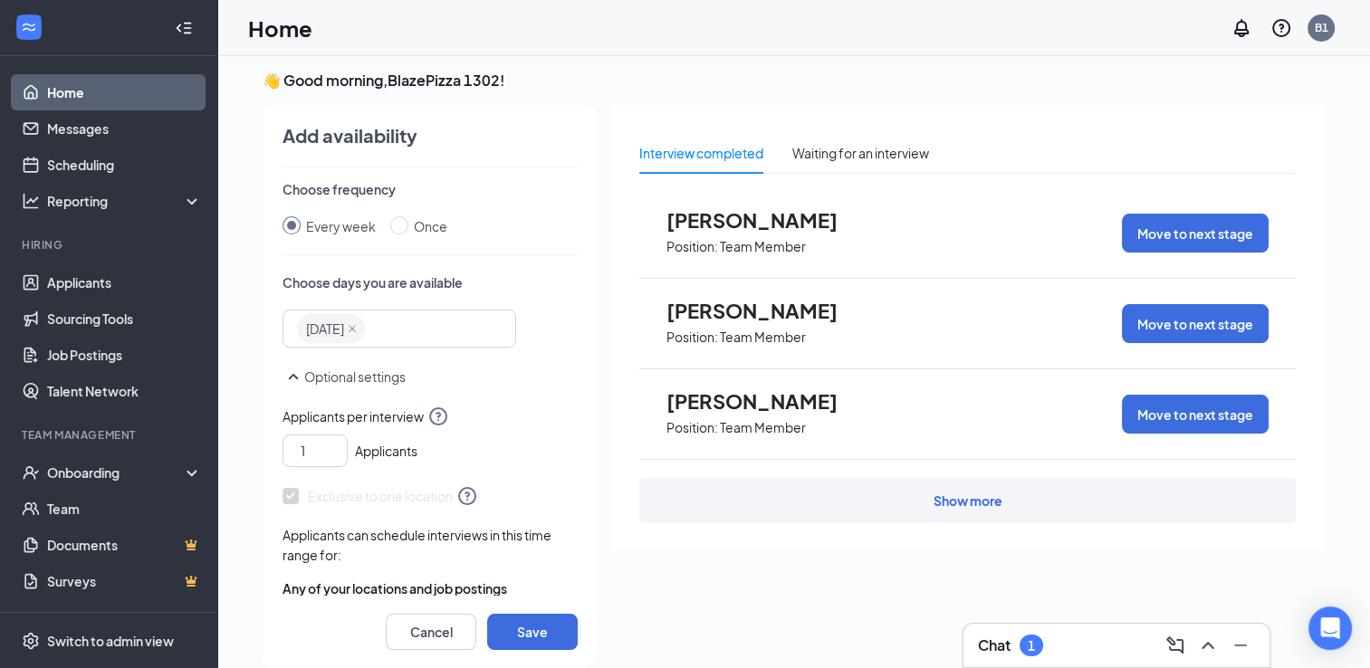
scroll to position [181, 0]
click at [503, 631] on button "Save" at bounding box center [532, 632] width 91 height 36
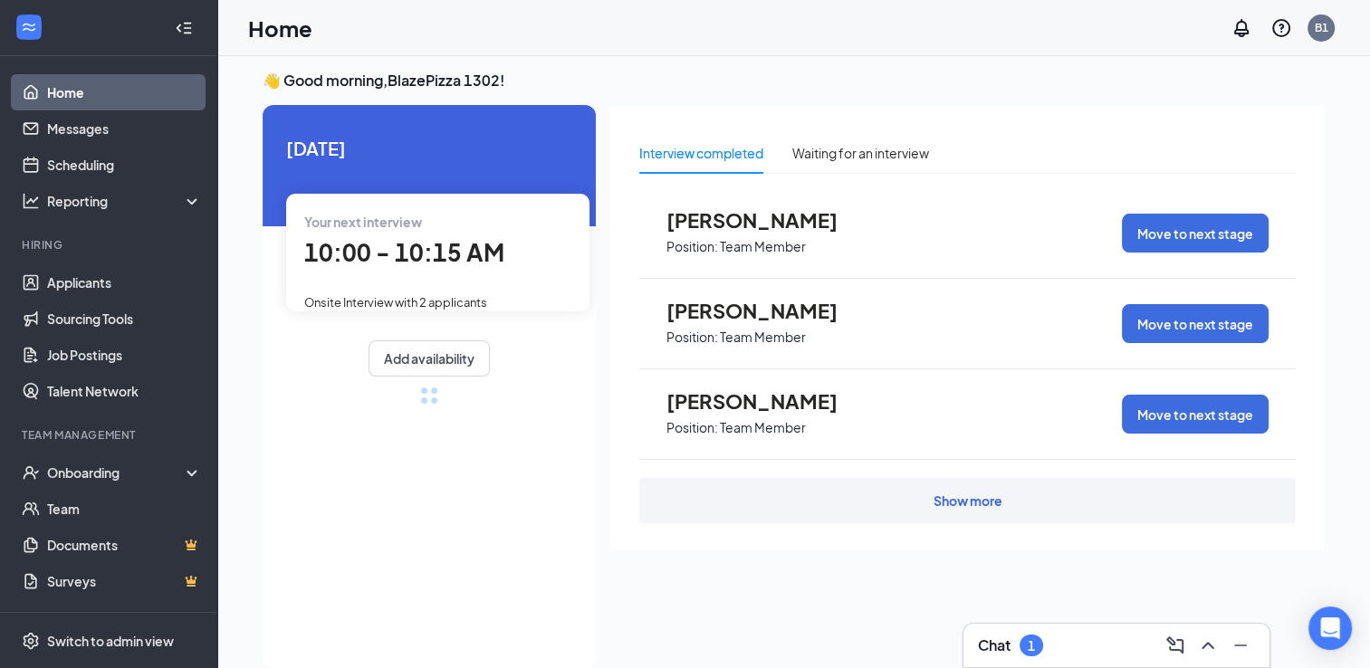
radio input "false"
radio input "true"
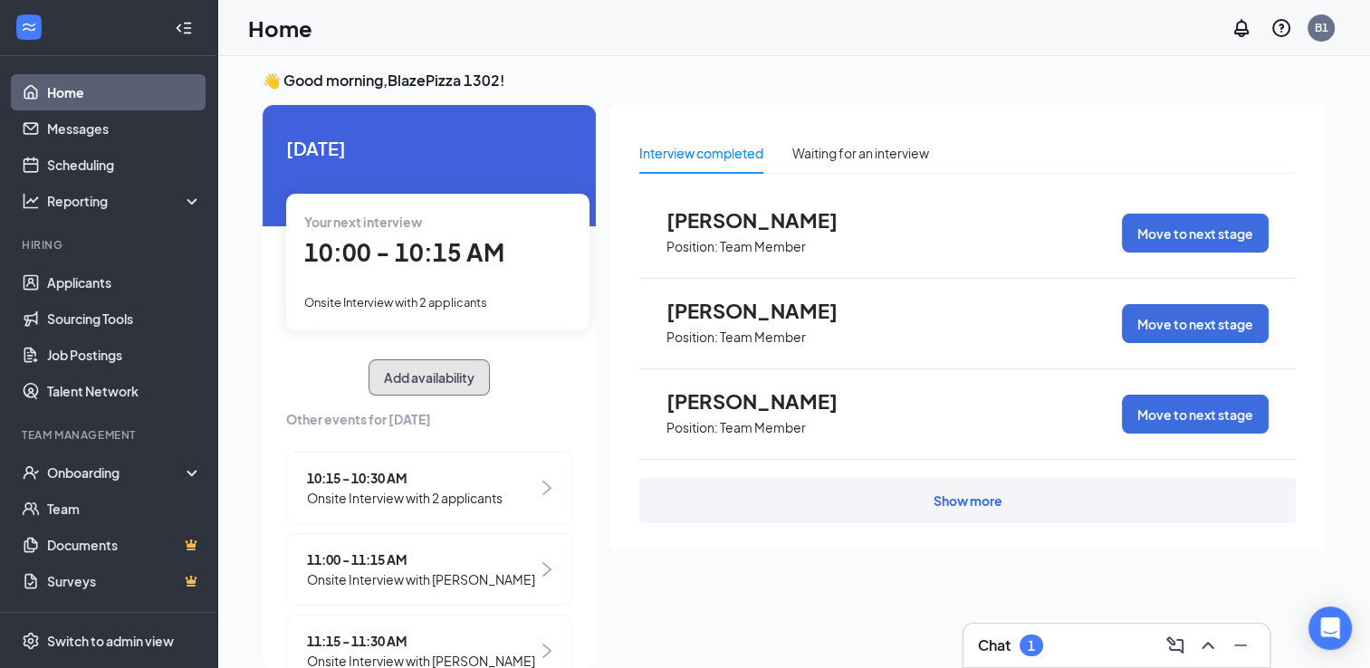
click at [445, 386] on button "Add availability" at bounding box center [428, 377] width 121 height 36
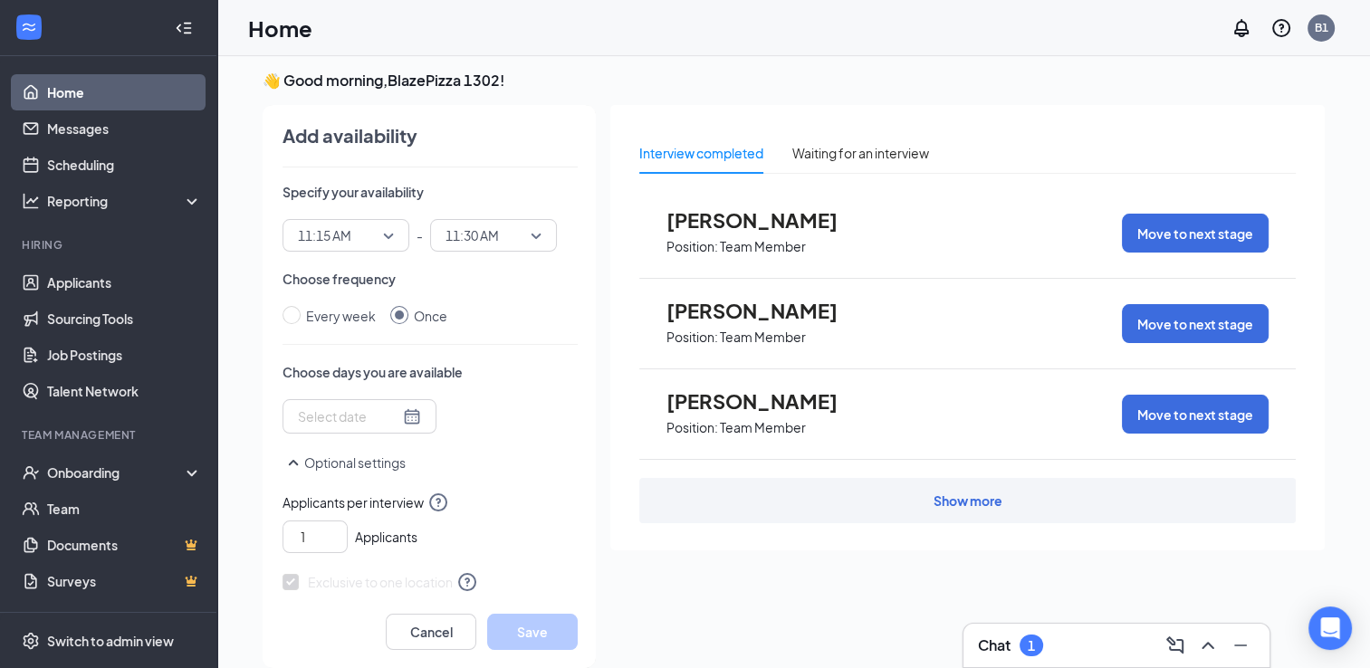
scroll to position [91, 0]
click at [366, 239] on span "11:15 AM" at bounding box center [346, 235] width 96 height 27
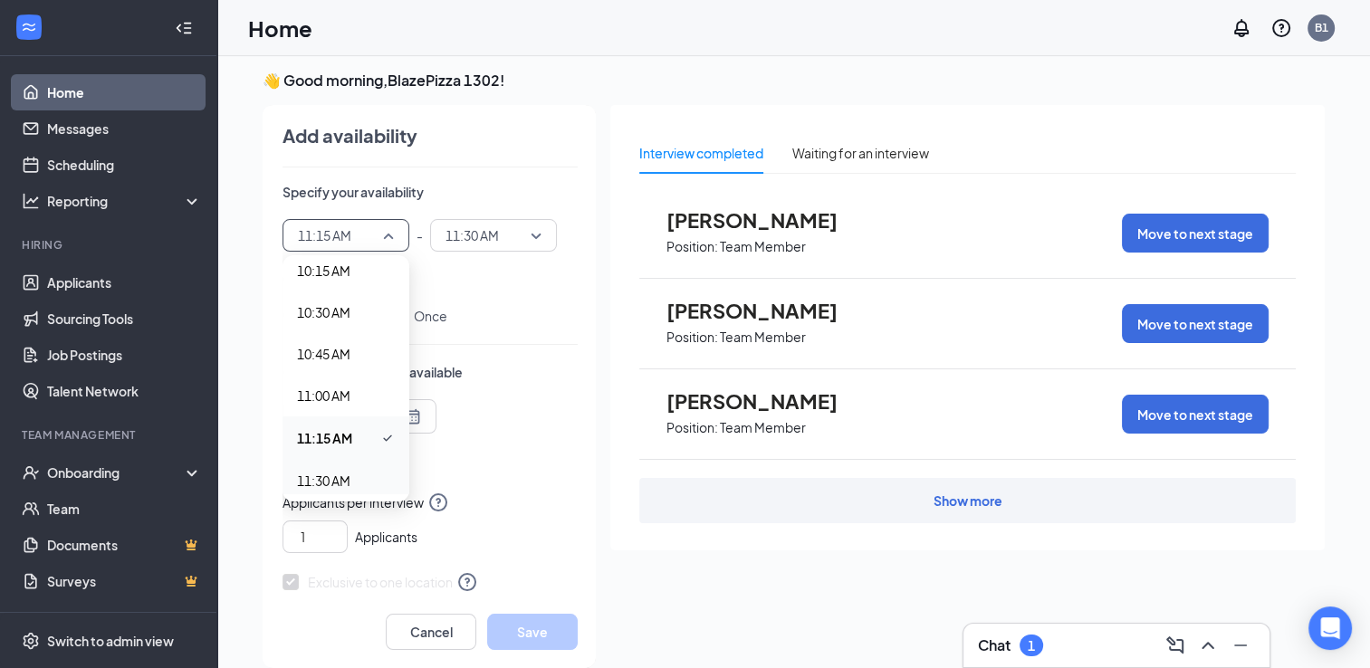
click at [312, 479] on span "11:30 AM" at bounding box center [323, 481] width 53 height 20
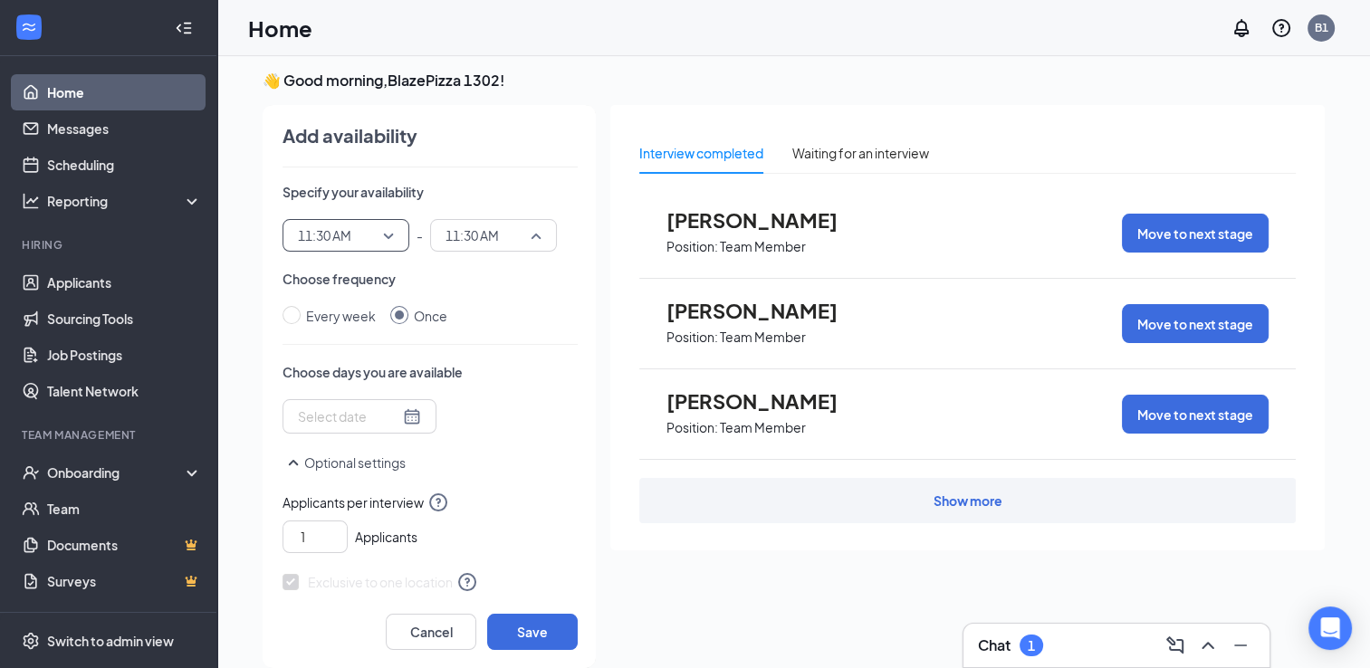
click at [515, 244] on span "11:30 AM" at bounding box center [493, 235] width 96 height 27
click at [470, 433] on span "11:45 AM" at bounding box center [471, 432] width 53 height 20
click at [282, 320] on input "Every week" at bounding box center [291, 315] width 18 height 18
radio input "true"
radio input "false"
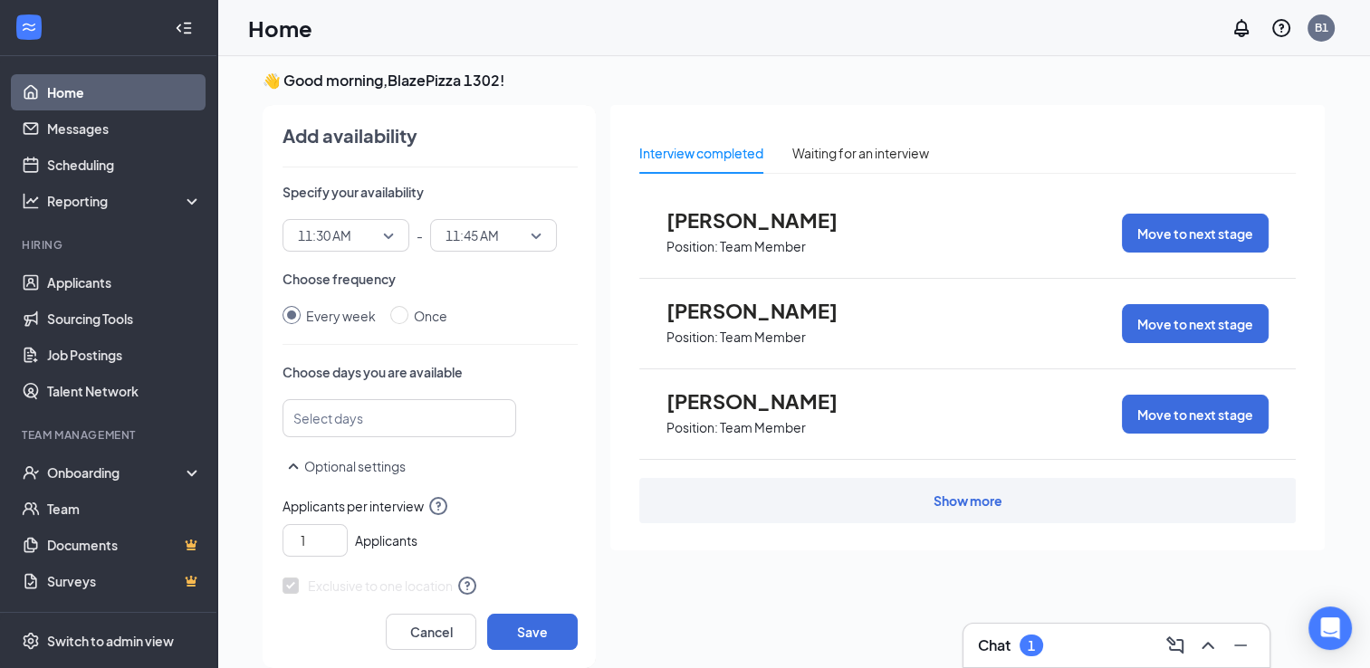
click at [381, 415] on div at bounding box center [391, 418] width 186 height 29
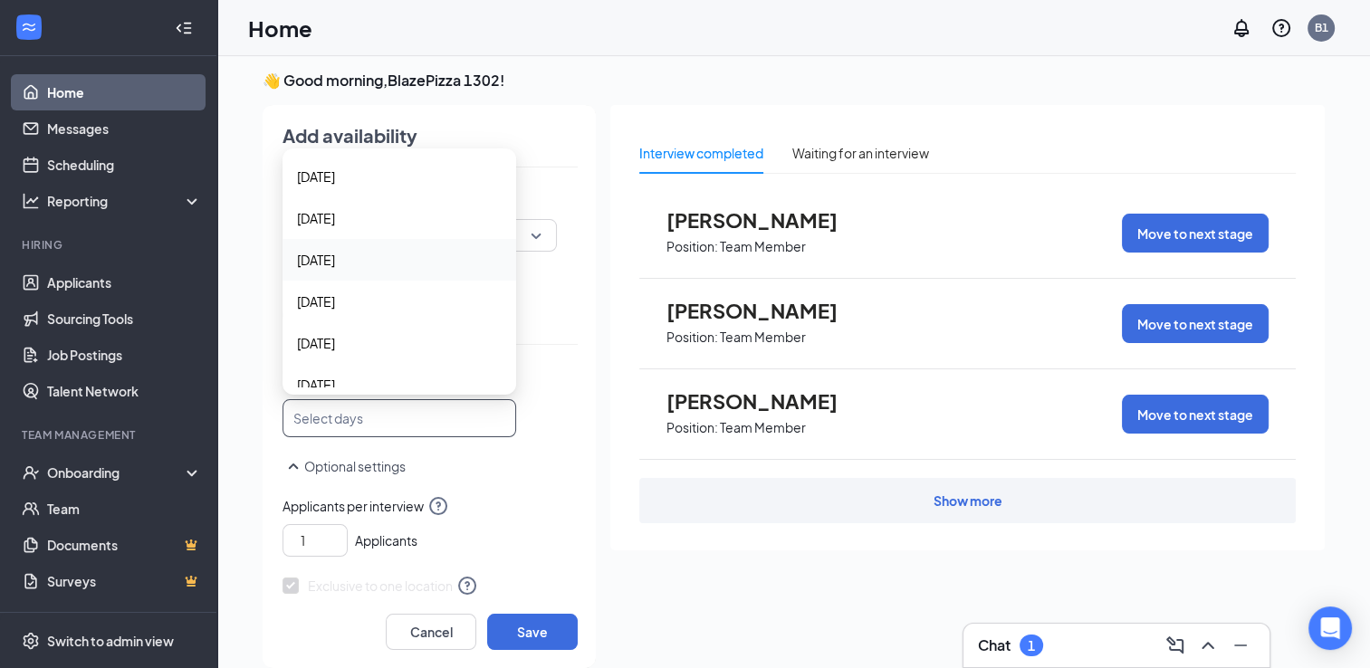
click at [329, 264] on span "[DATE]" at bounding box center [316, 260] width 38 height 20
click at [508, 504] on span "Applicants per interview" at bounding box center [429, 506] width 295 height 22
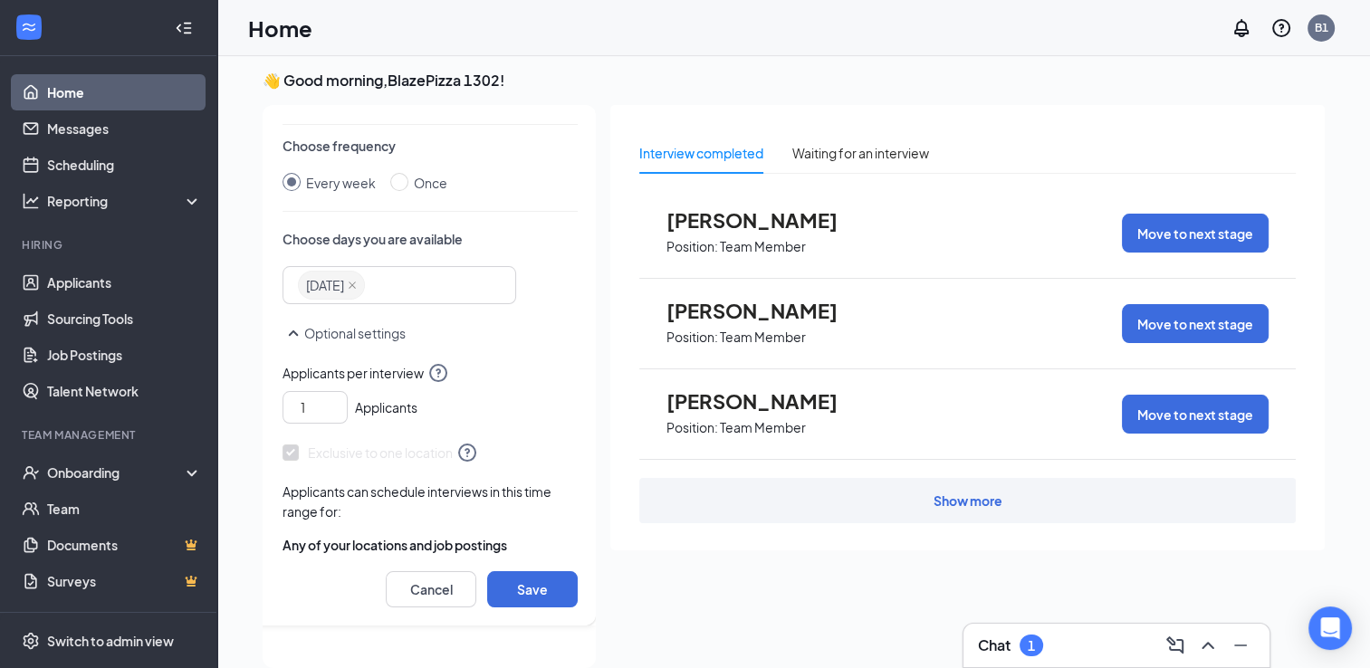
scroll to position [54, 0]
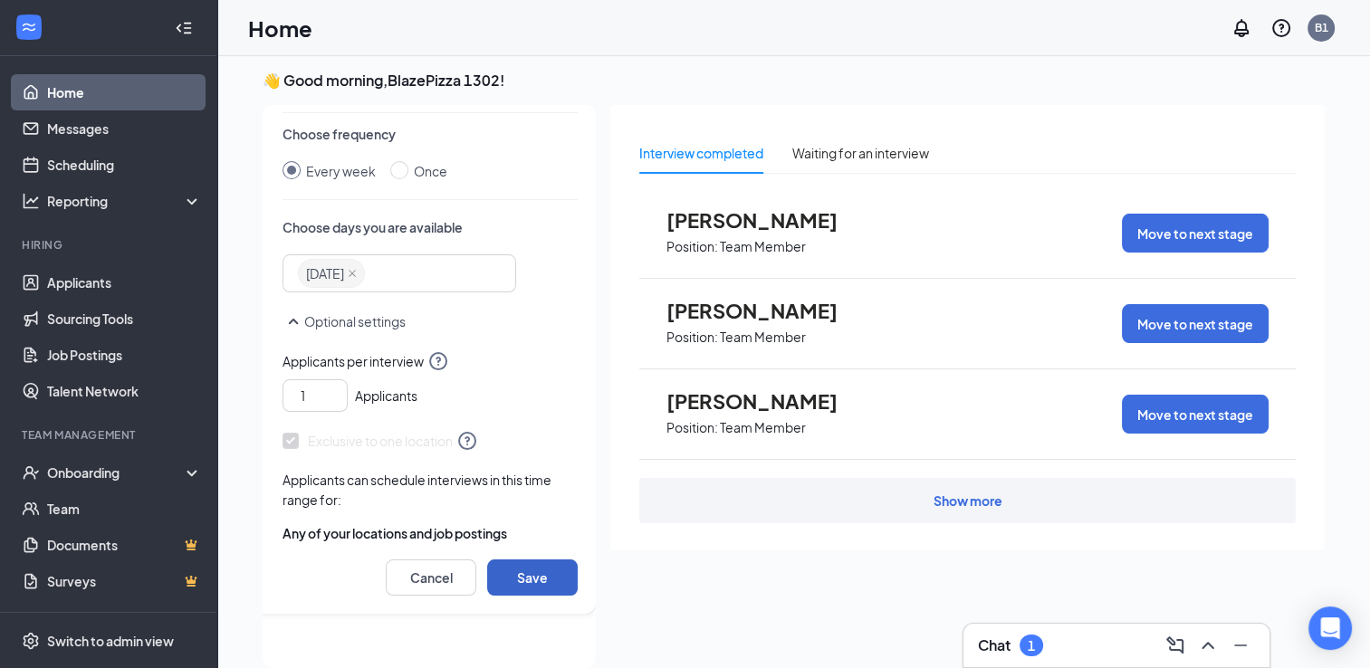
click at [518, 581] on button "Save" at bounding box center [532, 578] width 91 height 36
radio input "false"
radio input "true"
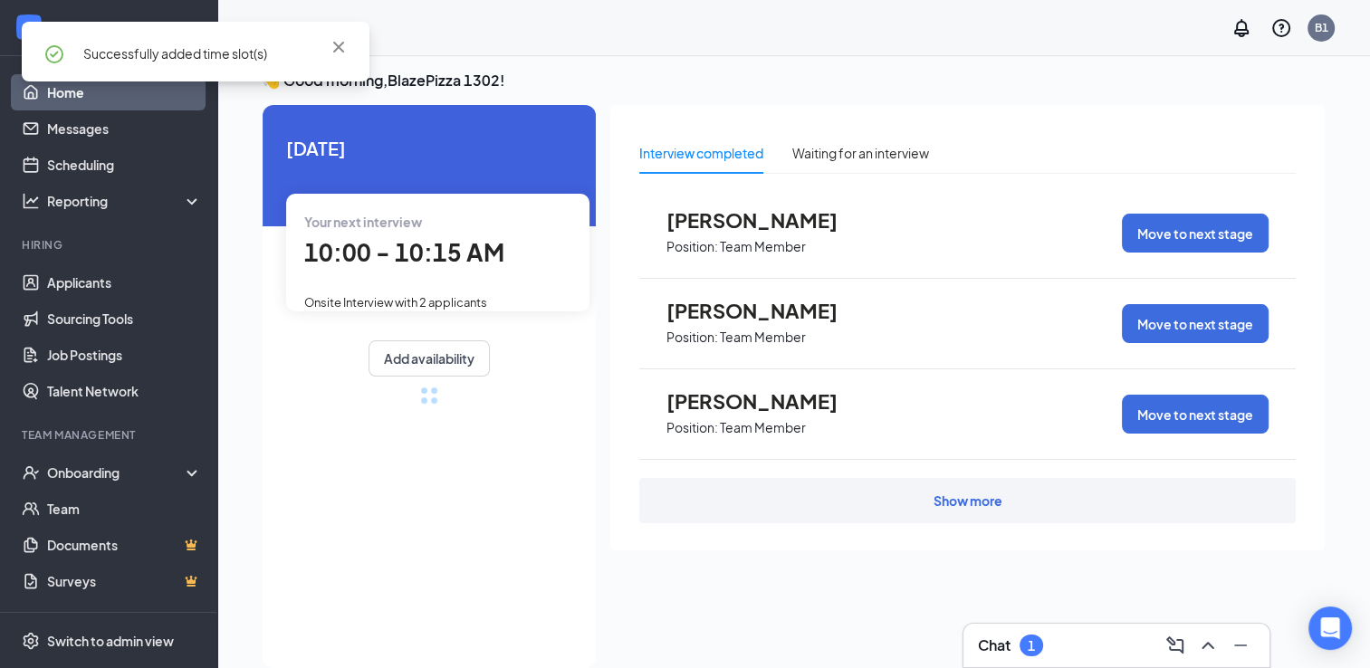
scroll to position [0, 0]
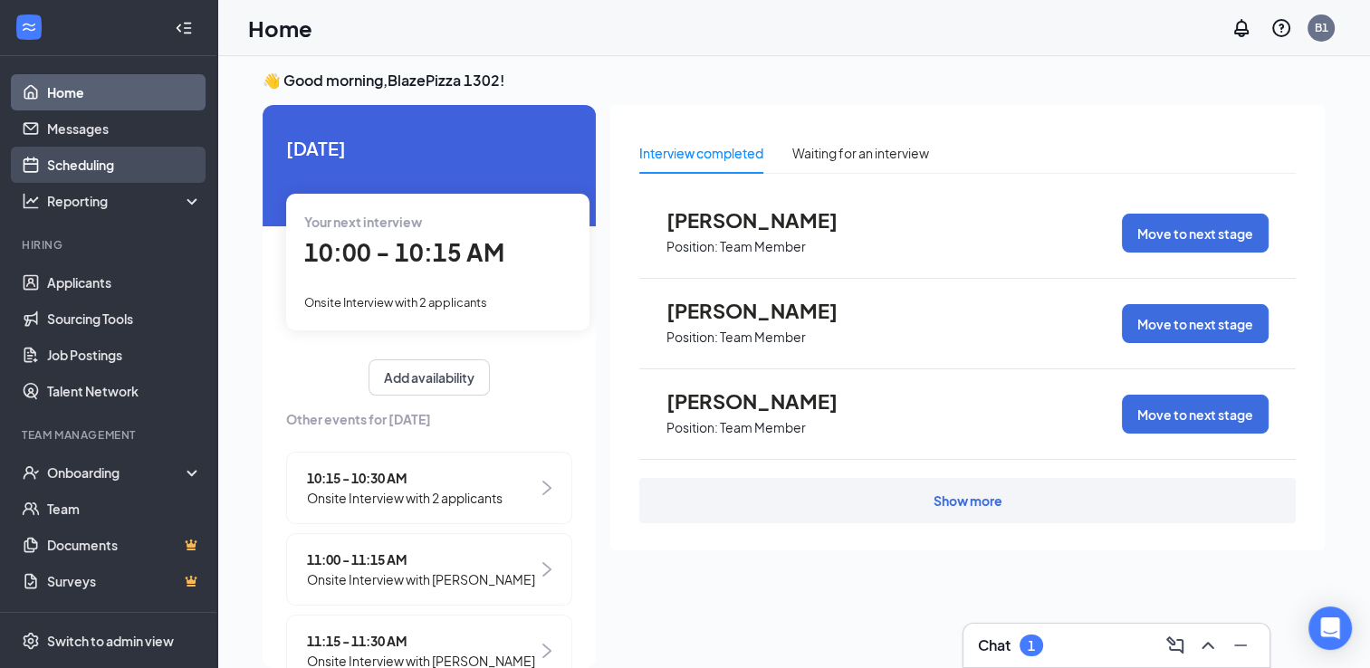
click at [90, 172] on link "Scheduling" at bounding box center [124, 165] width 155 height 36
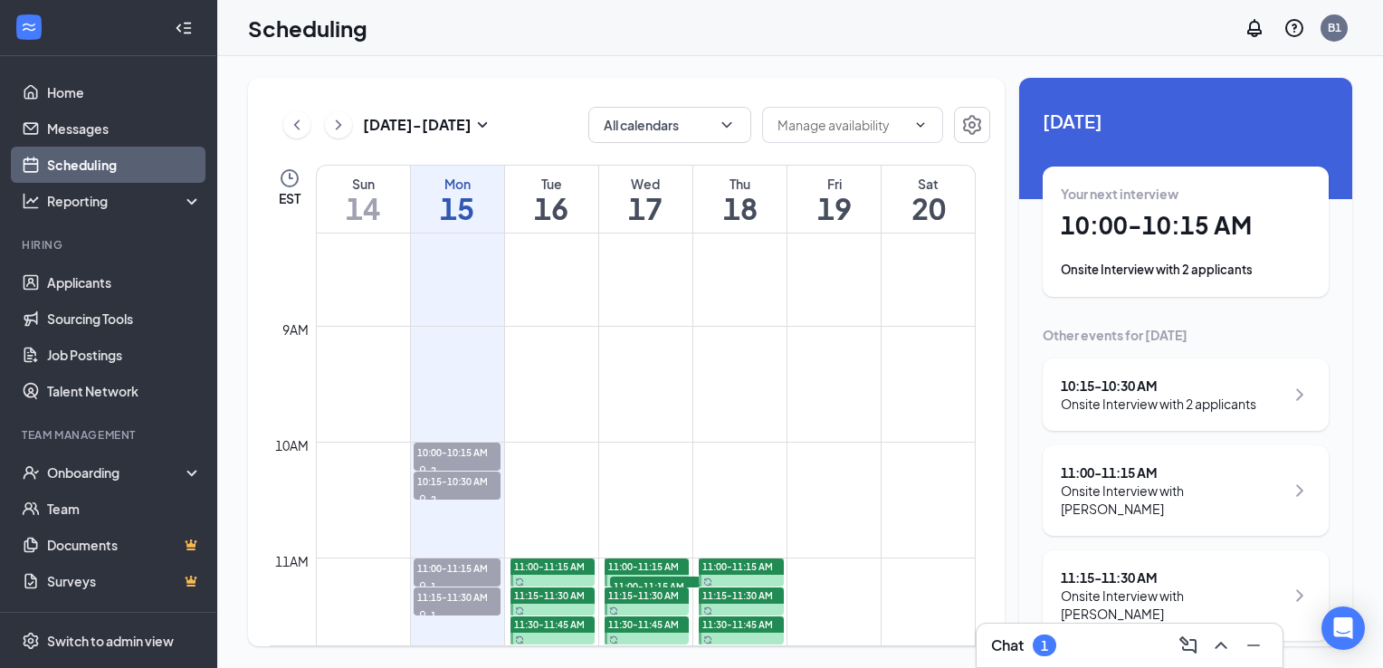
scroll to position [981, 0]
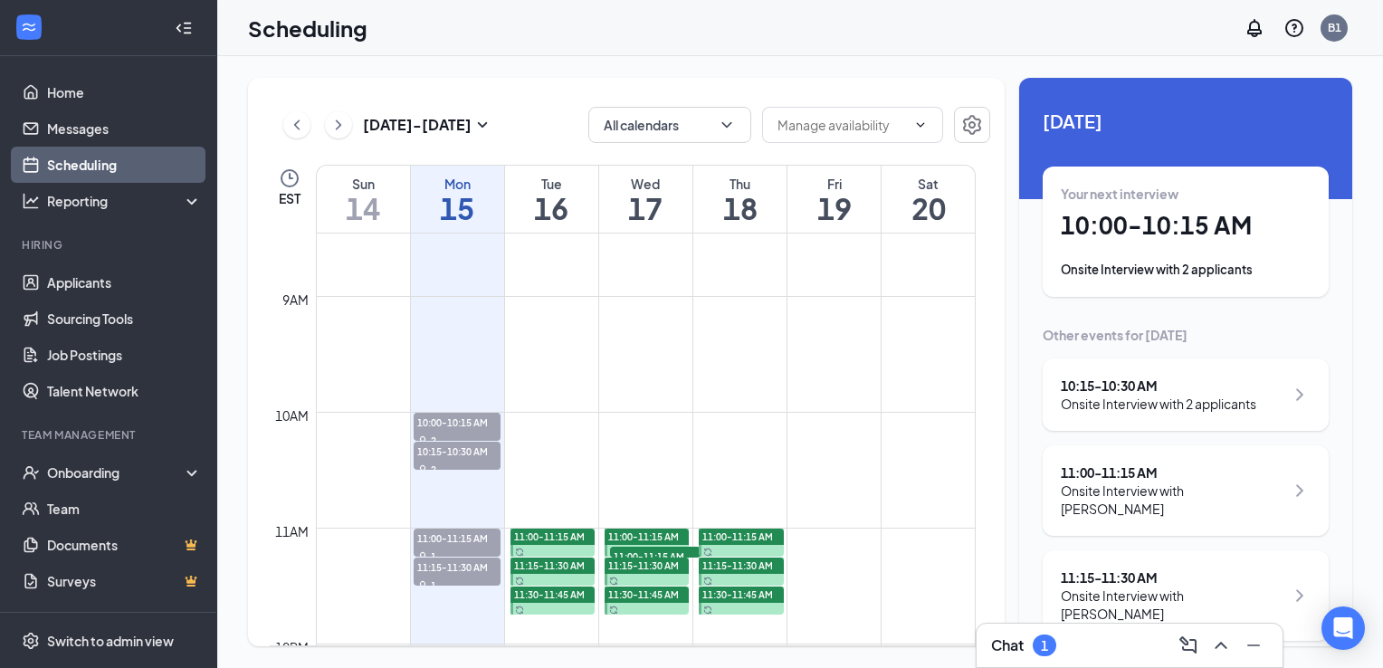
click at [665, 550] on span "11:00-11:15 AM" at bounding box center [655, 556] width 91 height 18
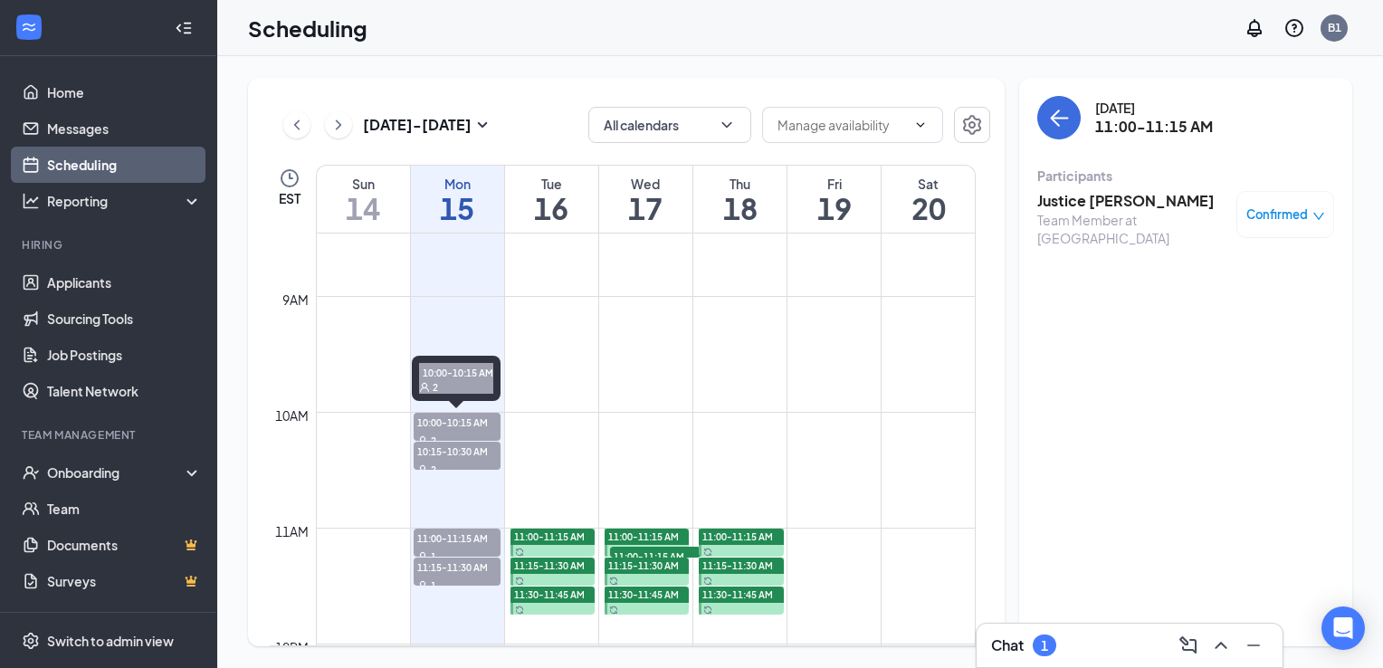
click at [442, 428] on span "10:00-10:15 AM" at bounding box center [458, 422] width 88 height 18
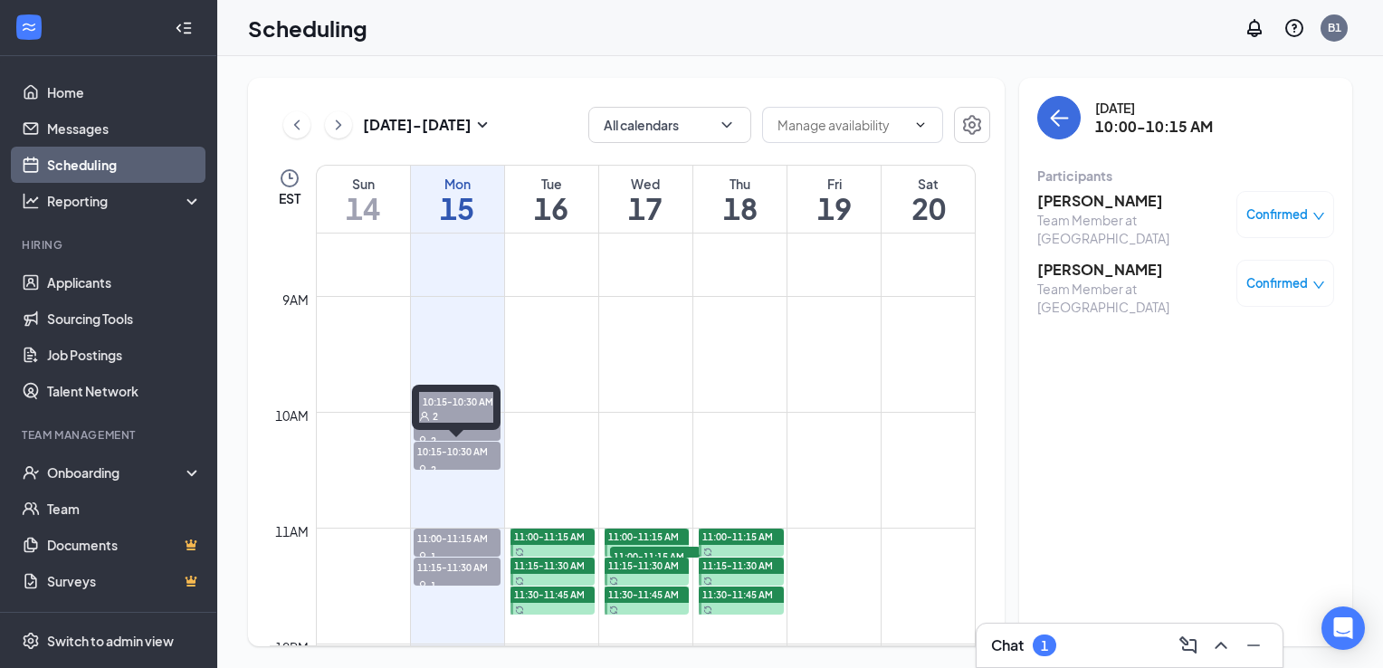
click at [444, 446] on span "10:15-10:30 AM" at bounding box center [458, 451] width 88 height 18
click at [461, 547] on div "11:15-11:30 AM 1" at bounding box center [456, 527] width 89 height 53
click at [458, 568] on span "11:15-11:30 AM" at bounding box center [458, 567] width 88 height 18
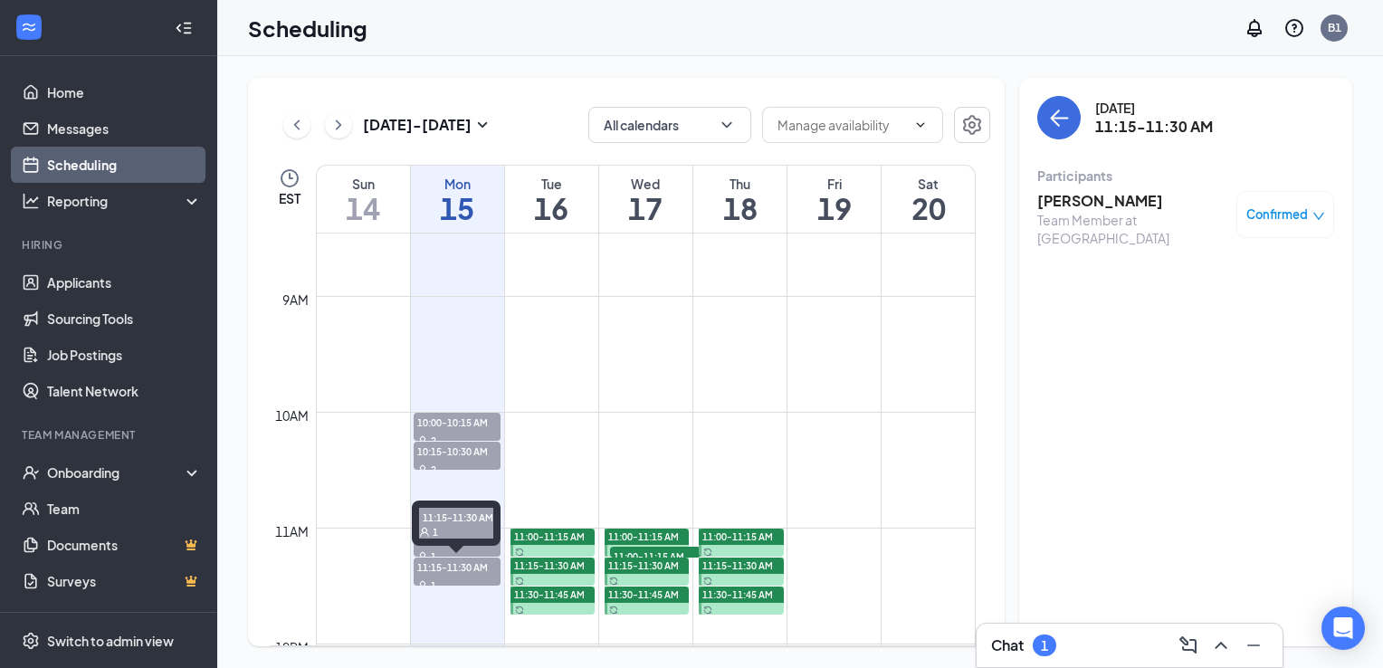
click at [459, 546] on div "11:15-11:30 AM 1" at bounding box center [456, 527] width 89 height 53
click at [463, 546] on div "11:15-11:30 AM 1" at bounding box center [456, 527] width 89 height 53
click at [1117, 646] on div "Chat 1" at bounding box center [1129, 645] width 277 height 29
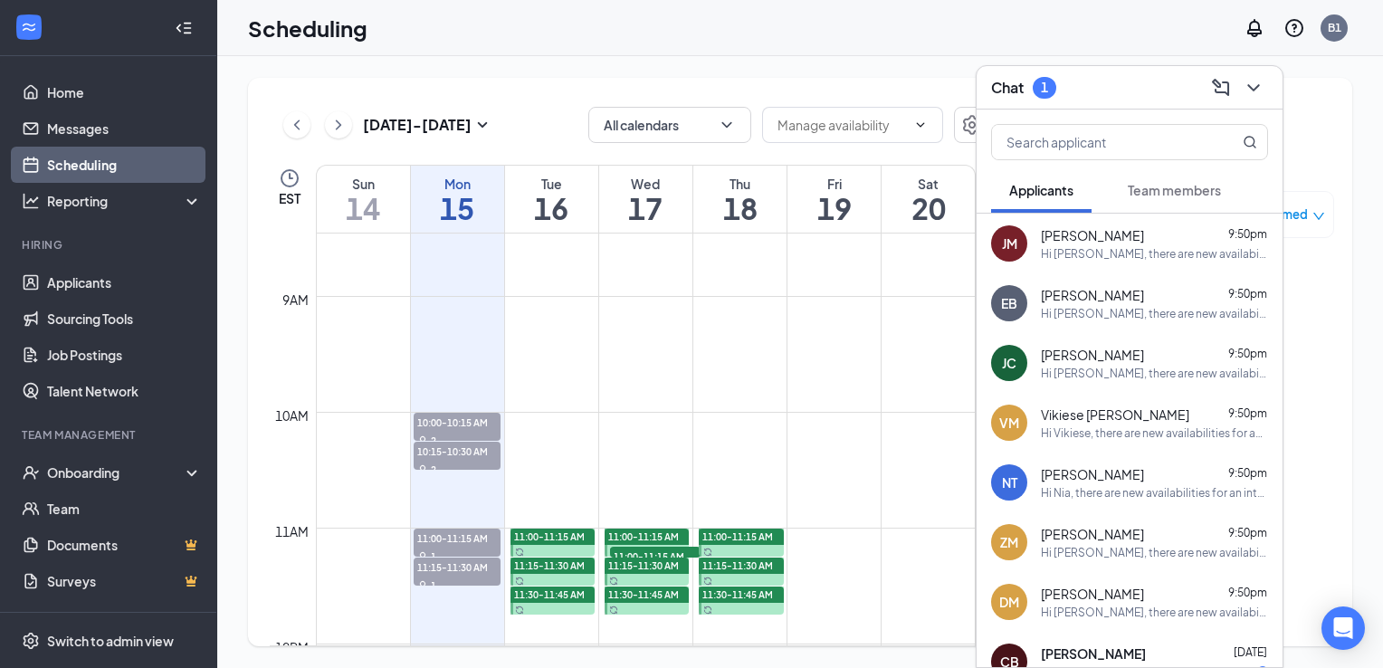
click at [1053, 92] on div "1" at bounding box center [1045, 88] width 24 height 22
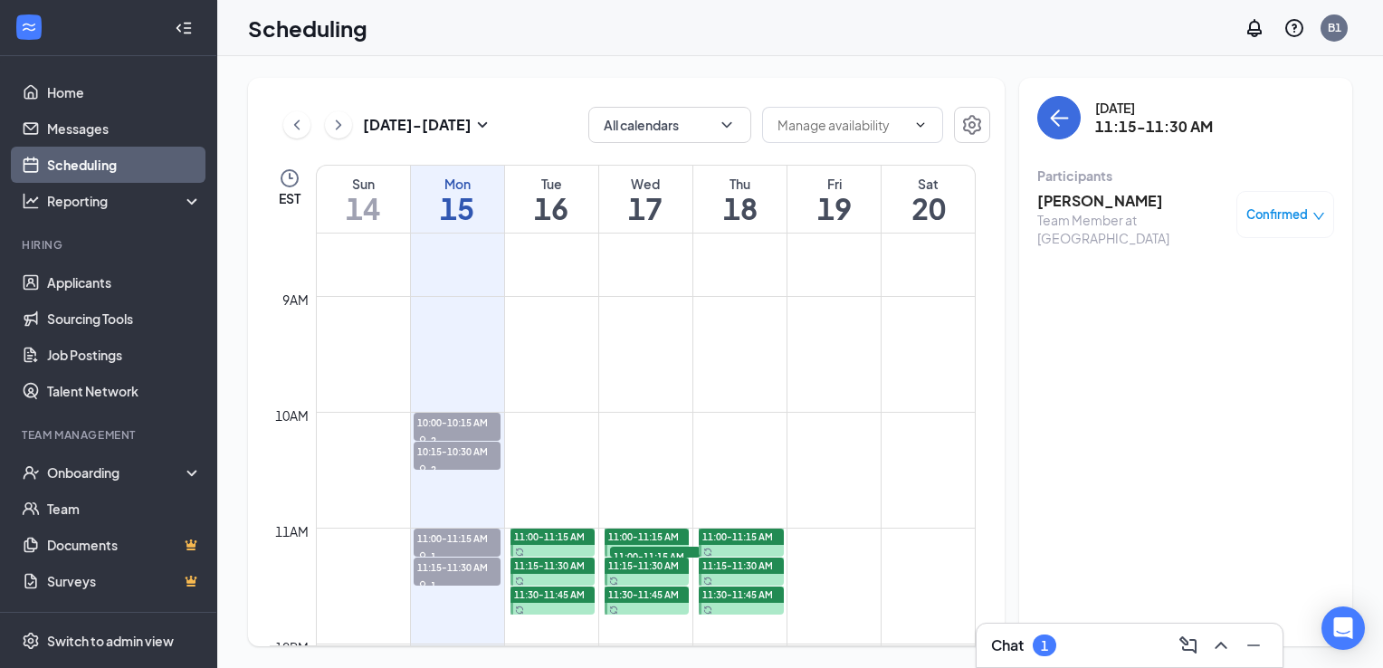
click at [1048, 646] on div "1" at bounding box center [1044, 645] width 7 height 15
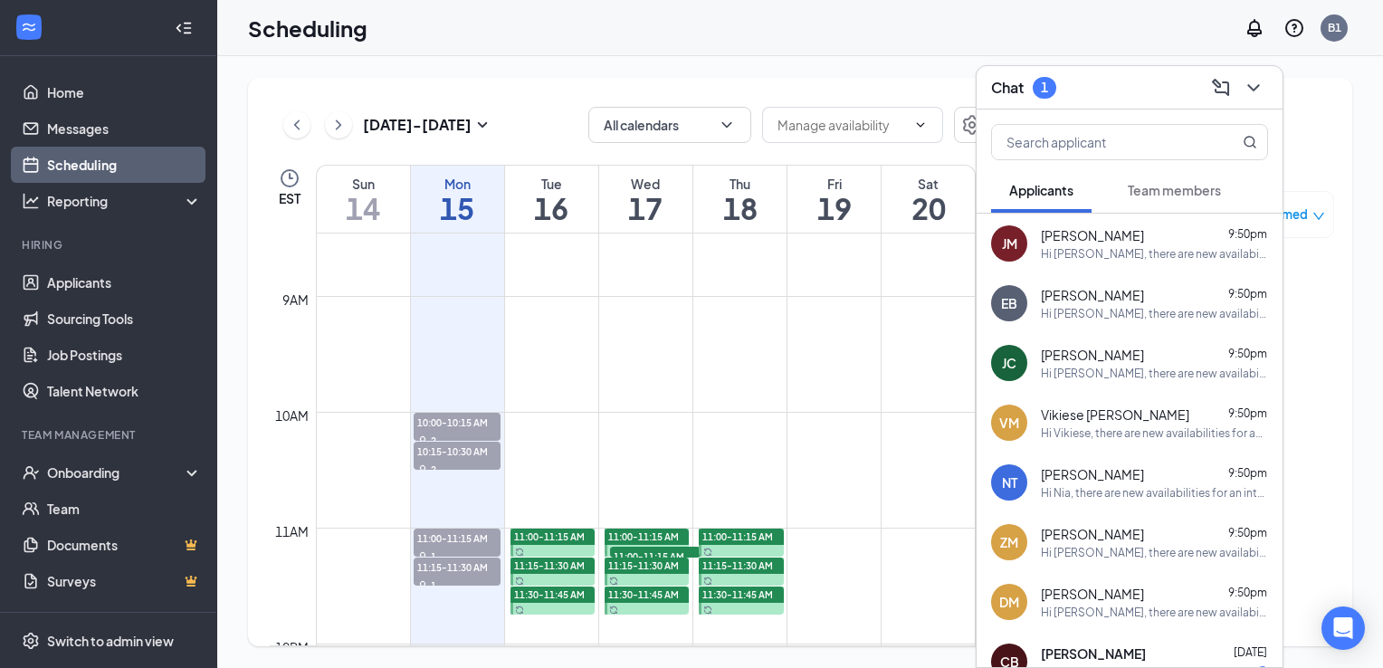
click at [1166, 192] on span "Team members" at bounding box center [1174, 190] width 93 height 16
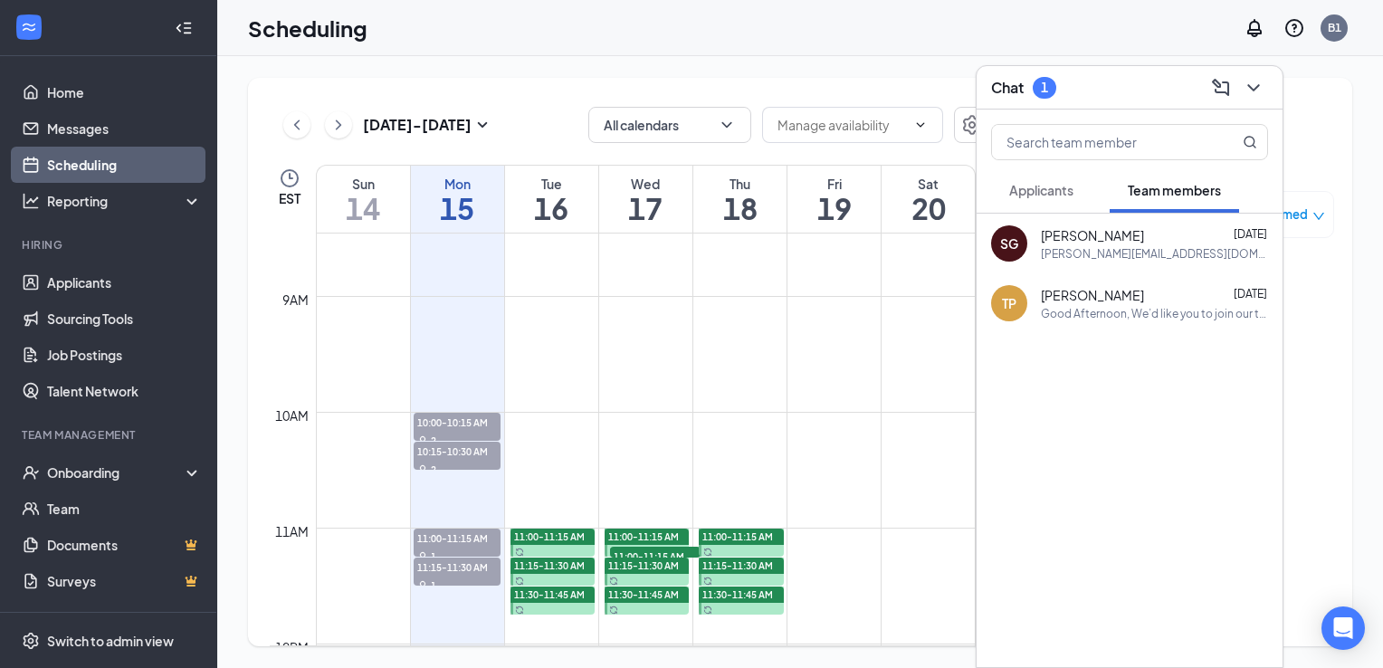
click at [1062, 193] on span "Applicants" at bounding box center [1041, 190] width 64 height 16
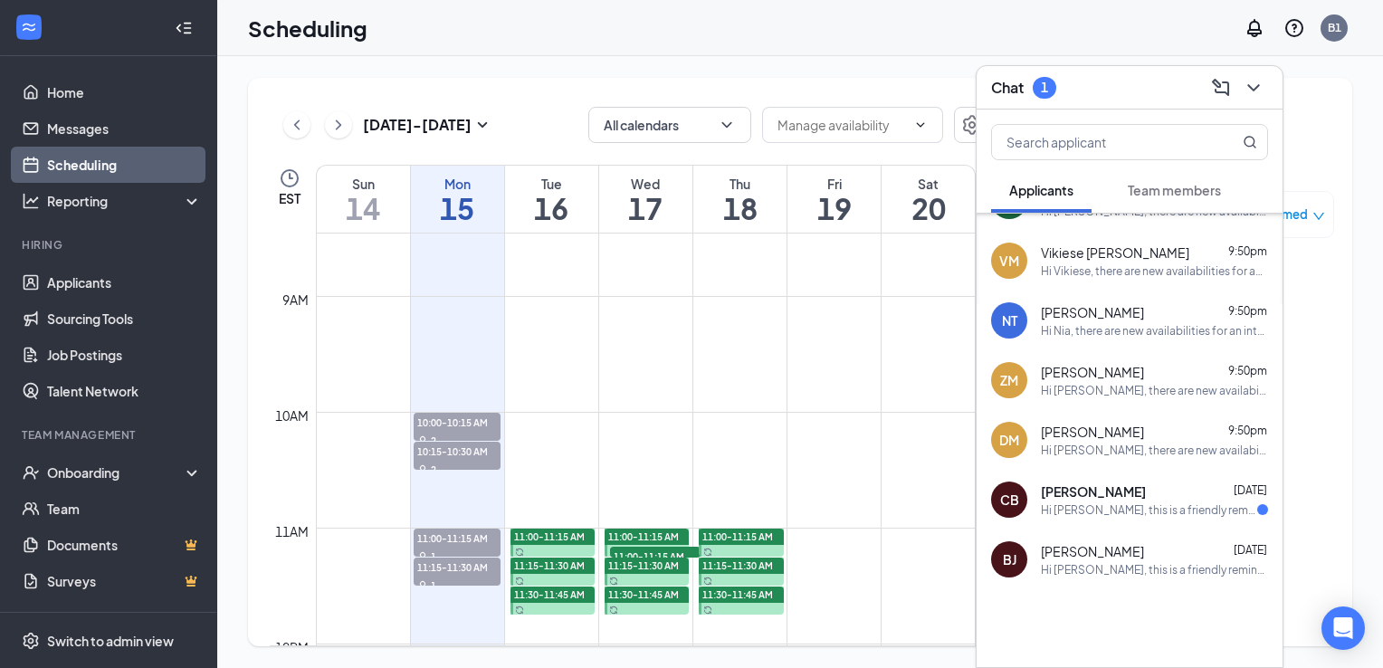
scroll to position [174, 0]
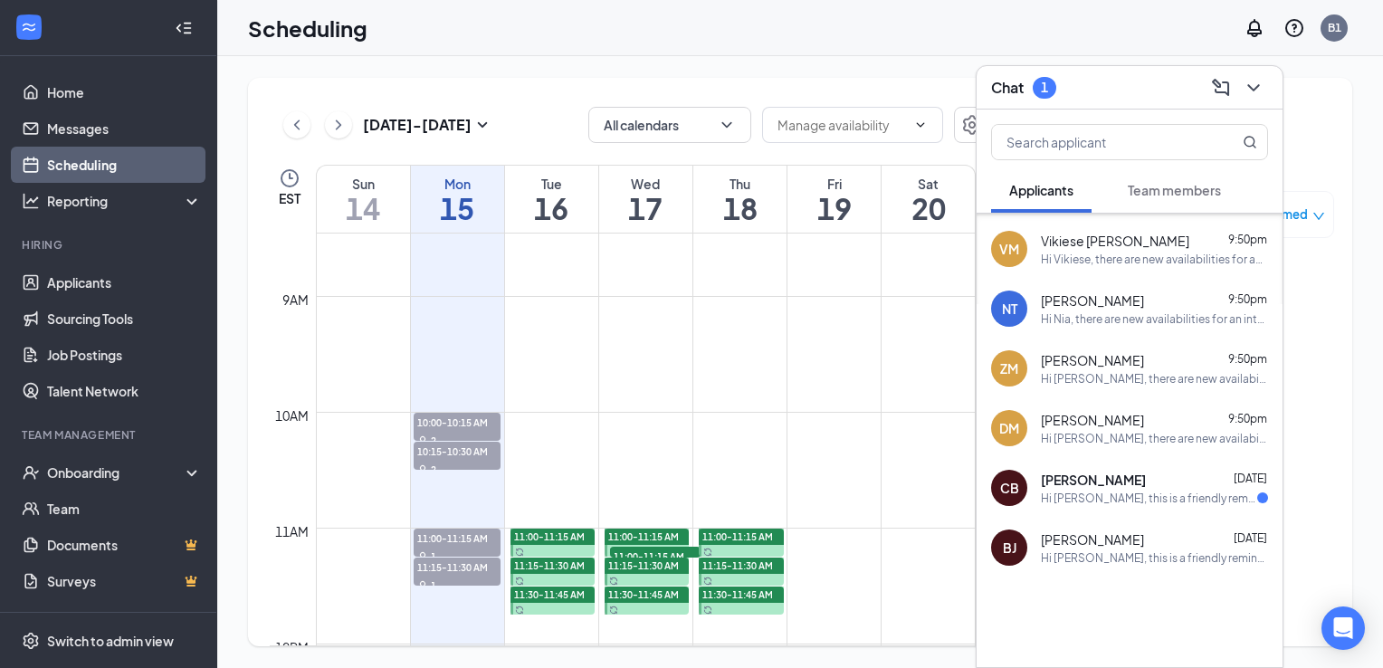
click at [1105, 507] on div "CB Christian Boudreau Aug 20 Hi Christian Boudreau, this is a friendly reminder…" at bounding box center [1130, 488] width 306 height 60
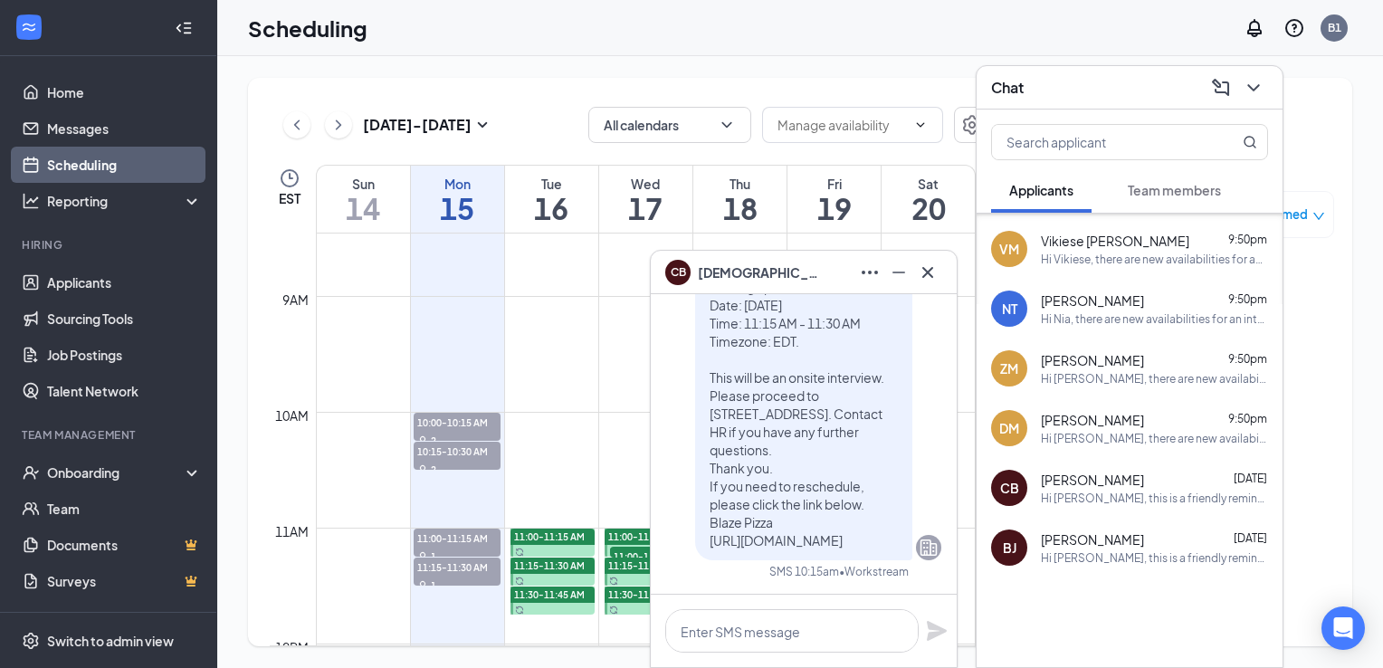
click at [1105, 424] on span "[PERSON_NAME]" at bounding box center [1092, 420] width 103 height 18
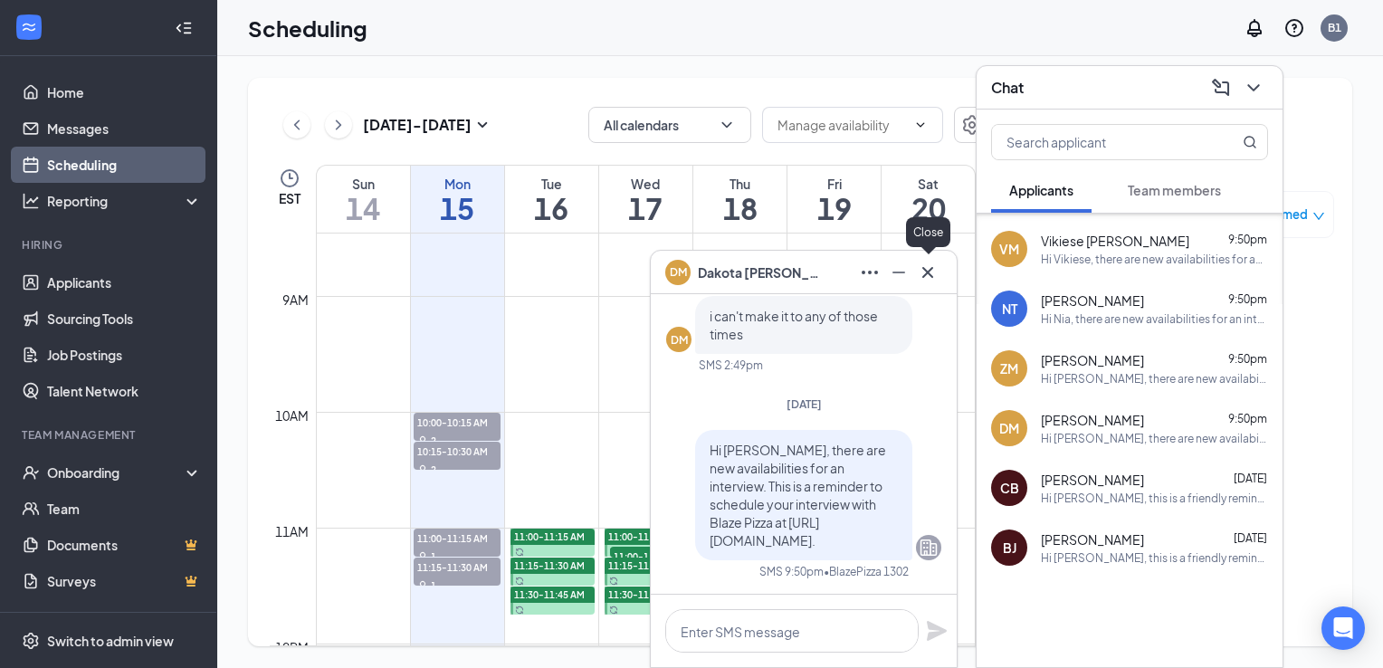
click at [931, 268] on icon "Cross" at bounding box center [928, 273] width 22 height 22
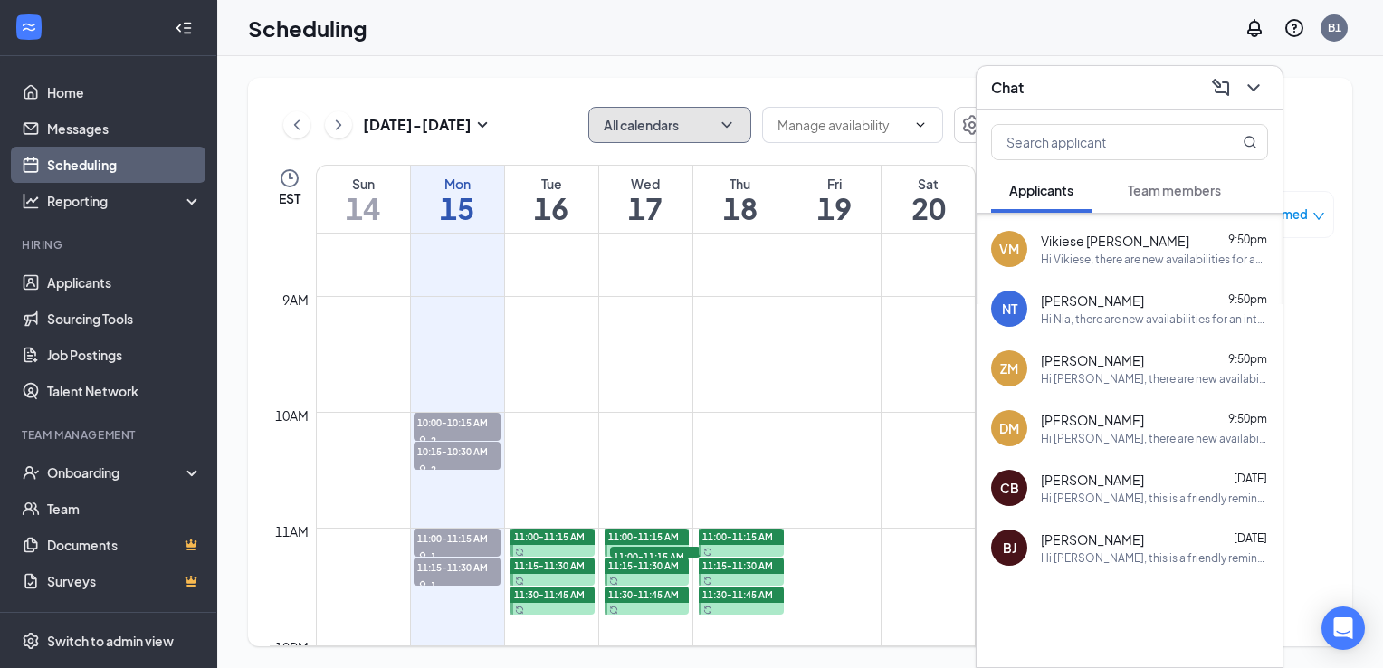
click at [661, 130] on button "All calendars" at bounding box center [669, 125] width 163 height 36
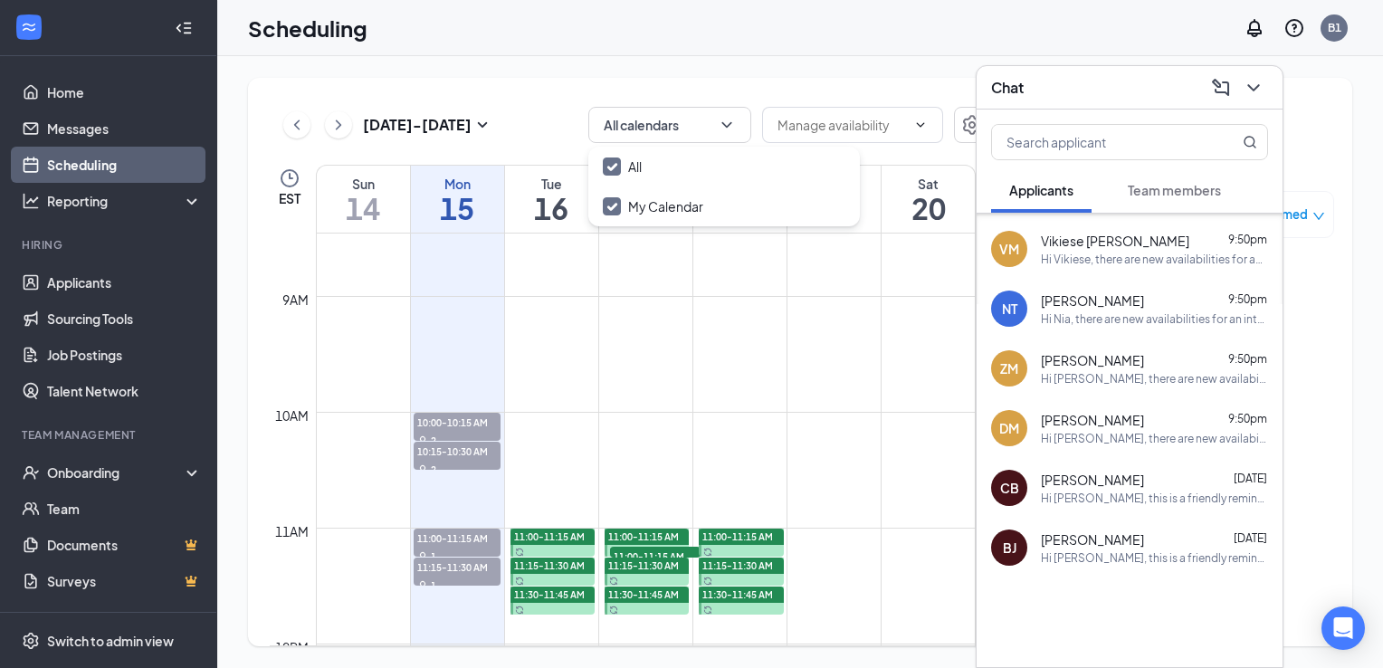
click at [720, 80] on div "Sep 14 - Sep 20 All calendars EST Sun 14 Mon 15 Tue 16 Wed 17 Thu 18 Fri 19 Sat…" at bounding box center [626, 362] width 757 height 569
click at [879, 119] on input "text" at bounding box center [842, 125] width 129 height 20
click at [873, 81] on div "Sep 14 - Sep 20 All calendars Delete all availability EST Sun 14 Mon 15 Tue 16 …" at bounding box center [626, 362] width 757 height 569
click at [1249, 88] on icon "ChevronDown" at bounding box center [1254, 88] width 22 height 22
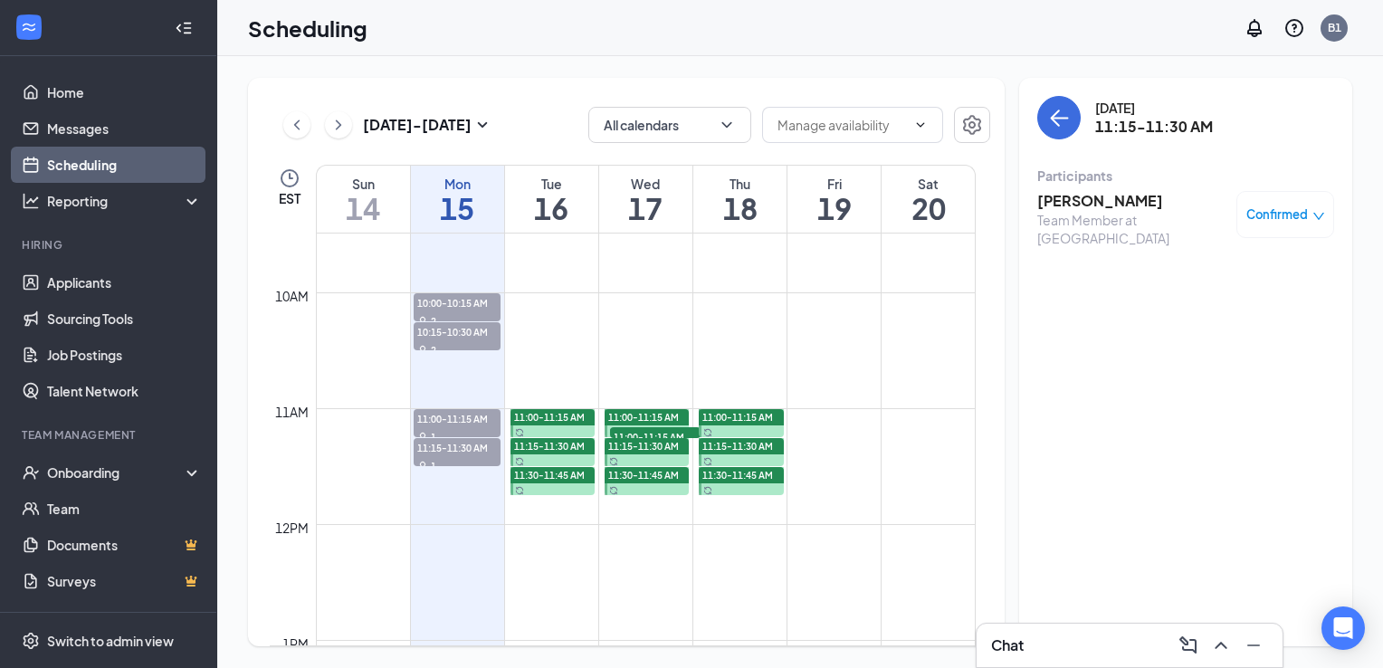
scroll to position [1010, 0]
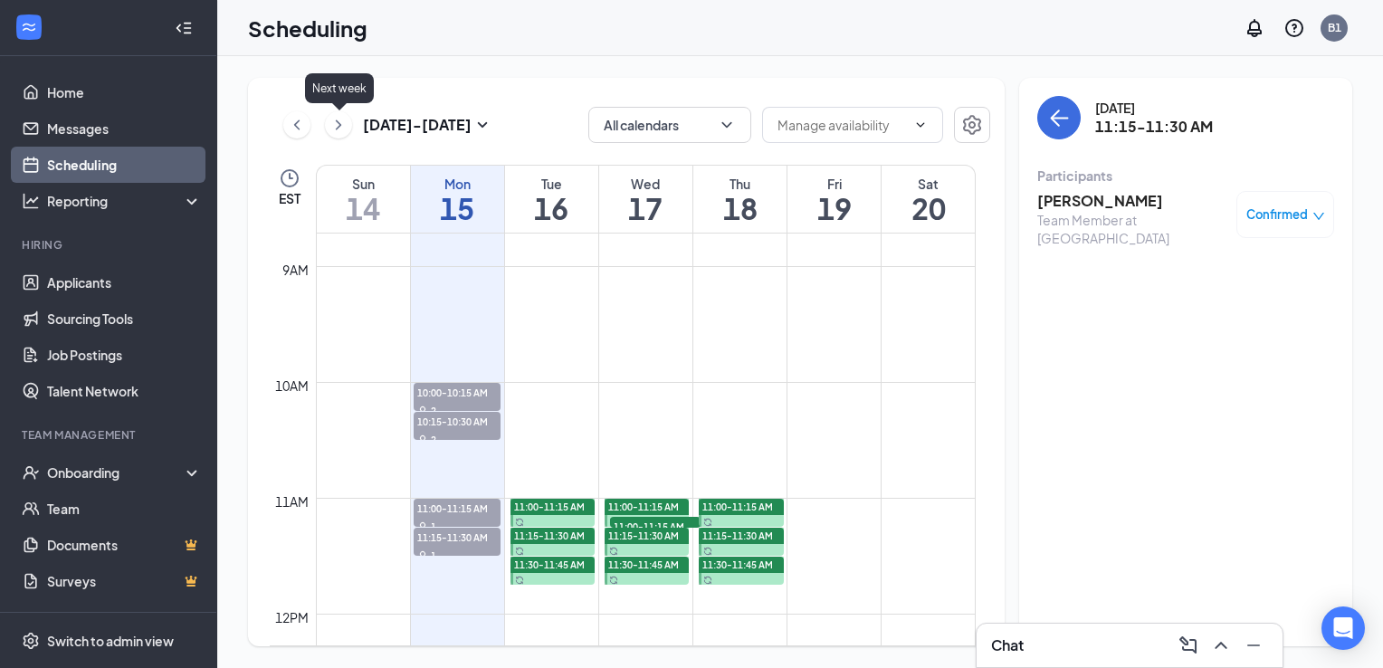
click at [342, 131] on icon "ChevronRight" at bounding box center [339, 125] width 18 height 22
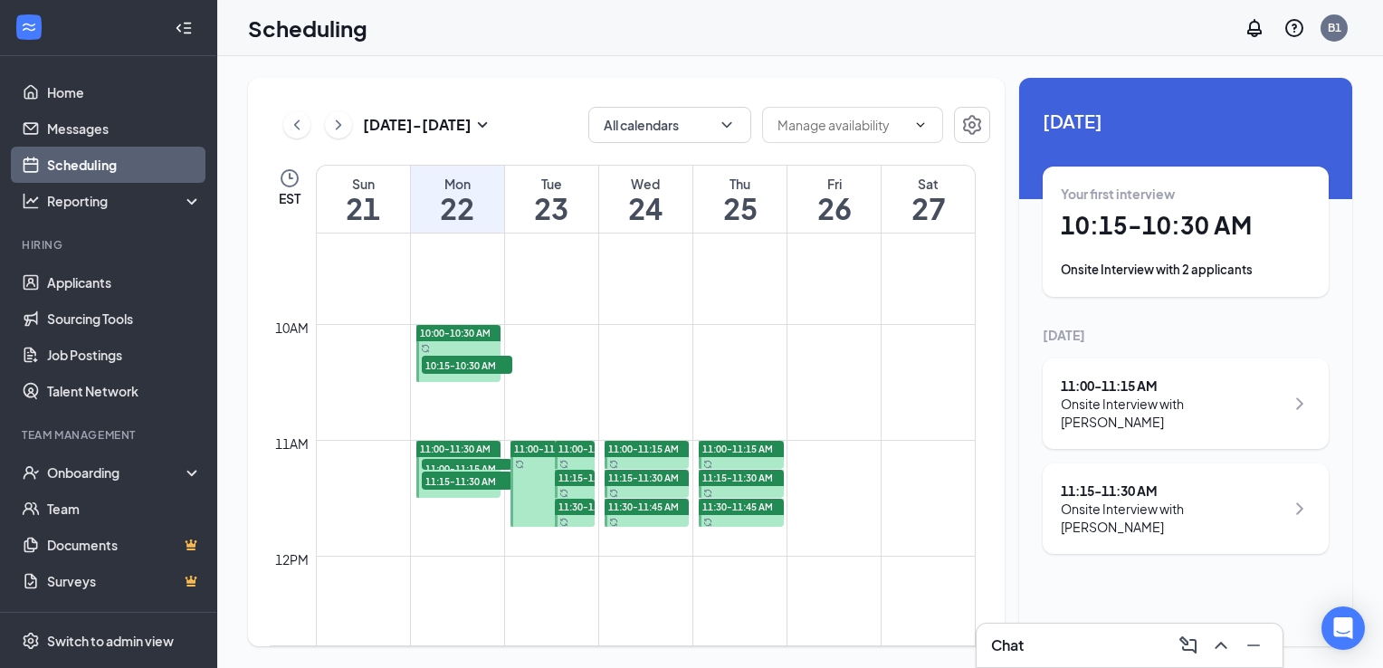
scroll to position [1071, 0]
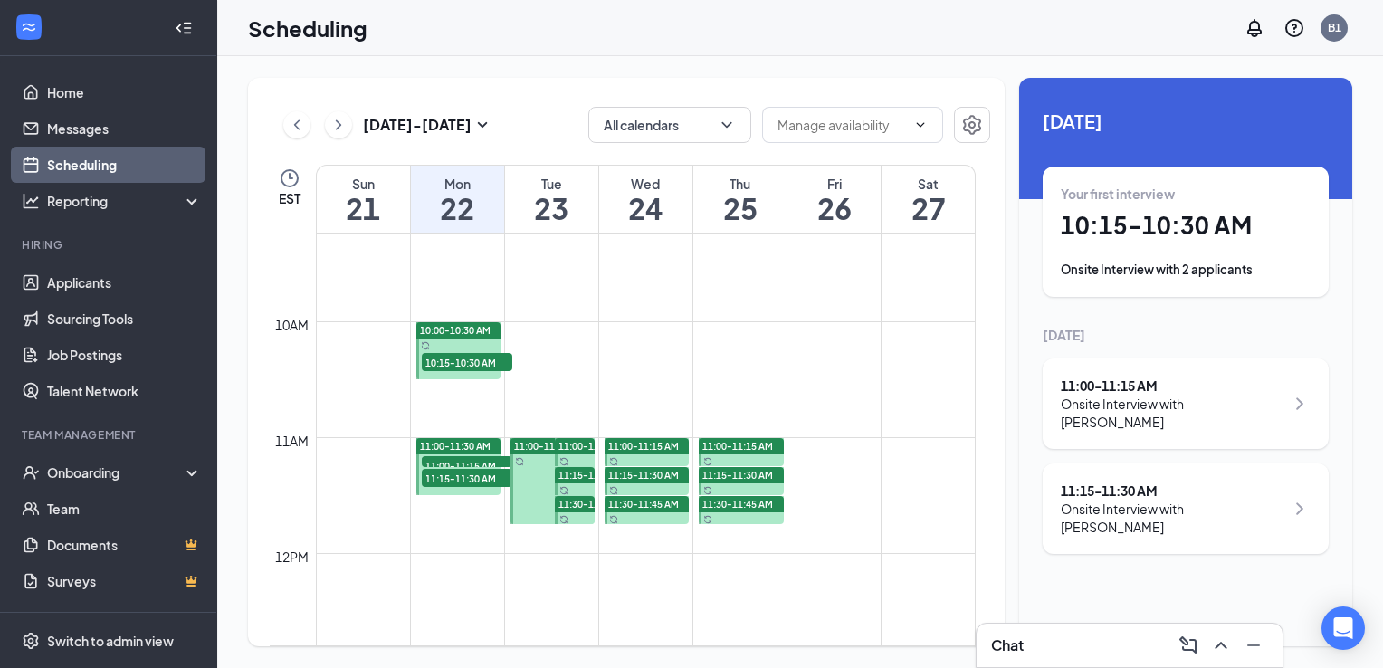
click at [441, 357] on span "10:15-10:30 AM" at bounding box center [467, 362] width 91 height 18
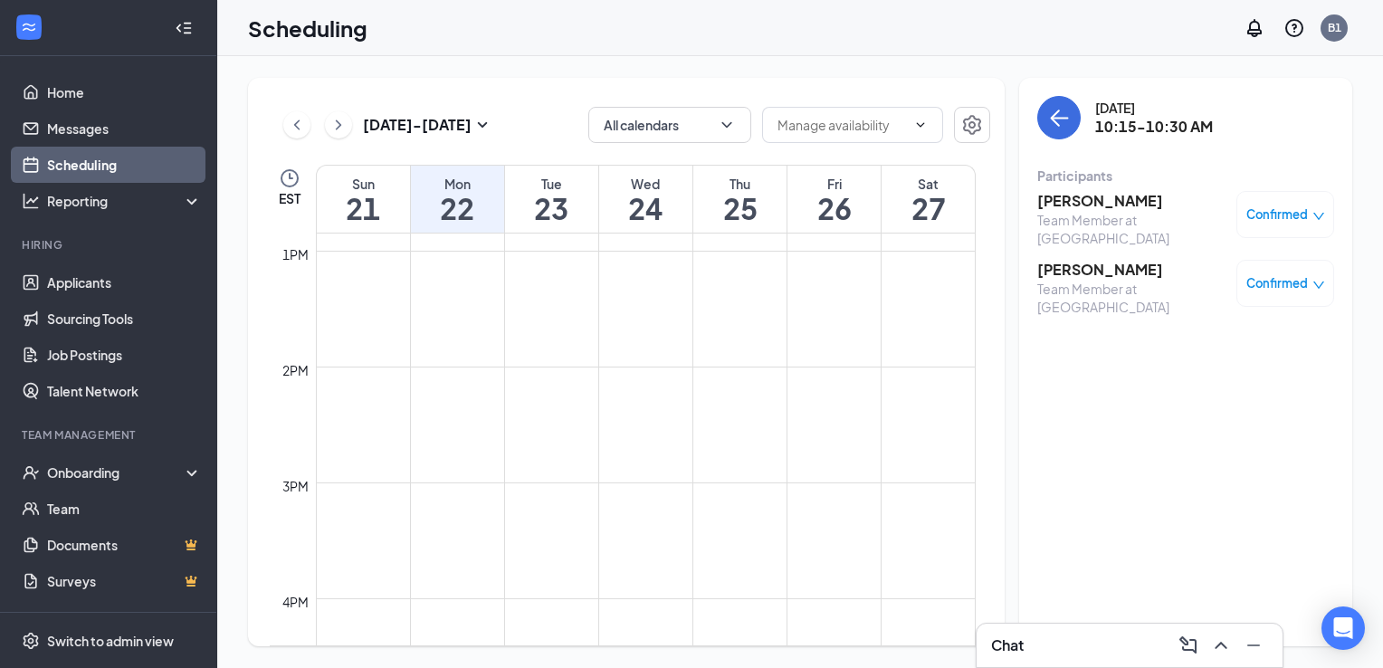
scroll to position [1252, 0]
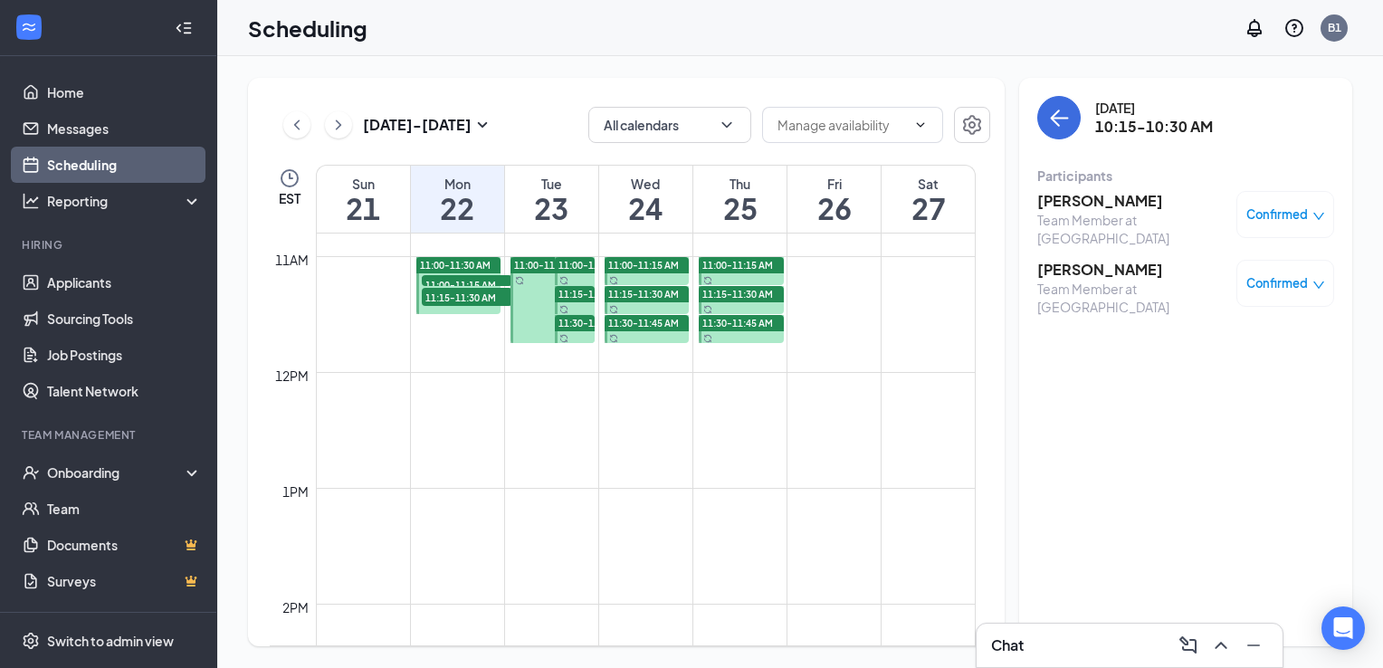
click at [340, 129] on icon "ChevronRight" at bounding box center [339, 125] width 18 height 22
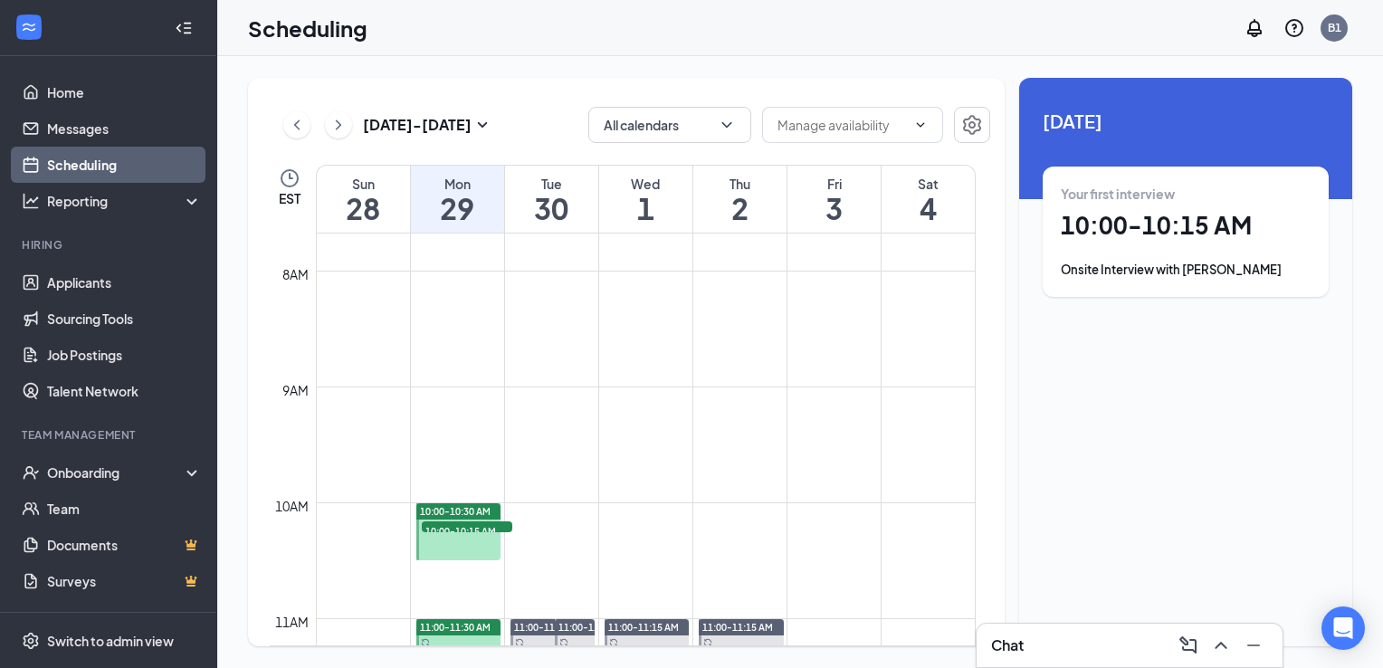
scroll to position [1071, 0]
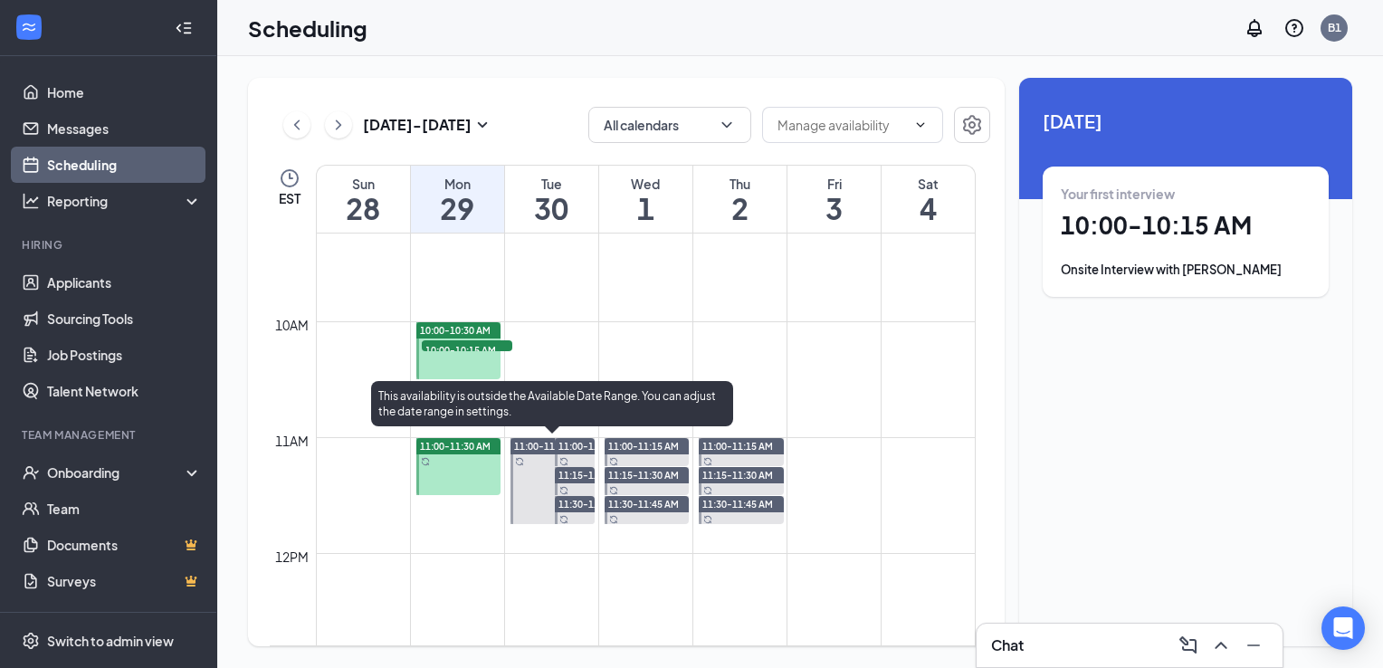
click at [531, 470] on div at bounding box center [553, 481] width 85 height 86
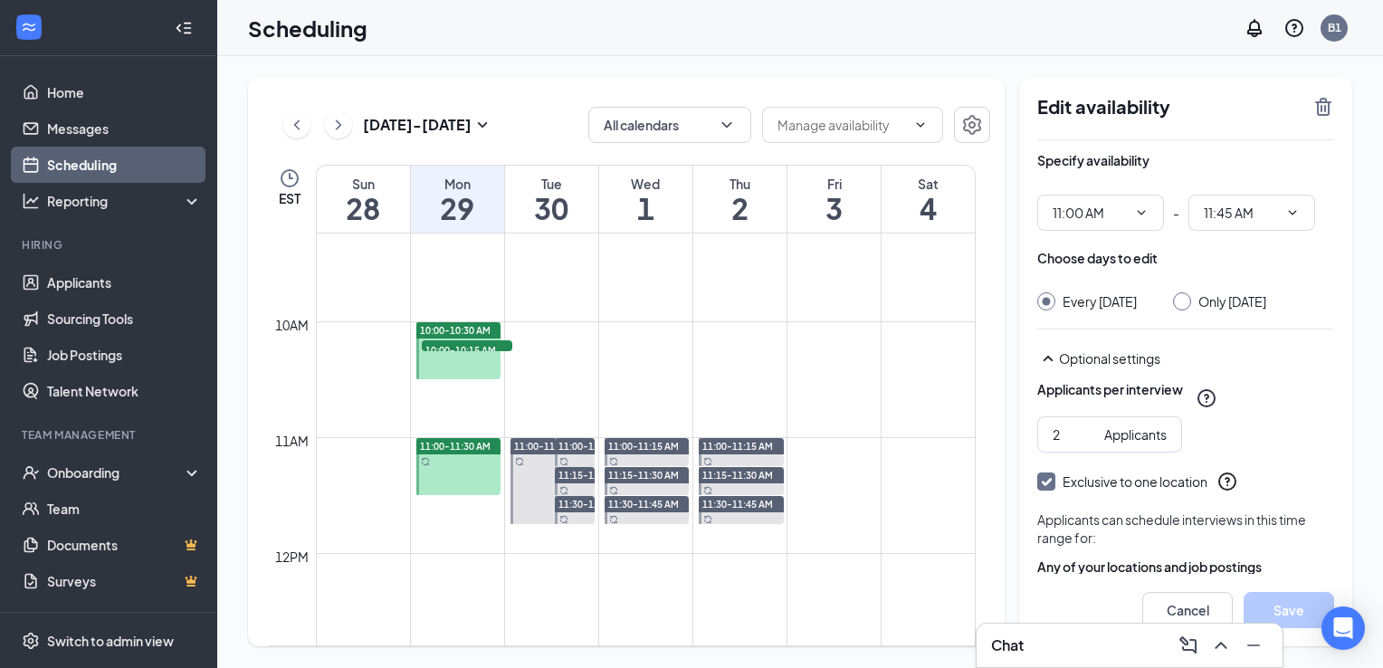
click at [467, 340] on span "10:00-10:15 AM" at bounding box center [467, 349] width 91 height 18
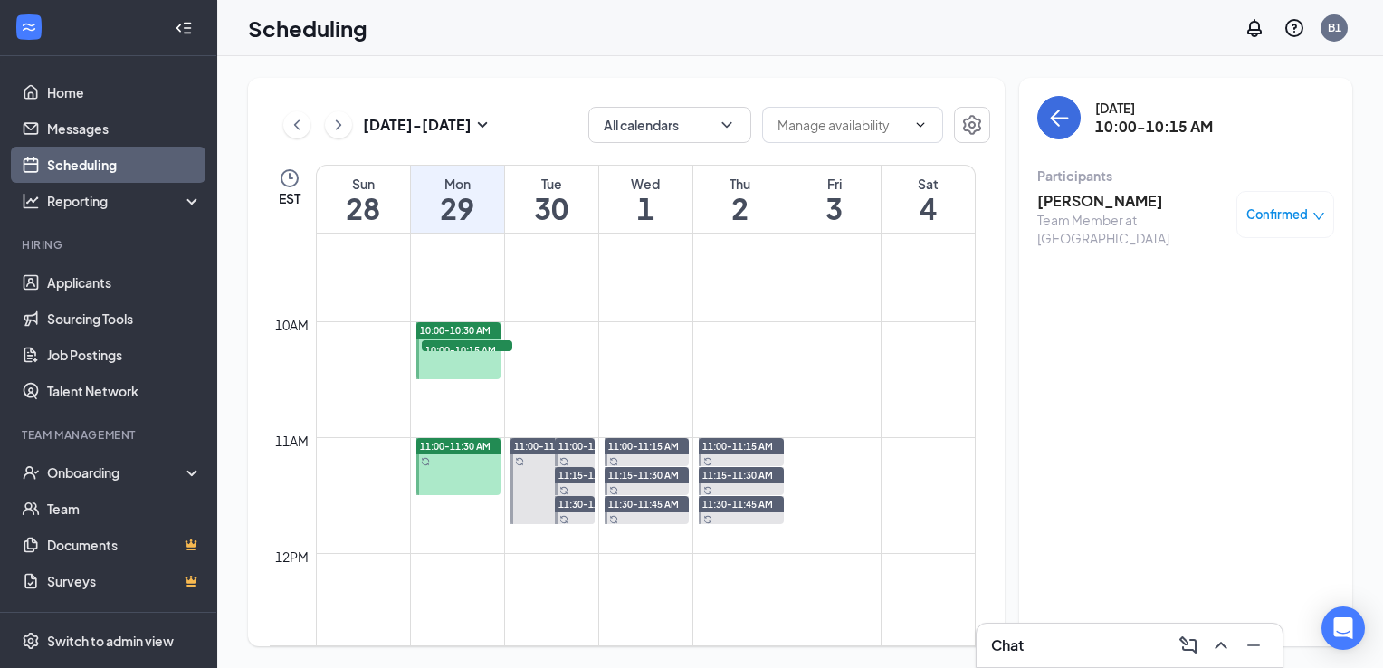
click at [445, 456] on div at bounding box center [458, 466] width 85 height 57
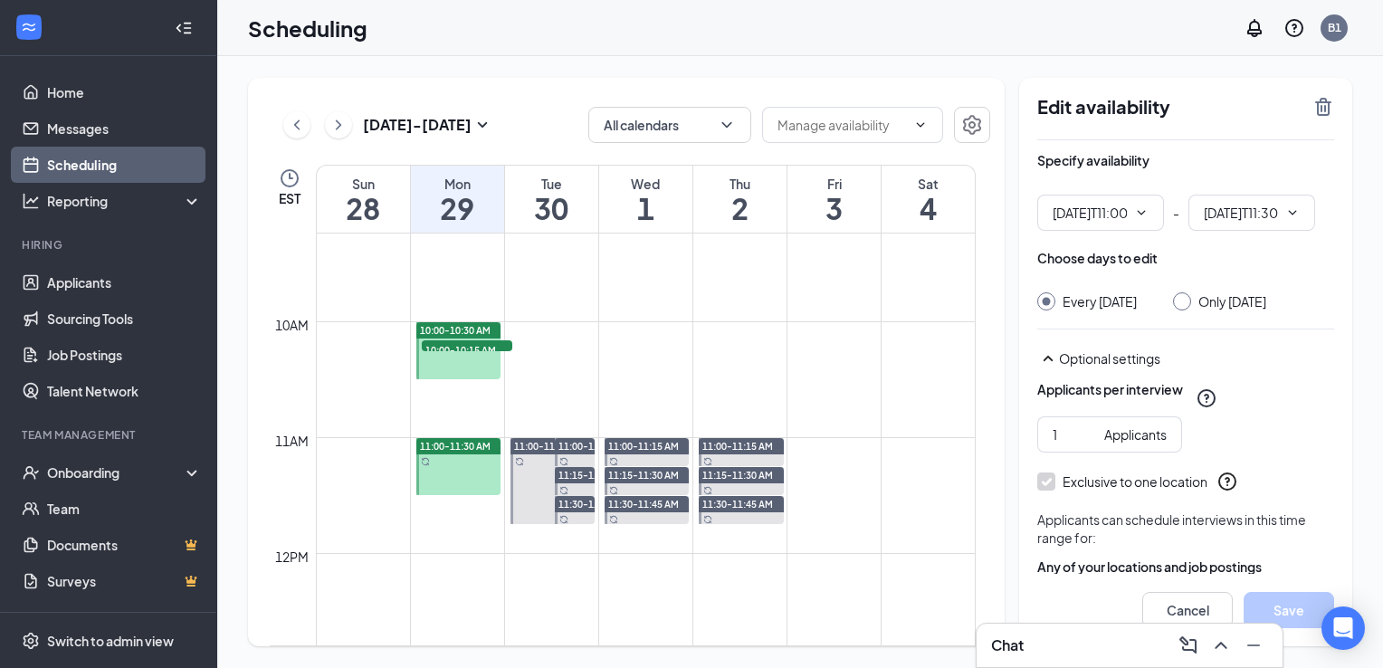
type input "11:00 AM"
type input "11:30 AM"
click at [1325, 119] on div "Edit availability" at bounding box center [1186, 118] width 297 height 44
click at [1324, 110] on icon "TrashOutline" at bounding box center [1324, 107] width 22 height 22
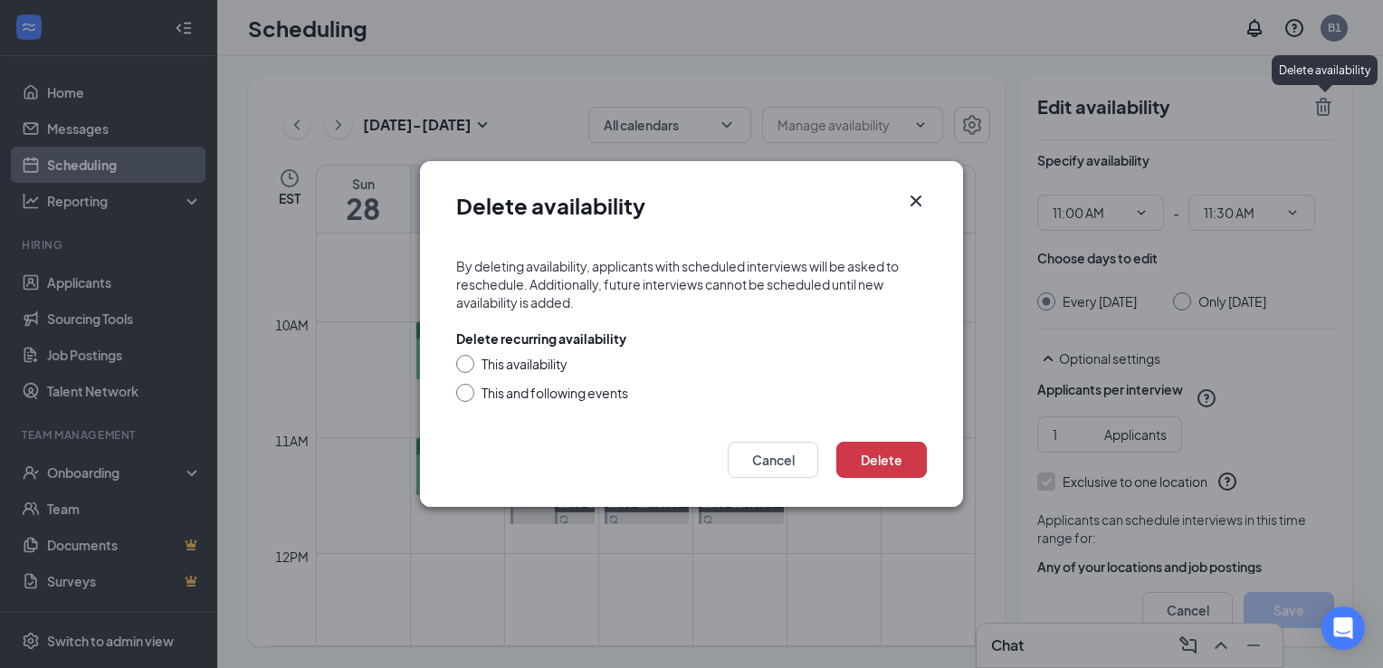
click at [917, 200] on icon "Cross" at bounding box center [916, 201] width 11 height 11
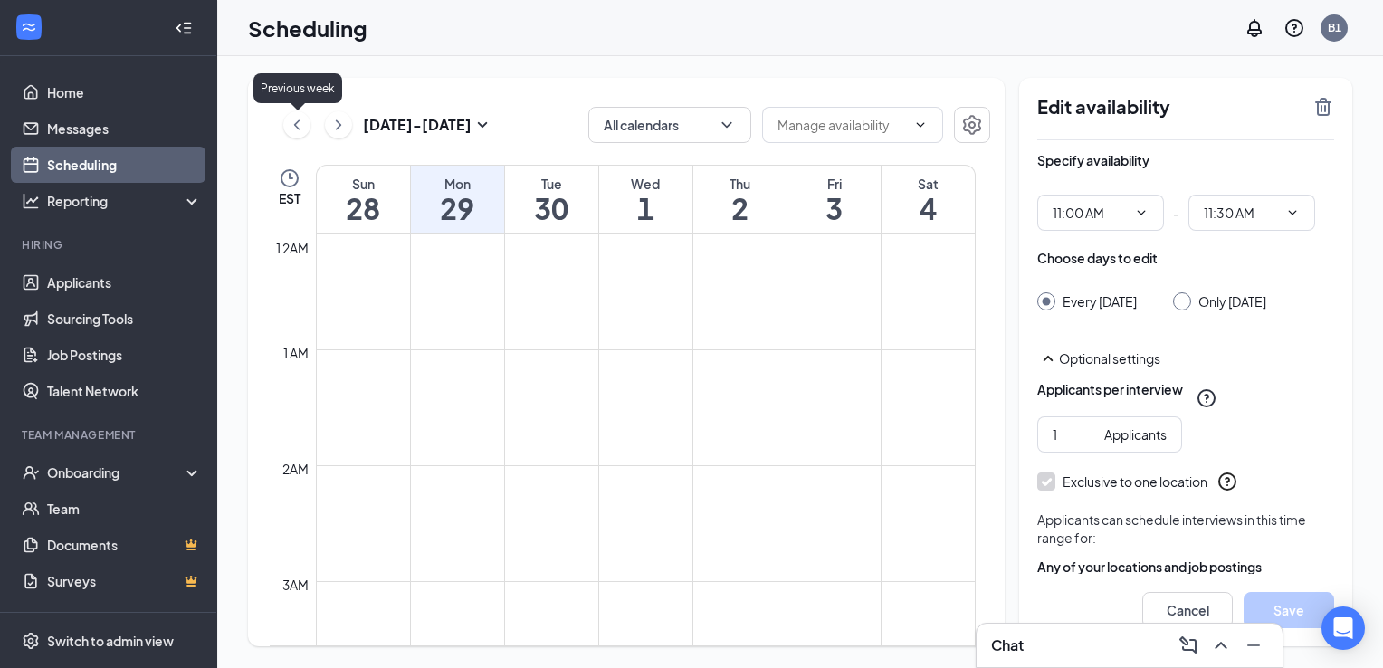
click at [304, 132] on icon "ChevronLeft" at bounding box center [297, 125] width 18 height 22
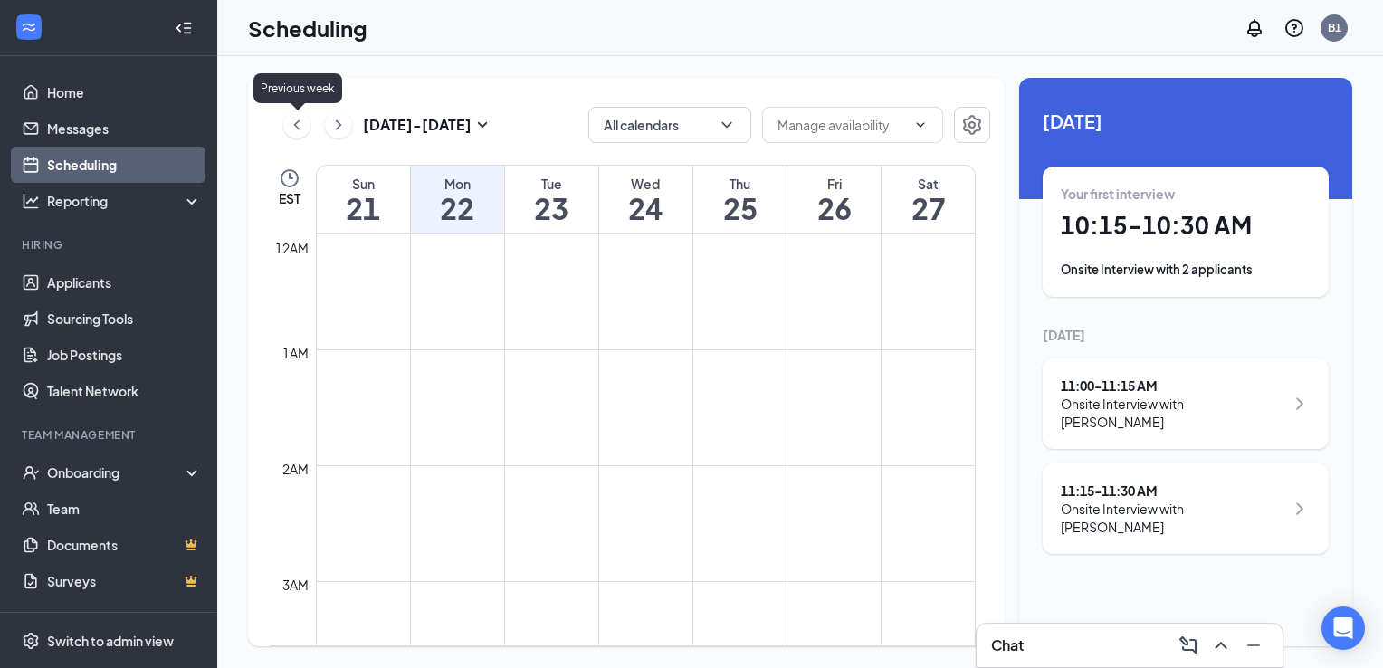
scroll to position [890, 0]
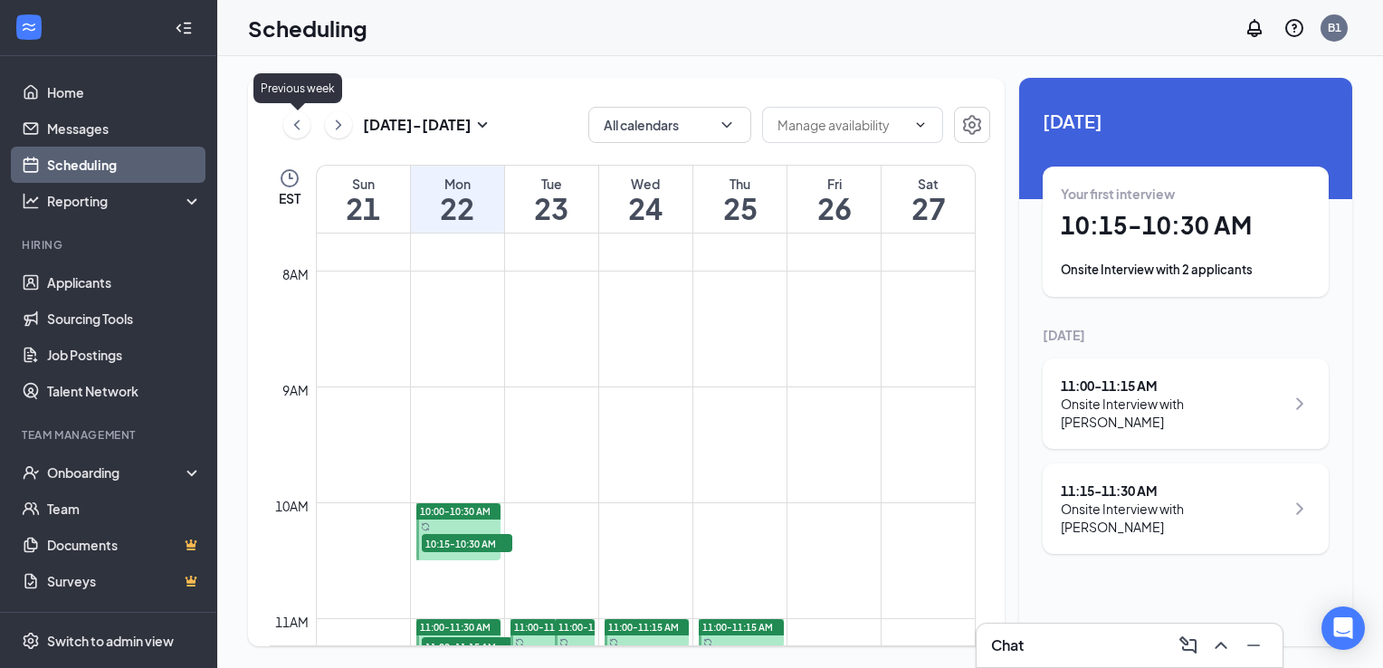
click at [304, 132] on icon "ChevronLeft" at bounding box center [297, 125] width 18 height 22
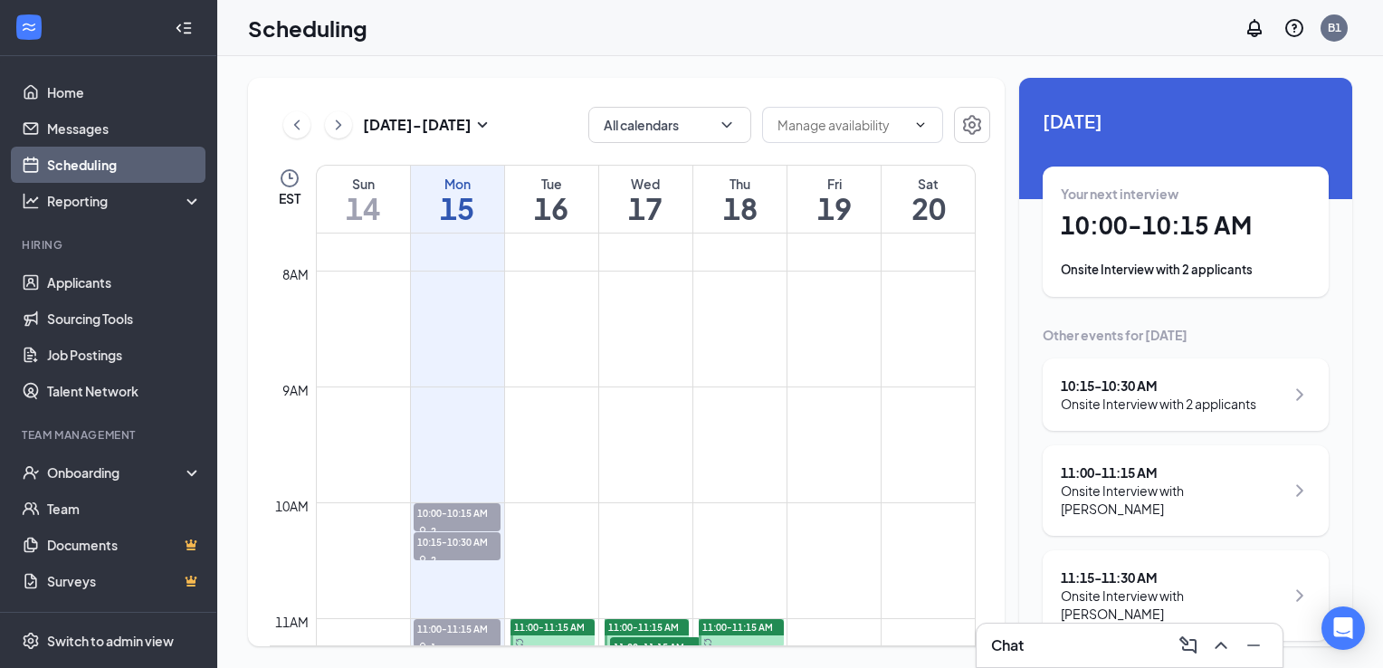
scroll to position [1071, 0]
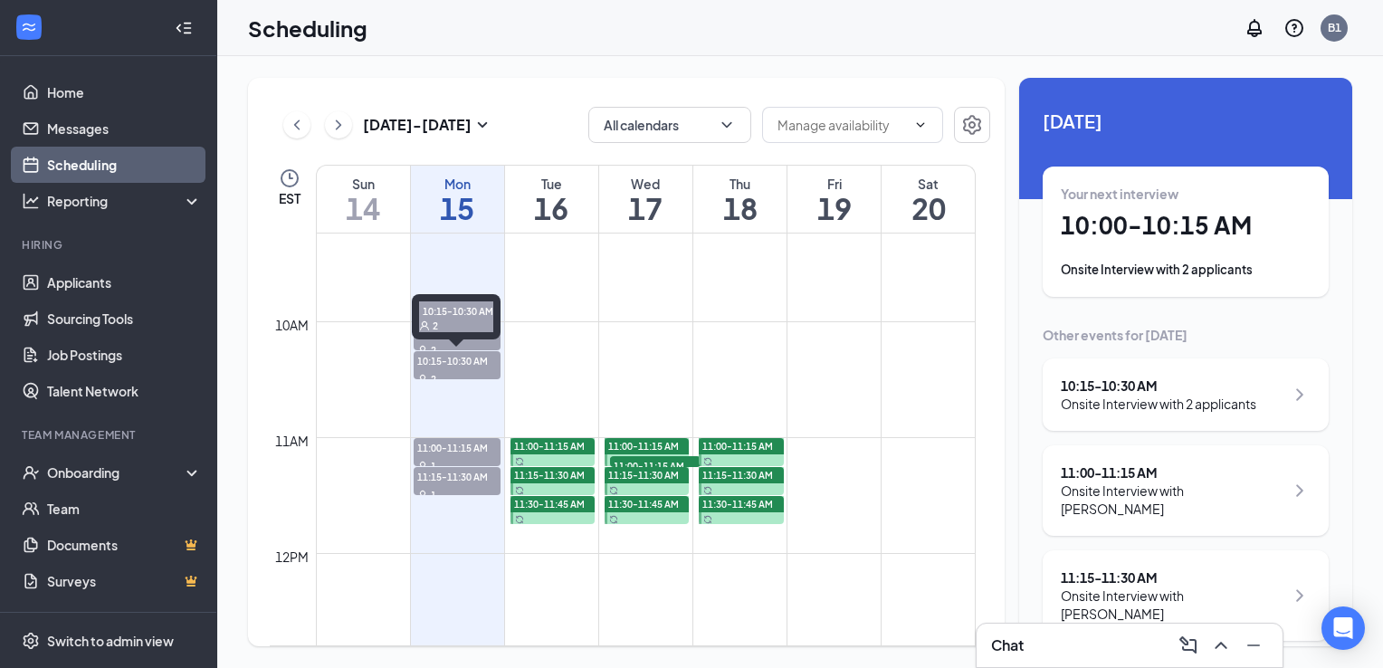
click at [440, 336] on div "10:15-10:30 AM 2" at bounding box center [456, 316] width 89 height 45
click at [433, 358] on span "10:15-10:30 AM" at bounding box center [458, 360] width 88 height 18
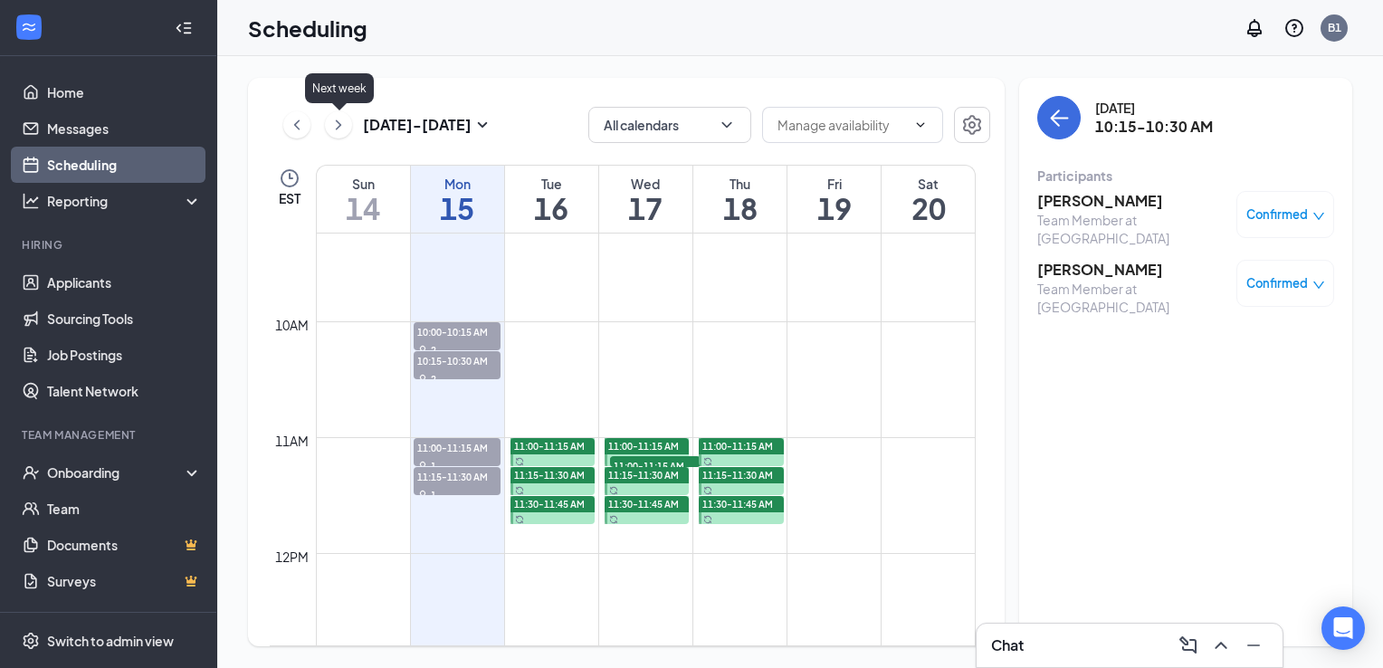
click at [343, 132] on icon "ChevronRight" at bounding box center [339, 125] width 18 height 22
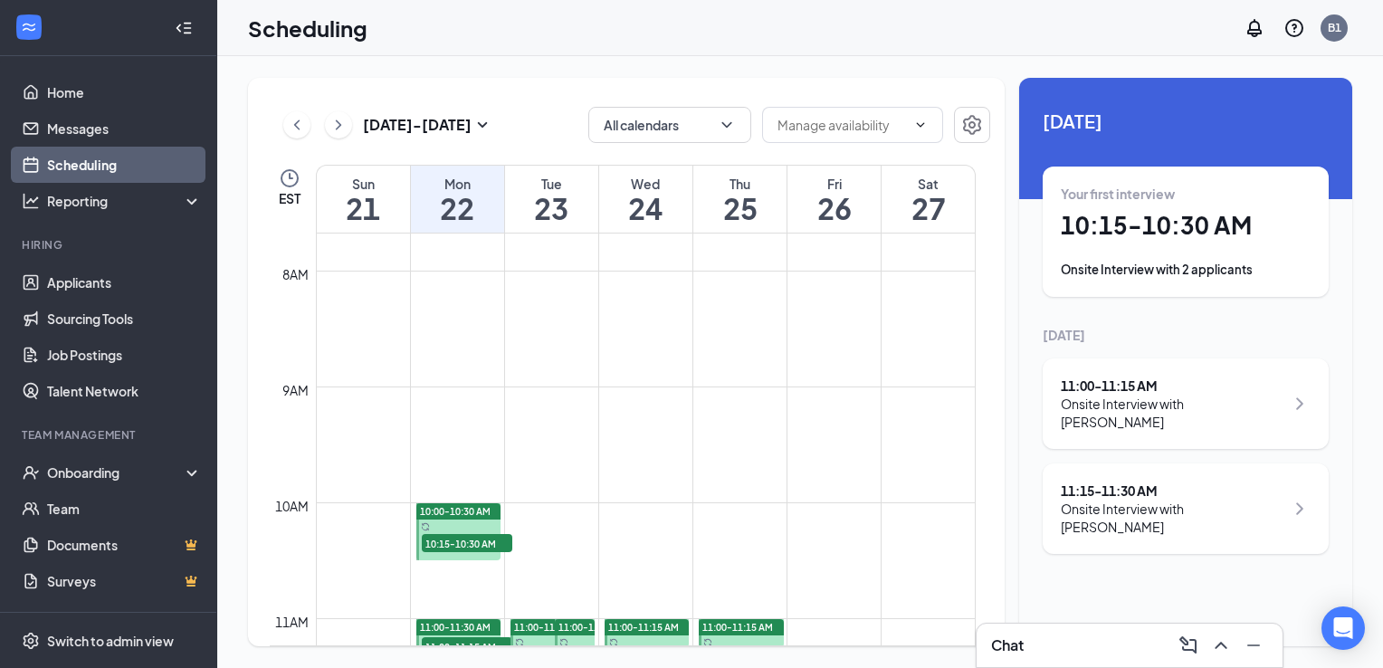
scroll to position [981, 0]
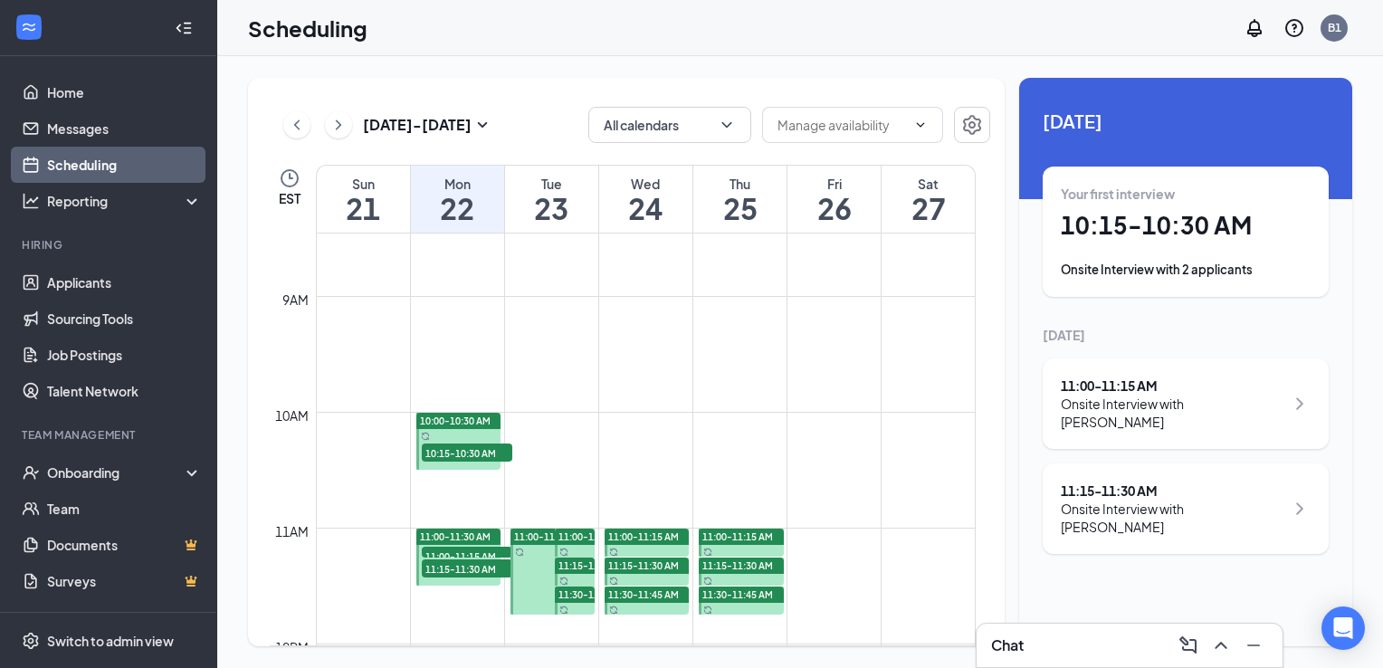
click at [468, 419] on span "10:00-10:30 AM" at bounding box center [455, 421] width 71 height 13
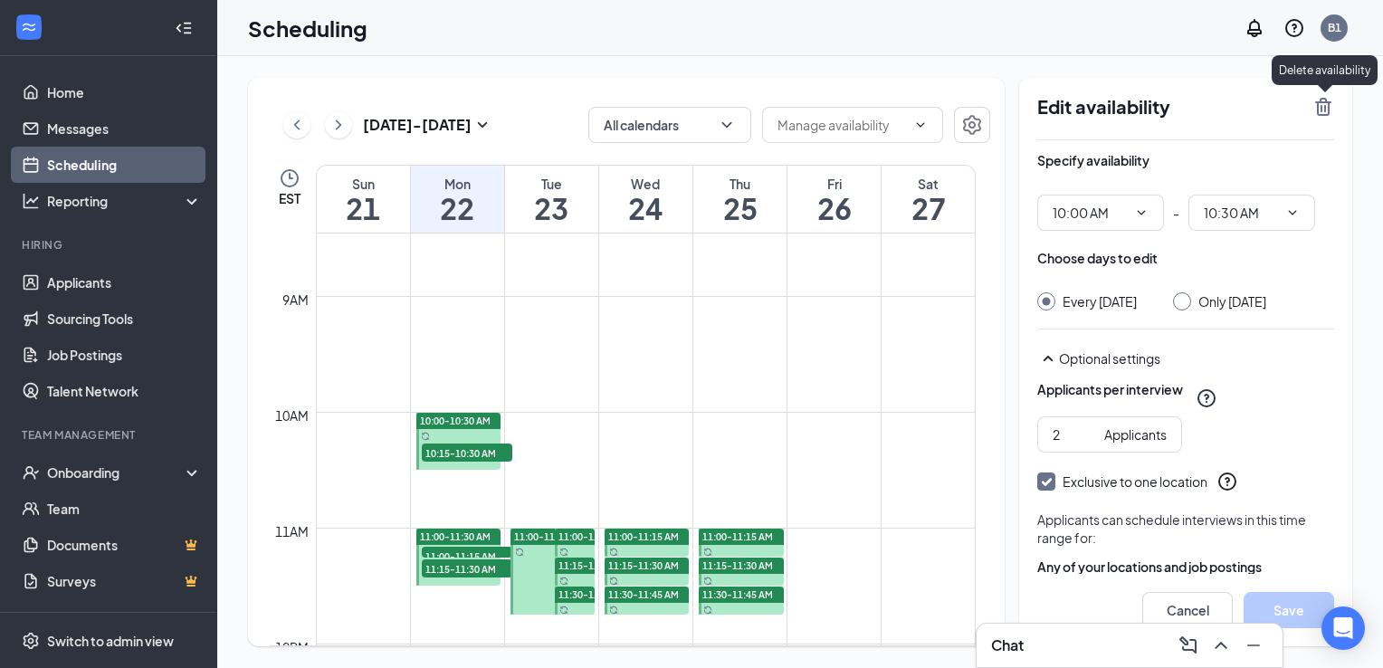
click at [1318, 102] on icon "TrashOutline" at bounding box center [1323, 107] width 16 height 18
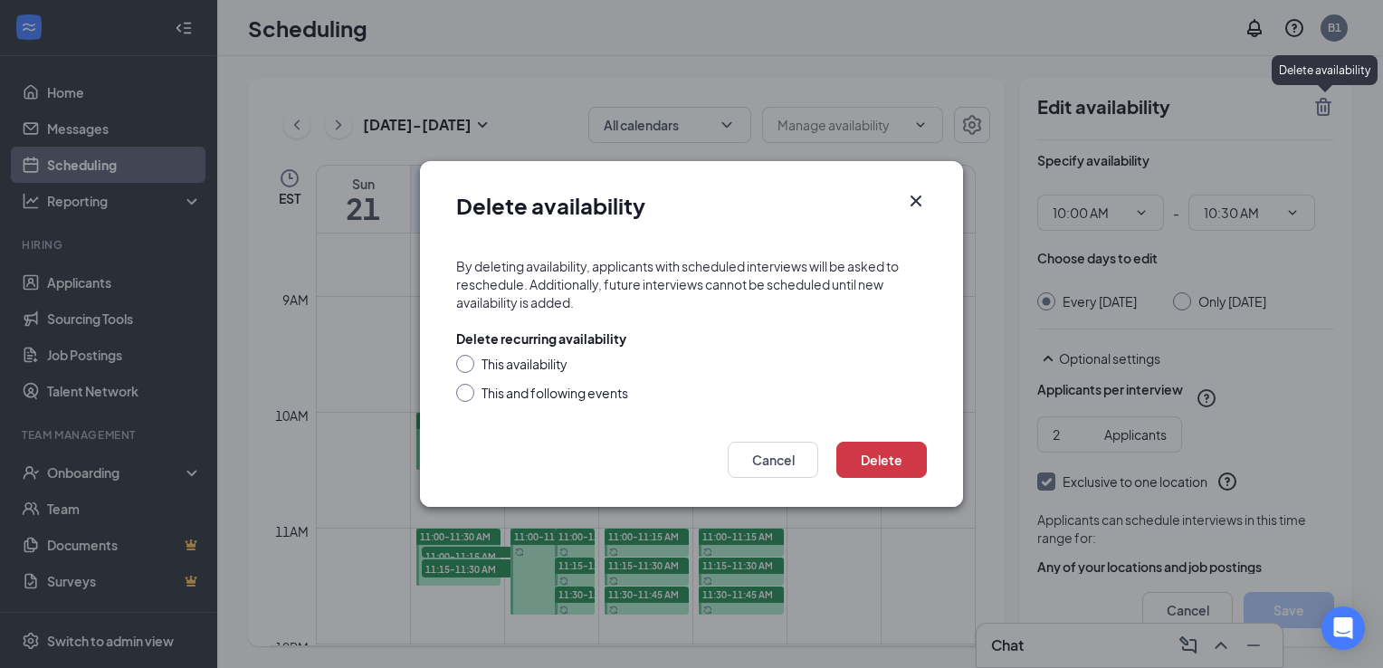
click at [473, 397] on div "This and following events" at bounding box center [691, 393] width 471 height 18
click at [464, 398] on div at bounding box center [465, 393] width 18 height 18
click at [472, 395] on div at bounding box center [465, 393] width 18 height 18
click at [468, 394] on input "This and following events" at bounding box center [462, 390] width 13 height 13
radio input "true"
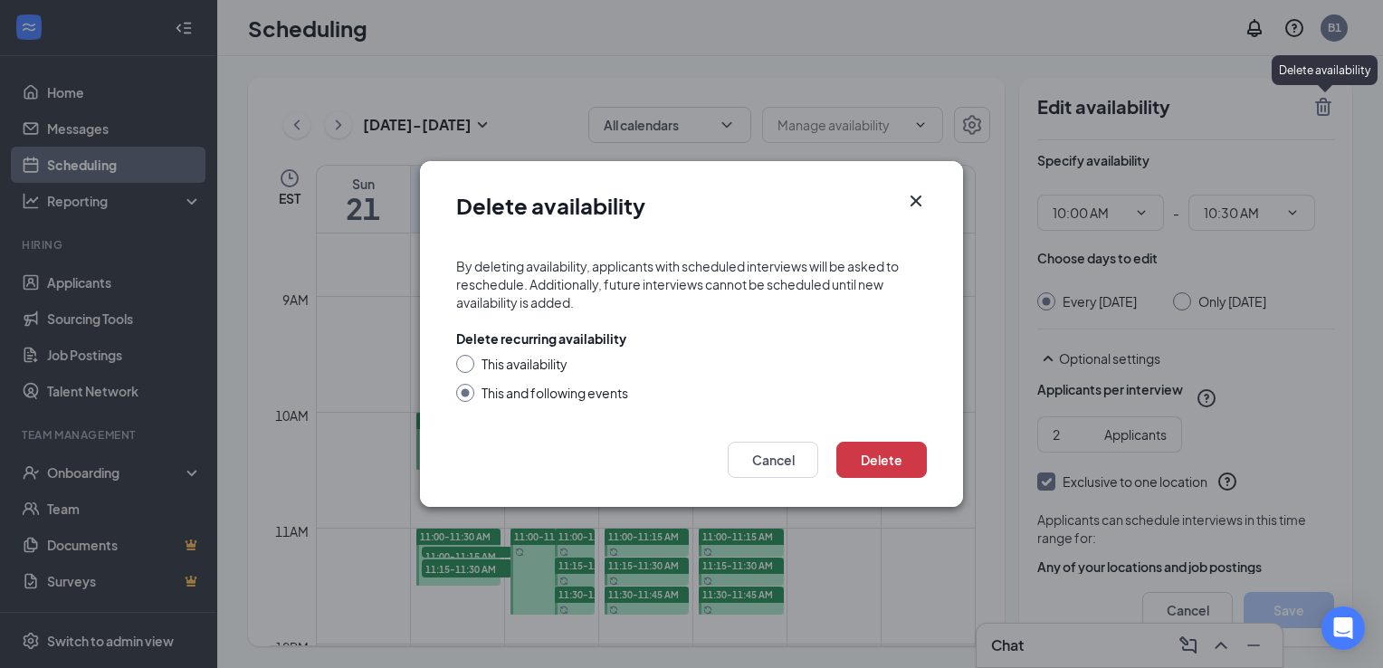
click at [468, 394] on input "This and following events" at bounding box center [462, 390] width 13 height 13
click at [901, 465] on button "Delete" at bounding box center [882, 460] width 91 height 36
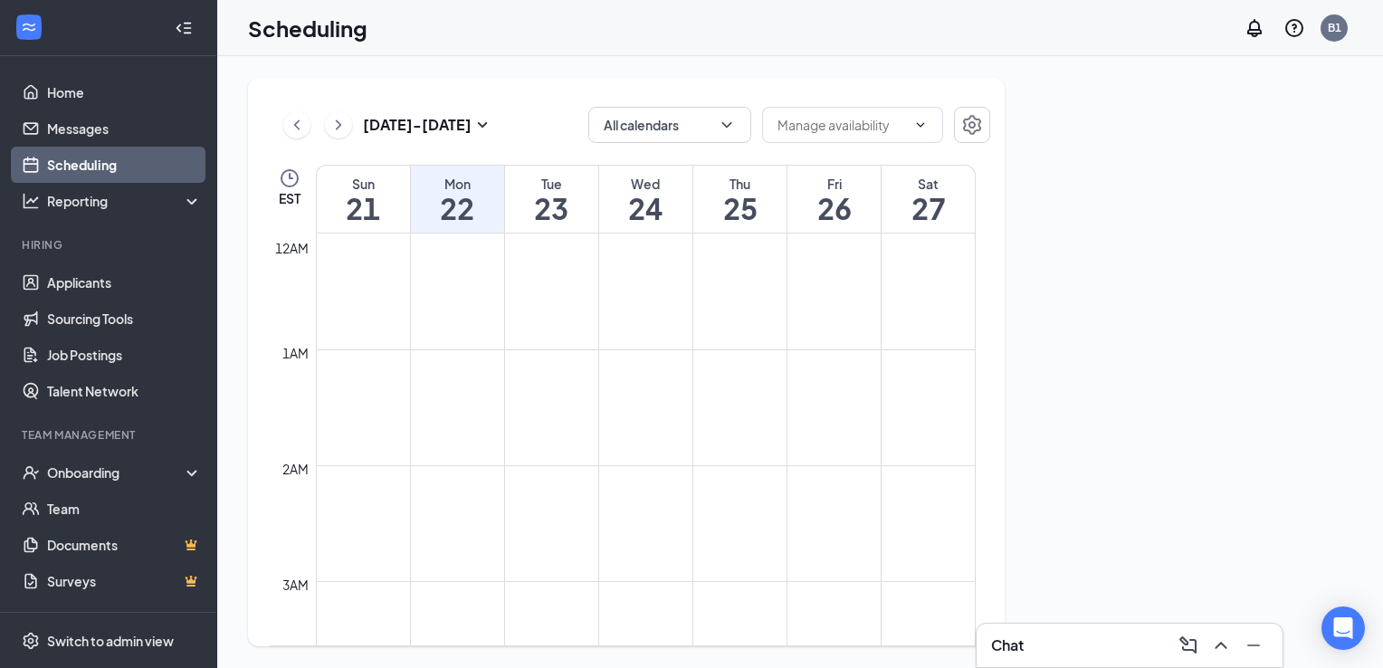
scroll to position [890, 0]
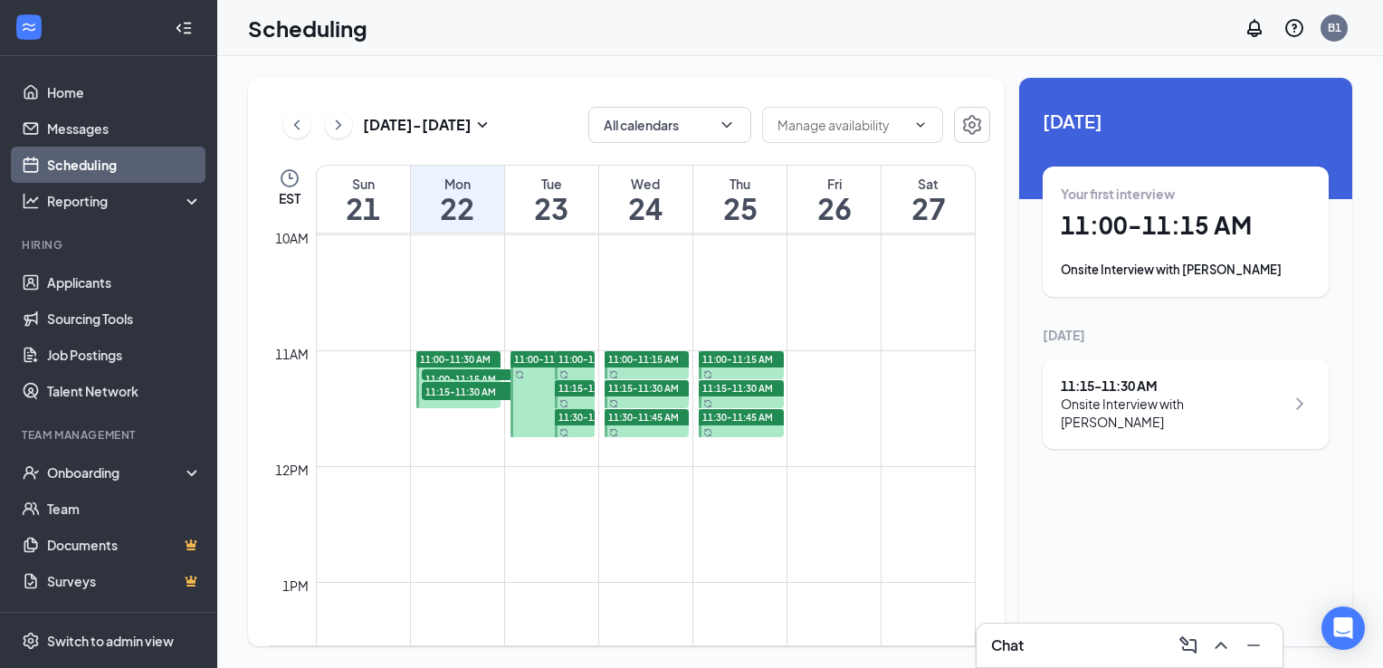
scroll to position [1162, 0]
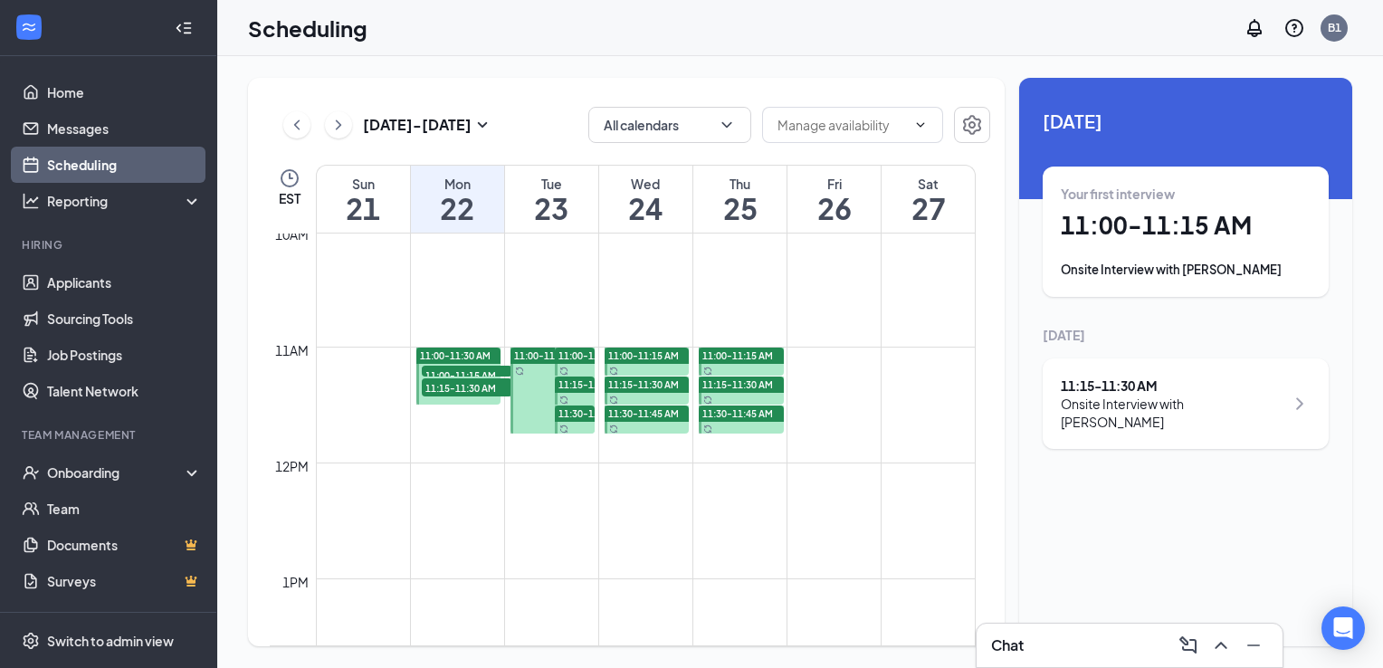
click at [460, 359] on span "11:00-11:30 AM" at bounding box center [455, 355] width 71 height 13
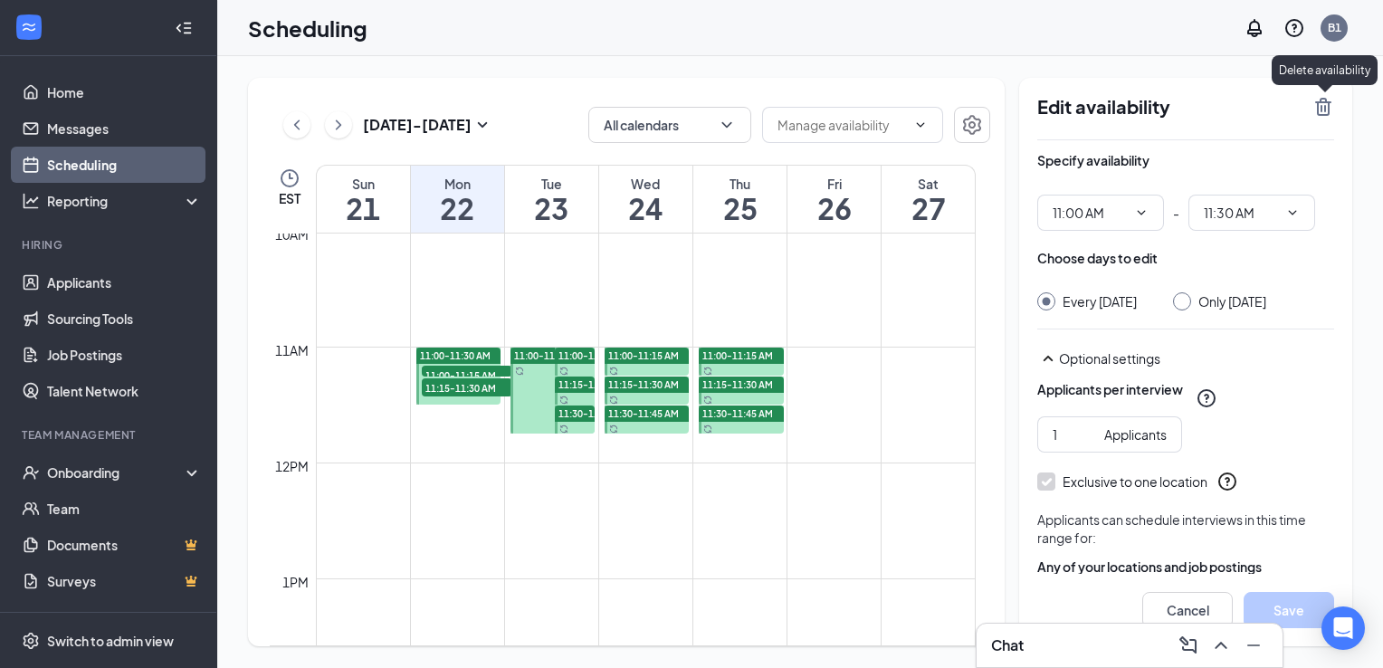
click at [1325, 110] on icon "TrashOutline" at bounding box center [1323, 107] width 16 height 18
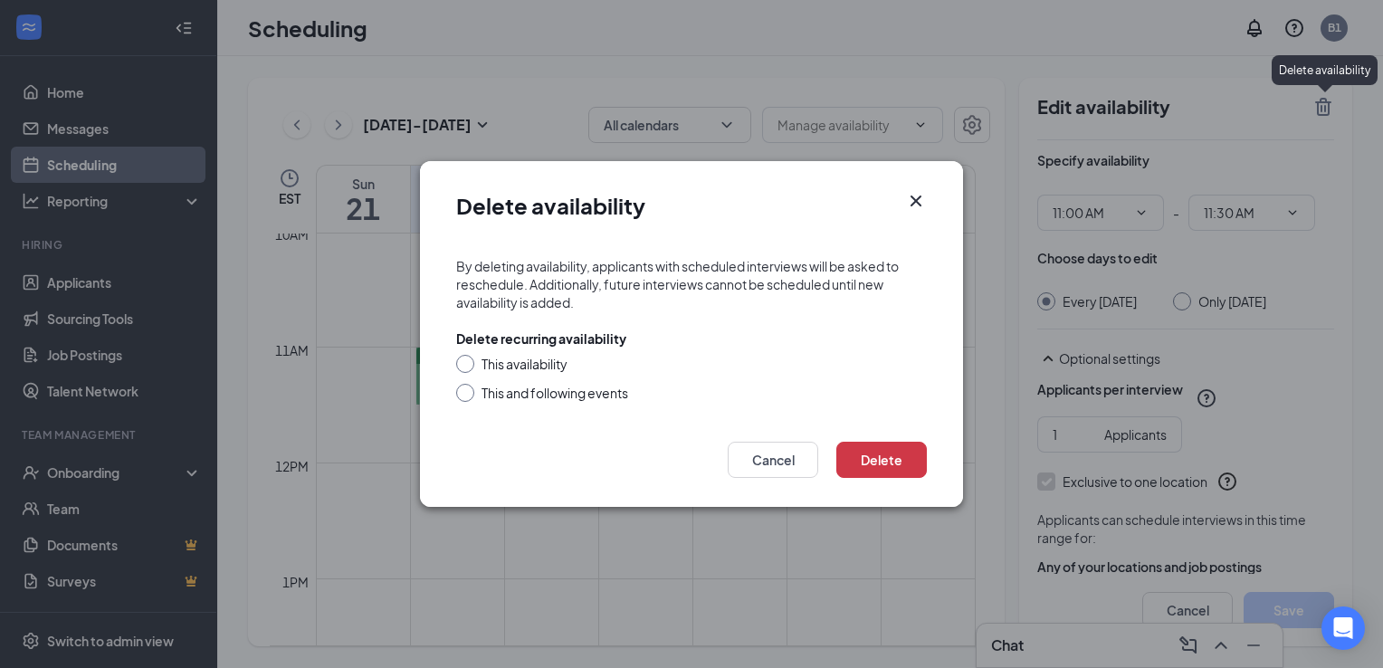
click at [464, 389] on input "This and following events" at bounding box center [462, 390] width 13 height 13
radio input "true"
click at [847, 446] on button "Delete" at bounding box center [882, 460] width 91 height 36
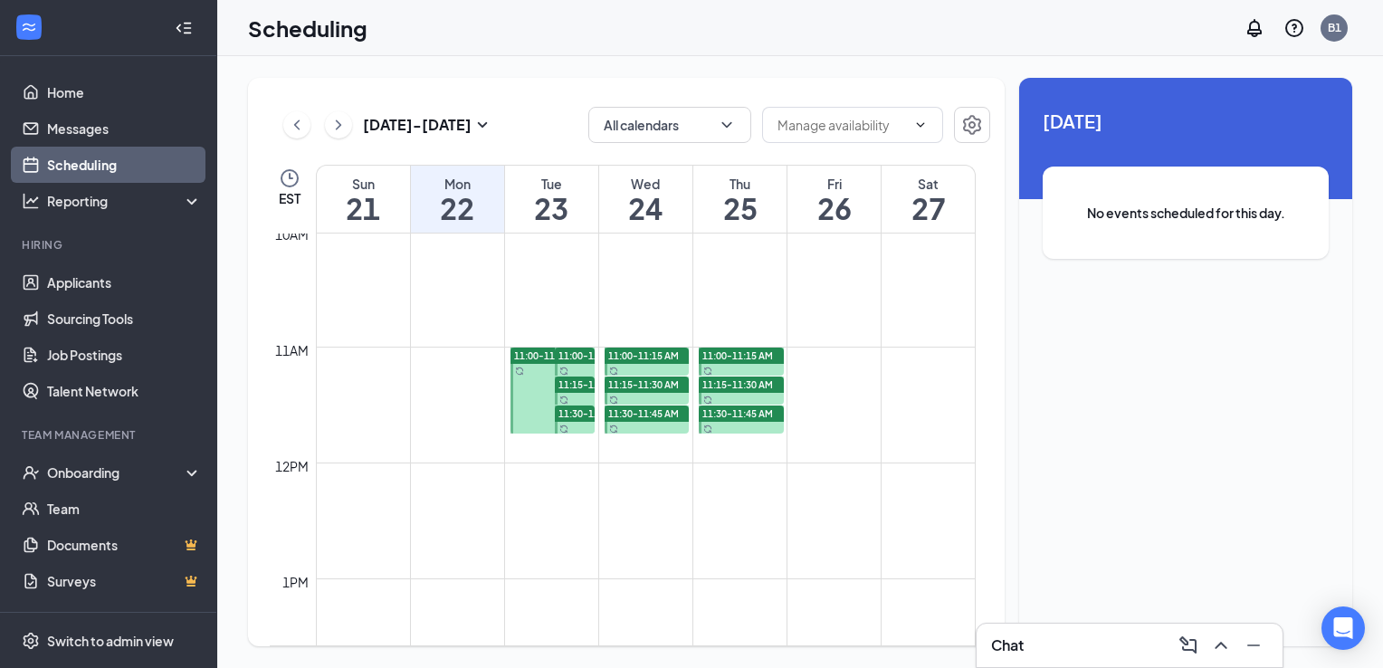
click at [527, 357] on span "11:00-11:45 AM" at bounding box center [549, 355] width 71 height 13
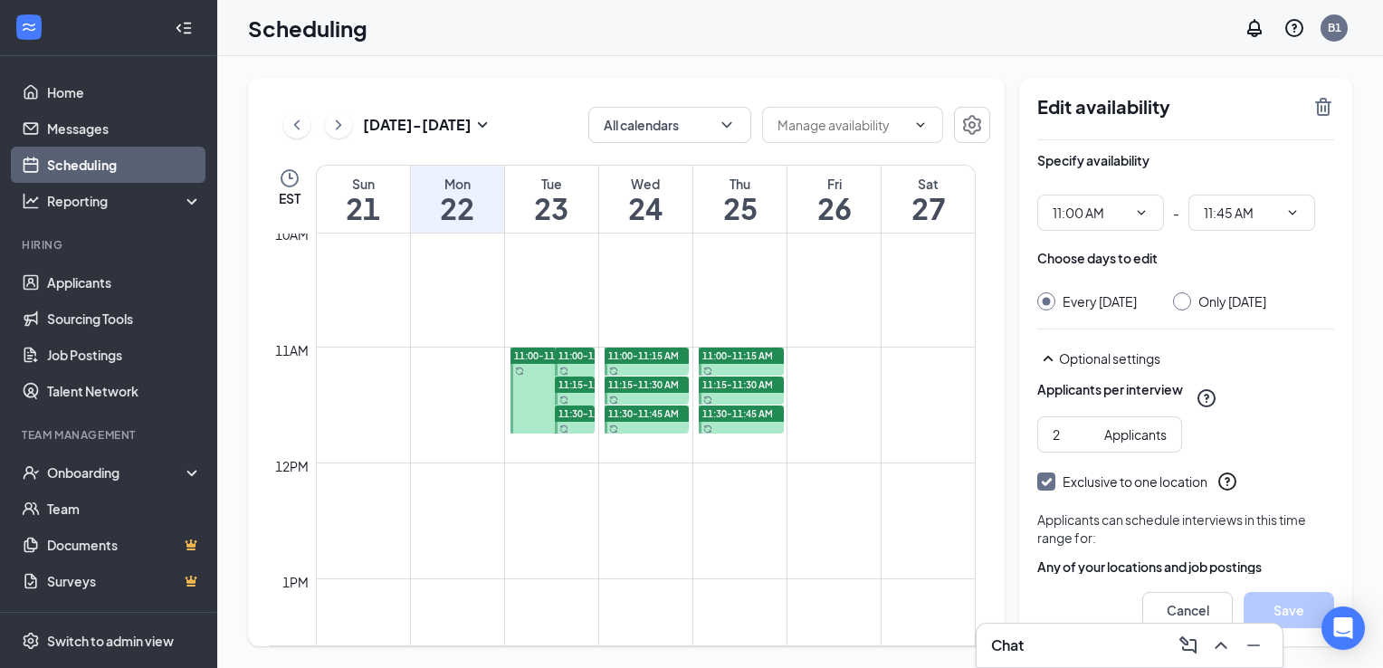
click at [656, 358] on span "11:00-11:15 AM" at bounding box center [643, 355] width 71 height 13
click at [625, 386] on span "11:15-11:30 AM" at bounding box center [643, 384] width 71 height 13
click at [641, 410] on span "11:30-11:45 AM" at bounding box center [643, 413] width 71 height 13
click at [770, 359] on span "11:00-11:15 AM" at bounding box center [738, 355] width 71 height 13
click at [751, 378] on span "11:15-11:30 AM" at bounding box center [738, 384] width 71 height 13
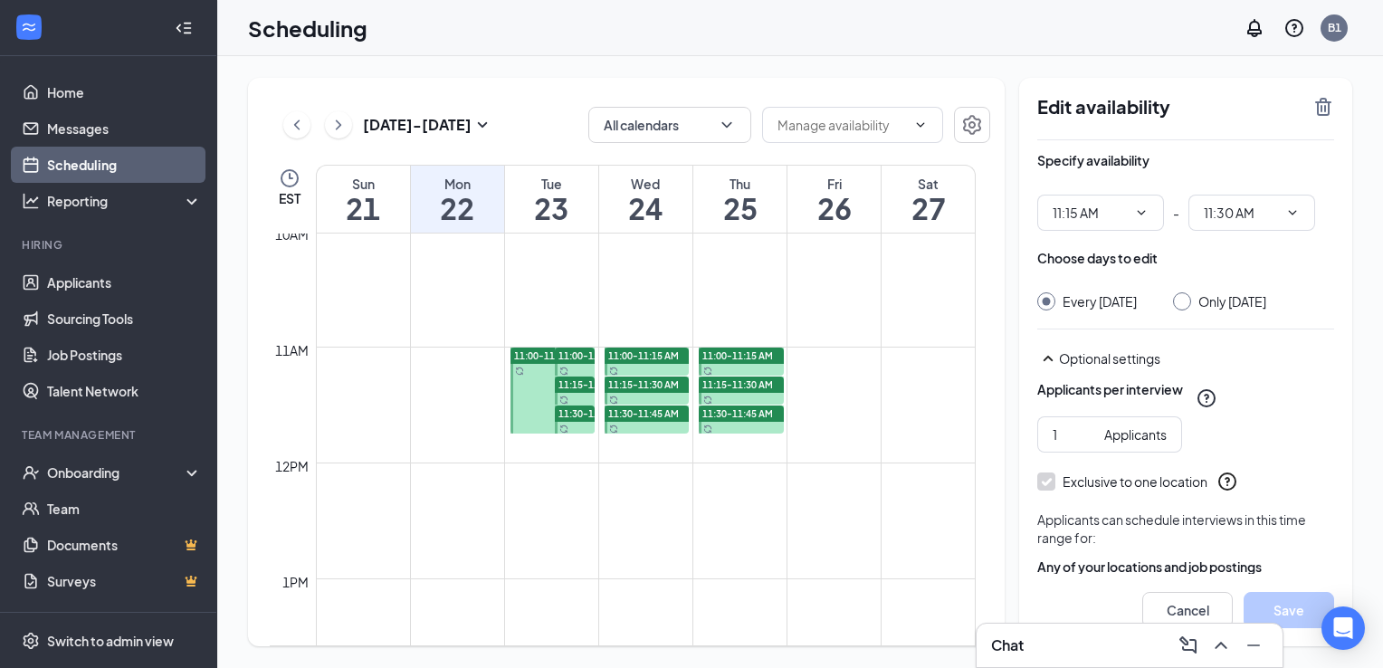
click at [743, 411] on span "11:30-11:45 AM" at bounding box center [738, 413] width 71 height 13
click at [523, 352] on span "11:00-11:45 AM" at bounding box center [549, 355] width 71 height 13
click at [1325, 106] on icon "TrashOutline" at bounding box center [1323, 107] width 16 height 18
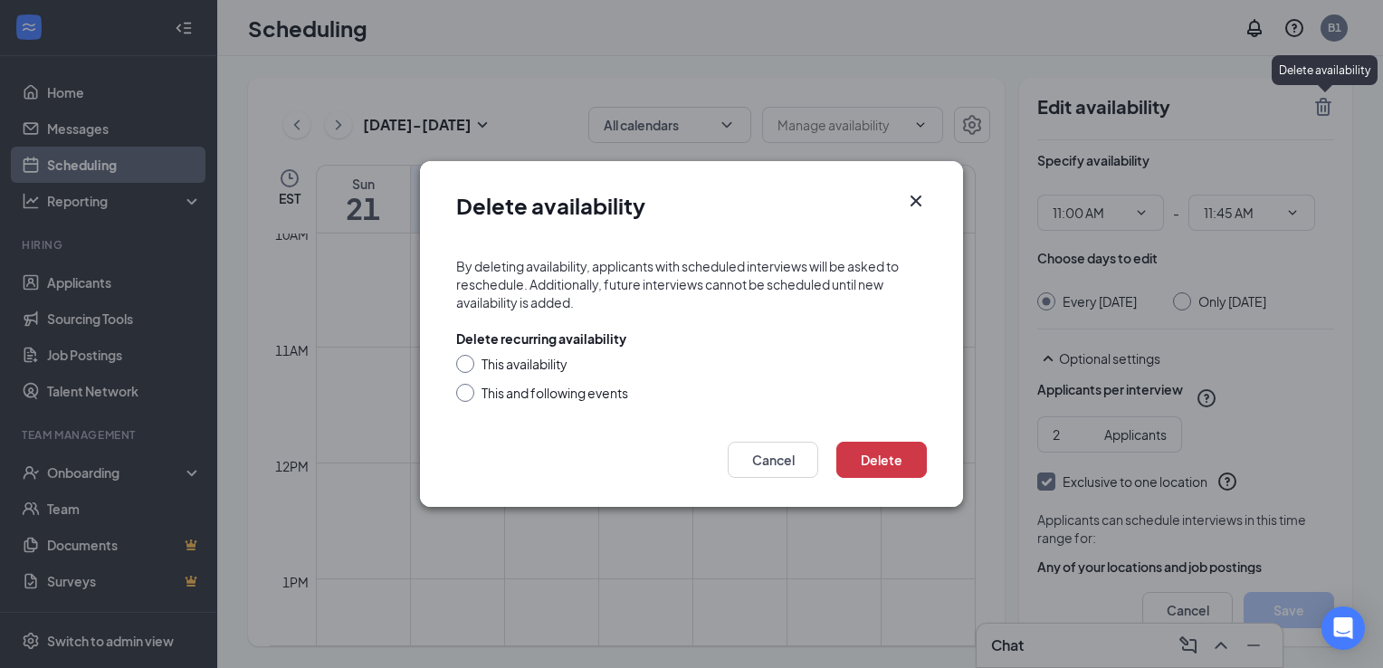
click at [469, 396] on div at bounding box center [465, 393] width 18 height 18
click at [464, 392] on input "This and following events" at bounding box center [462, 390] width 13 height 13
radio input "true"
click at [898, 469] on button "Delete" at bounding box center [882, 460] width 91 height 36
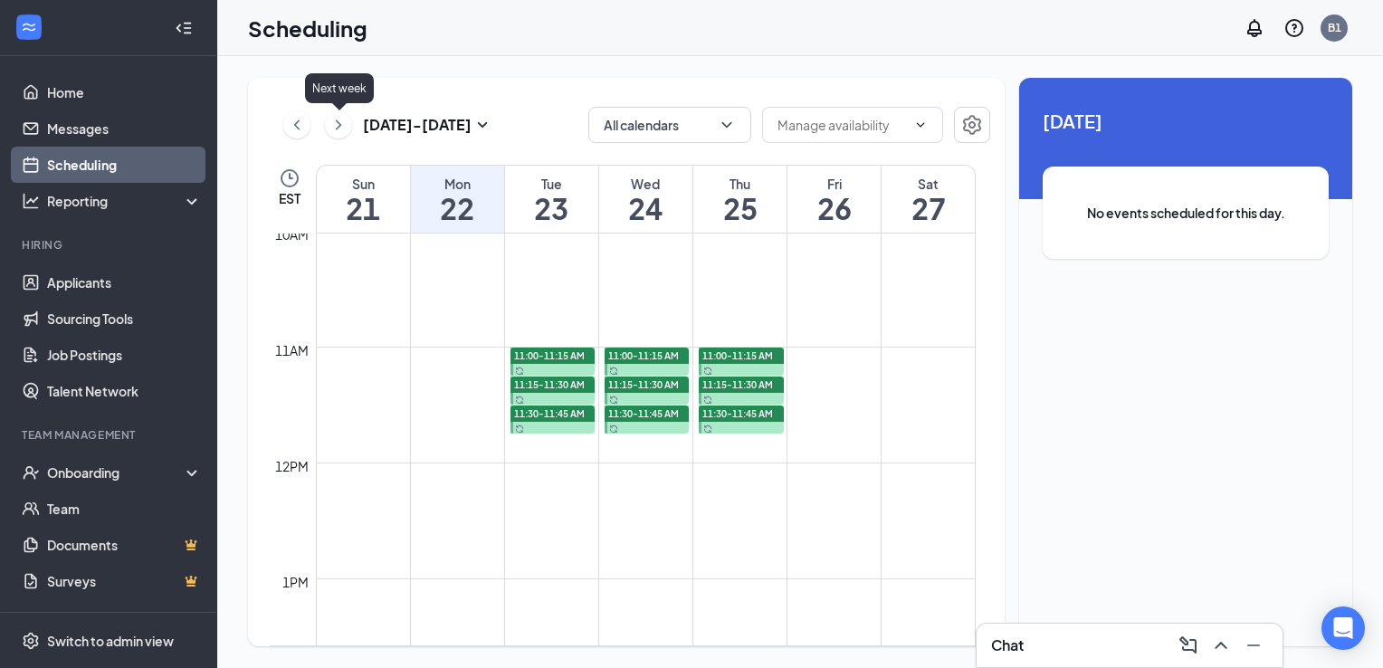
click at [340, 131] on icon "ChevronRight" at bounding box center [339, 125] width 18 height 22
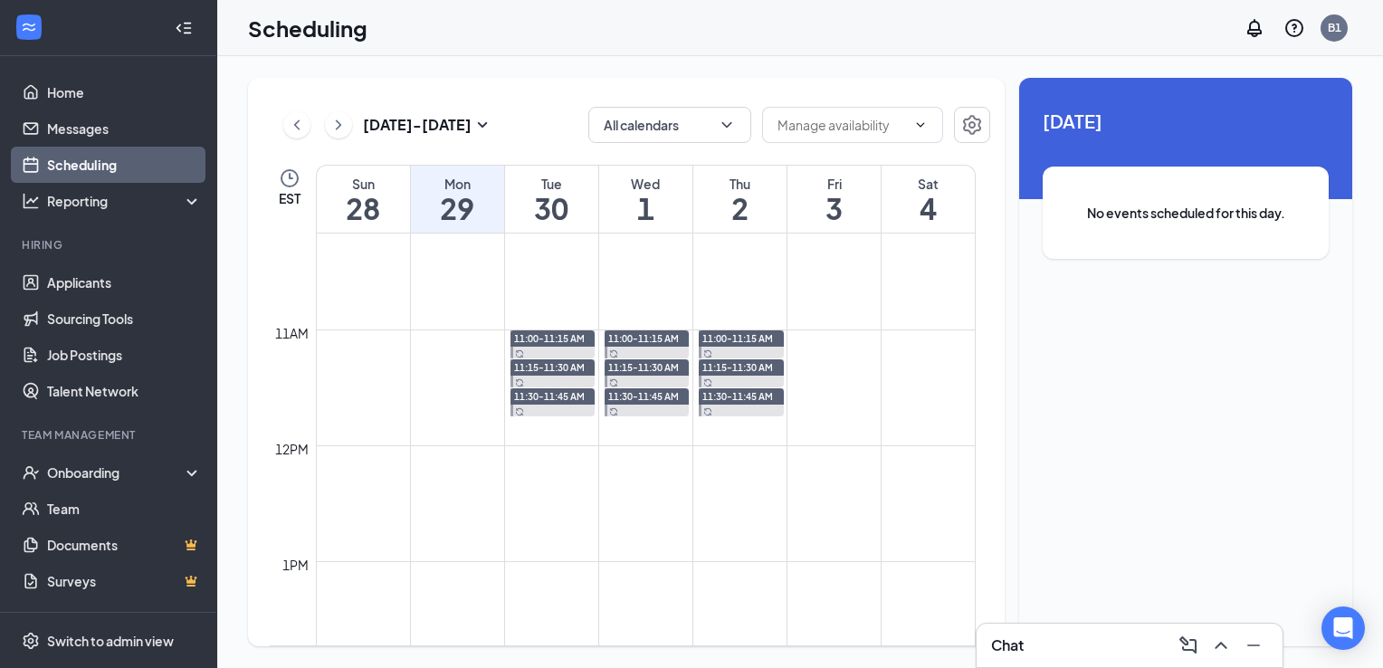
scroll to position [1162, 0]
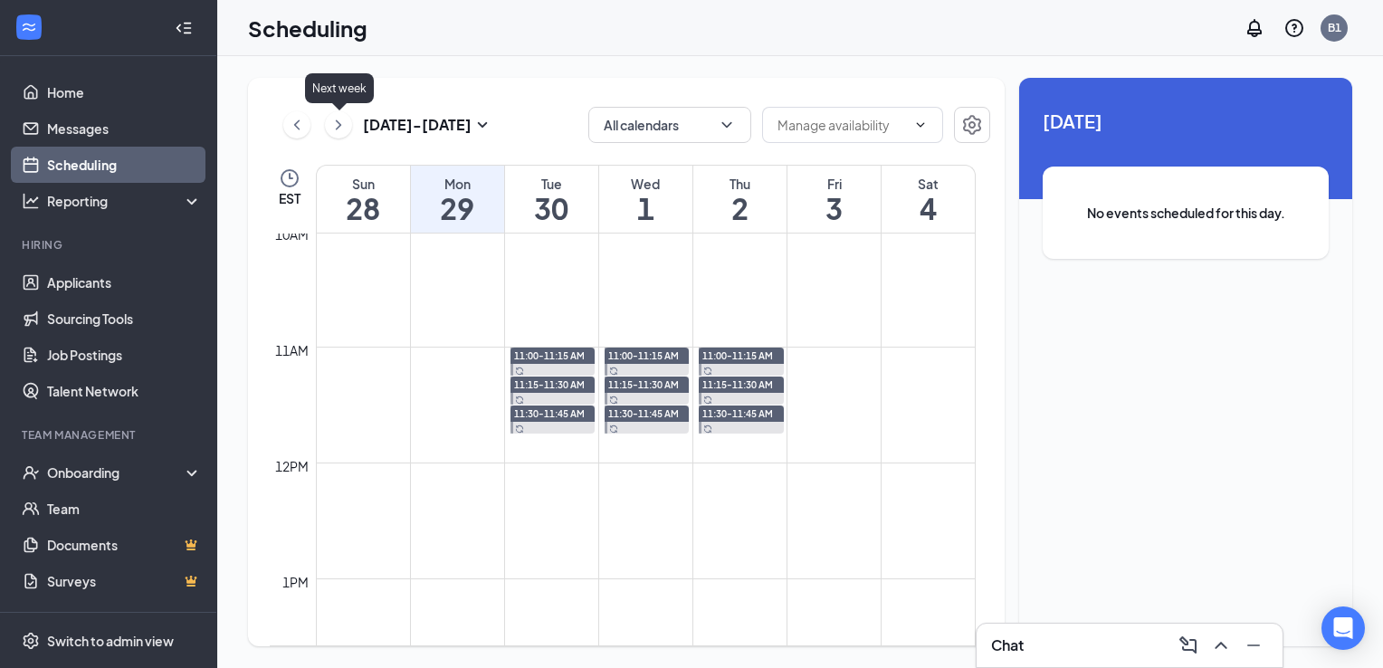
click at [337, 123] on icon "ChevronRight" at bounding box center [339, 125] width 18 height 22
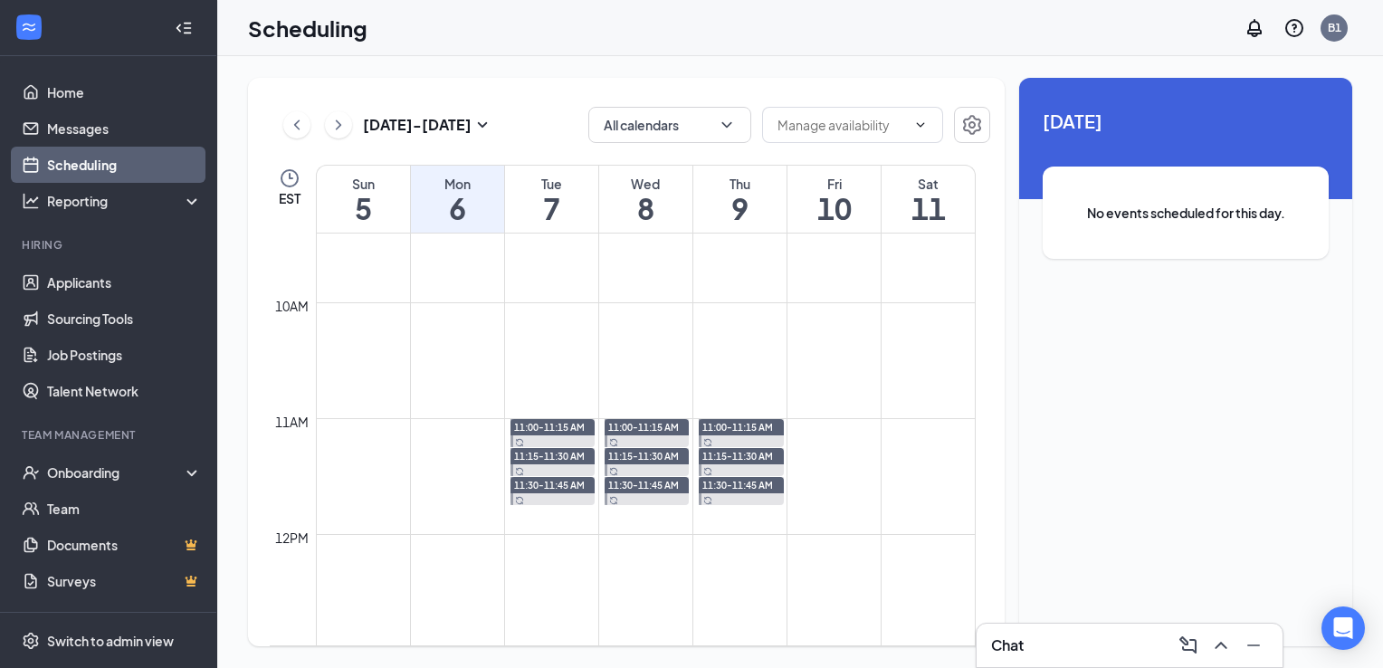
scroll to position [1071, 0]
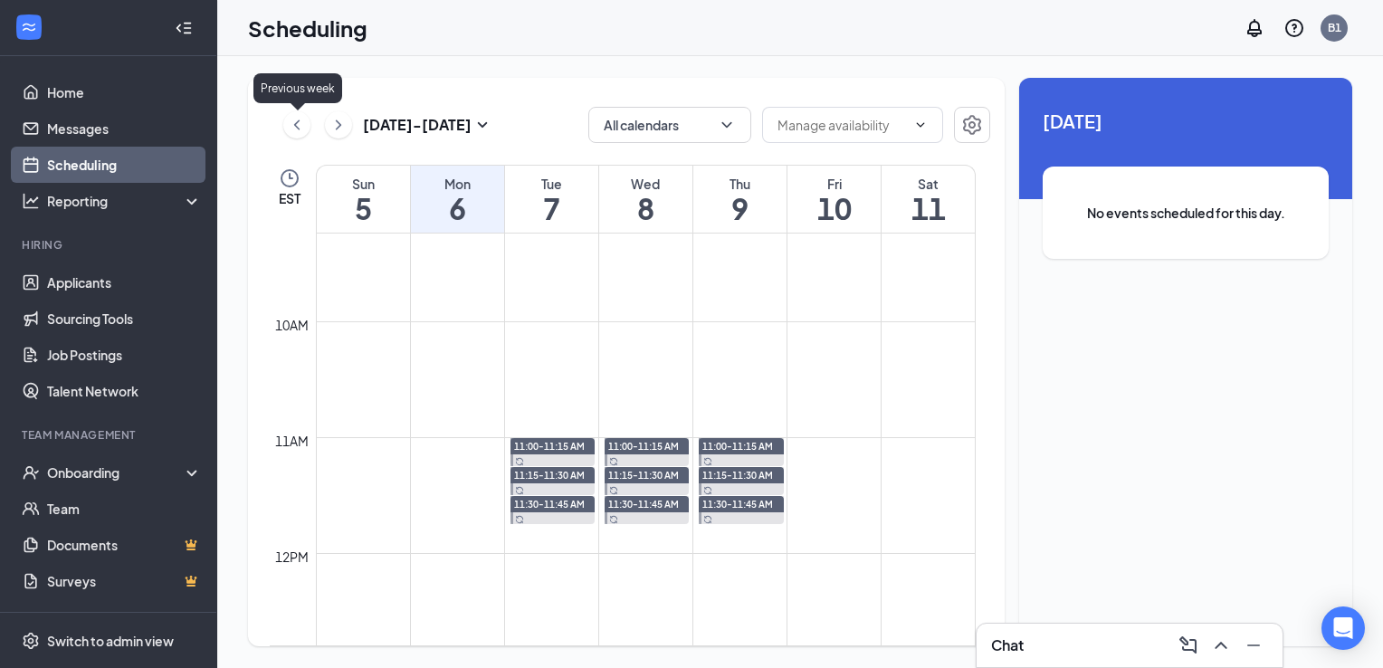
click at [302, 134] on icon "ChevronLeft" at bounding box center [297, 125] width 18 height 22
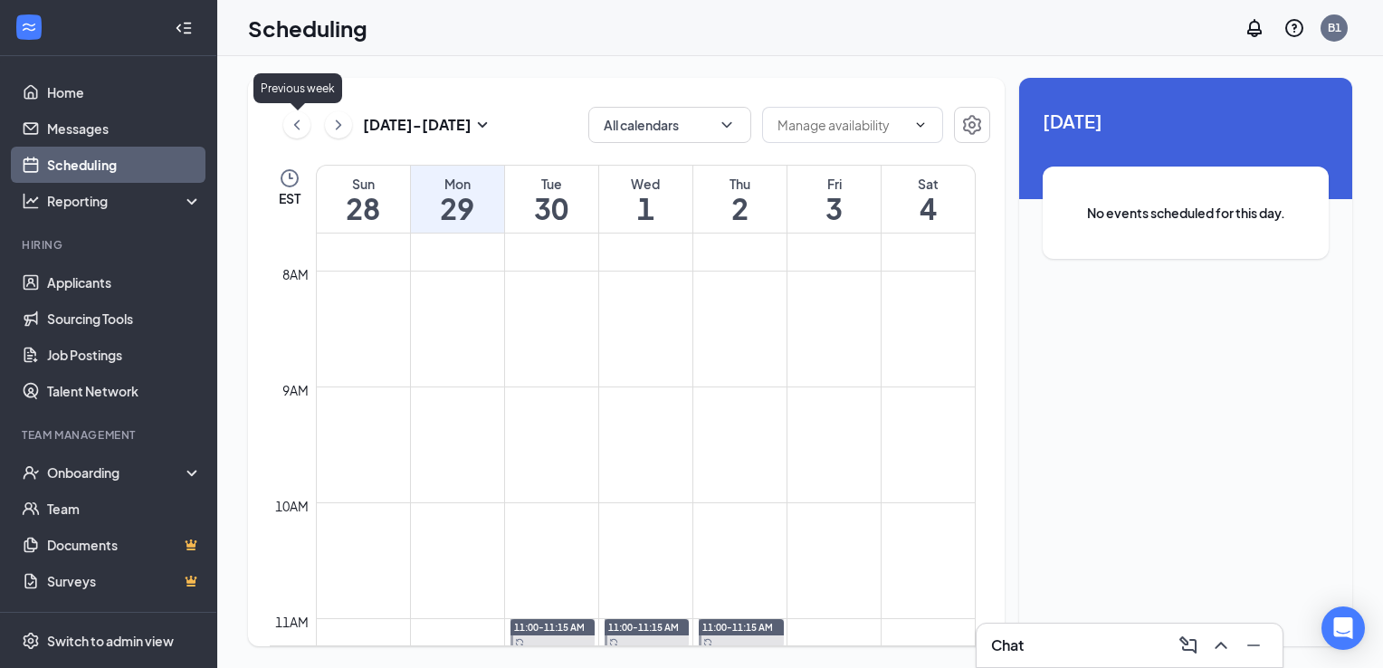
click at [302, 134] on icon "ChevronLeft" at bounding box center [297, 125] width 18 height 22
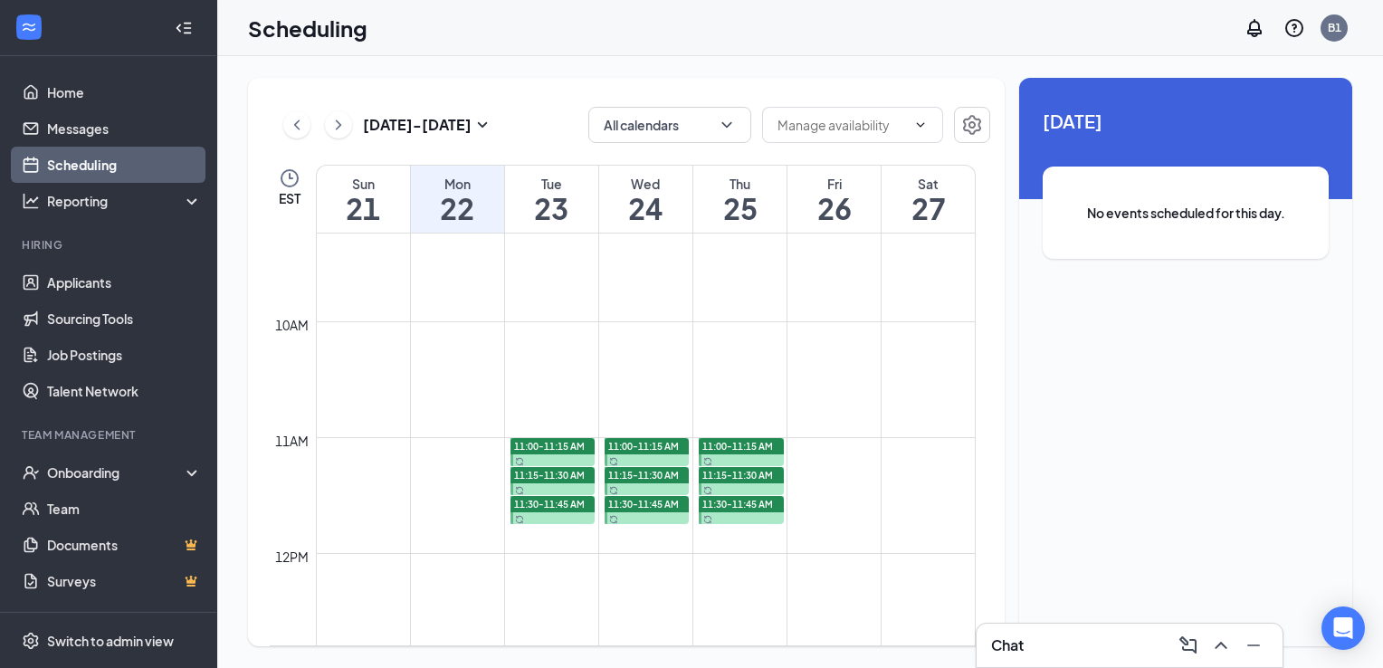
scroll to position [1162, 0]
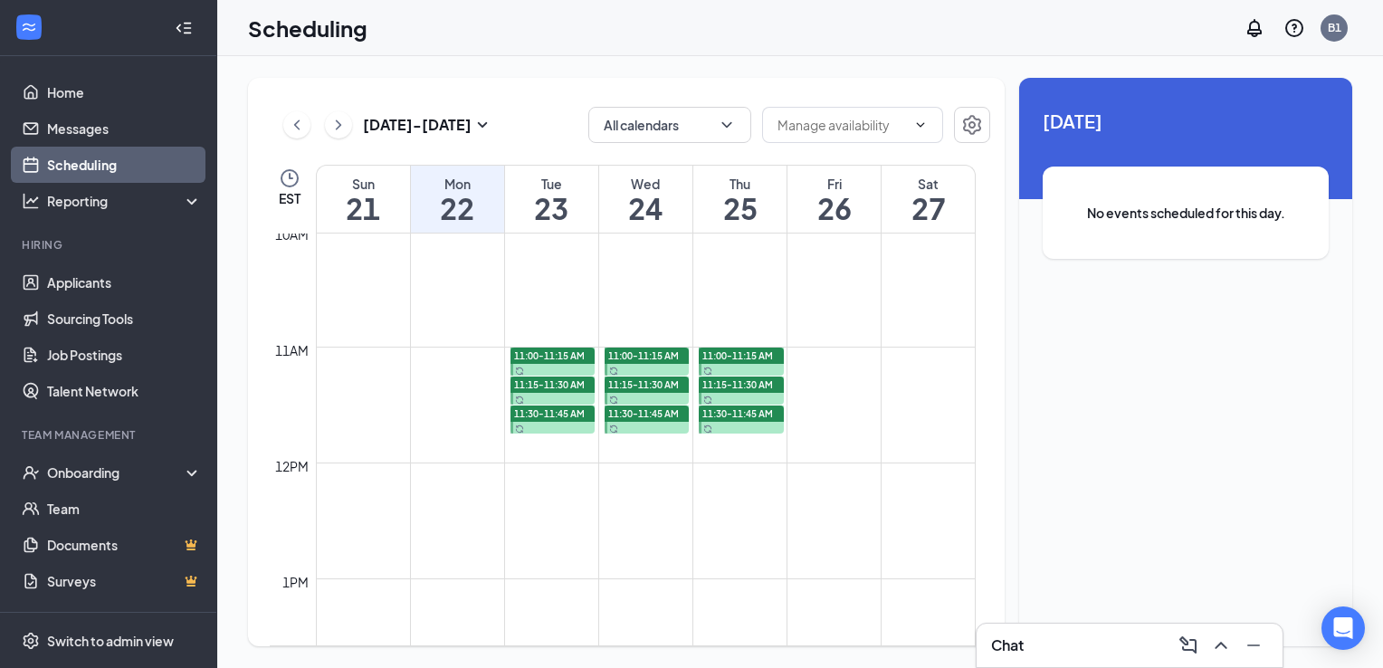
click at [310, 130] on div "[DATE] - [DATE]" at bounding box center [388, 125] width 210 height 36
click at [299, 128] on icon "ChevronLeft" at bounding box center [297, 125] width 18 height 22
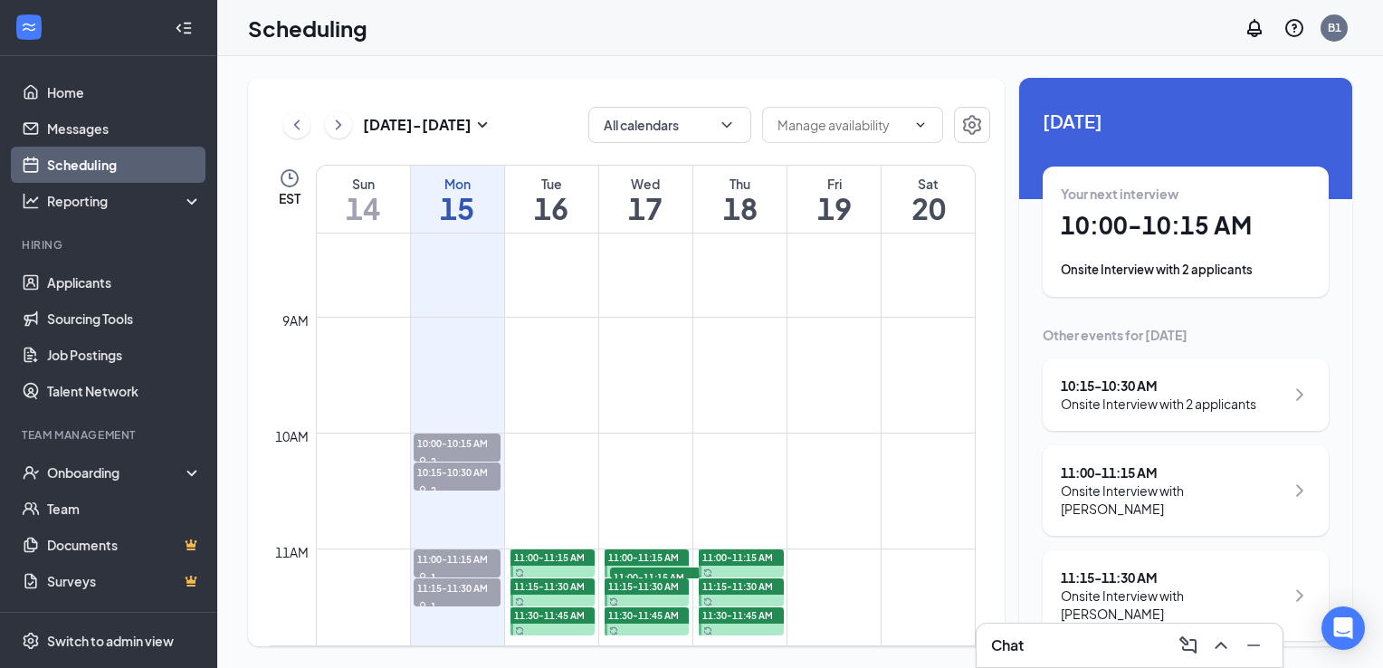
scroll to position [1162, 0]
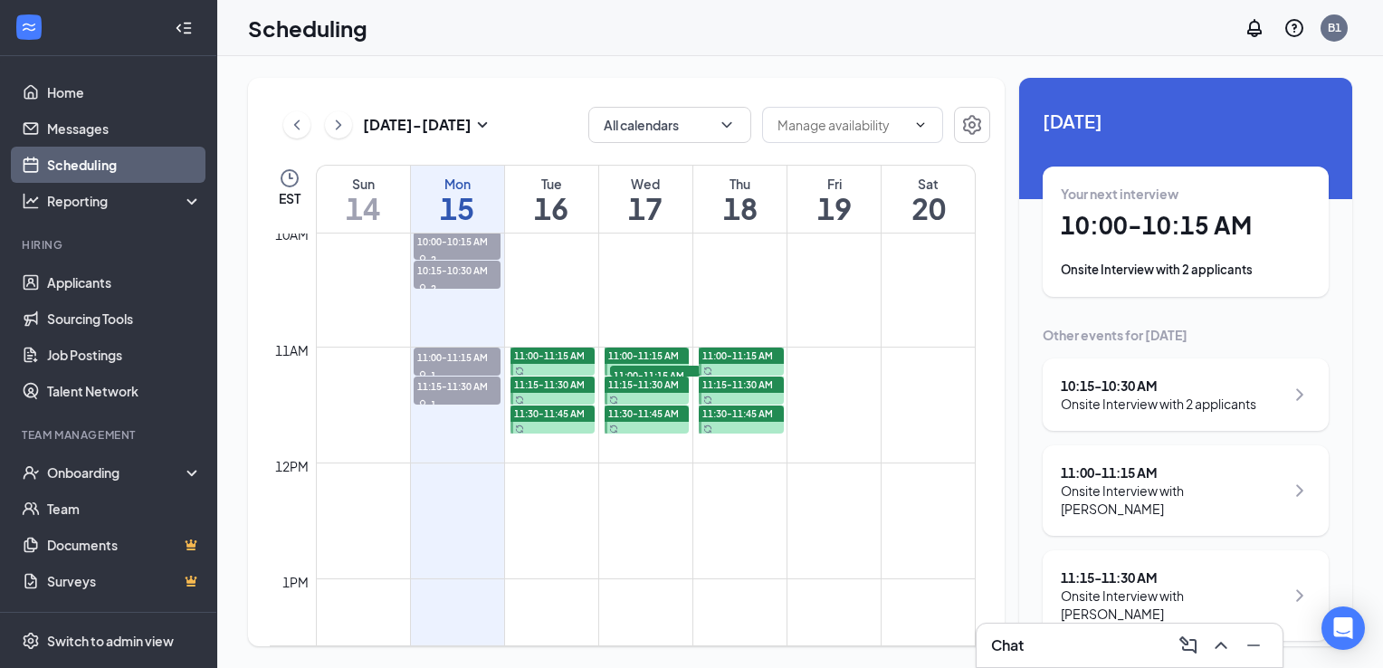
click at [350, 128] on button at bounding box center [338, 124] width 27 height 27
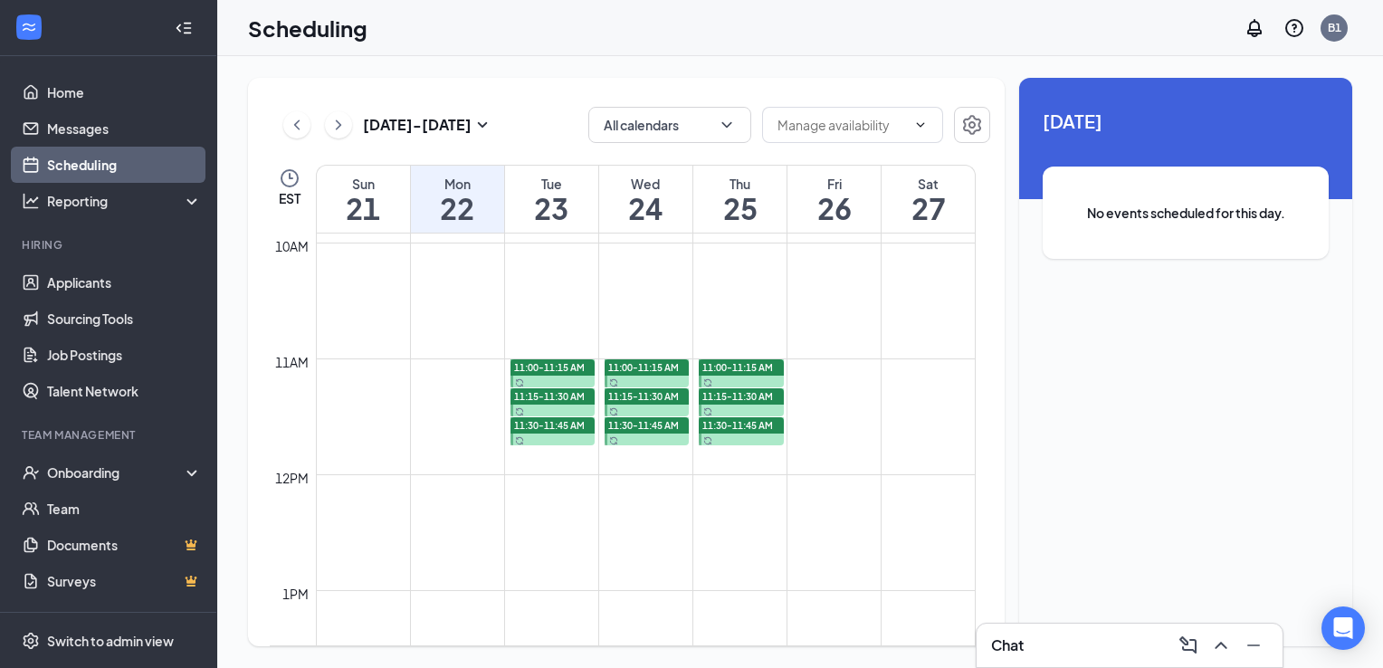
scroll to position [1162, 0]
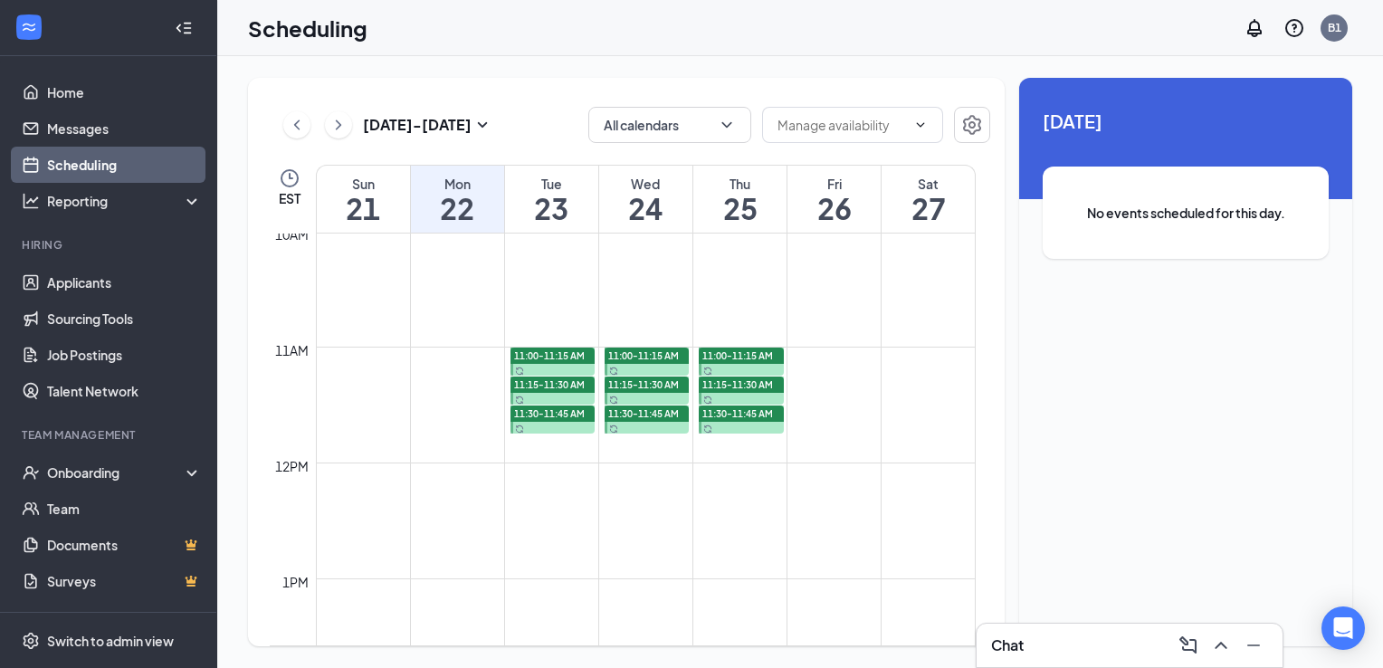
click at [527, 191] on div "Tue" at bounding box center [551, 184] width 93 height 18
click at [616, 206] on h1 "24" at bounding box center [645, 208] width 93 height 31
click at [725, 204] on h1 "25" at bounding box center [740, 208] width 93 height 31
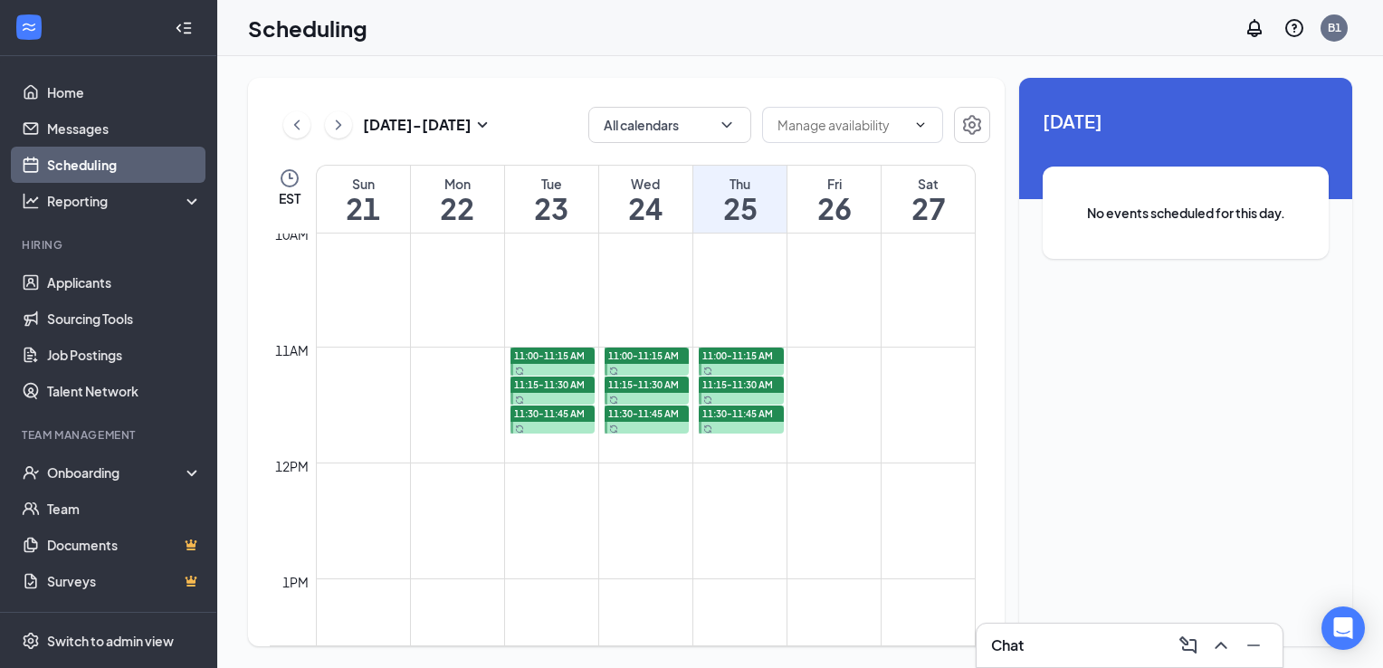
click at [538, 350] on span "11:00-11:15 AM" at bounding box center [549, 355] width 71 height 13
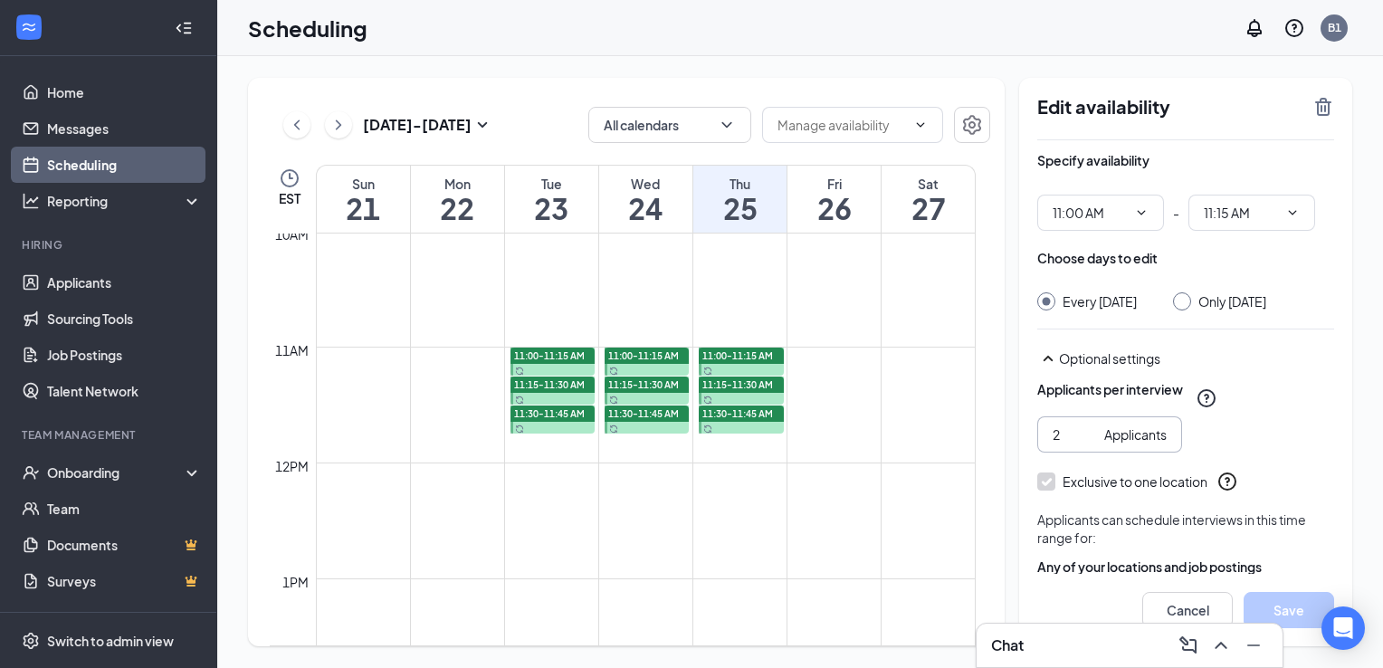
type input "2"
click at [1088, 445] on input "2" at bounding box center [1075, 435] width 44 height 20
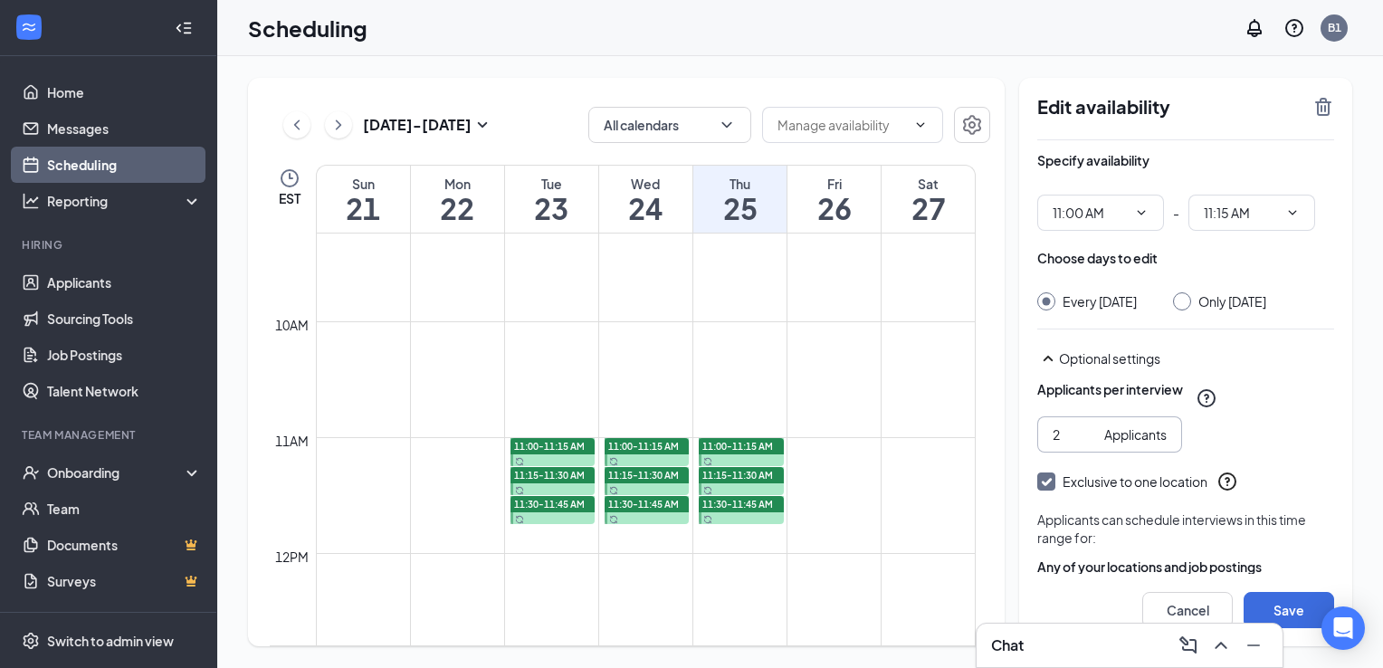
click at [583, 365] on td at bounding box center [646, 364] width 660 height 29
click at [1185, 609] on button "Cancel" at bounding box center [1188, 610] width 91 height 36
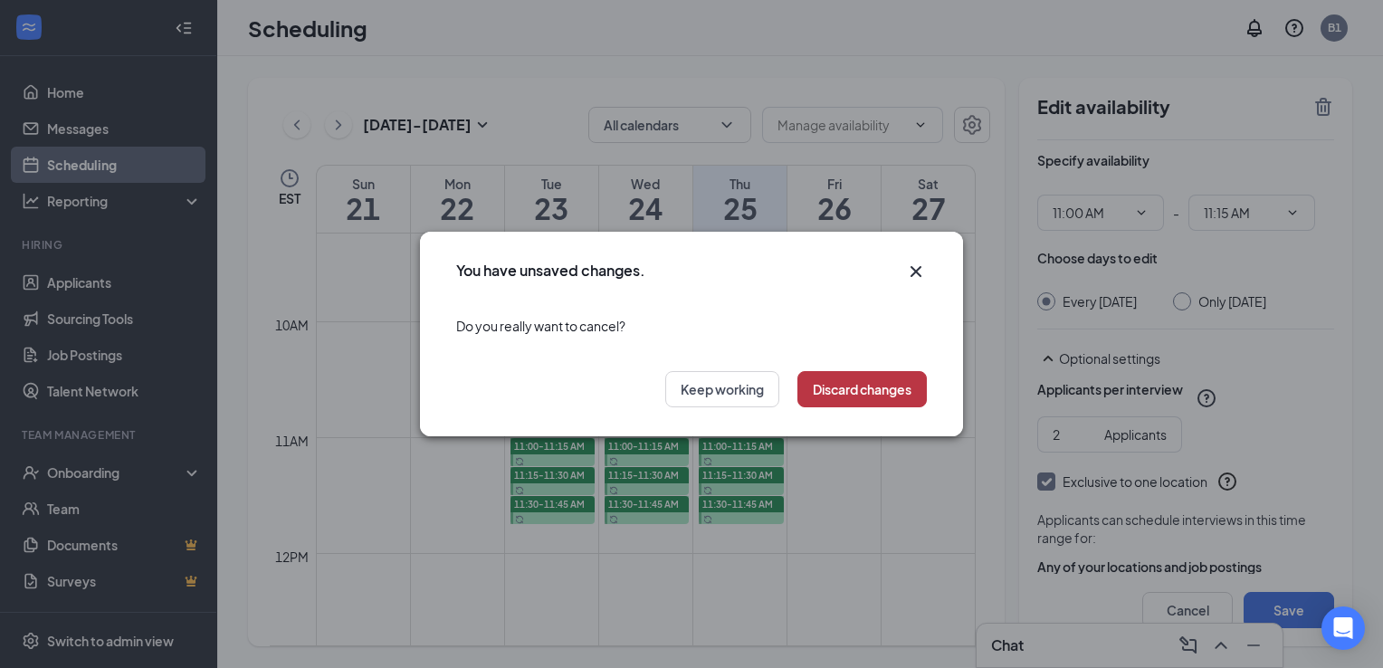
click at [856, 396] on button "Discard changes" at bounding box center [862, 389] width 129 height 36
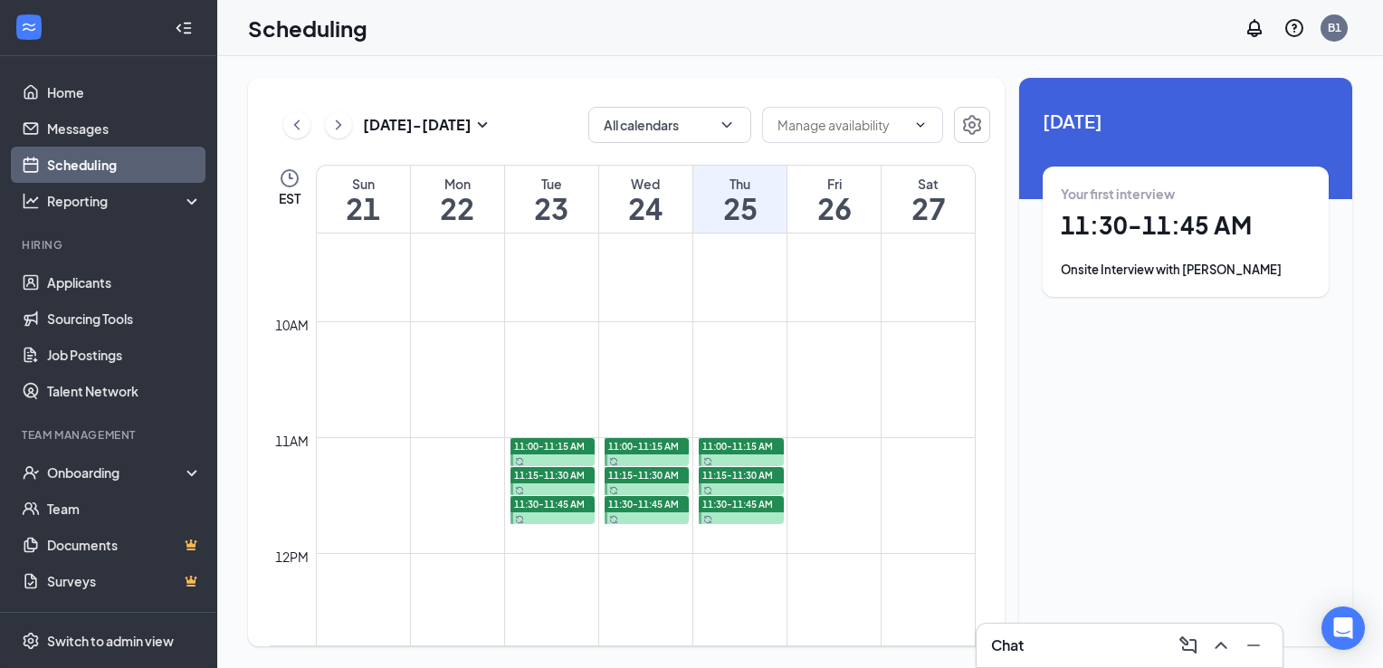
click at [536, 443] on span "11:00-11:15 AM" at bounding box center [549, 446] width 71 height 13
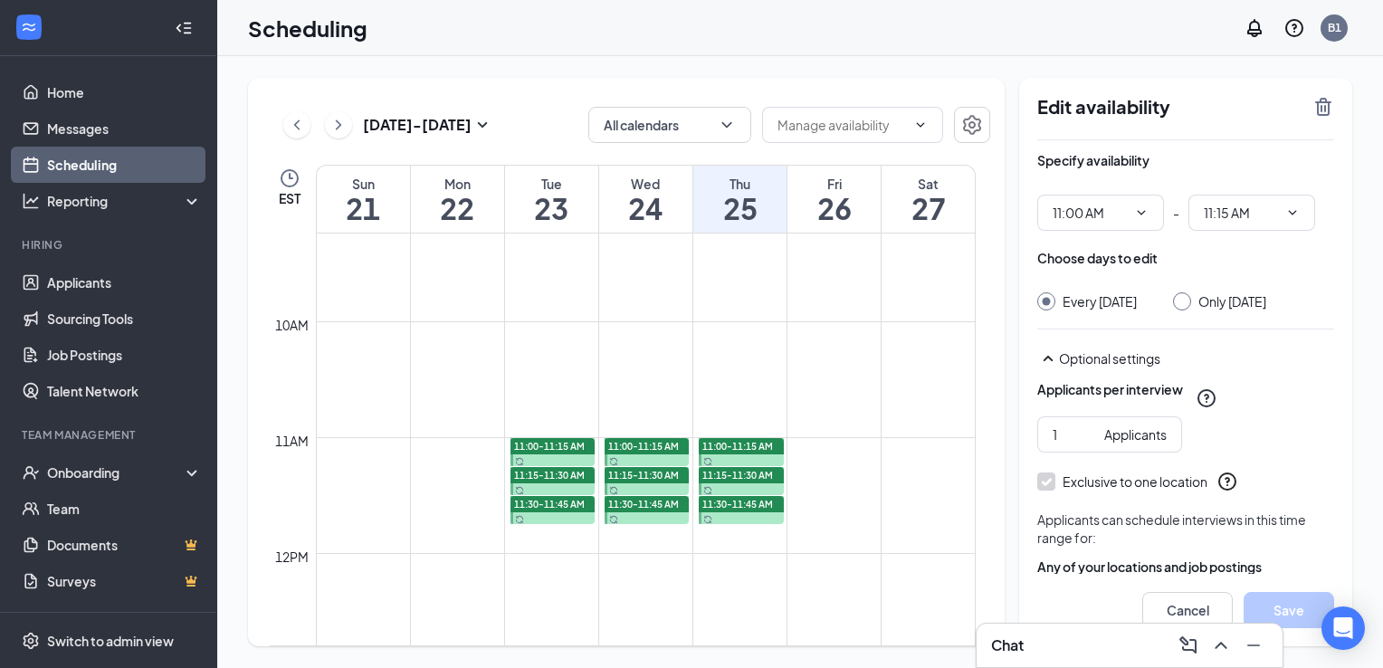
click at [540, 470] on span "11:15-11:30 AM" at bounding box center [549, 475] width 71 height 13
click at [543, 506] on span "11:30-11:45 AM" at bounding box center [549, 504] width 71 height 13
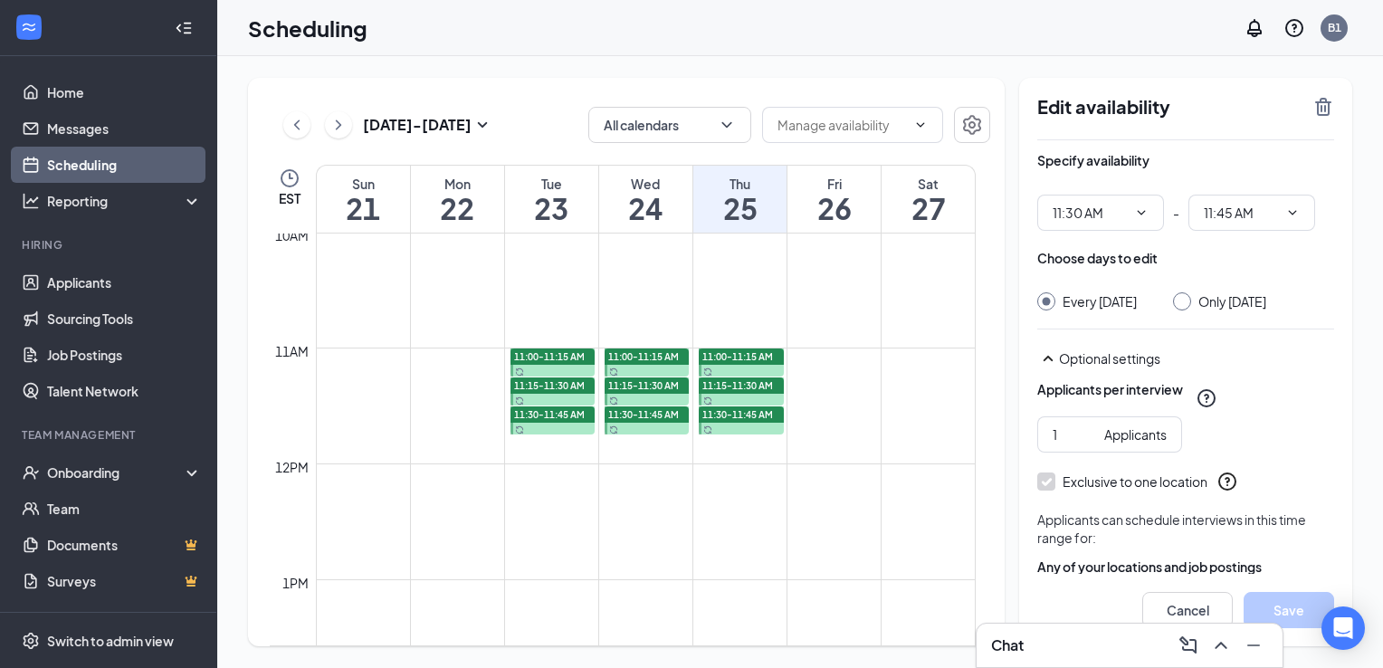
scroll to position [1162, 0]
click at [71, 168] on link "Scheduling" at bounding box center [124, 165] width 155 height 36
click at [56, 96] on link "Home" at bounding box center [124, 92] width 155 height 36
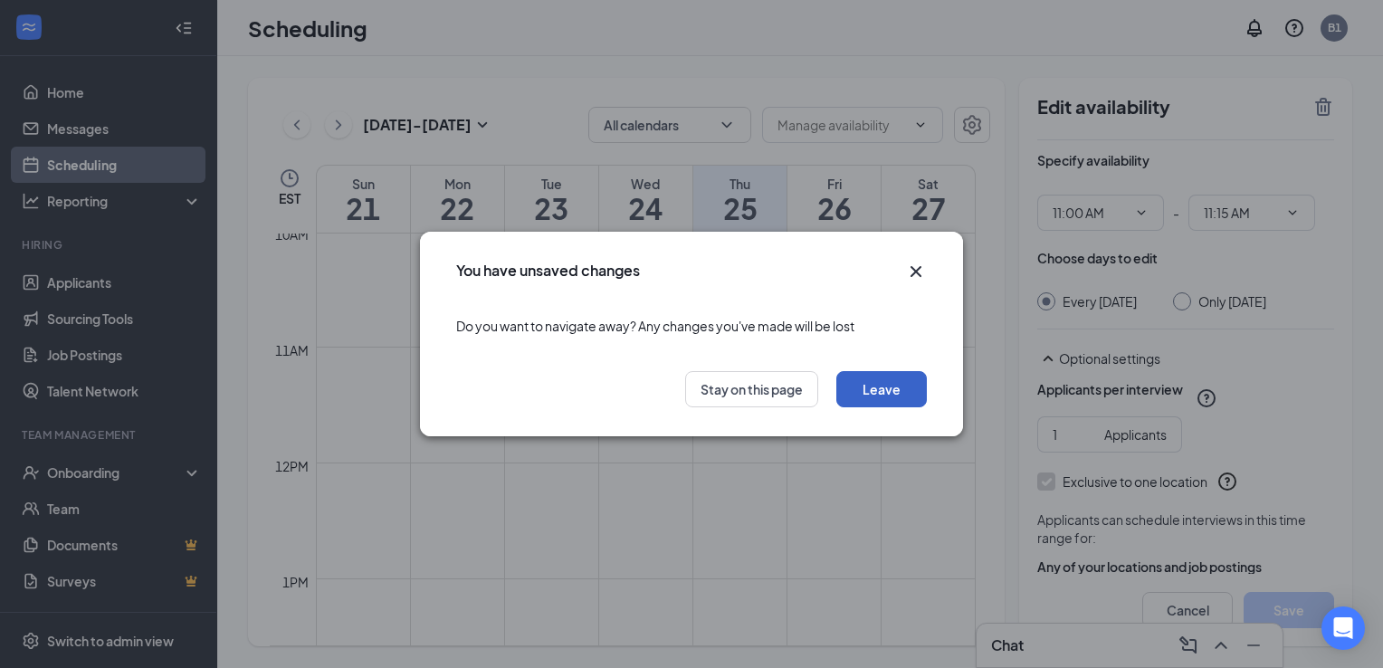
click at [893, 395] on button "Leave" at bounding box center [882, 389] width 91 height 36
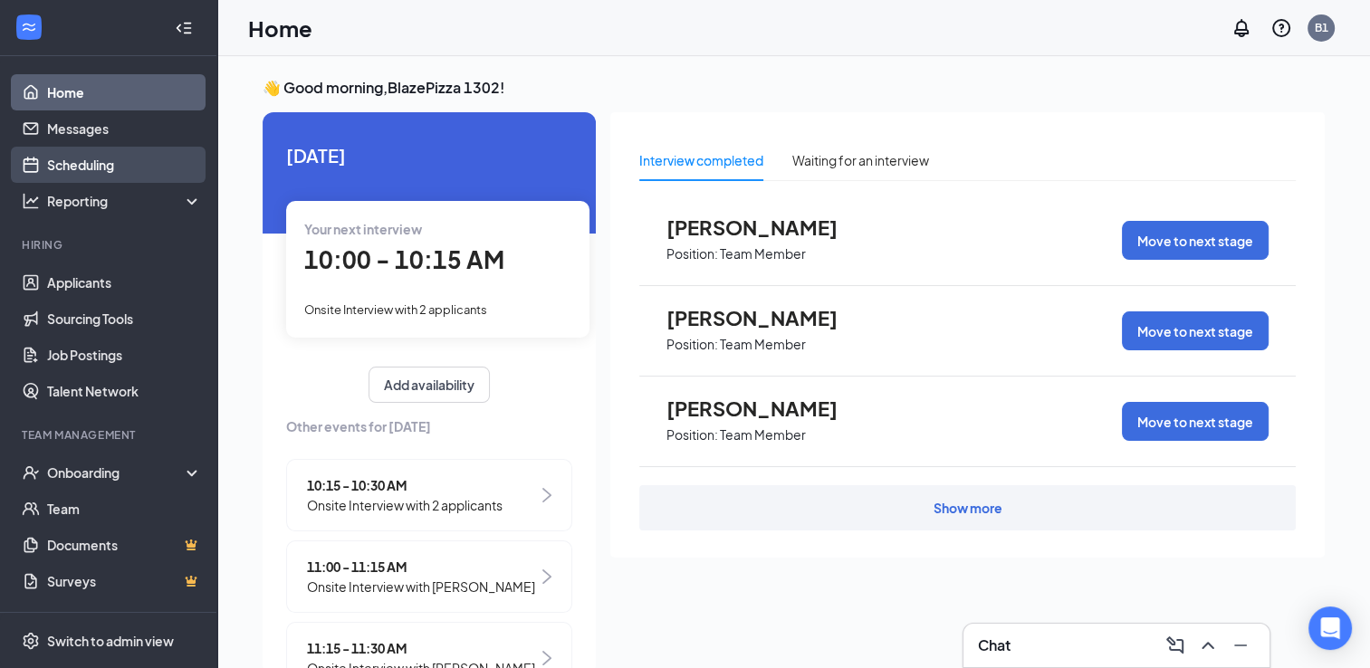
click at [67, 173] on link "Scheduling" at bounding box center [124, 165] width 155 height 36
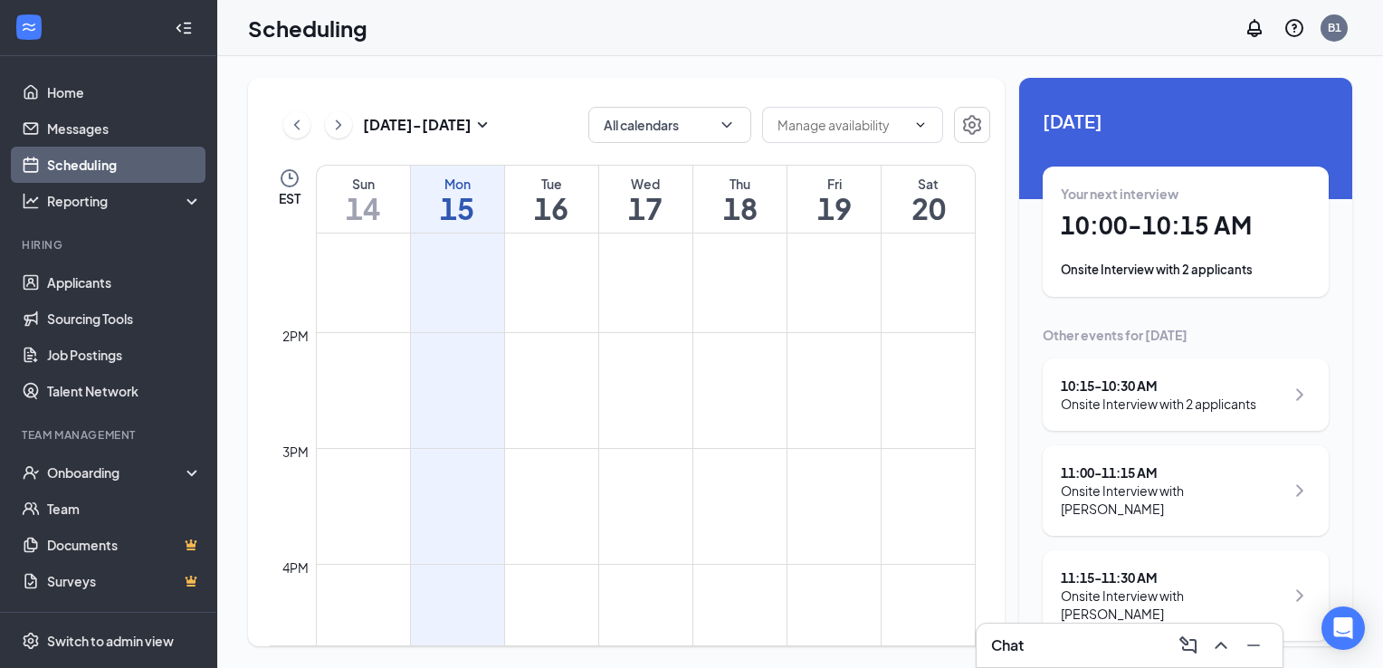
scroll to position [1162, 0]
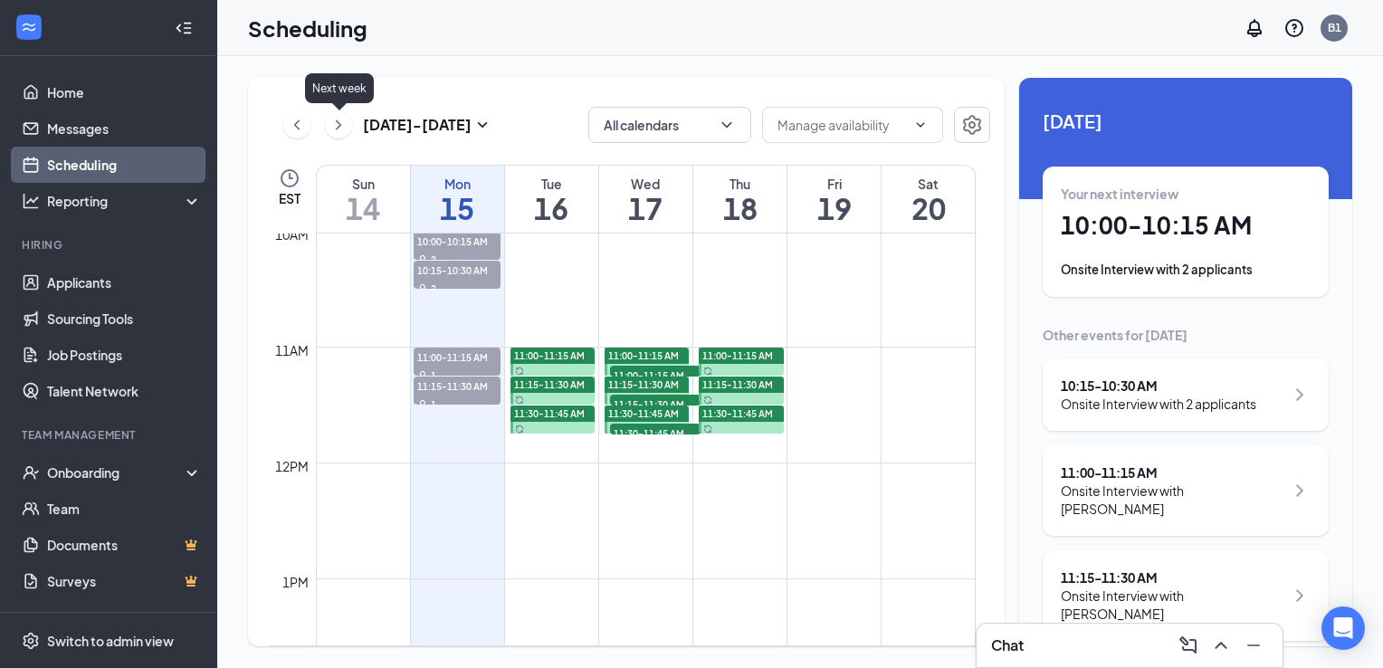
click at [330, 130] on icon "ChevronRight" at bounding box center [339, 125] width 18 height 22
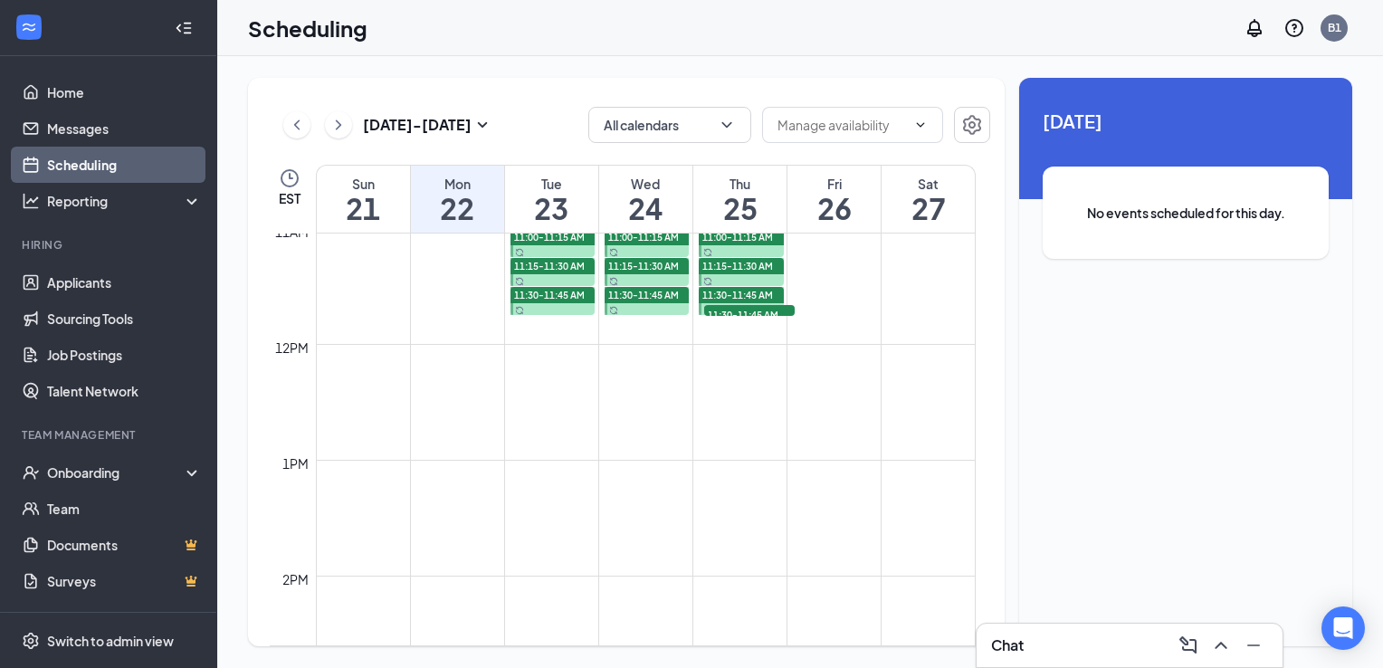
scroll to position [1252, 0]
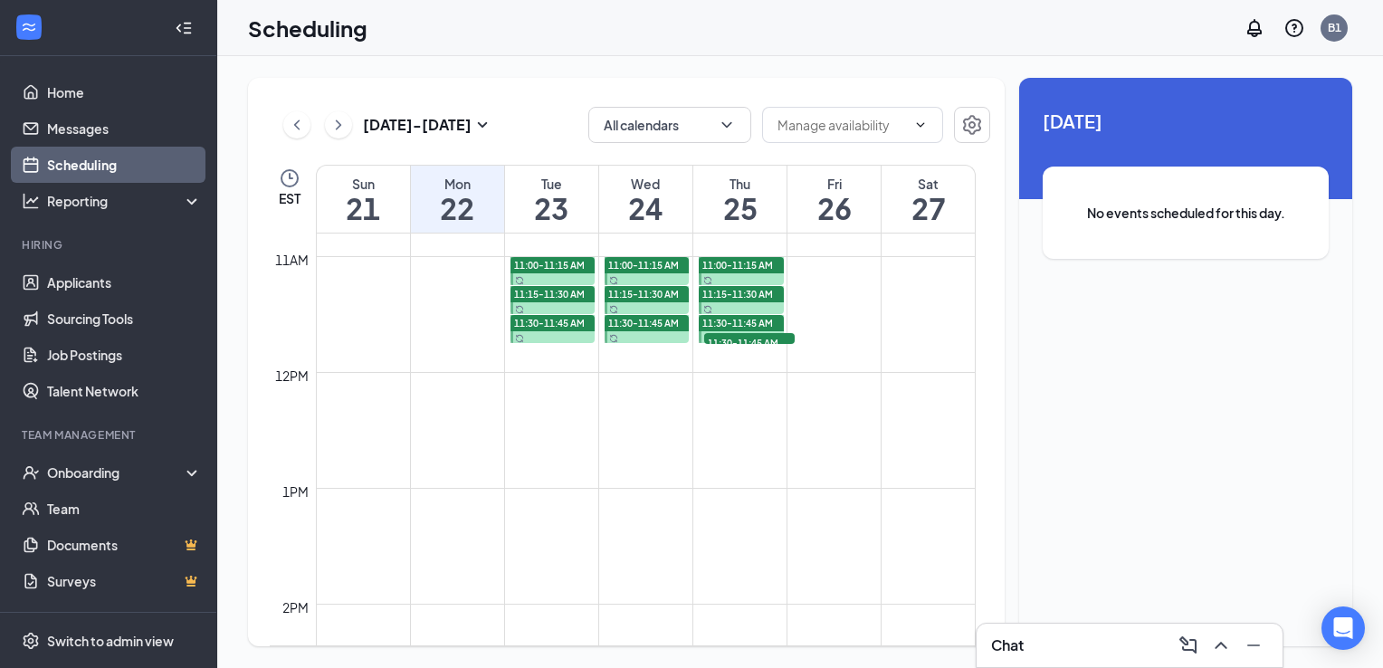
click at [731, 340] on span "11:30-11:45 AM" at bounding box center [749, 342] width 91 height 18
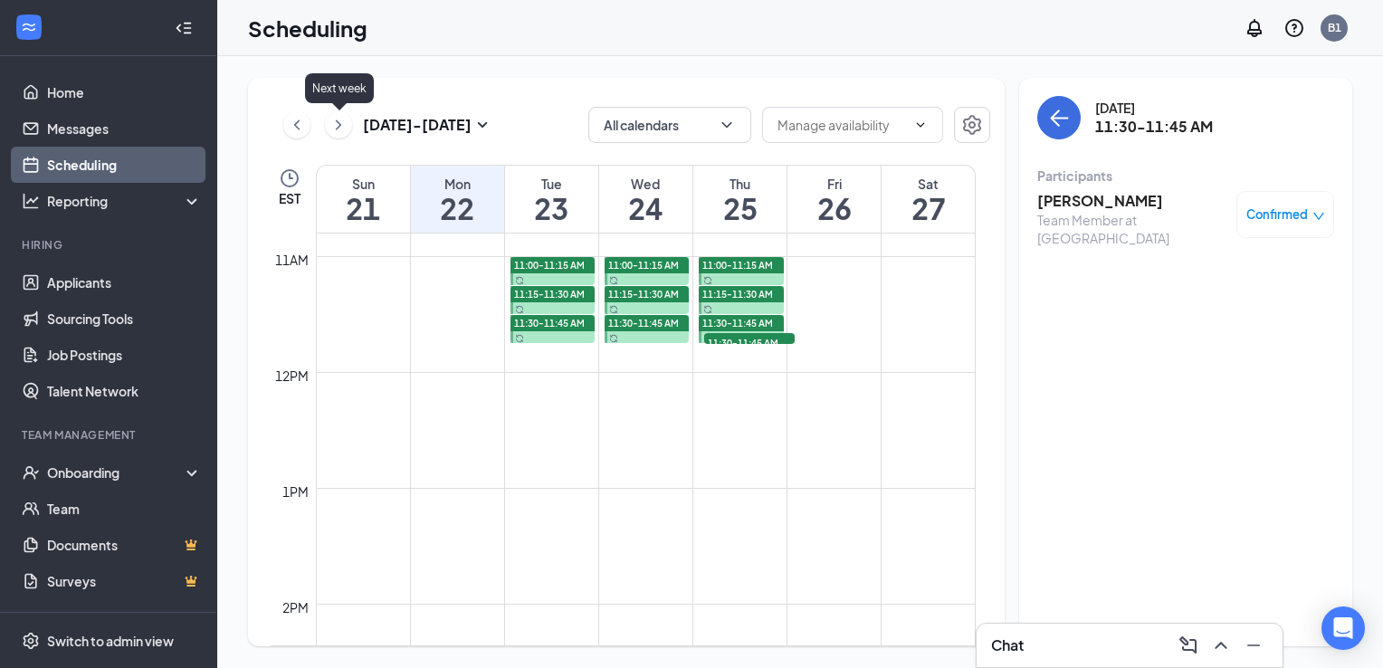
click at [336, 125] on icon "ChevronRight" at bounding box center [339, 125] width 18 height 22
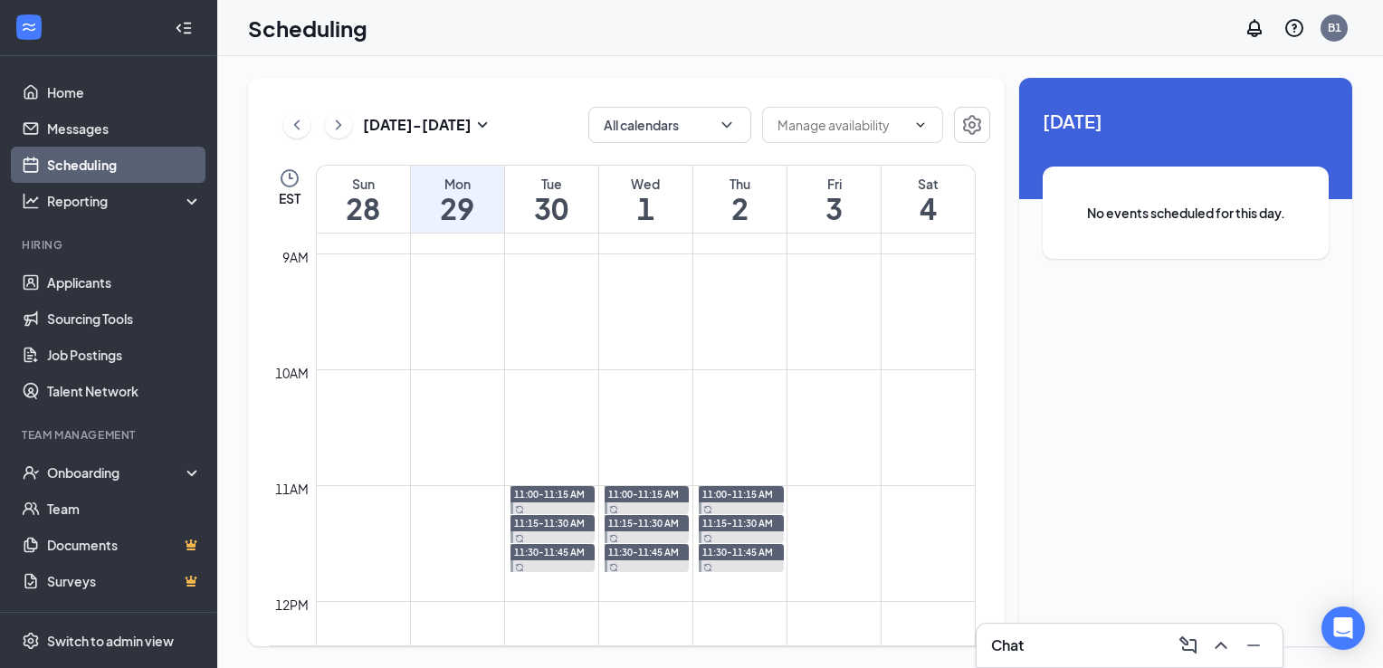
scroll to position [981, 0]
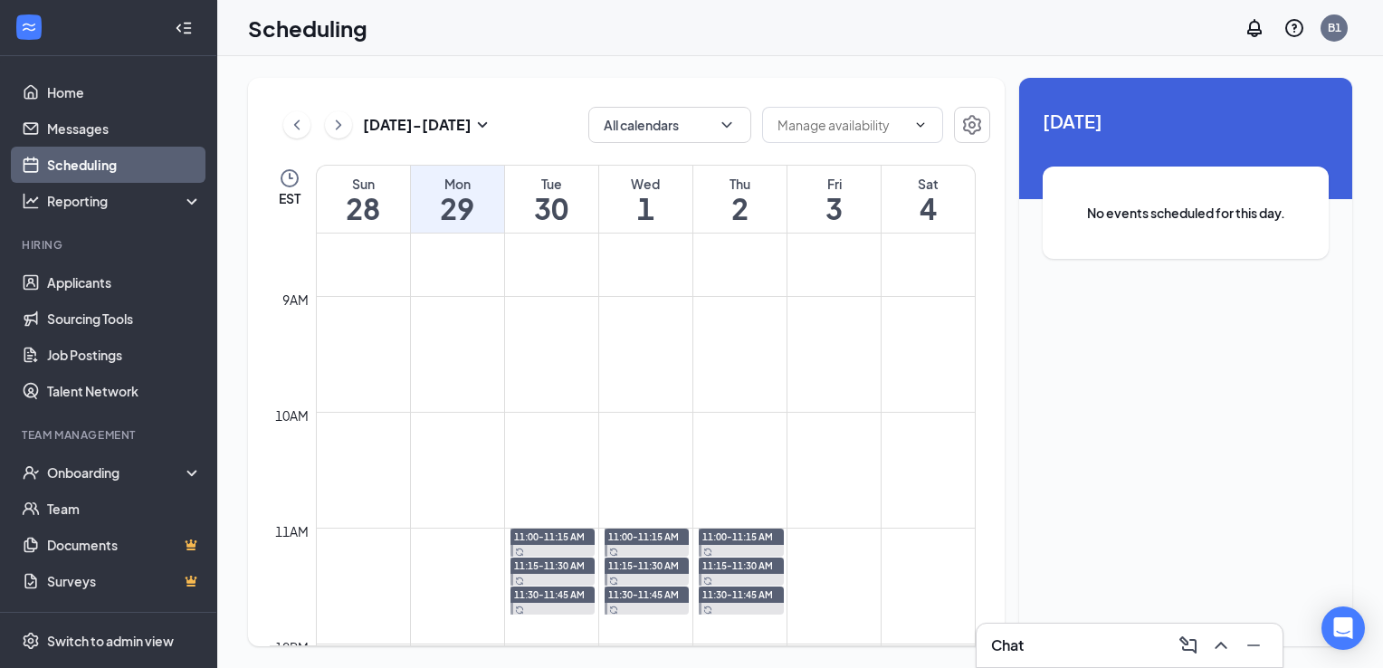
click at [294, 119] on icon "ChevronLeft" at bounding box center [297, 125] width 18 height 22
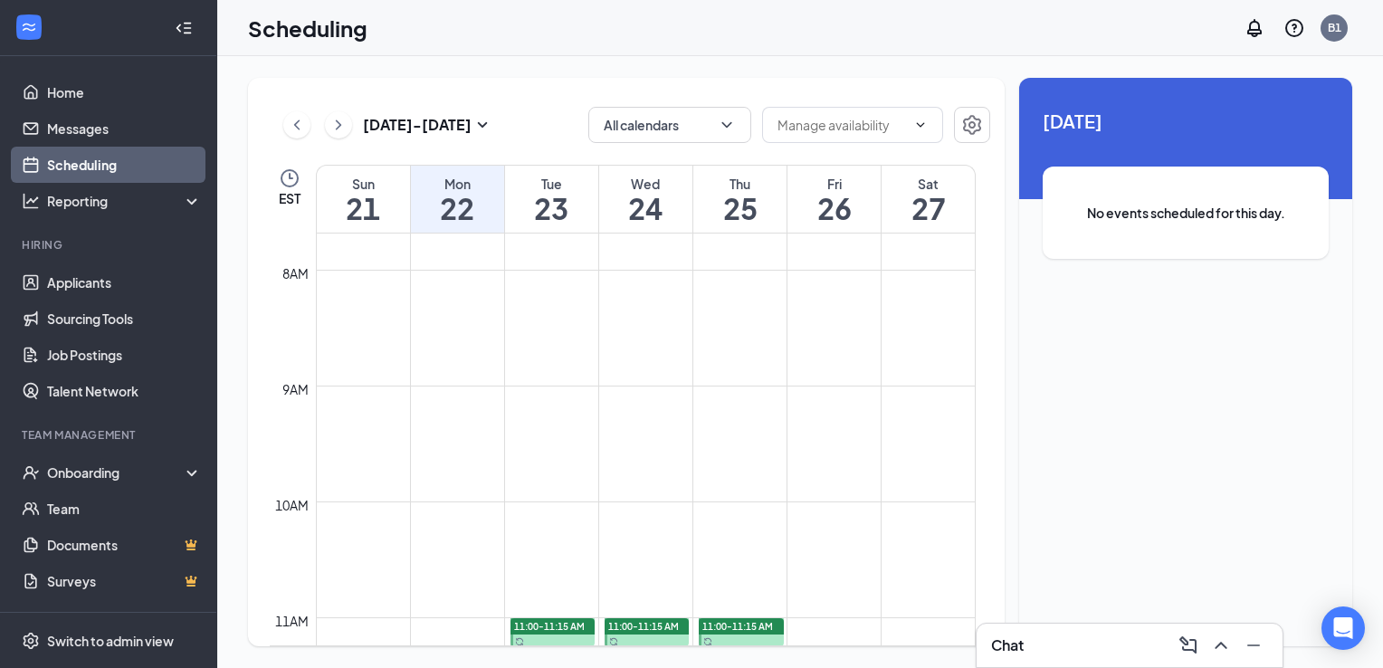
scroll to position [890, 0]
click at [289, 122] on icon "ChevronLeft" at bounding box center [297, 125] width 18 height 22
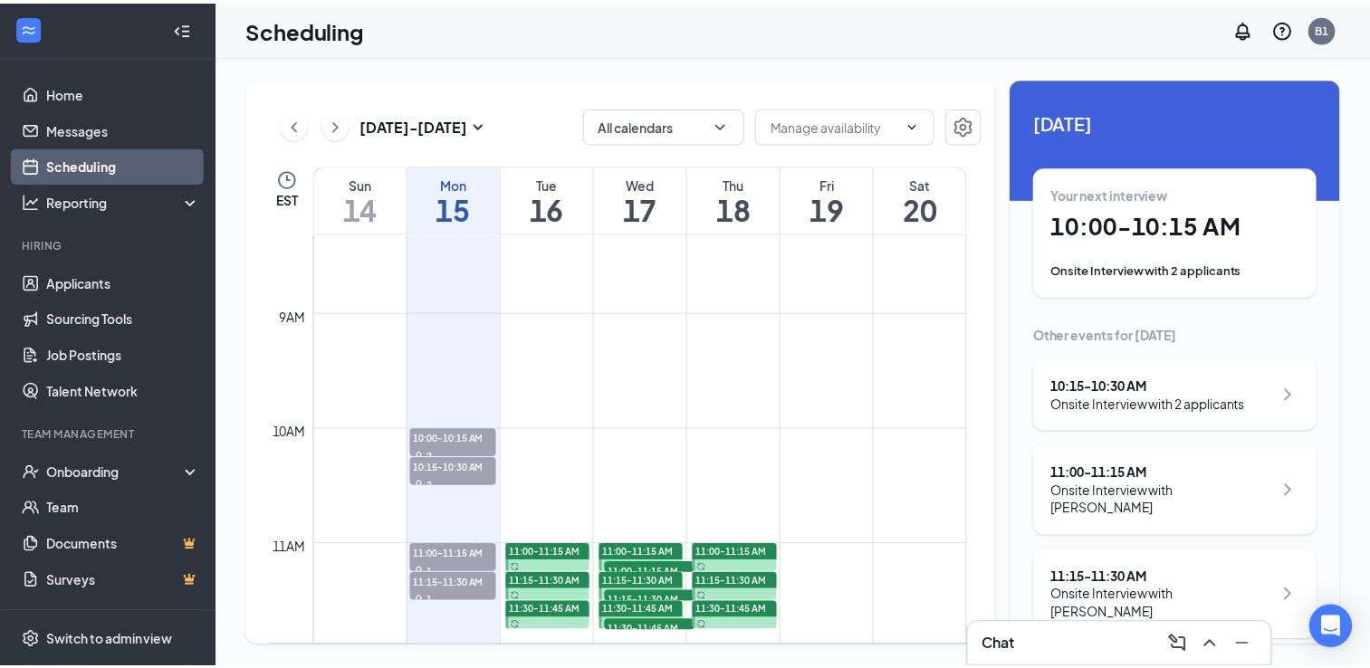
scroll to position [1162, 0]
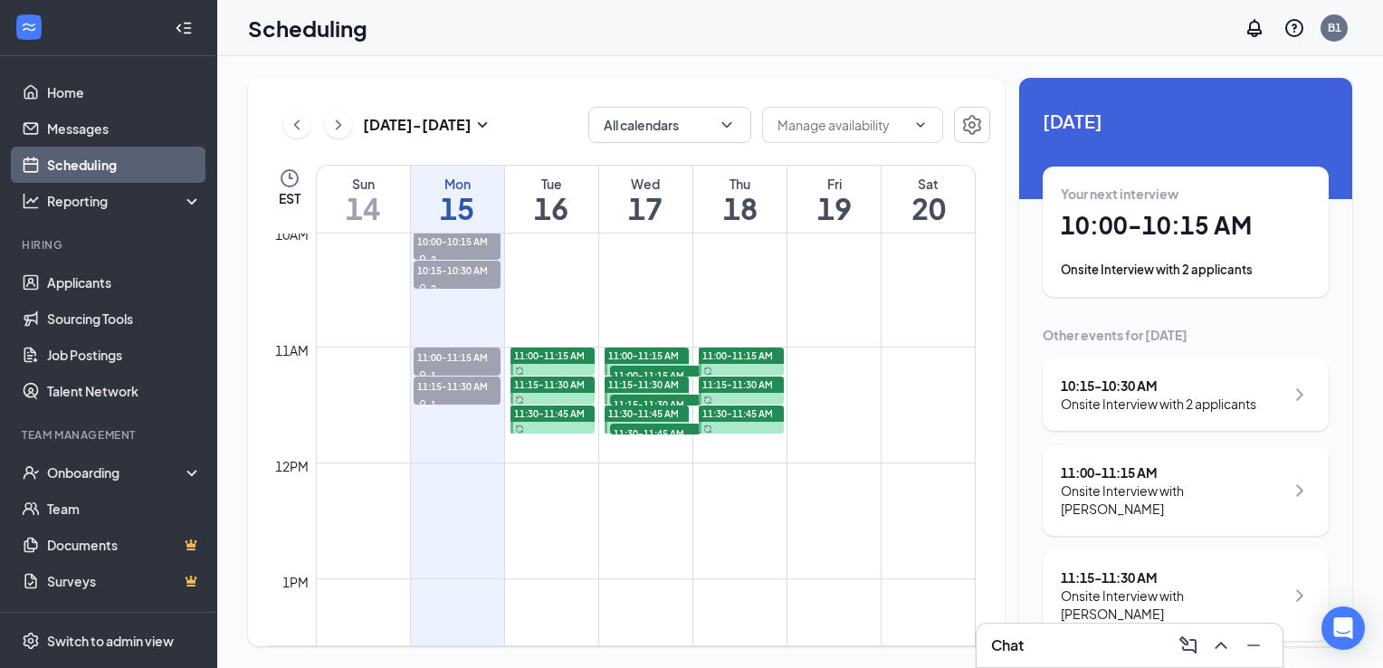
click at [655, 372] on span "11:00-11:15 AM" at bounding box center [655, 375] width 91 height 18
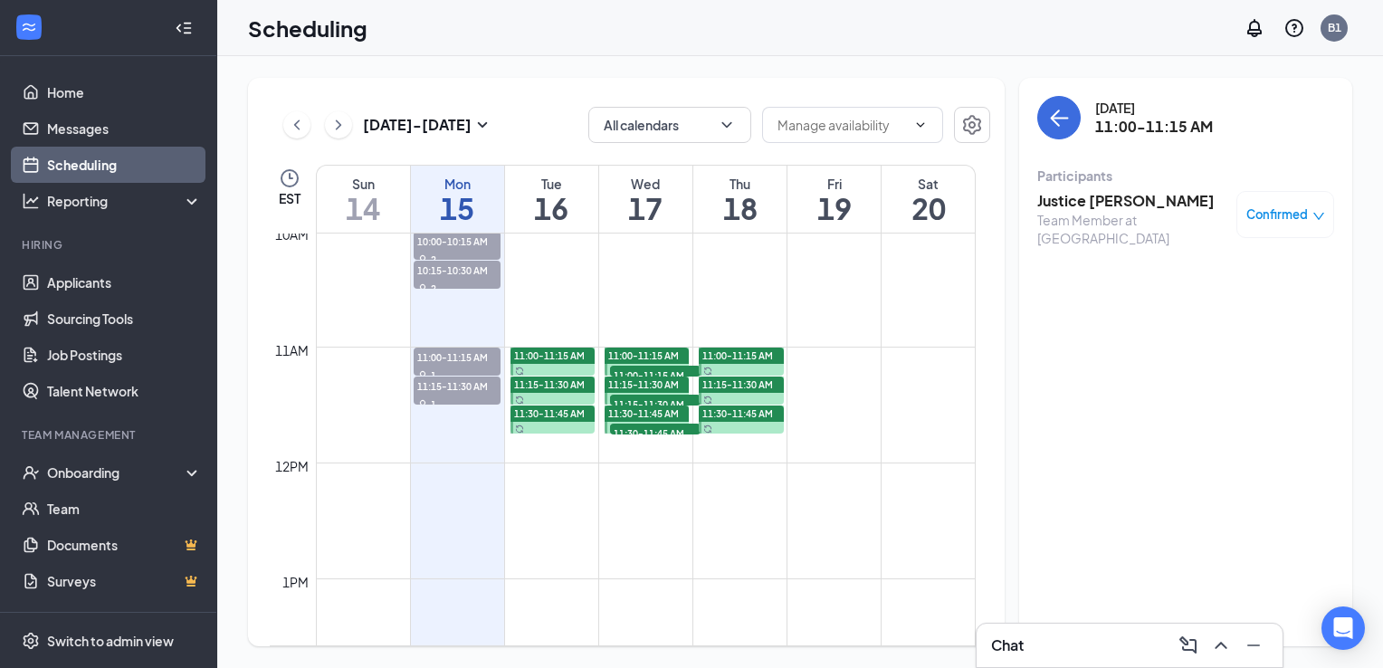
click at [635, 401] on span "11:15-11:30 AM" at bounding box center [655, 404] width 91 height 18
click at [627, 428] on span "11:30-11:45 AM" at bounding box center [655, 433] width 91 height 18
click at [94, 89] on link "Home" at bounding box center [124, 92] width 155 height 36
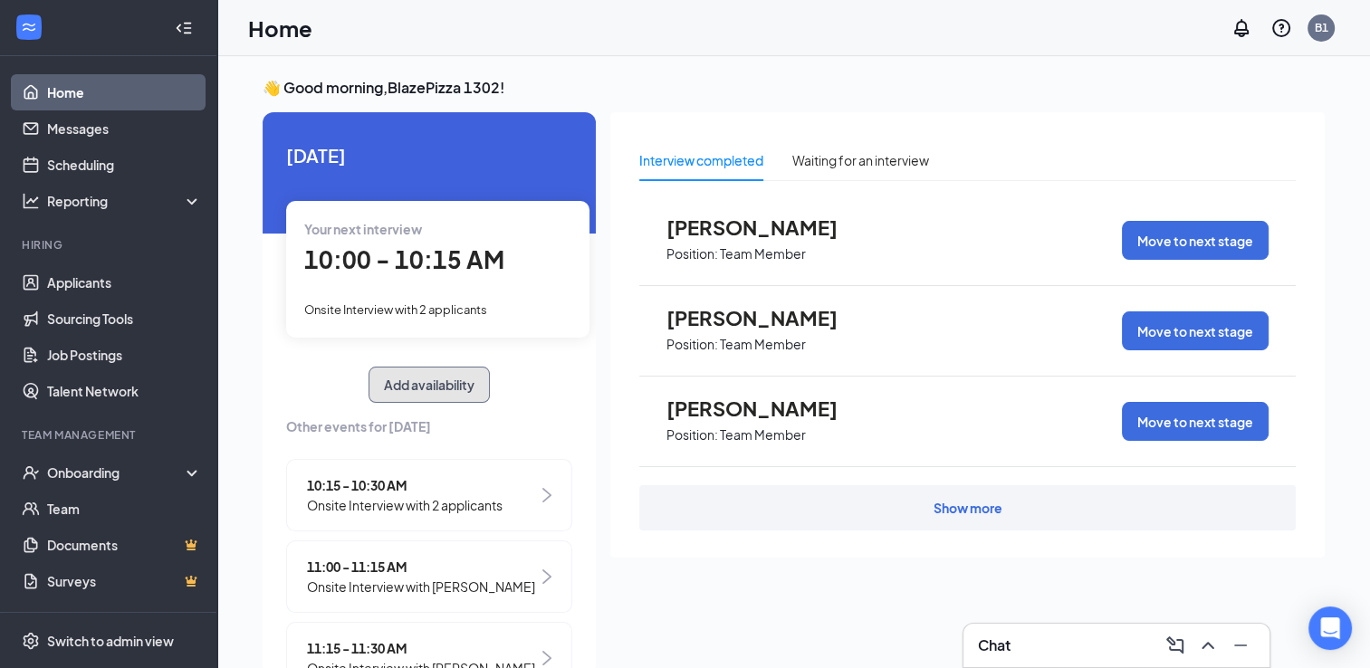
click at [395, 383] on button "Add availability" at bounding box center [428, 385] width 121 height 36
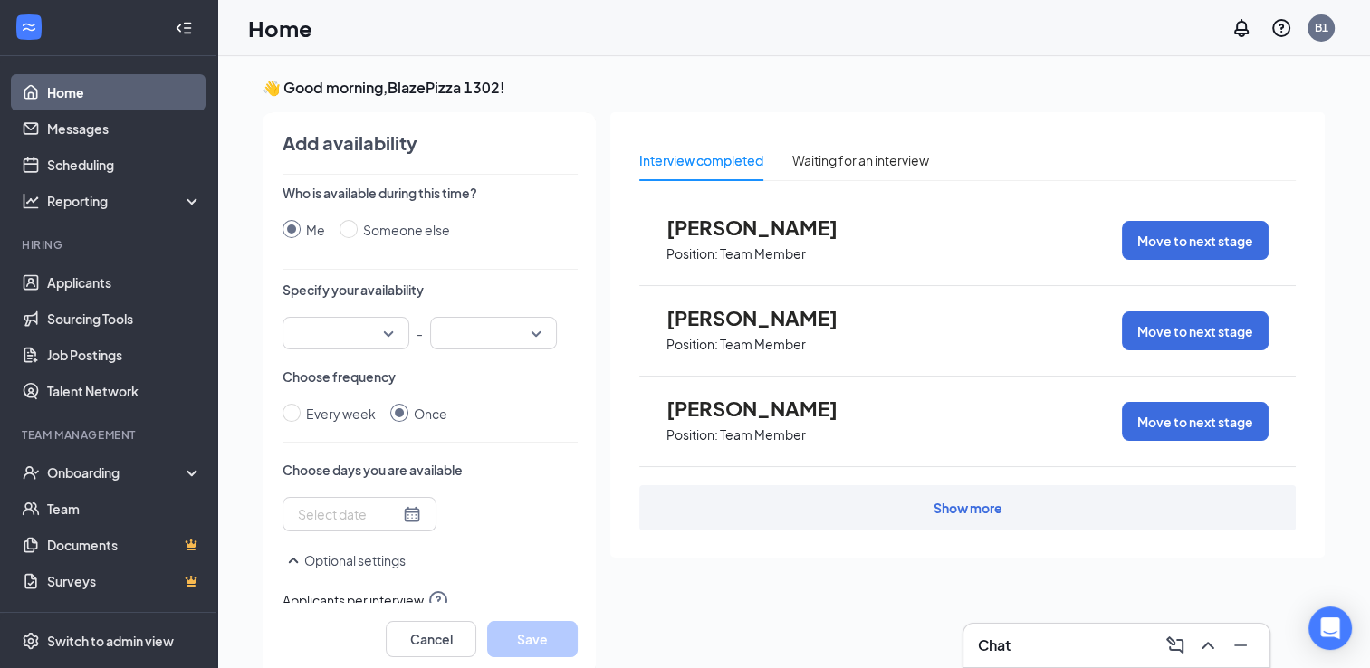
scroll to position [7, 0]
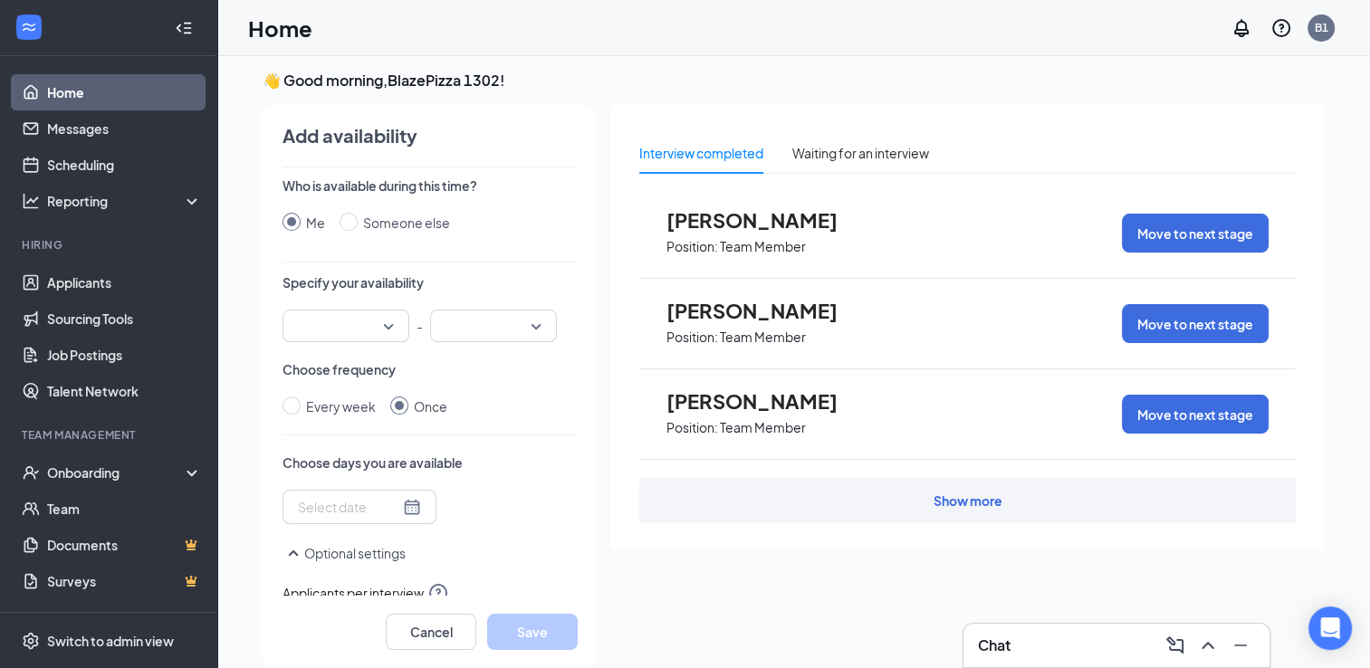
click at [373, 328] on div at bounding box center [345, 326] width 127 height 33
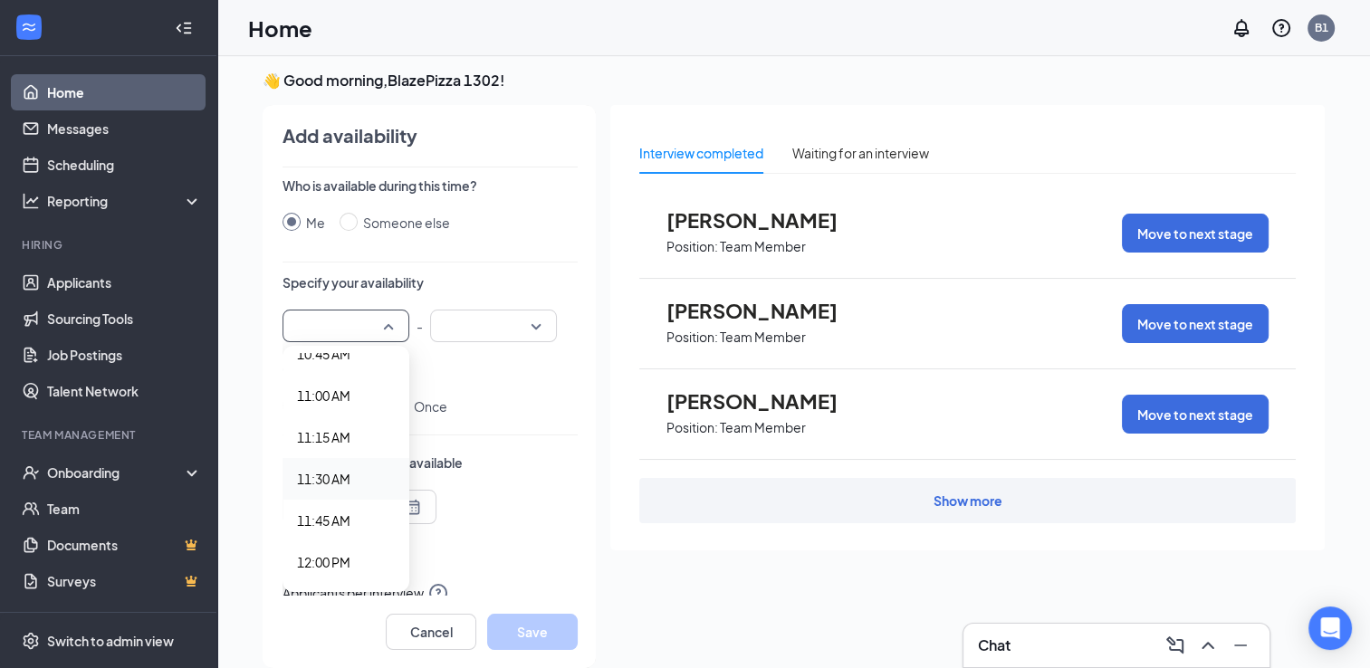
scroll to position [1720, 0]
click at [317, 444] on span "10:45 AM" at bounding box center [323, 445] width 53 height 20
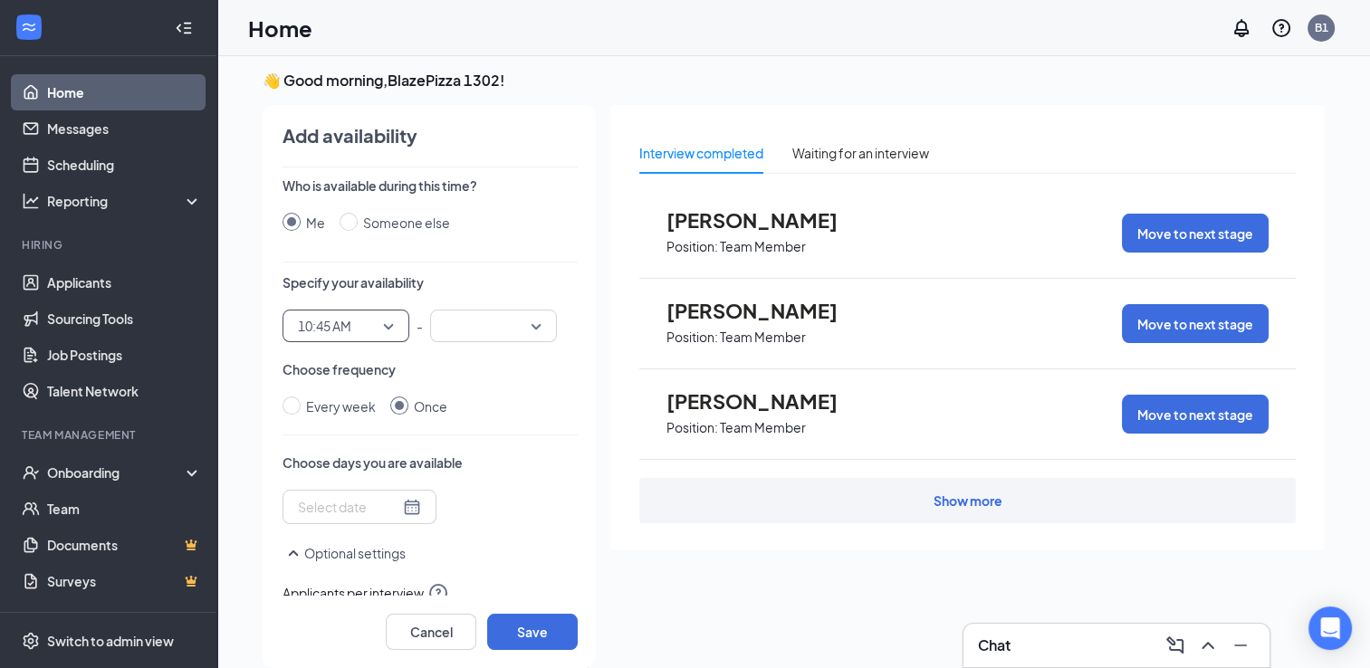
click at [482, 335] on input "search" at bounding box center [487, 326] width 92 height 31
click at [464, 474] on div "11:00 AM" at bounding box center [493, 486] width 127 height 42
click at [282, 400] on input "Every week" at bounding box center [291, 406] width 18 height 18
radio input "true"
radio input "false"
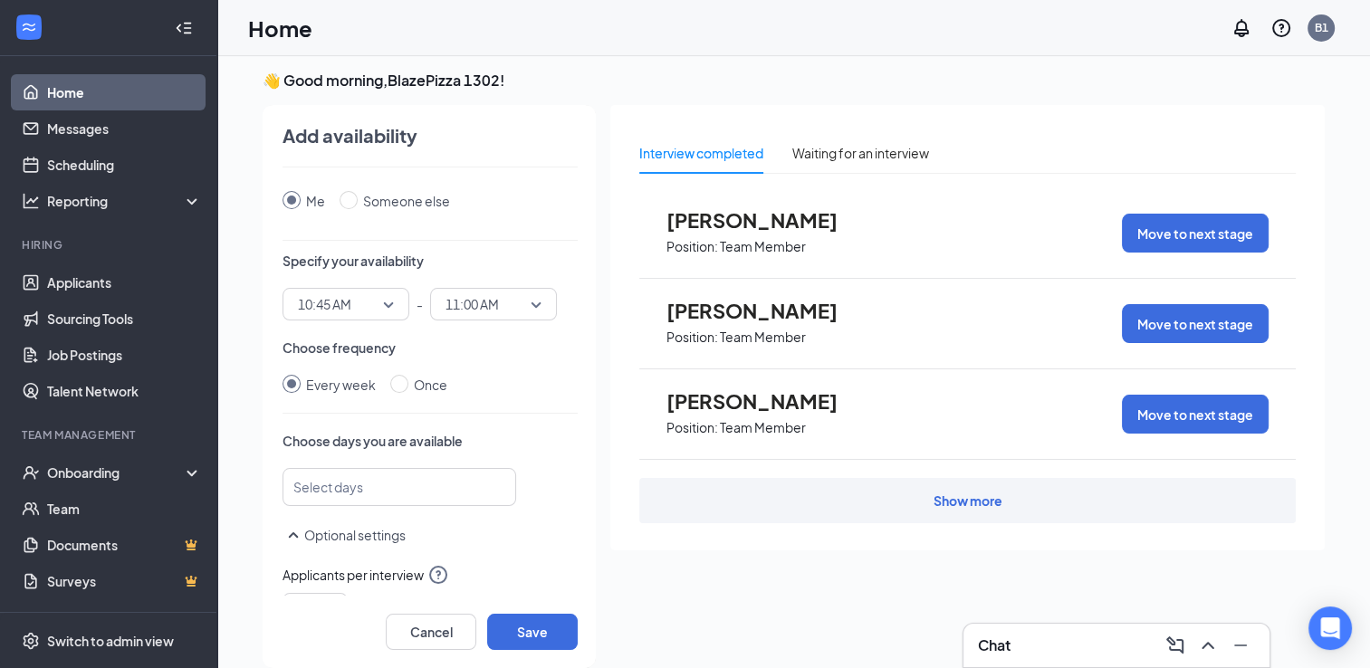
scroll to position [91, 0]
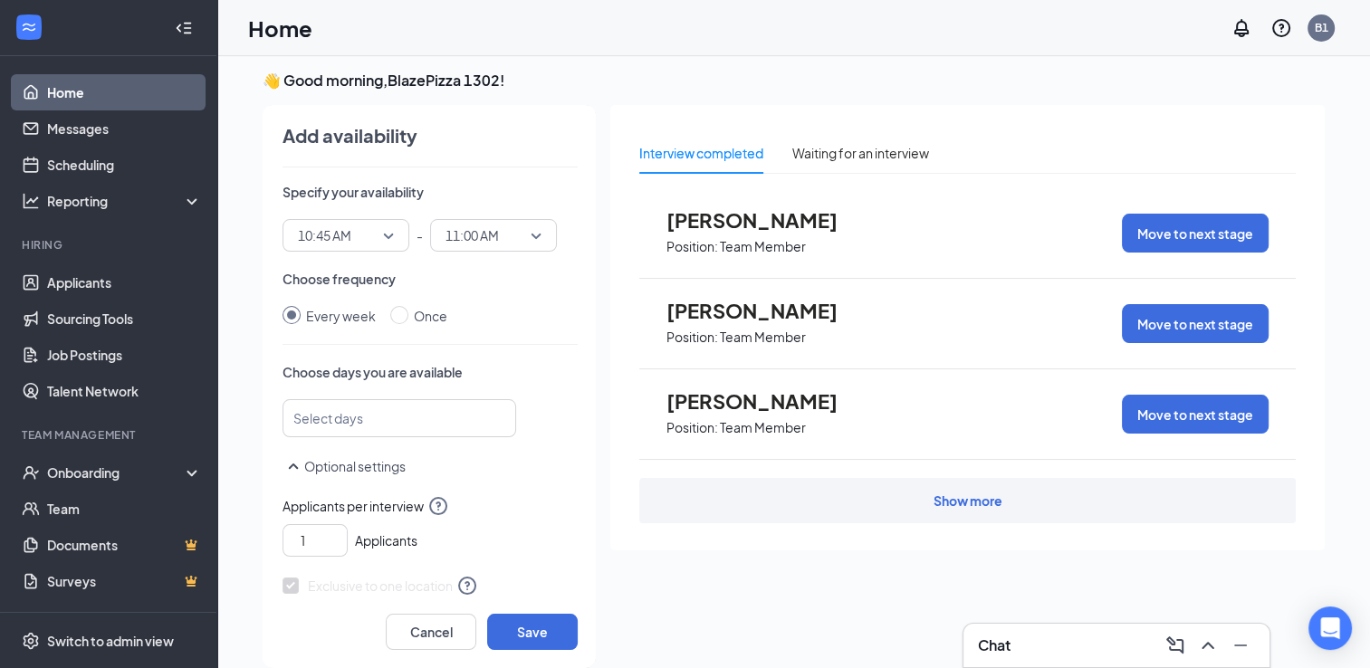
click at [384, 427] on div at bounding box center [391, 418] width 186 height 29
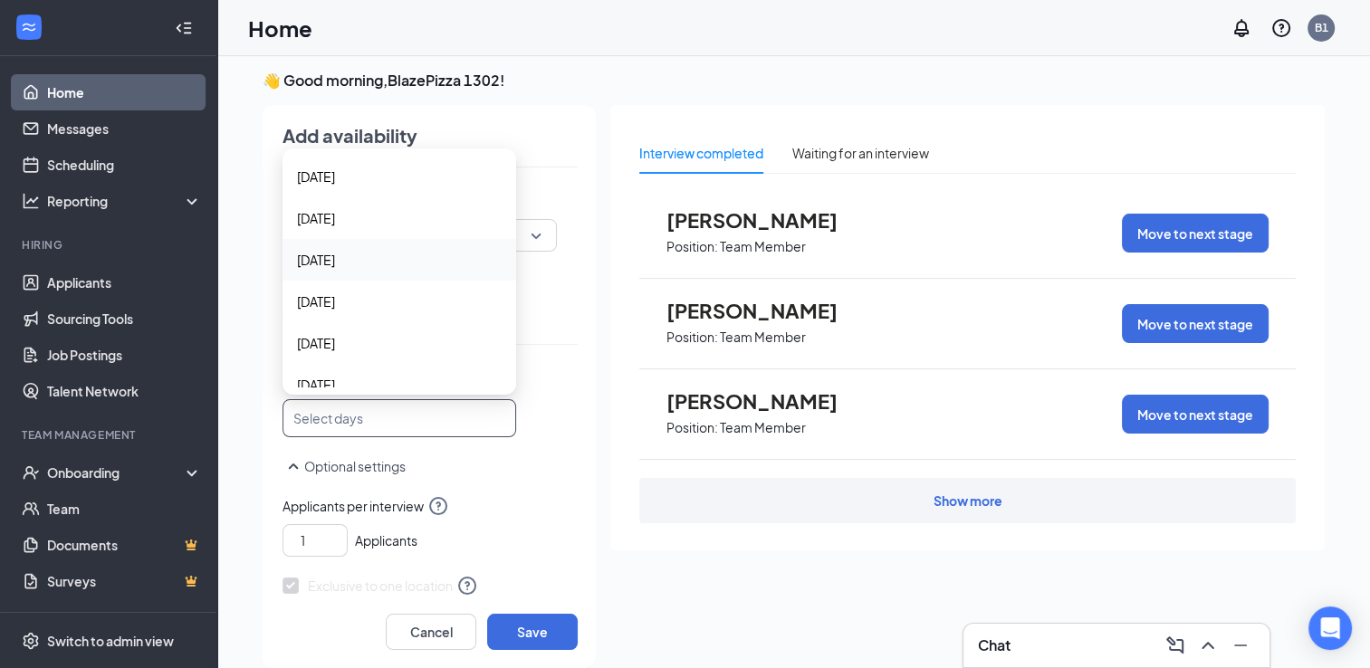
click at [330, 257] on span "[DATE]" at bounding box center [316, 260] width 38 height 20
click at [316, 293] on span "[DATE]" at bounding box center [316, 303] width 38 height 20
click at [333, 344] on span "[DATE]" at bounding box center [316, 347] width 38 height 20
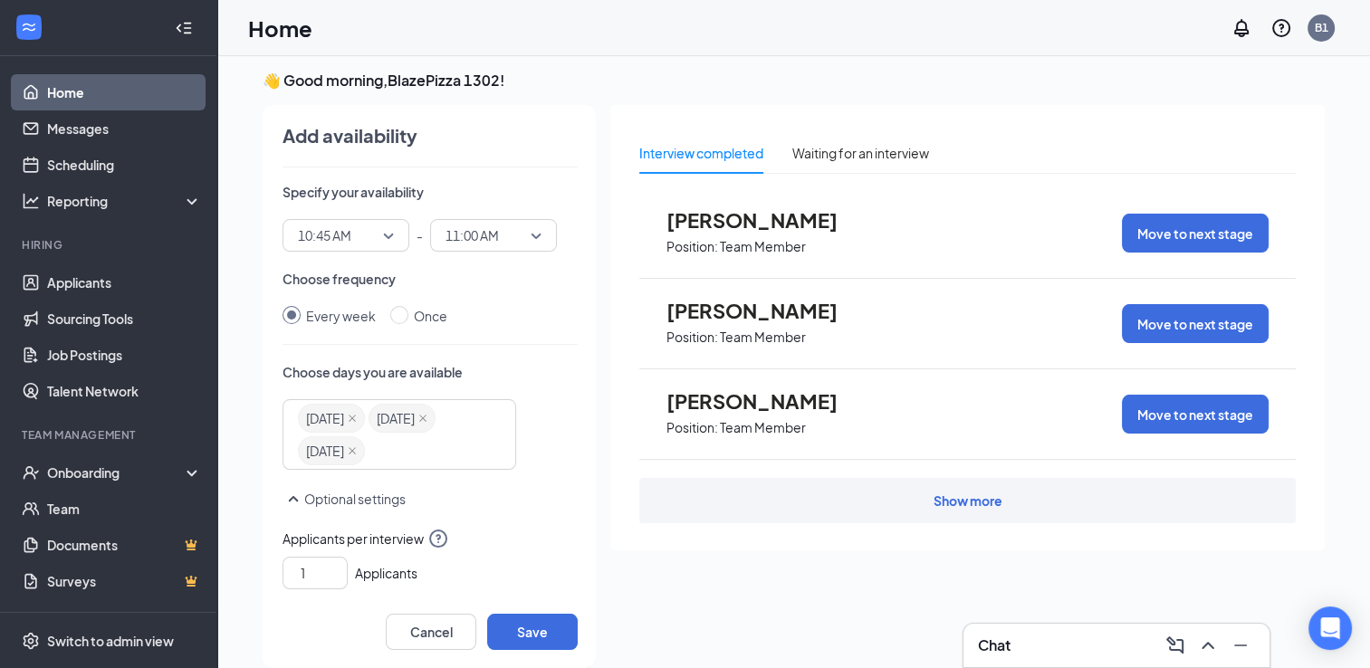
click at [517, 510] on div "Who is available during this time? Me Someone else Specify your availability 10…" at bounding box center [429, 386] width 295 height 419
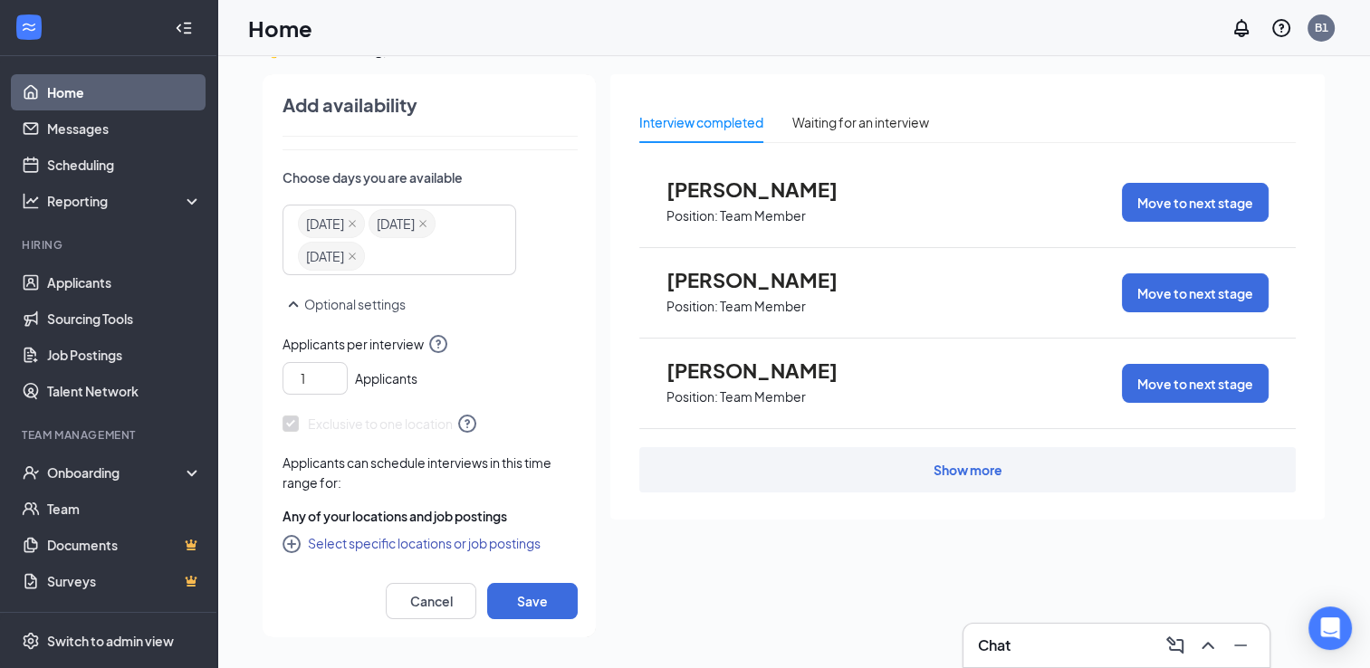
scroll to position [285, 0]
click at [525, 602] on button "Save" at bounding box center [532, 601] width 91 height 36
radio input "false"
radio input "true"
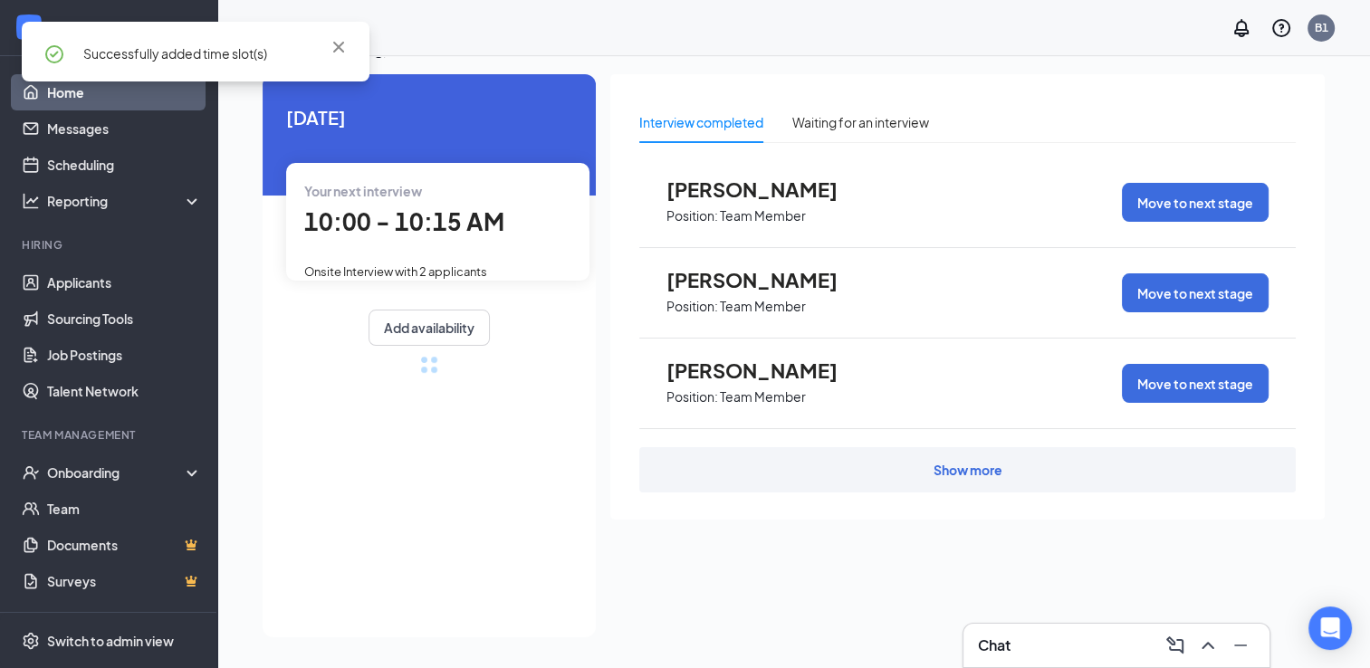
scroll to position [216, 0]
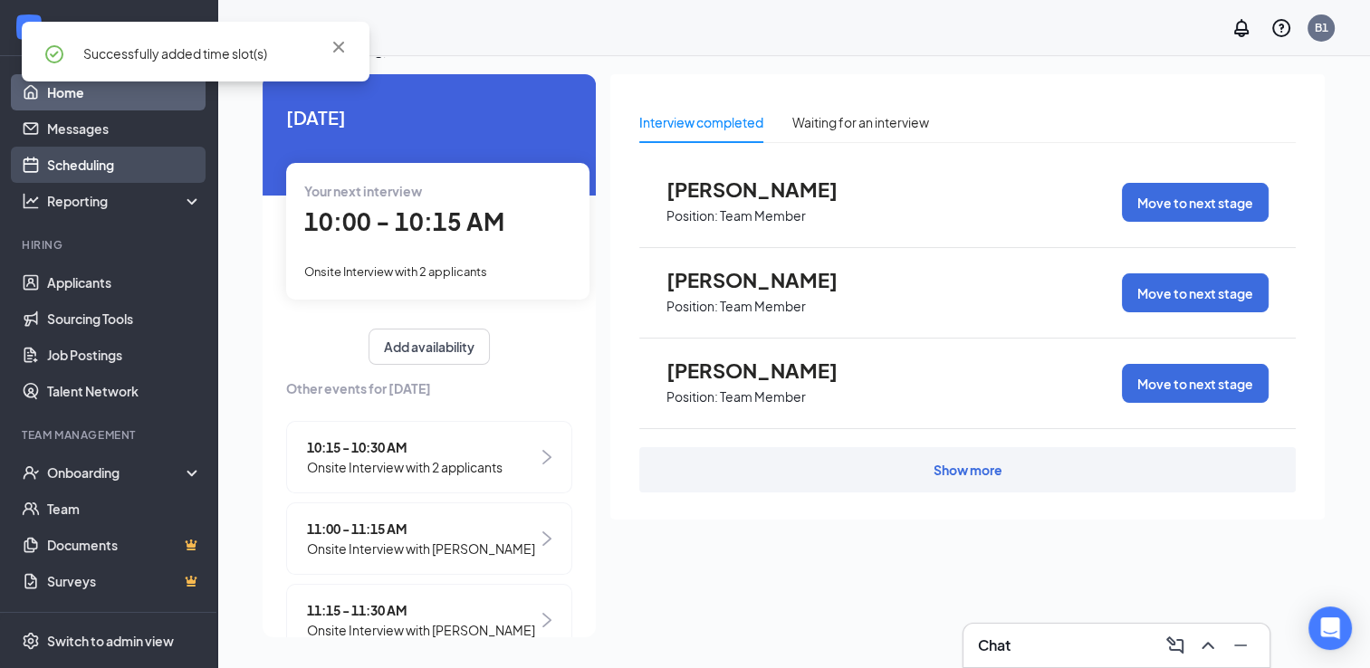
click at [72, 167] on link "Scheduling" at bounding box center [124, 165] width 155 height 36
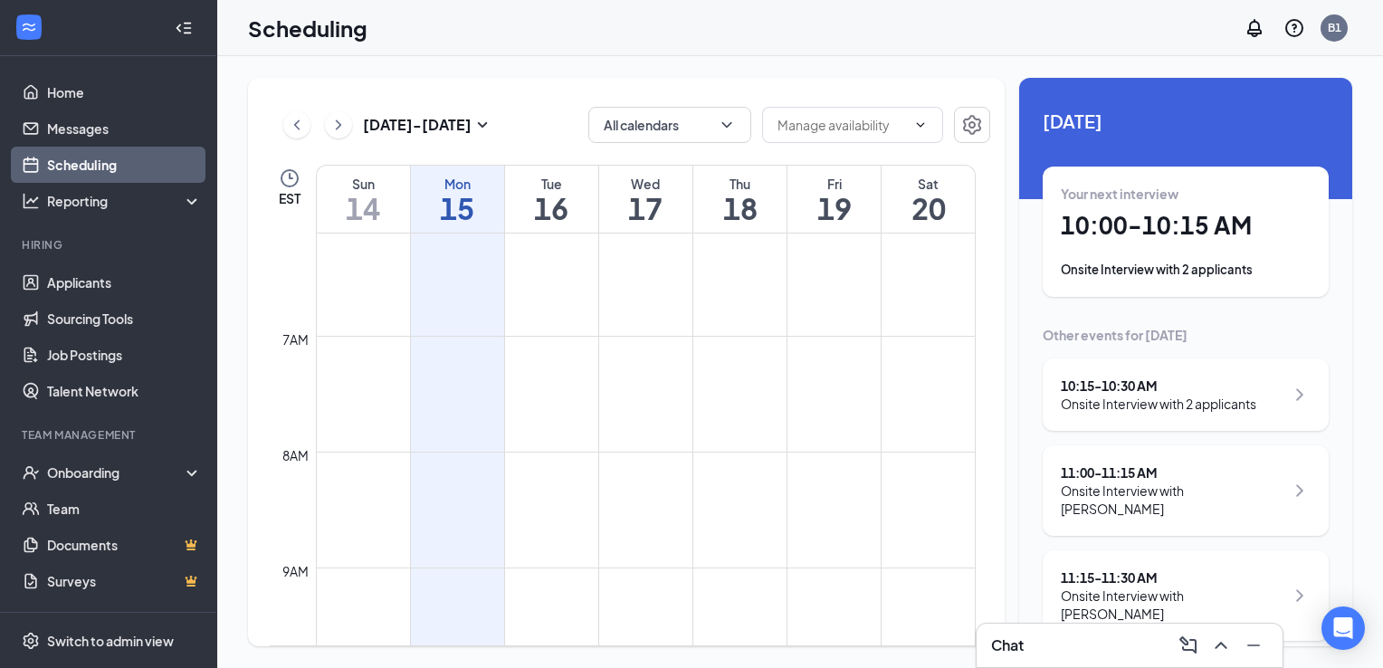
scroll to position [981, 0]
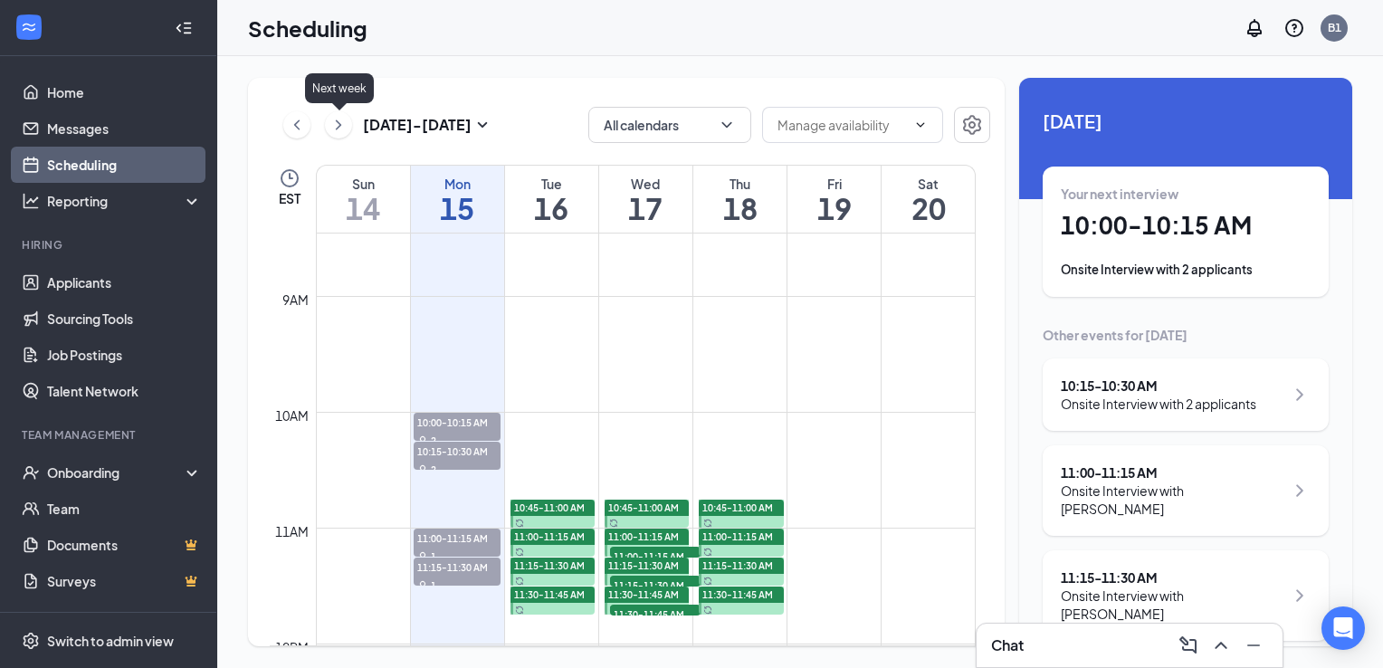
click at [340, 123] on icon "ChevronRight" at bounding box center [339, 125] width 18 height 22
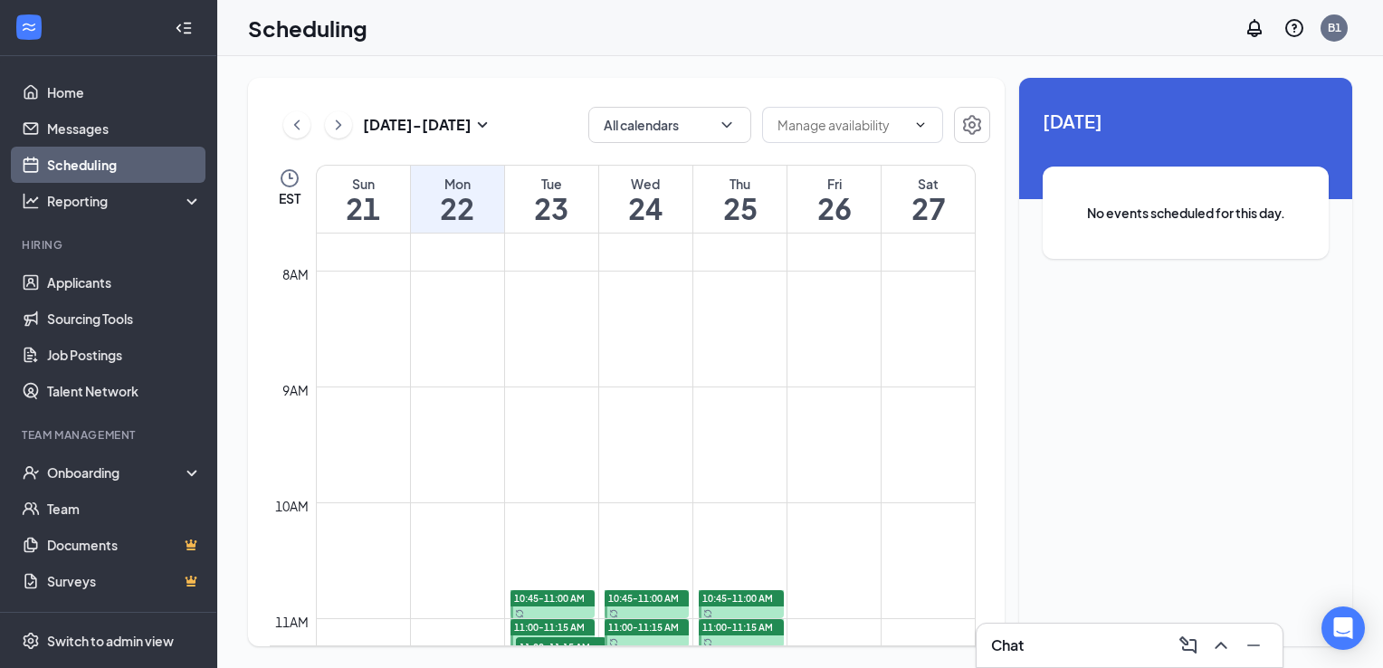
scroll to position [1071, 0]
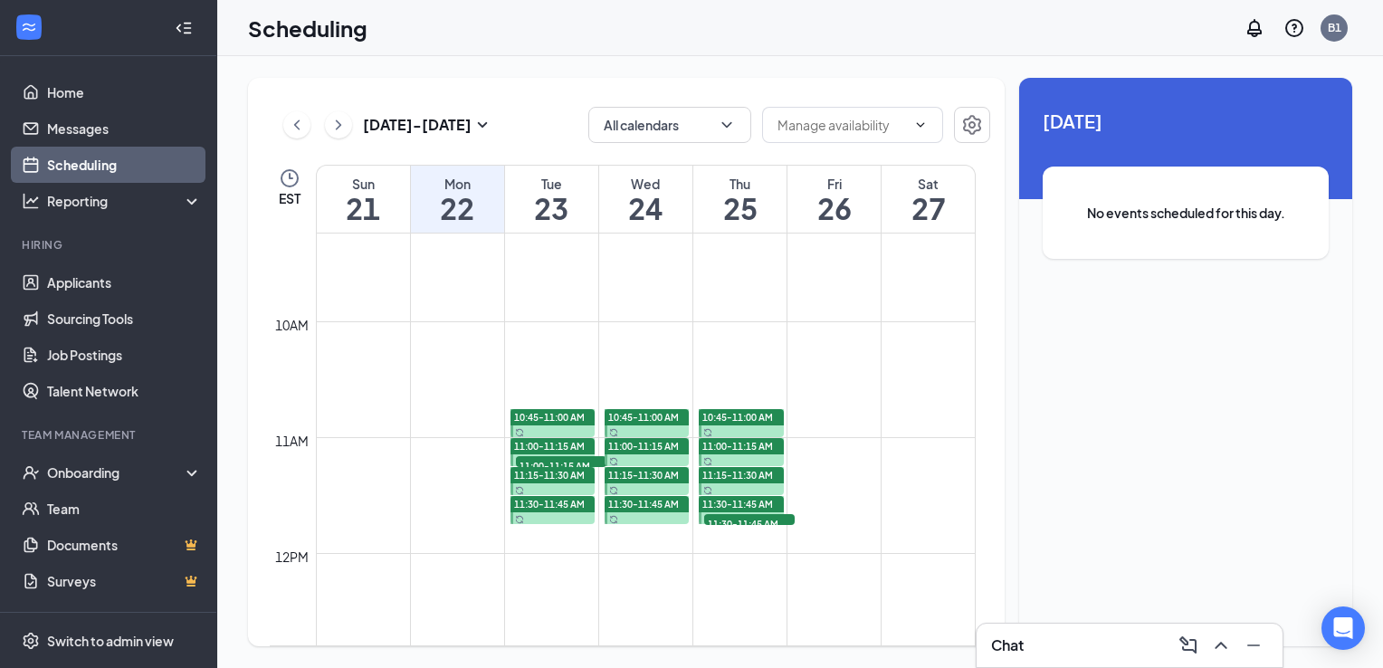
click at [550, 460] on span "11:00-11:15 AM" at bounding box center [561, 465] width 91 height 18
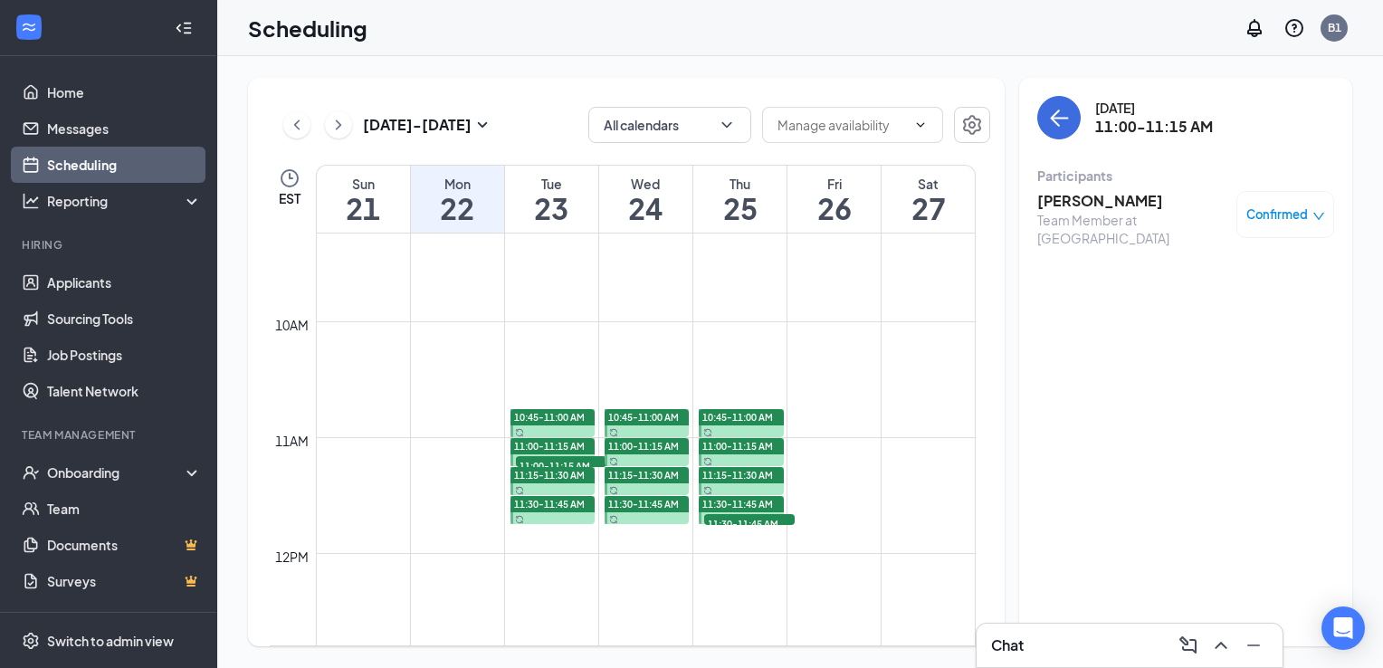
click at [763, 523] on span "11:30-11:45 AM" at bounding box center [749, 523] width 91 height 18
click at [341, 132] on icon "ChevronRight" at bounding box center [339, 125] width 18 height 22
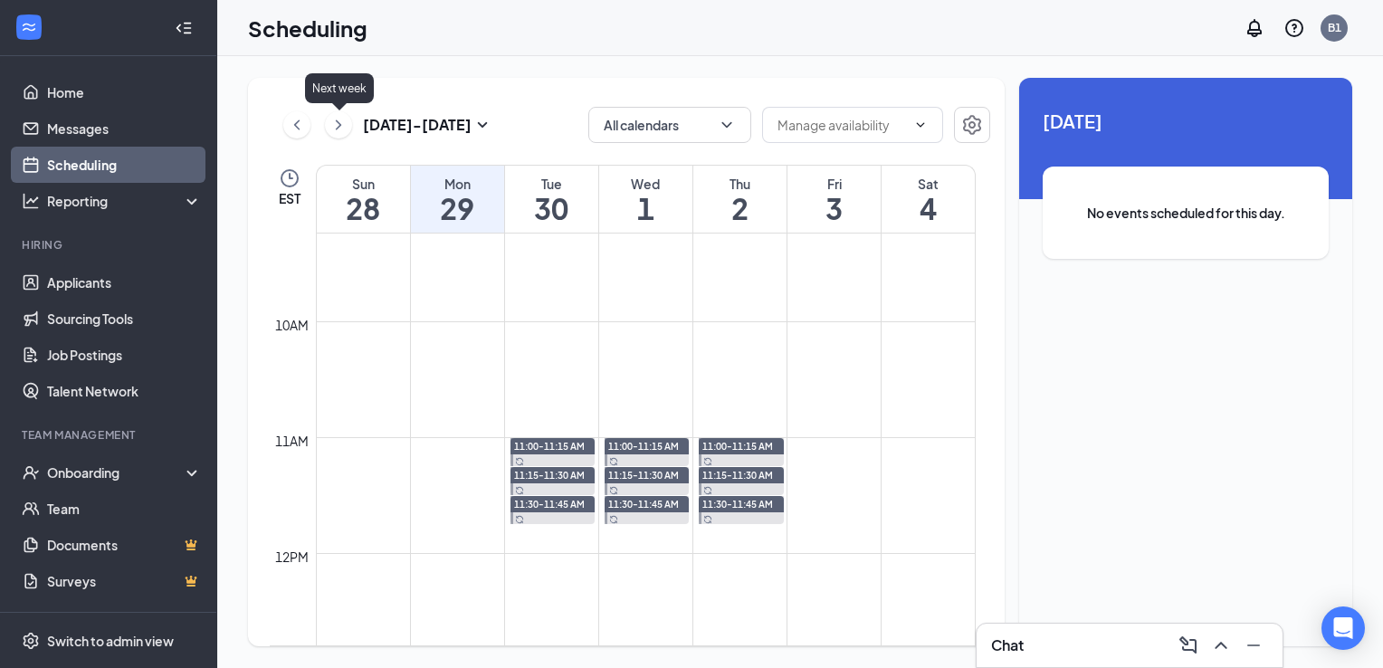
scroll to position [890, 0]
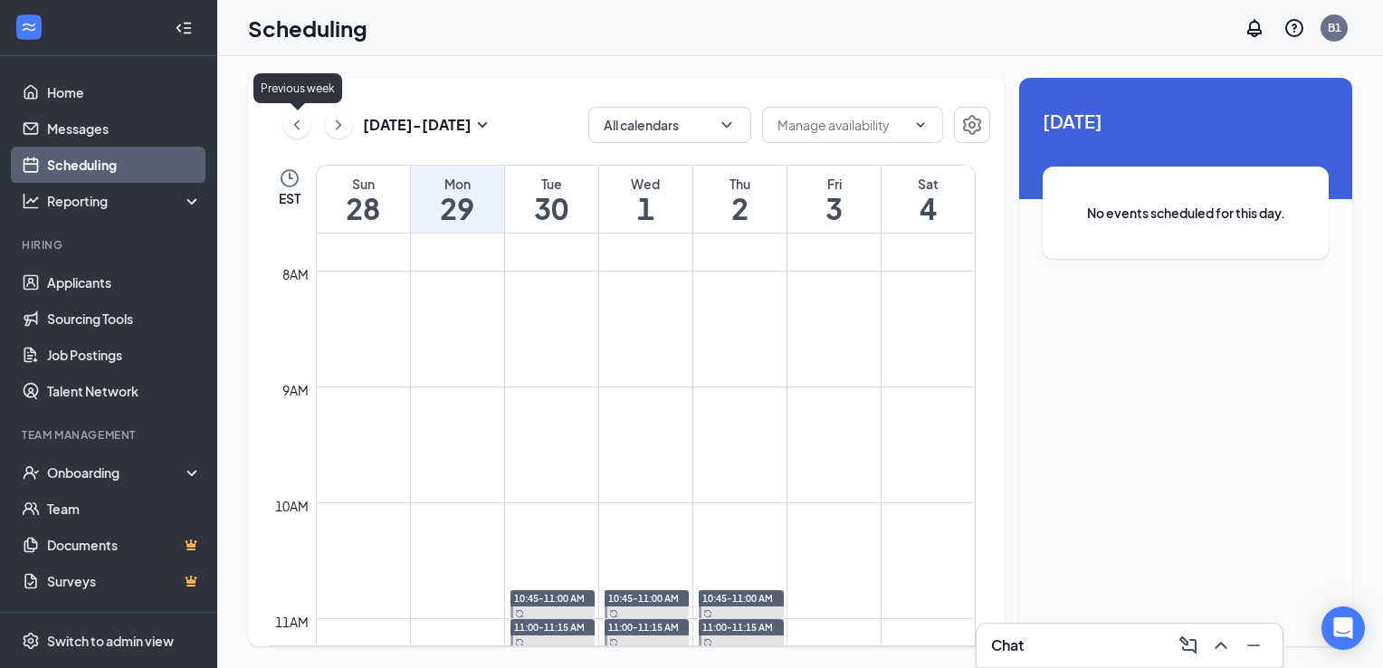
click at [297, 130] on icon "ChevronLeft" at bounding box center [297, 125] width 18 height 22
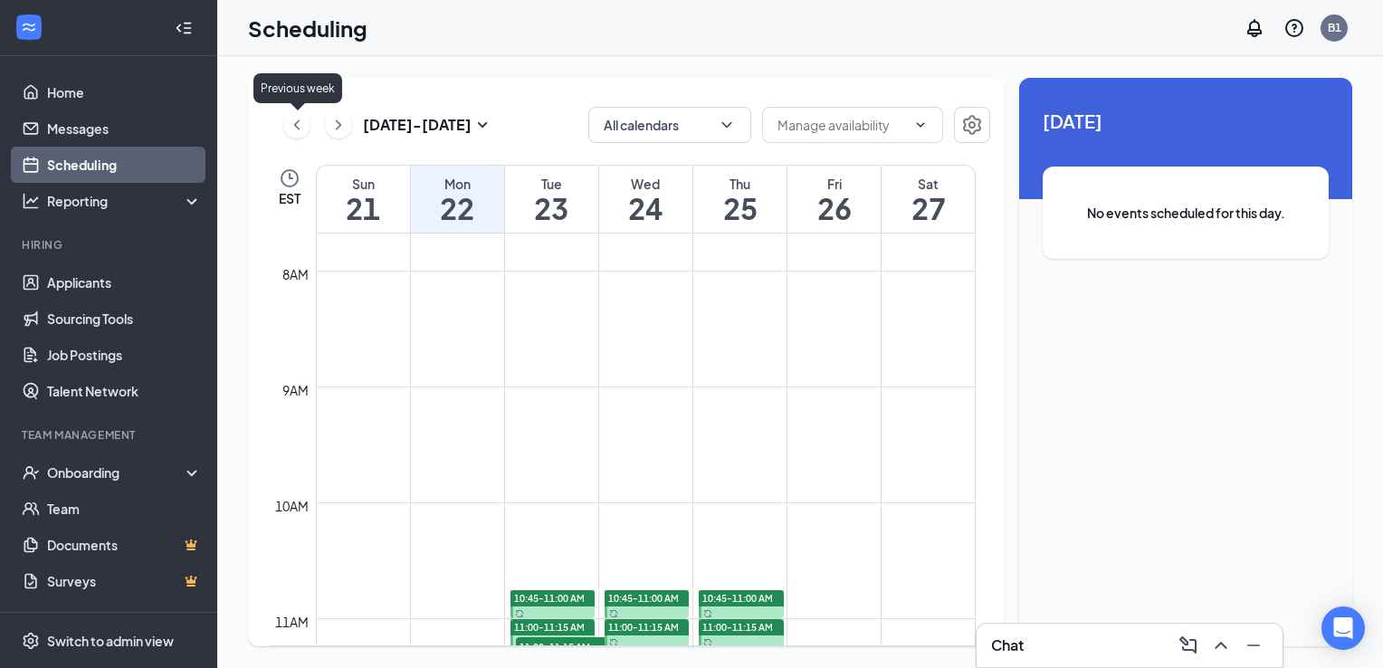
click at [297, 130] on icon "ChevronLeft" at bounding box center [297, 125] width 18 height 22
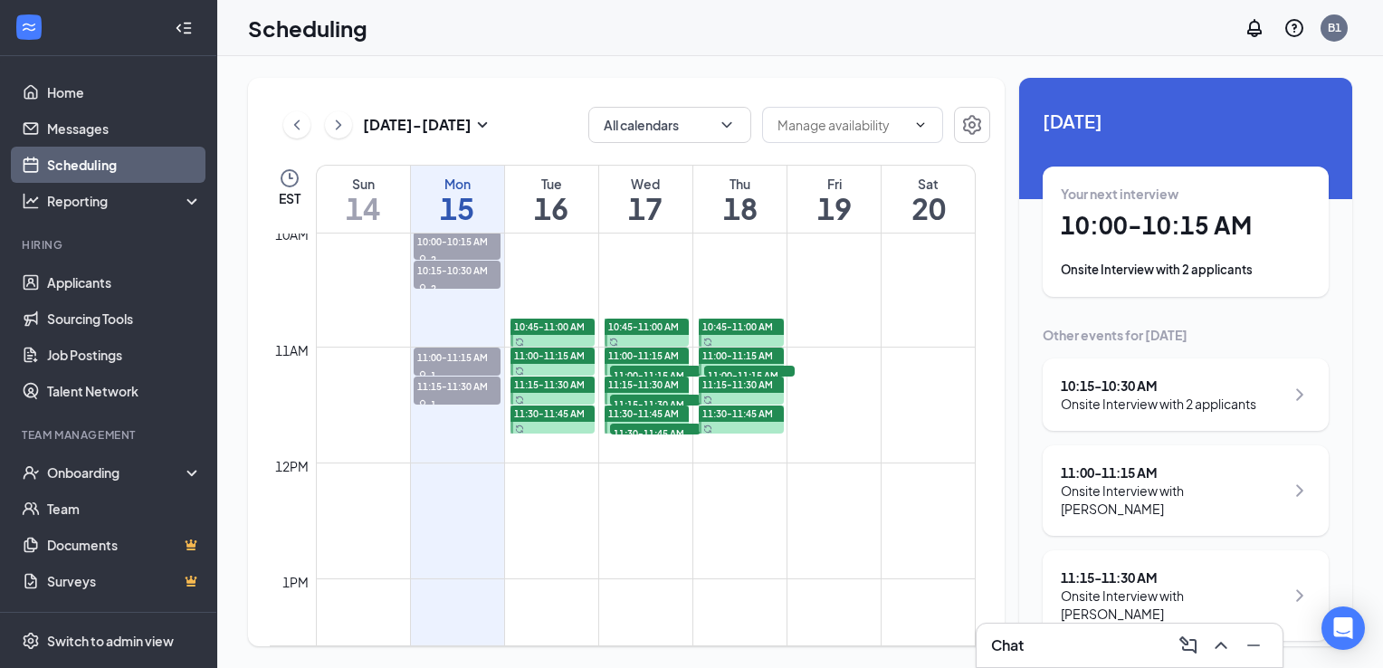
scroll to position [1071, 0]
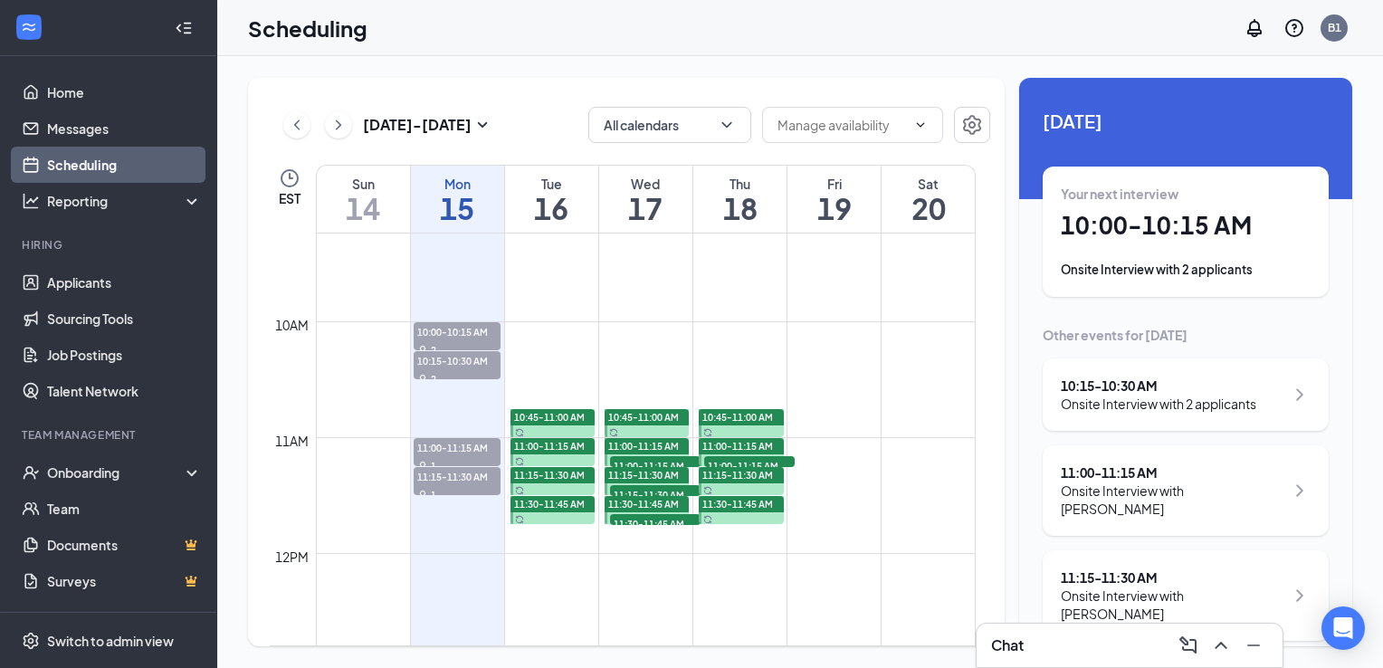
click at [739, 459] on span "11:00-11:15 AM" at bounding box center [749, 465] width 91 height 18
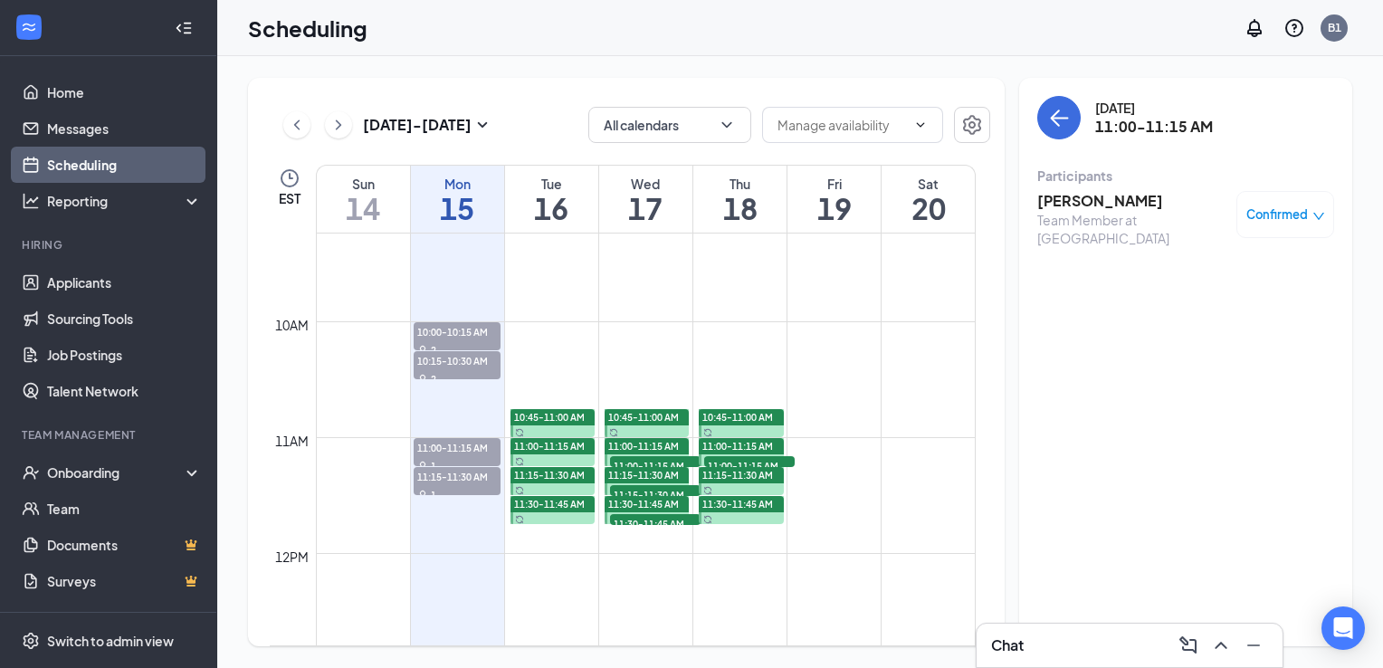
click at [623, 458] on span "11:00-11:15 AM" at bounding box center [655, 465] width 91 height 18
click at [632, 488] on span "11:15-11:30 AM" at bounding box center [655, 494] width 91 height 18
click at [640, 515] on span "11:30-11:45 AM" at bounding box center [655, 523] width 91 height 18
click at [330, 126] on icon "ChevronRight" at bounding box center [339, 125] width 18 height 22
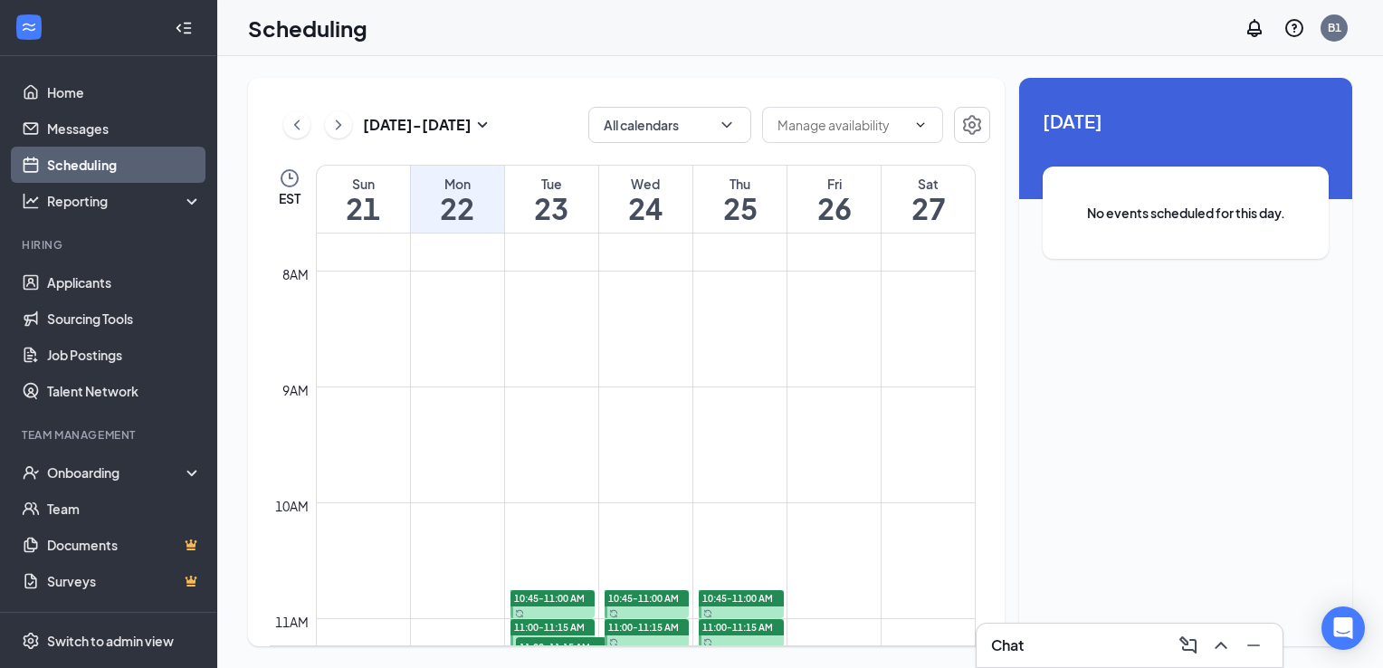
scroll to position [981, 0]
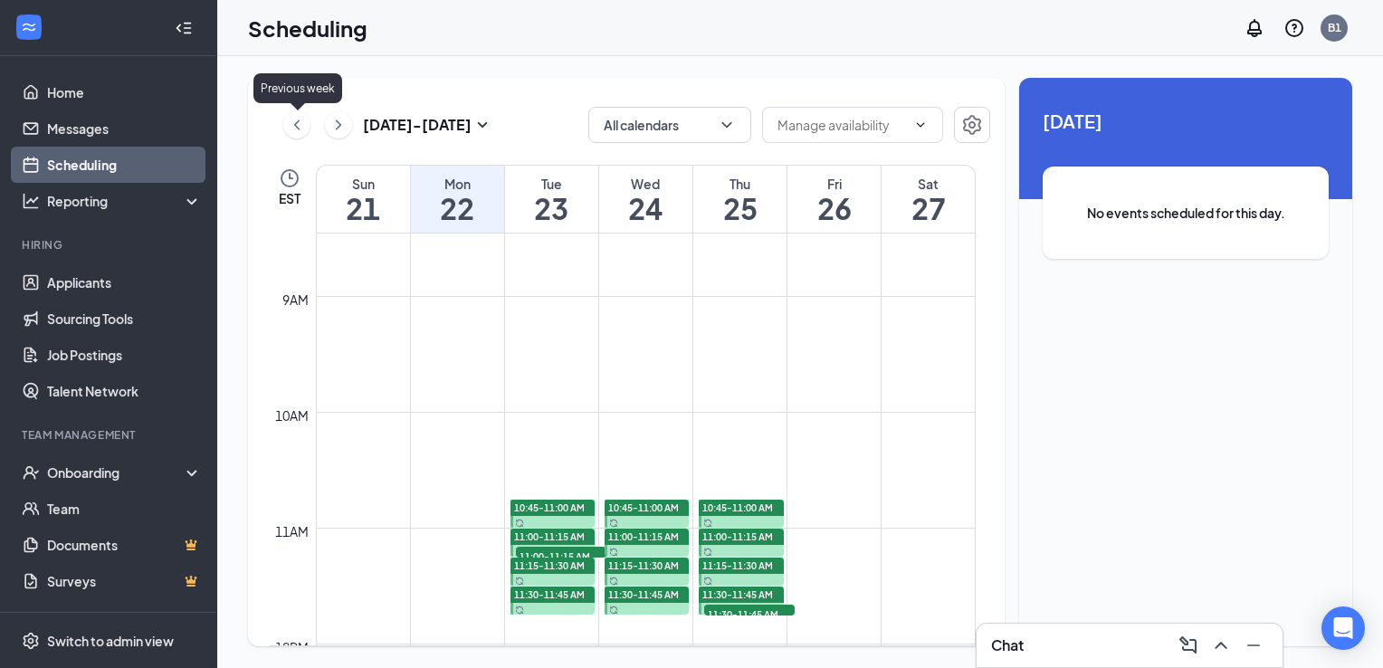
click at [300, 134] on icon "ChevronLeft" at bounding box center [297, 125] width 18 height 22
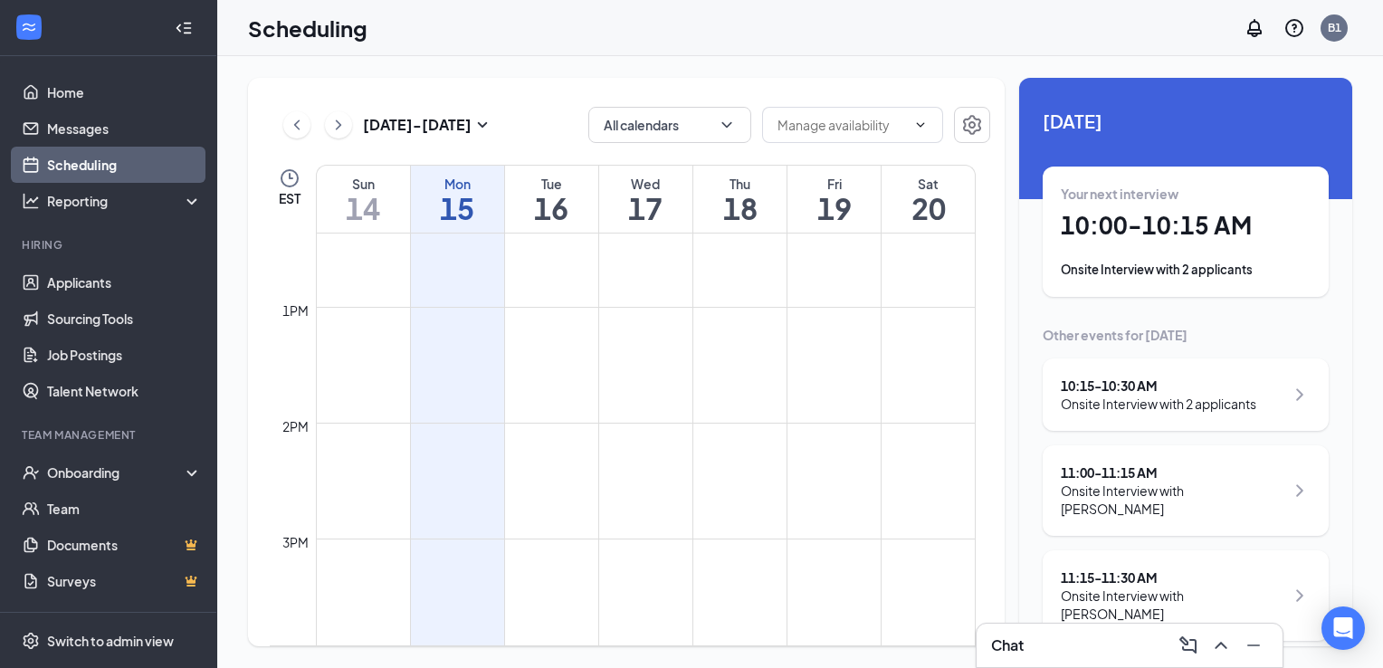
scroll to position [890, 0]
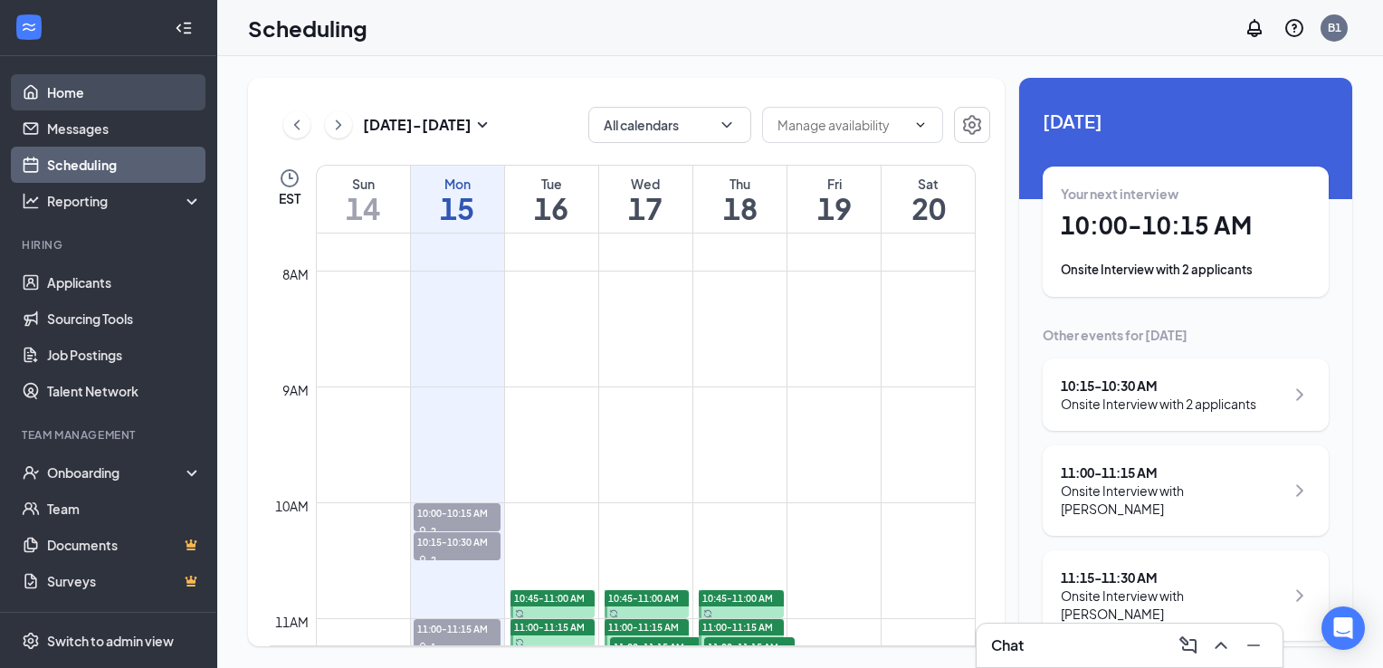
click at [105, 100] on link "Home" at bounding box center [124, 92] width 155 height 36
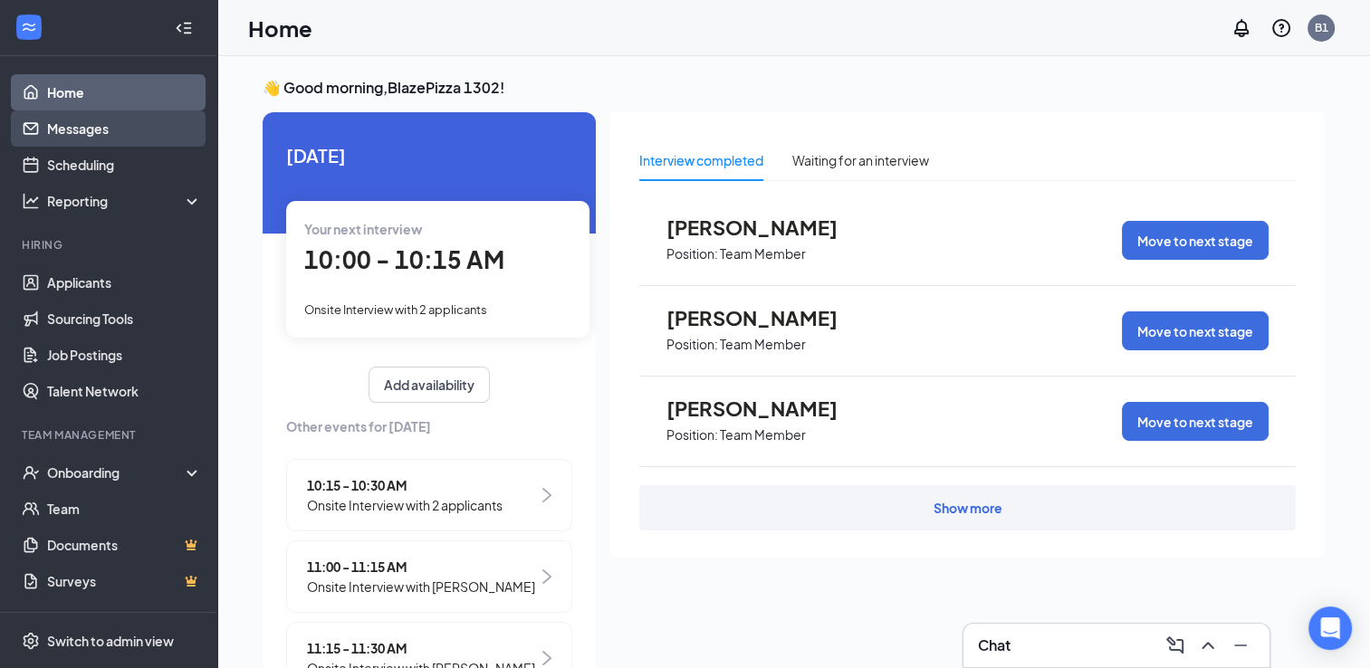
click at [69, 127] on link "Messages" at bounding box center [124, 128] width 155 height 36
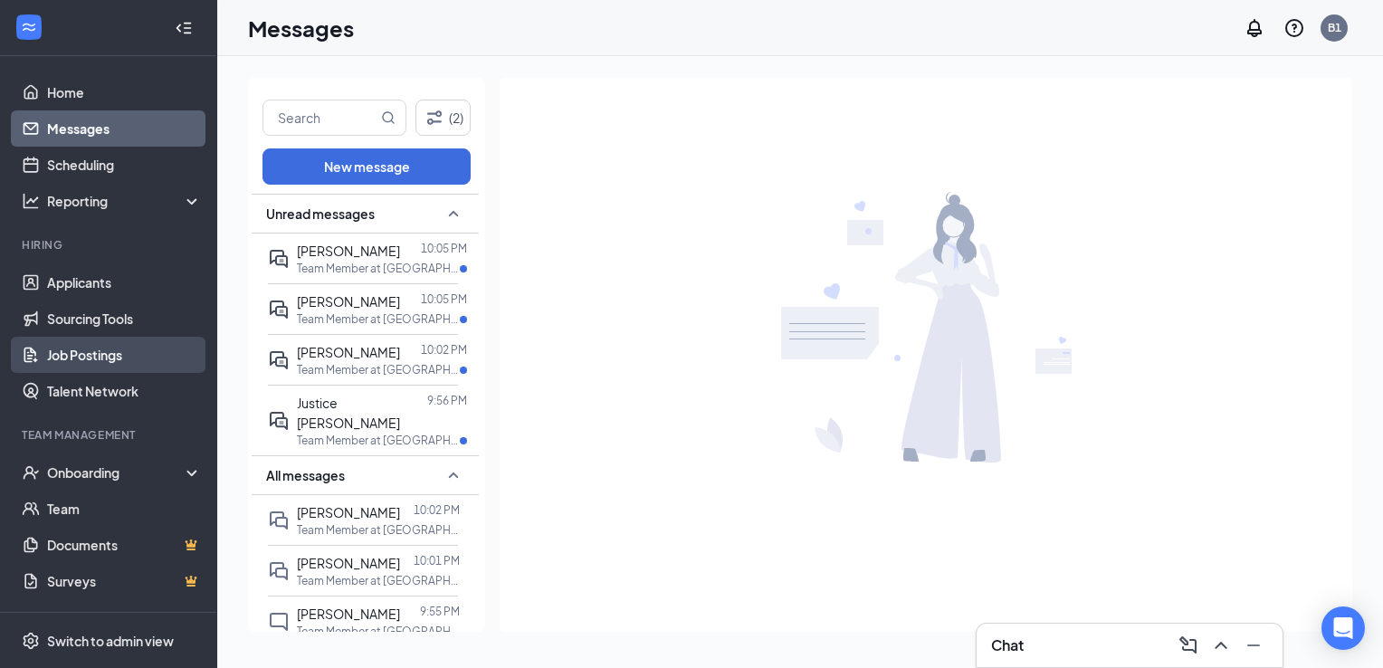
click at [82, 348] on link "Job Postings" at bounding box center [124, 355] width 155 height 36
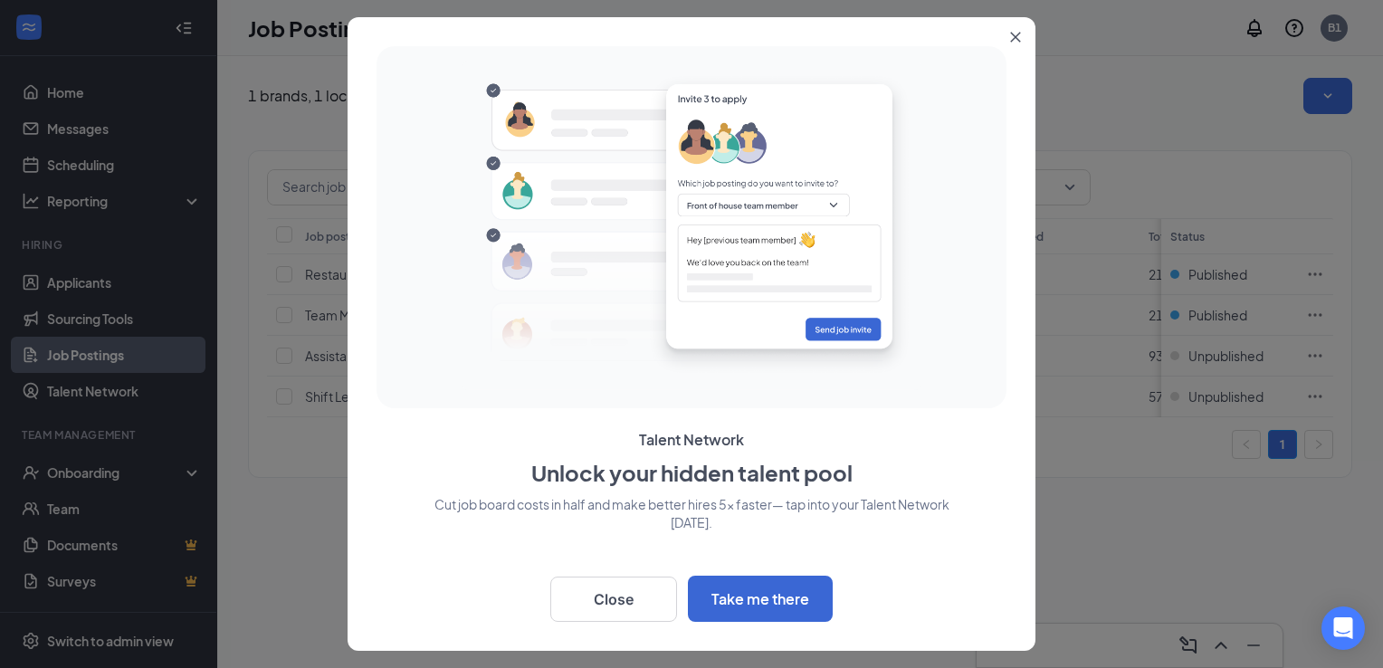
click at [1020, 38] on icon "Close" at bounding box center [1015, 37] width 11 height 11
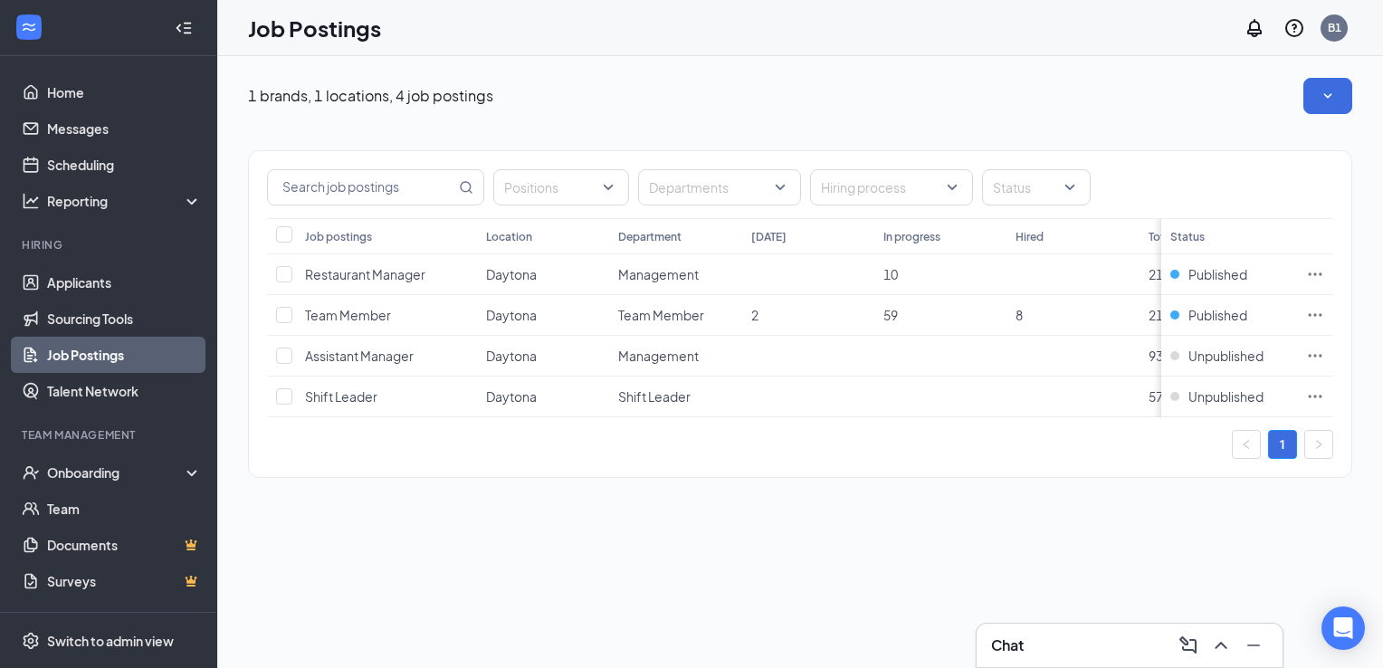
click at [1162, 180] on div "Positions Departments Hiring process Status" at bounding box center [800, 187] width 1067 height 36
click at [1131, 474] on div "Positions Departments Hiring process Status Job postings Location Department [D…" at bounding box center [800, 314] width 1105 height 328
click at [361, 271] on span "Restaurant Manager" at bounding box center [365, 274] width 120 height 16
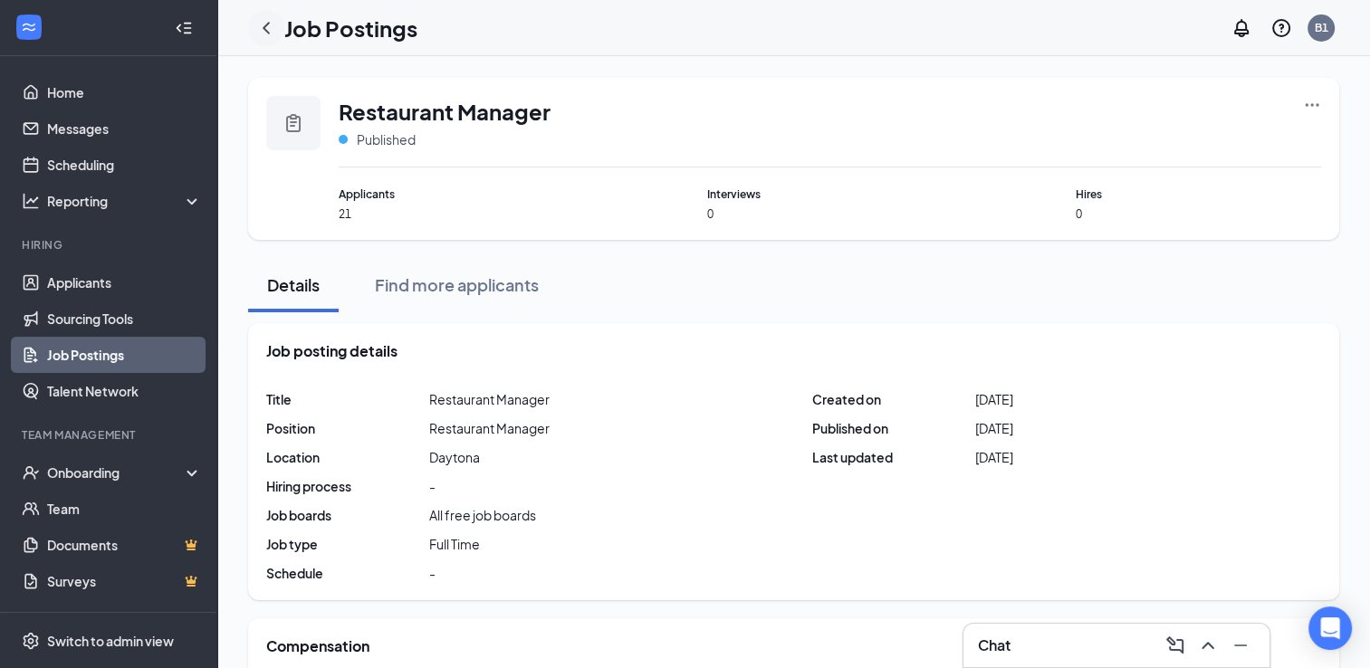
click at [266, 22] on icon "ChevronLeft" at bounding box center [266, 28] width 22 height 22
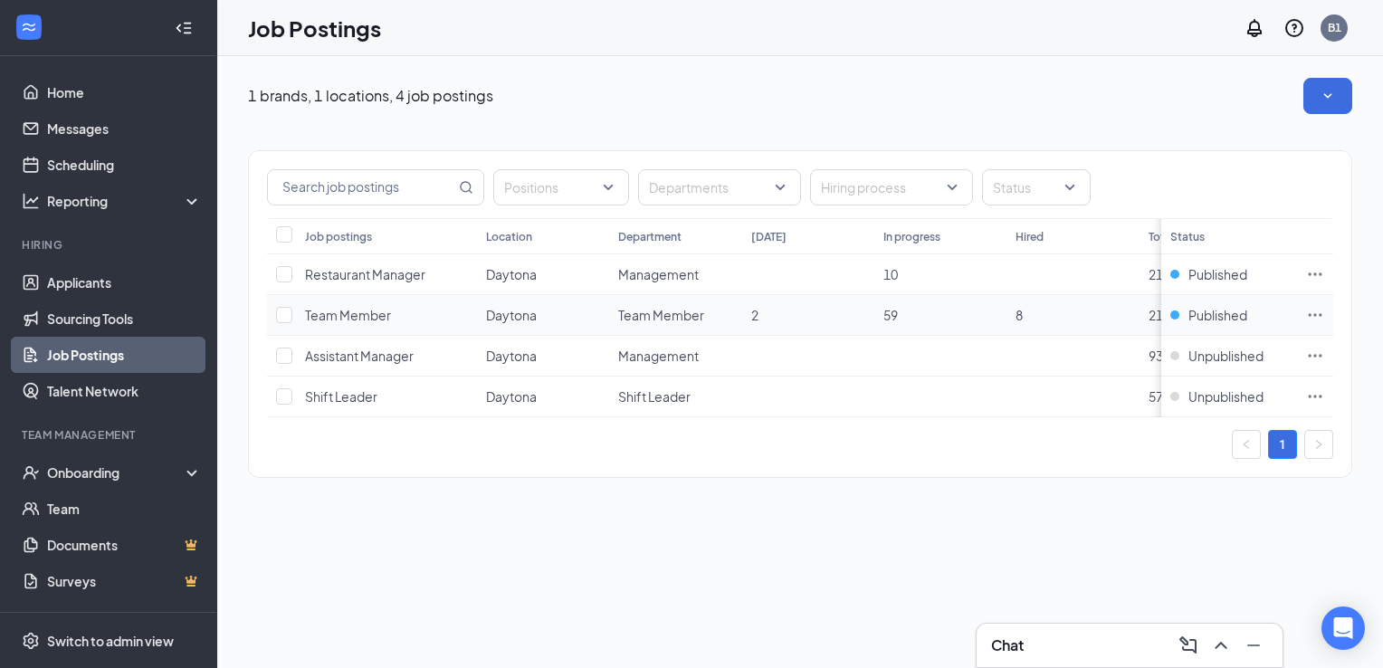
click at [345, 316] on span "Team Member" at bounding box center [348, 315] width 86 height 16
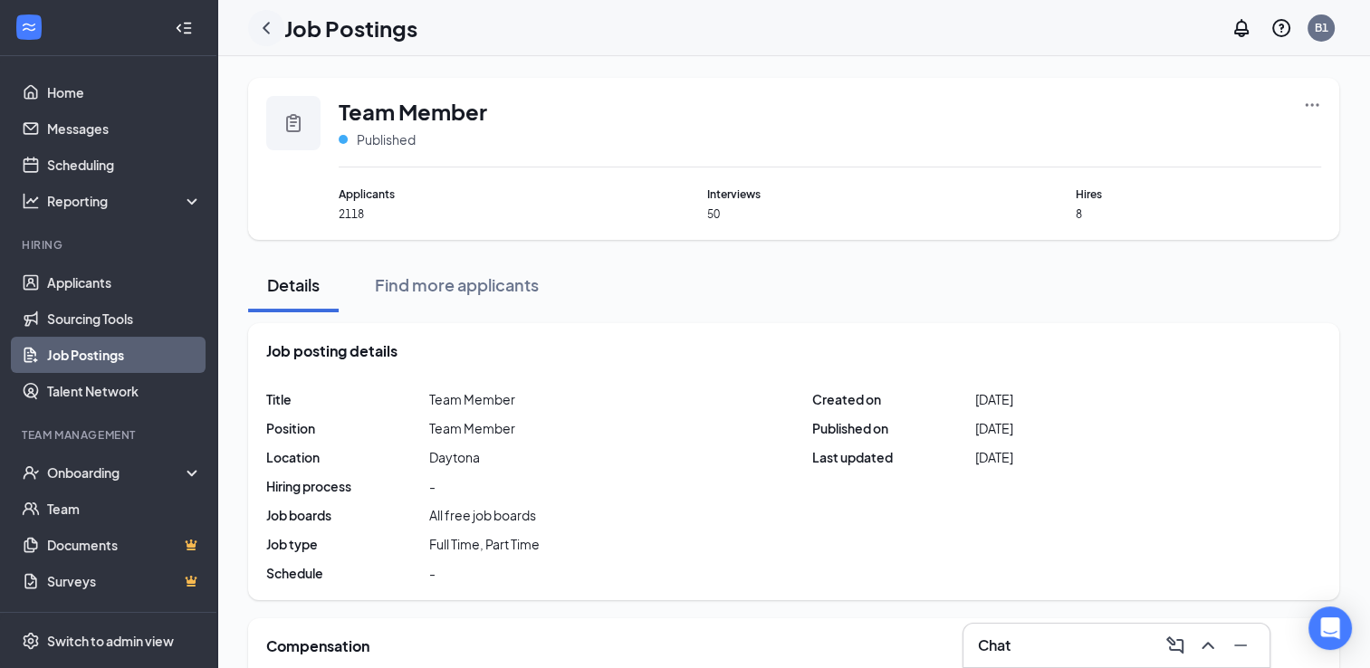
click at [266, 32] on icon "ChevronLeft" at bounding box center [266, 28] width 22 height 22
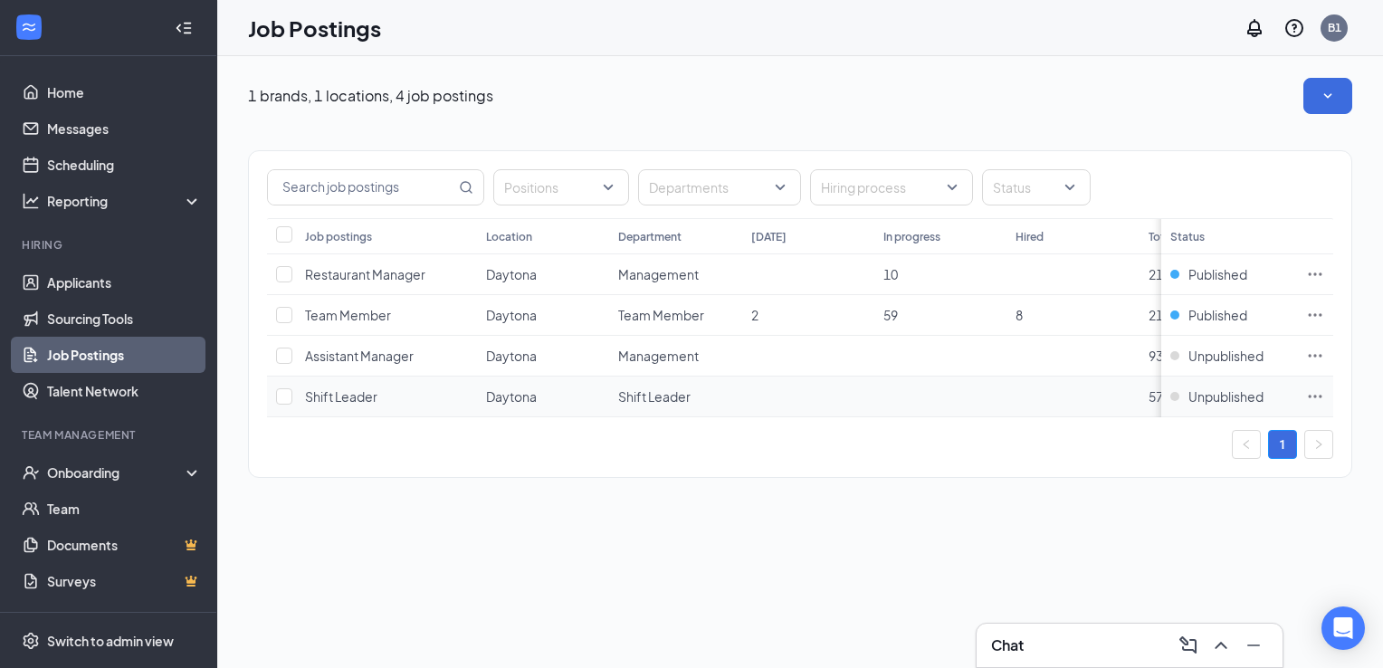
click at [349, 397] on span "Shift Leader" at bounding box center [341, 396] width 72 height 16
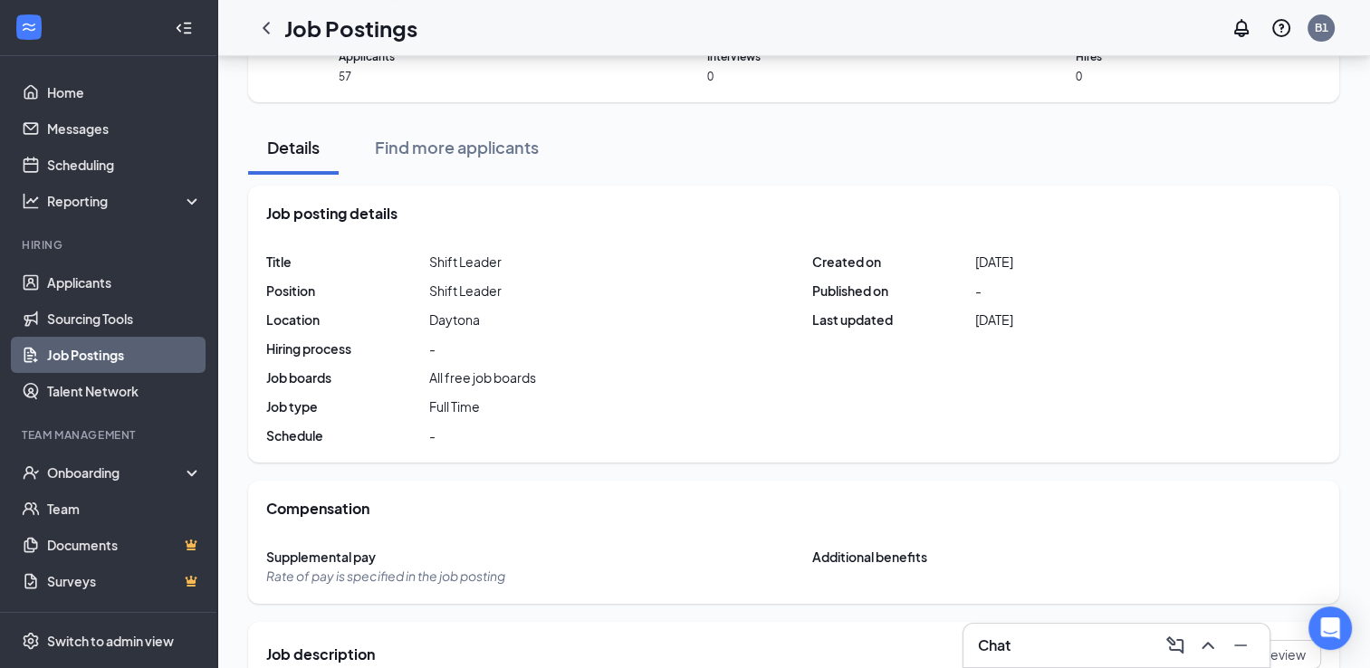
scroll to position [134, 0]
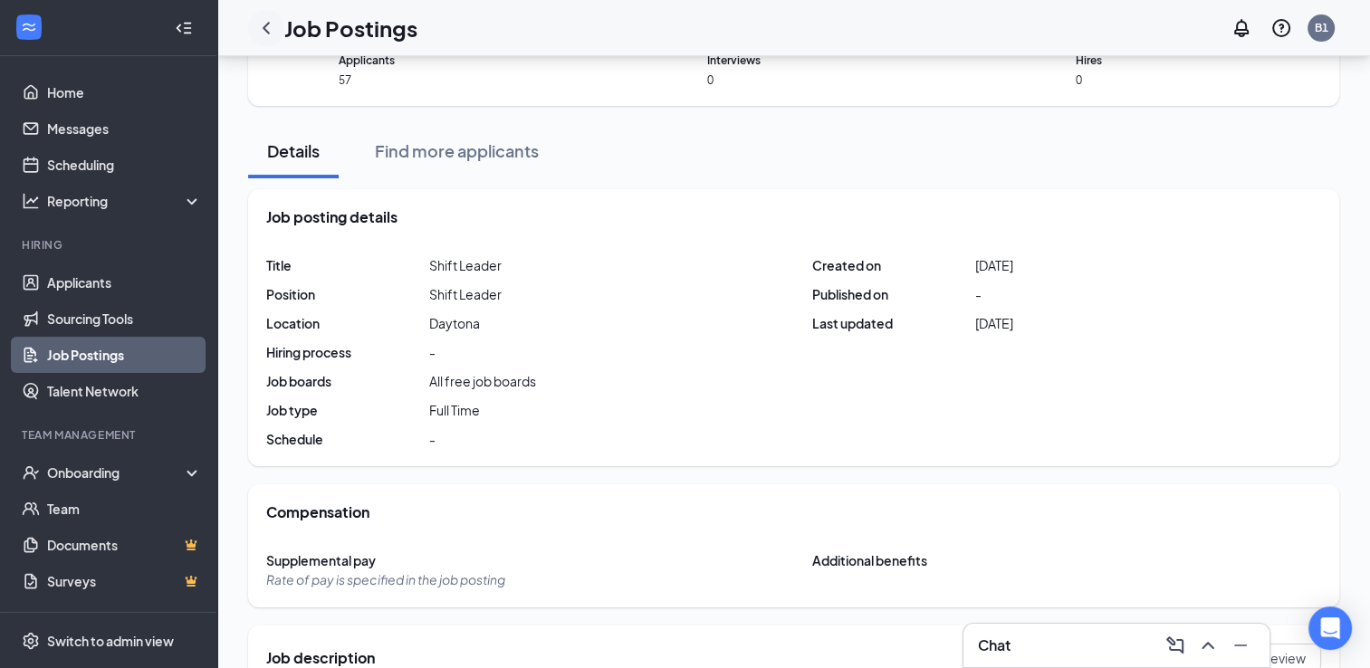
click at [263, 26] on icon "ChevronLeft" at bounding box center [266, 28] width 22 height 22
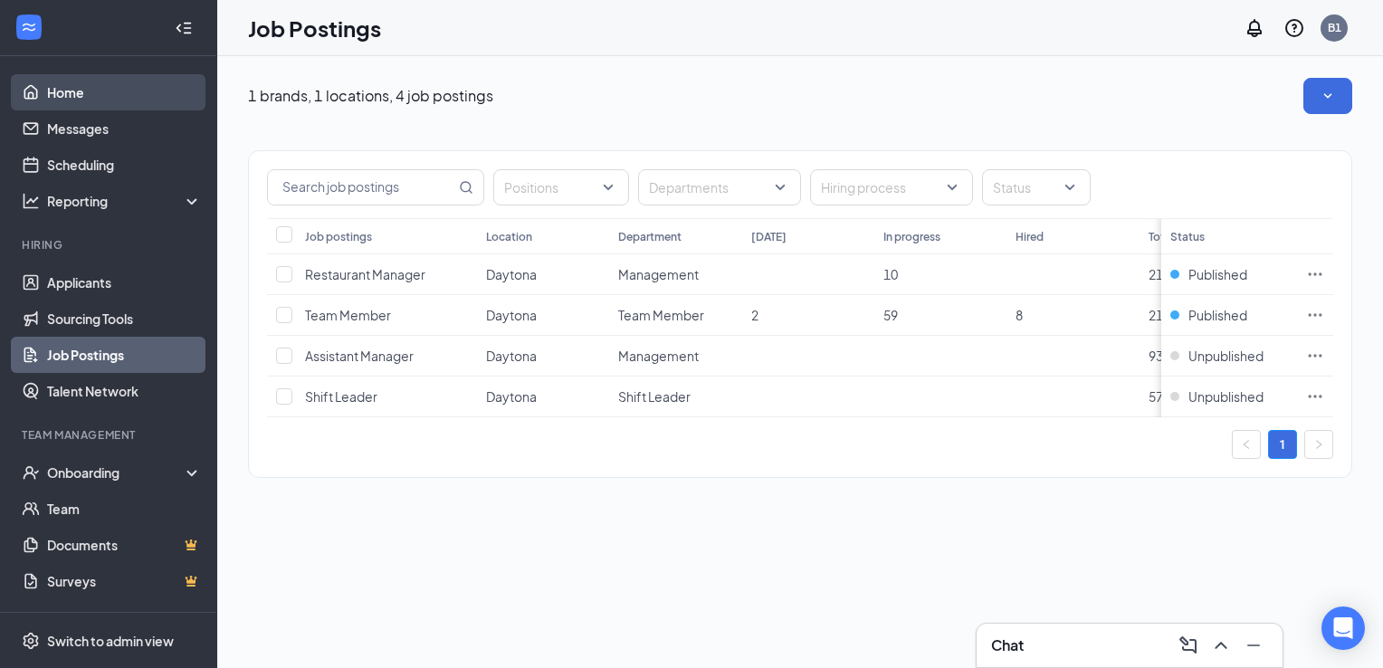
click at [69, 103] on link "Home" at bounding box center [124, 92] width 155 height 36
